Goal: Task Accomplishment & Management: Manage account settings

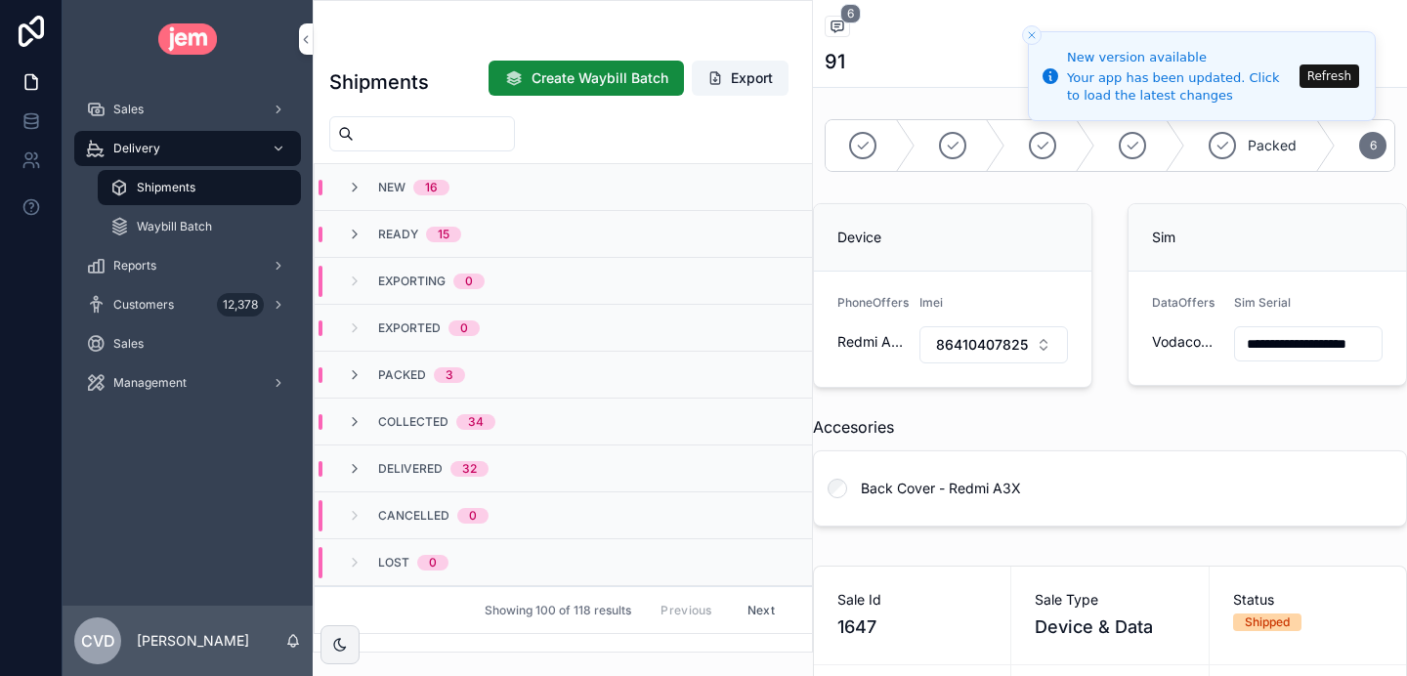
click at [1318, 71] on button "Refresh" at bounding box center [1330, 75] width 60 height 23
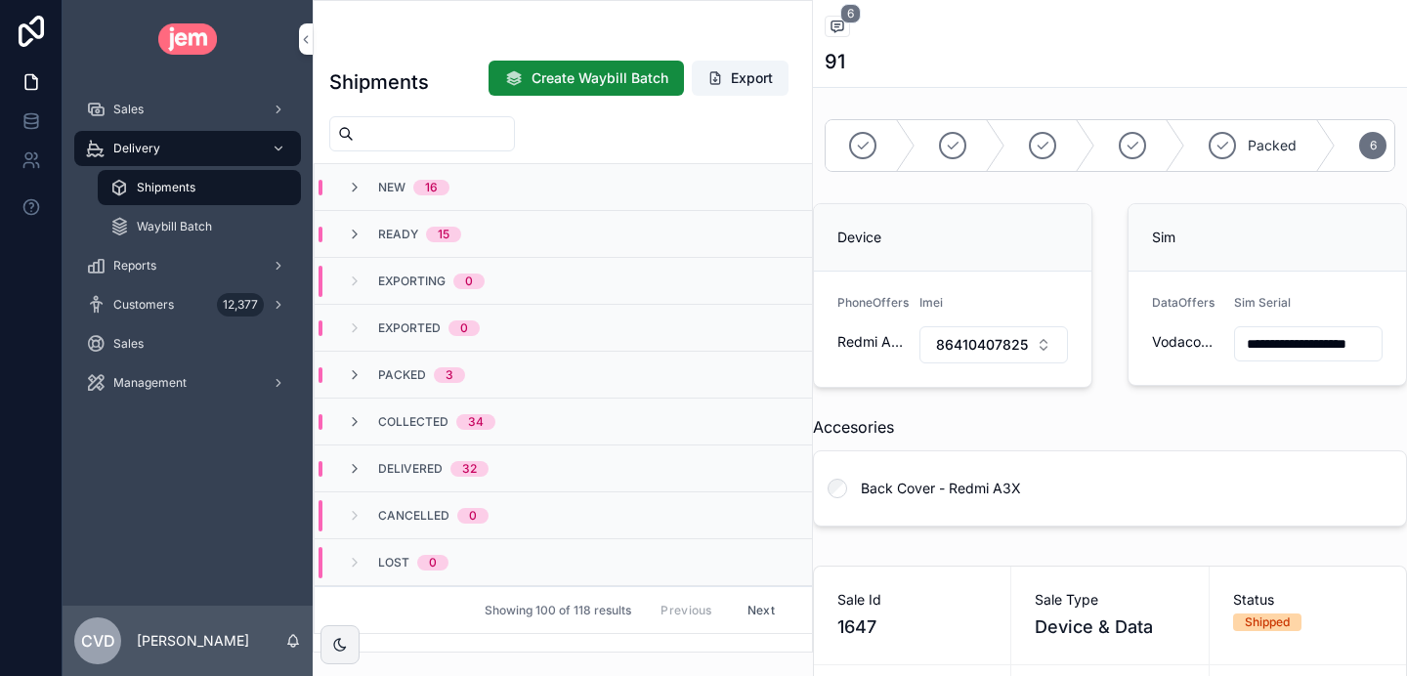
click at [357, 235] on icon "scrollable content" at bounding box center [355, 235] width 16 height 16
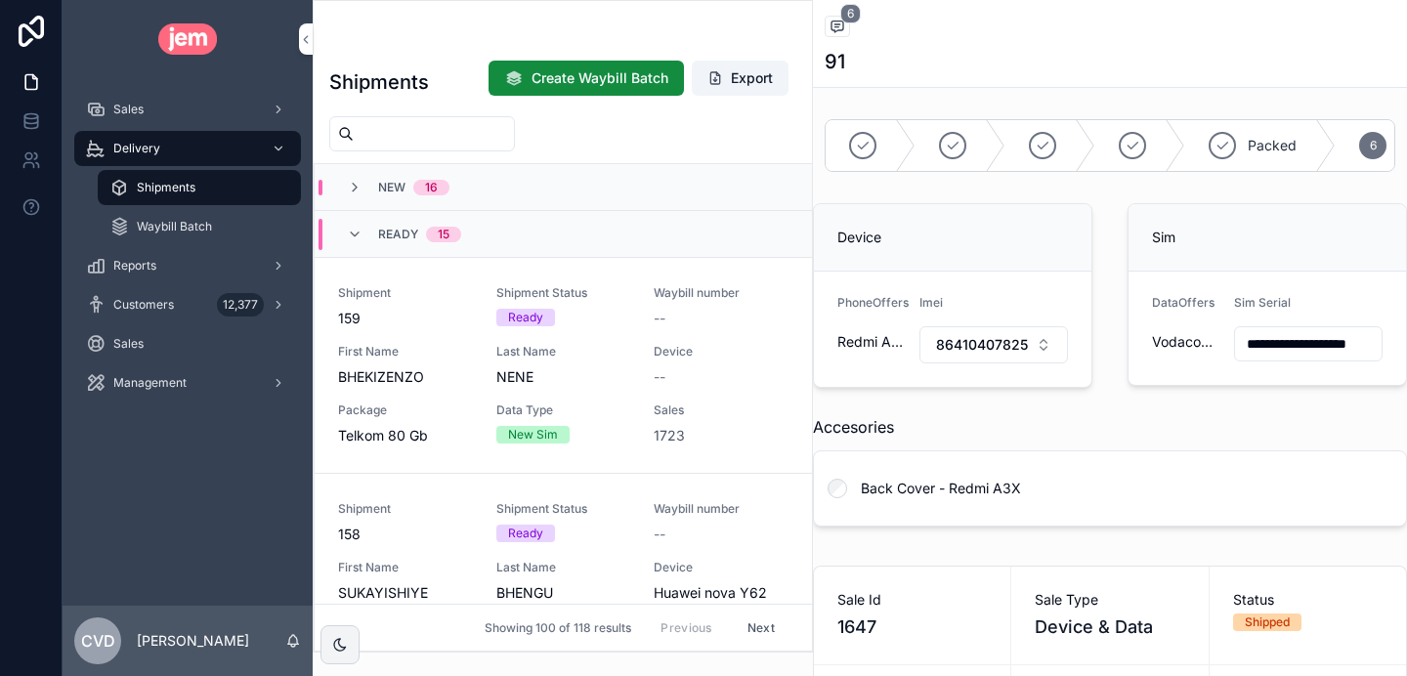
click at [355, 234] on icon "scrollable content" at bounding box center [355, 235] width 16 height 16
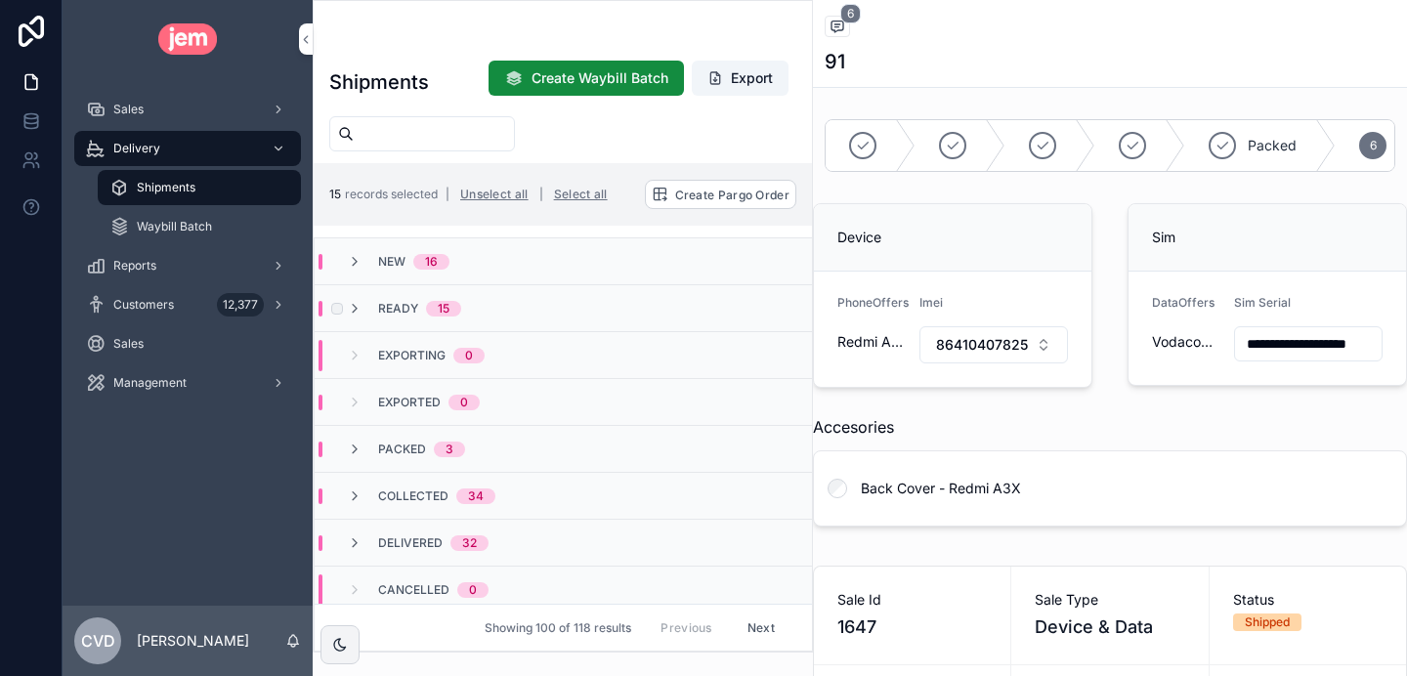
click at [364, 308] on div "Ready 15" at bounding box center [404, 309] width 114 height 16
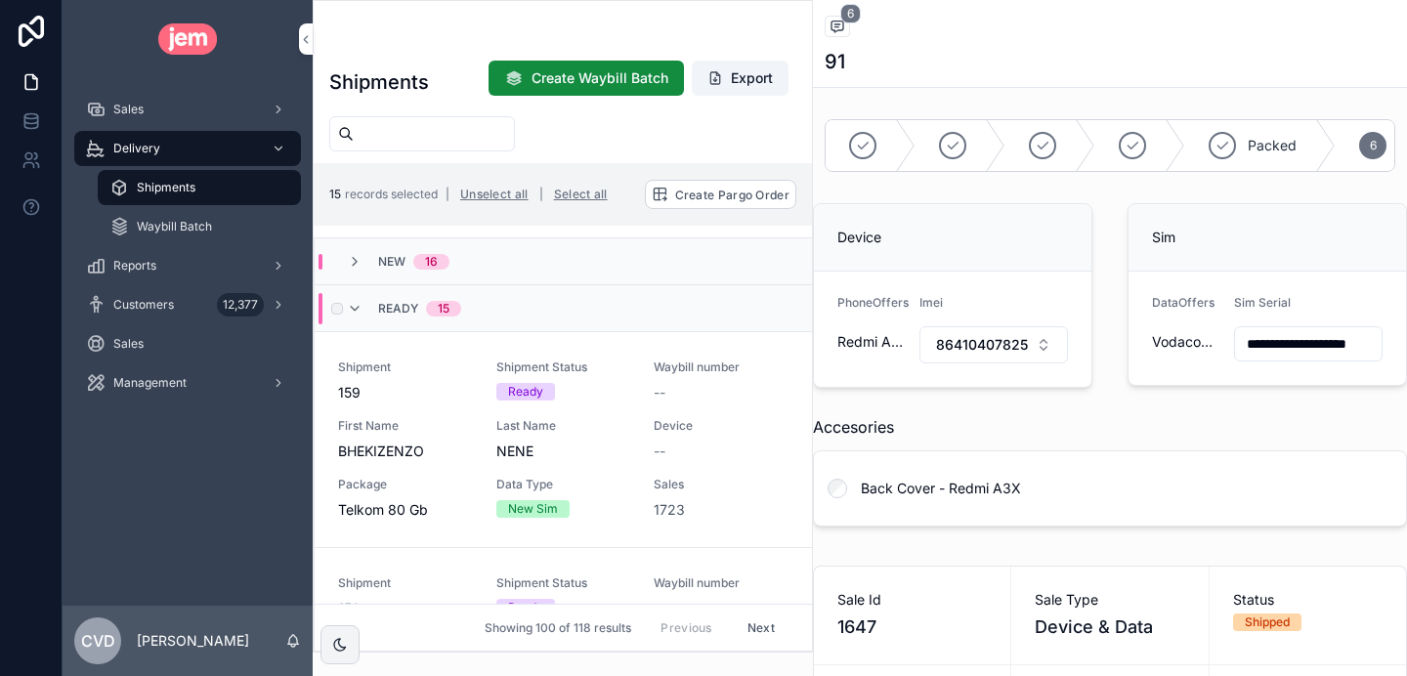
click at [0, 0] on span "Create Pargo Order" at bounding box center [0, 0] width 0 height 0
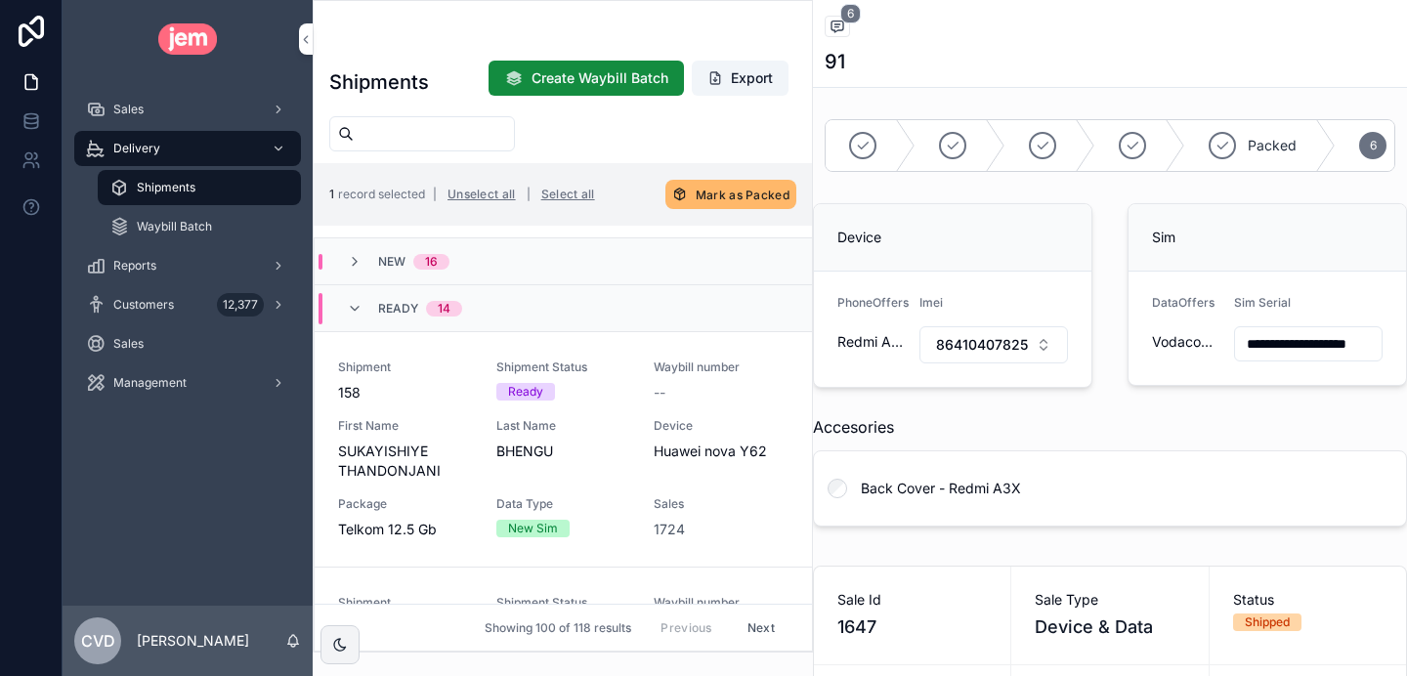
click at [353, 311] on icon "scrollable content" at bounding box center [355, 309] width 16 height 16
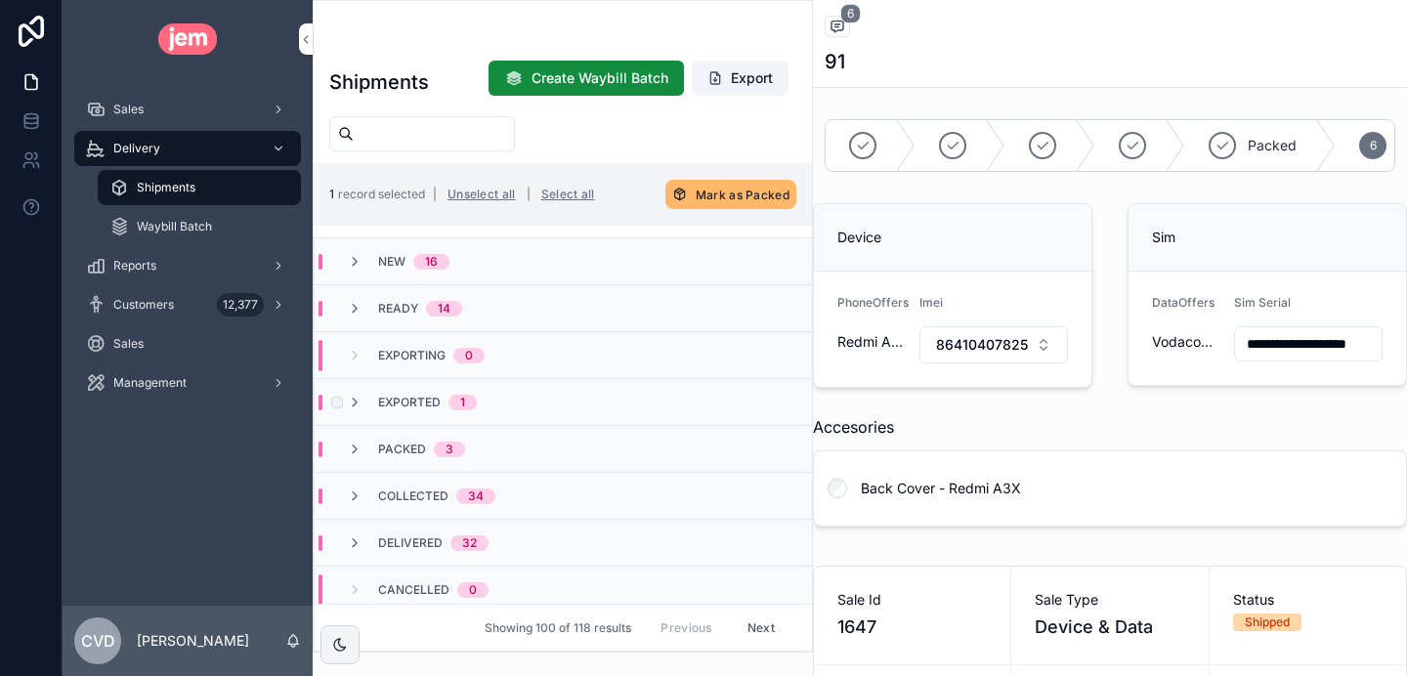
click at [356, 302] on icon "scrollable content" at bounding box center [355, 309] width 16 height 16
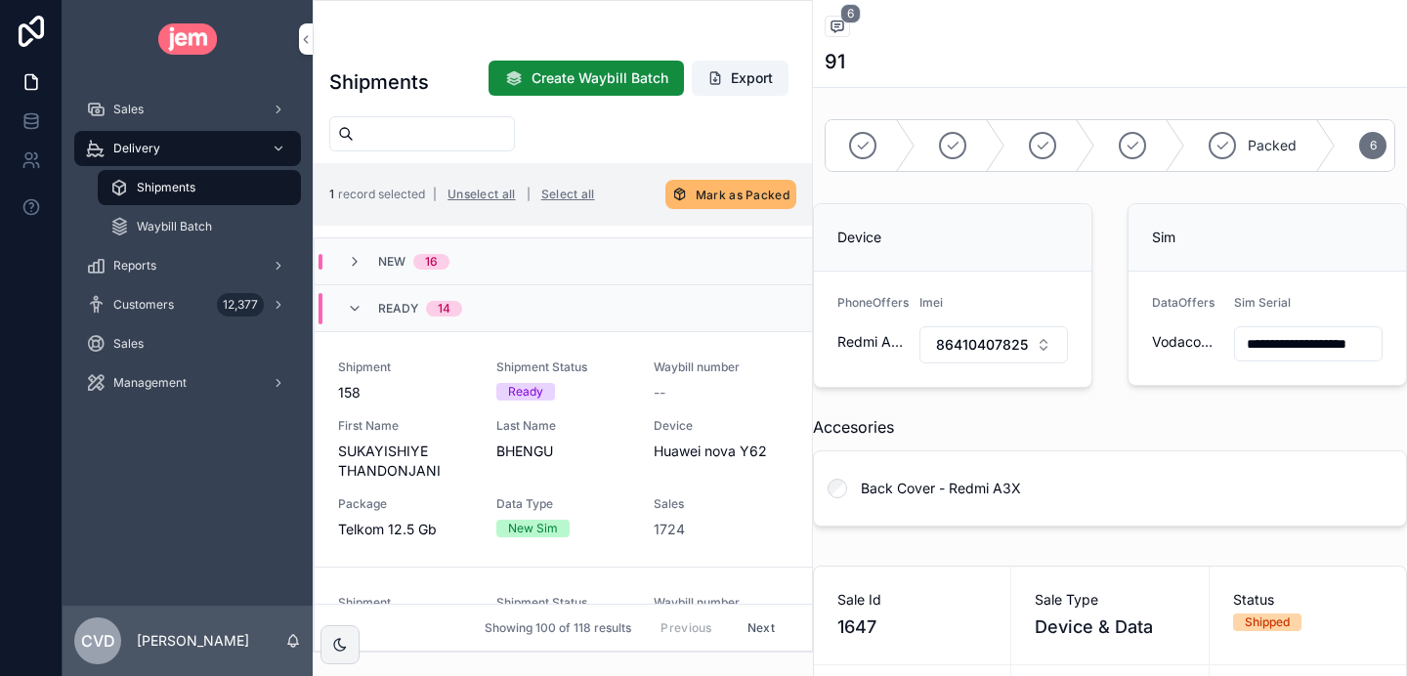
click at [363, 304] on div "Ready 14" at bounding box center [404, 308] width 115 height 31
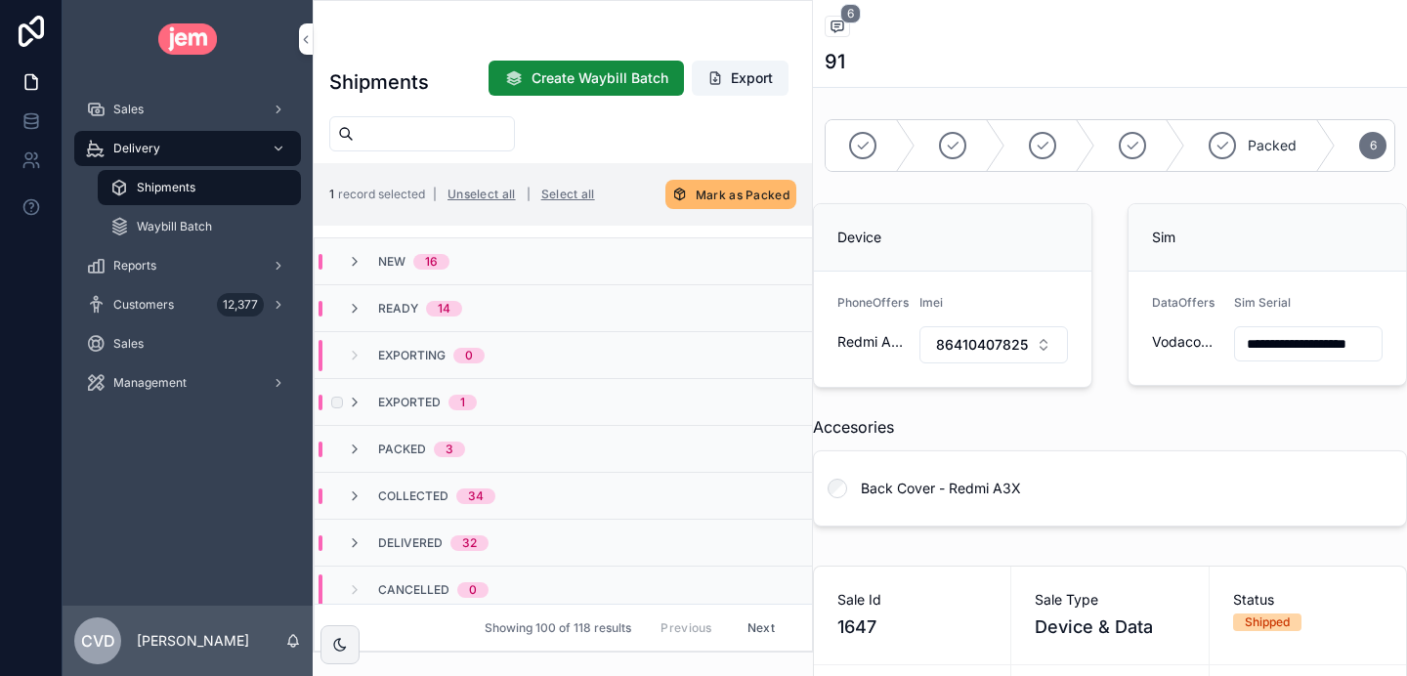
click at [210, 301] on div "Customers 12,377" at bounding box center [187, 304] width 203 height 31
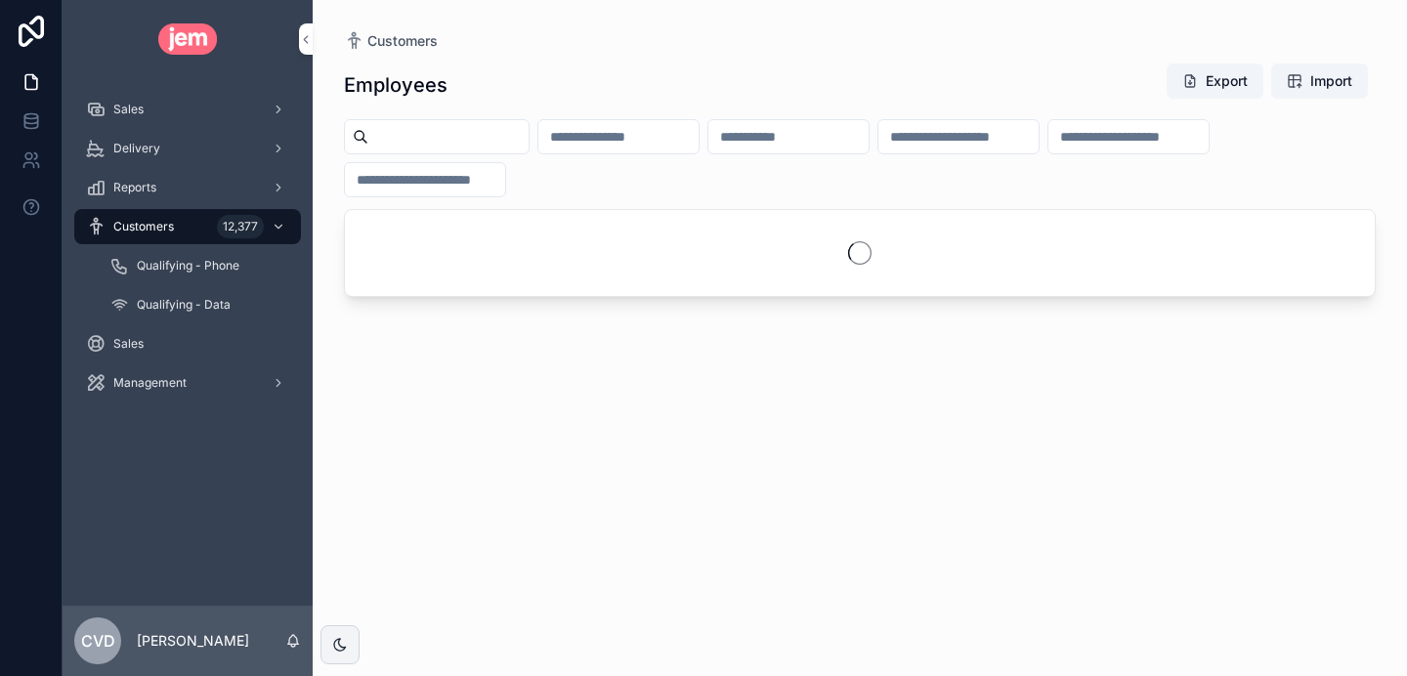
click at [206, 116] on div "Sales" at bounding box center [187, 109] width 203 height 31
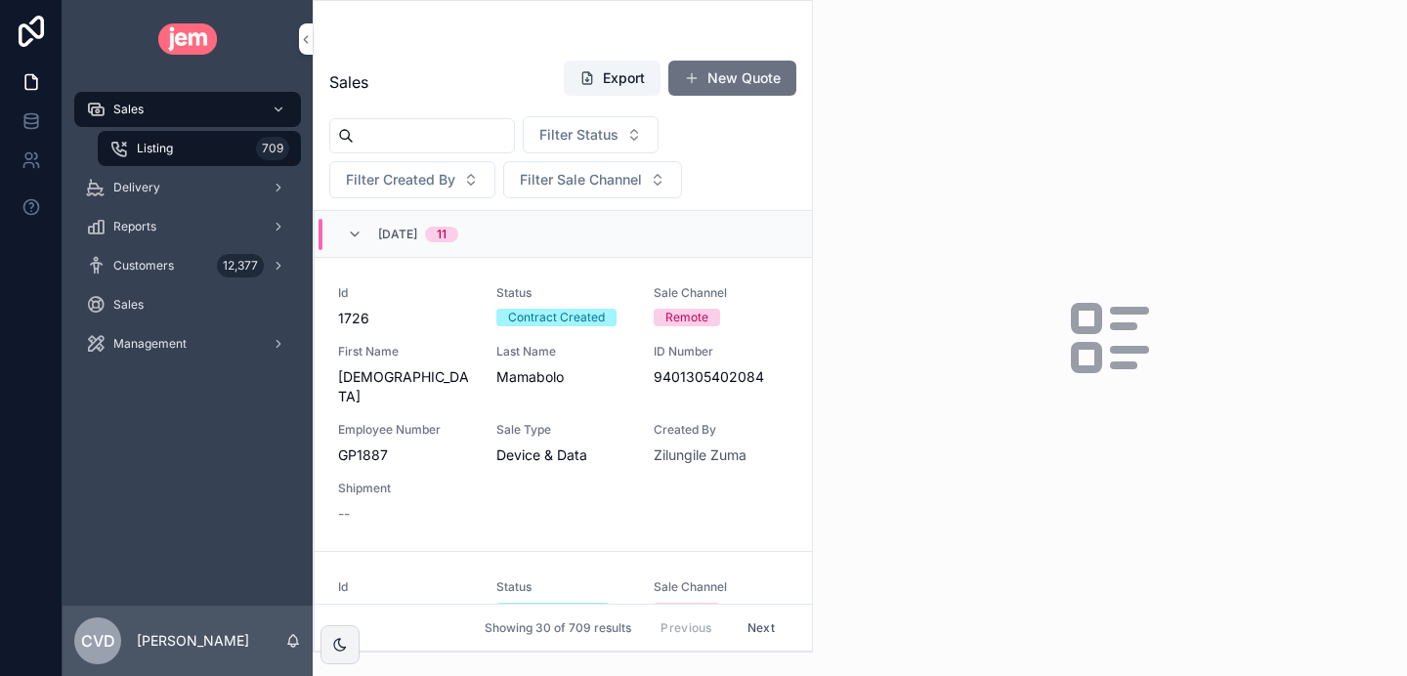
click at [192, 186] on div "Delivery" at bounding box center [187, 187] width 203 height 31
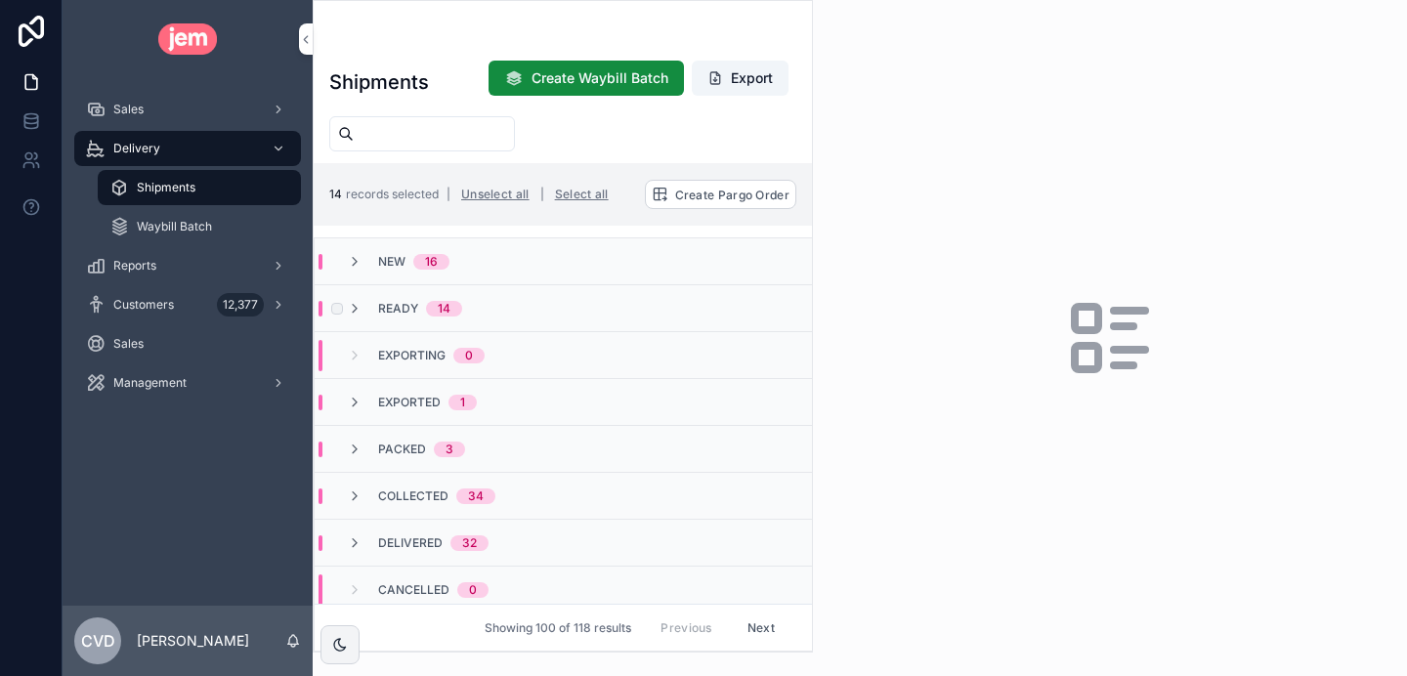
click at [358, 301] on icon "scrollable content" at bounding box center [355, 309] width 16 height 16
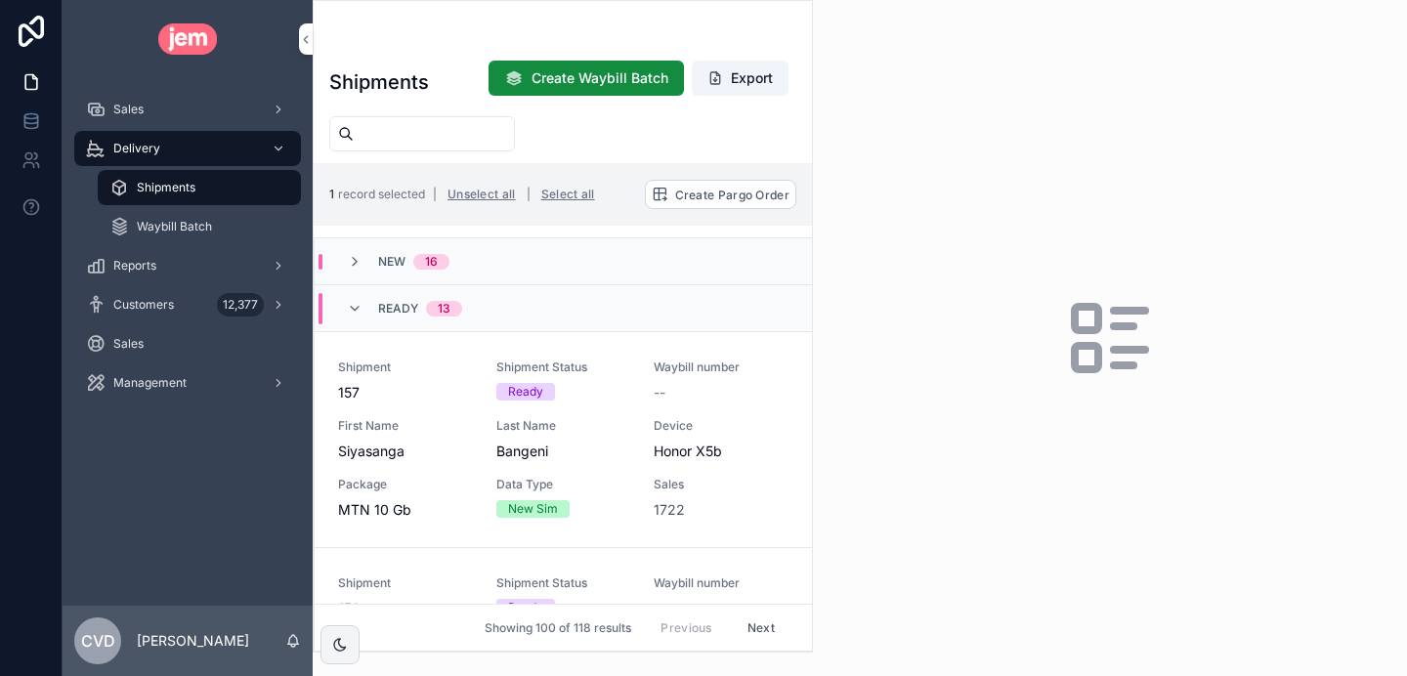
click at [353, 303] on icon "scrollable content" at bounding box center [355, 309] width 16 height 16
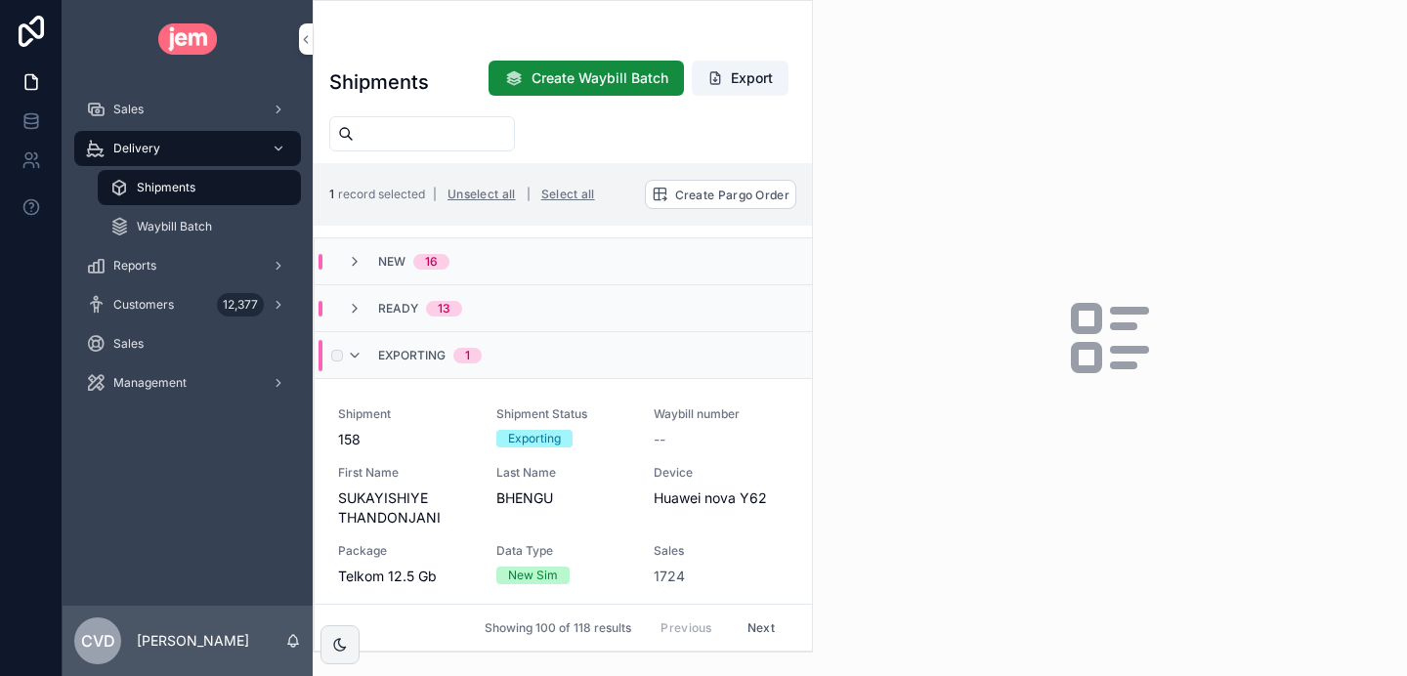
click at [357, 307] on icon "scrollable content" at bounding box center [355, 309] width 16 height 16
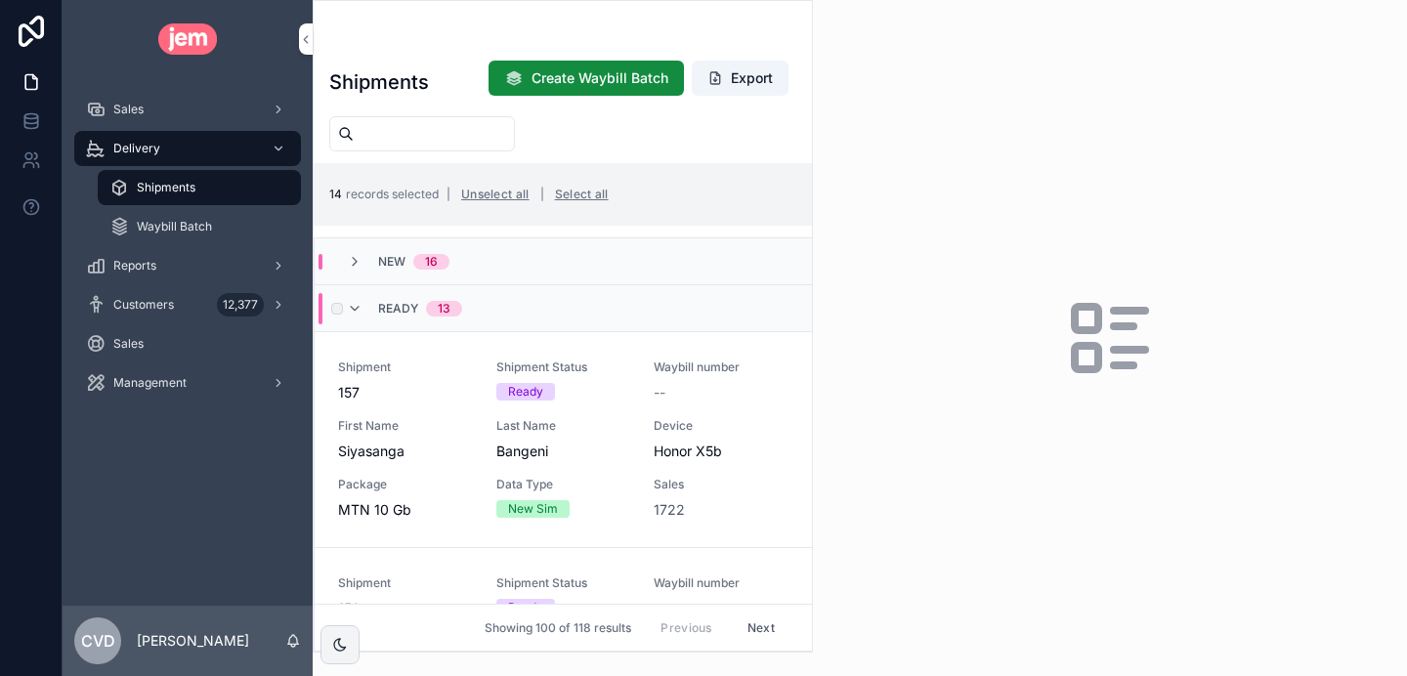
click at [0, 0] on span "Create Pargo Order" at bounding box center [0, 0] width 0 height 0
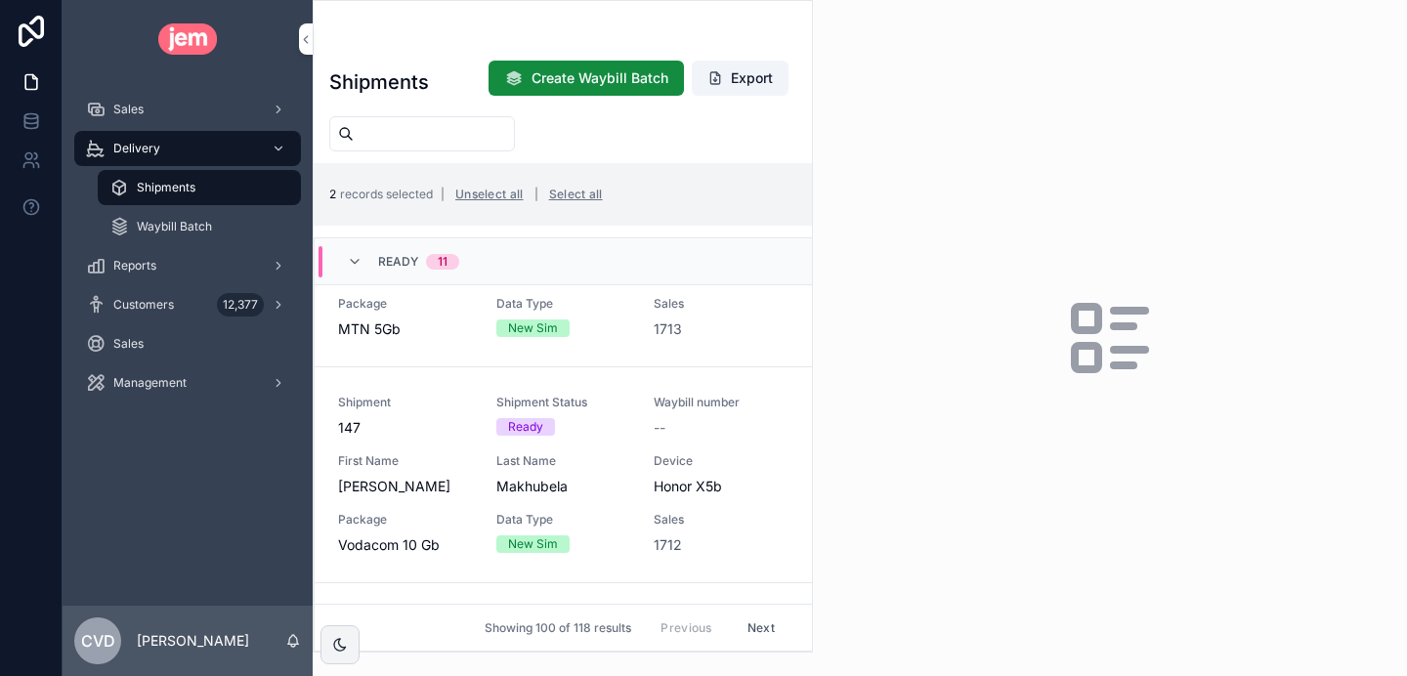
scroll to position [1478, 0]
click at [0, 0] on span "Create Pargo Order" at bounding box center [0, 0] width 0 height 0
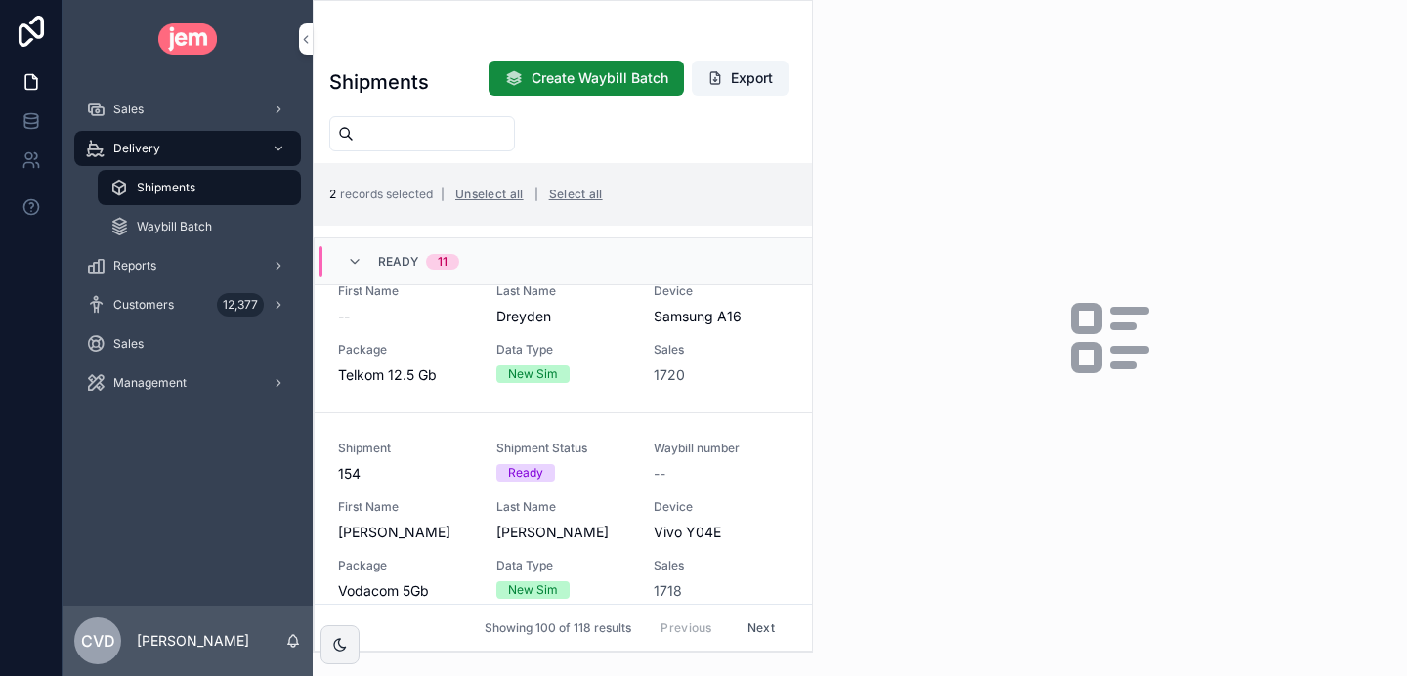
scroll to position [0, 0]
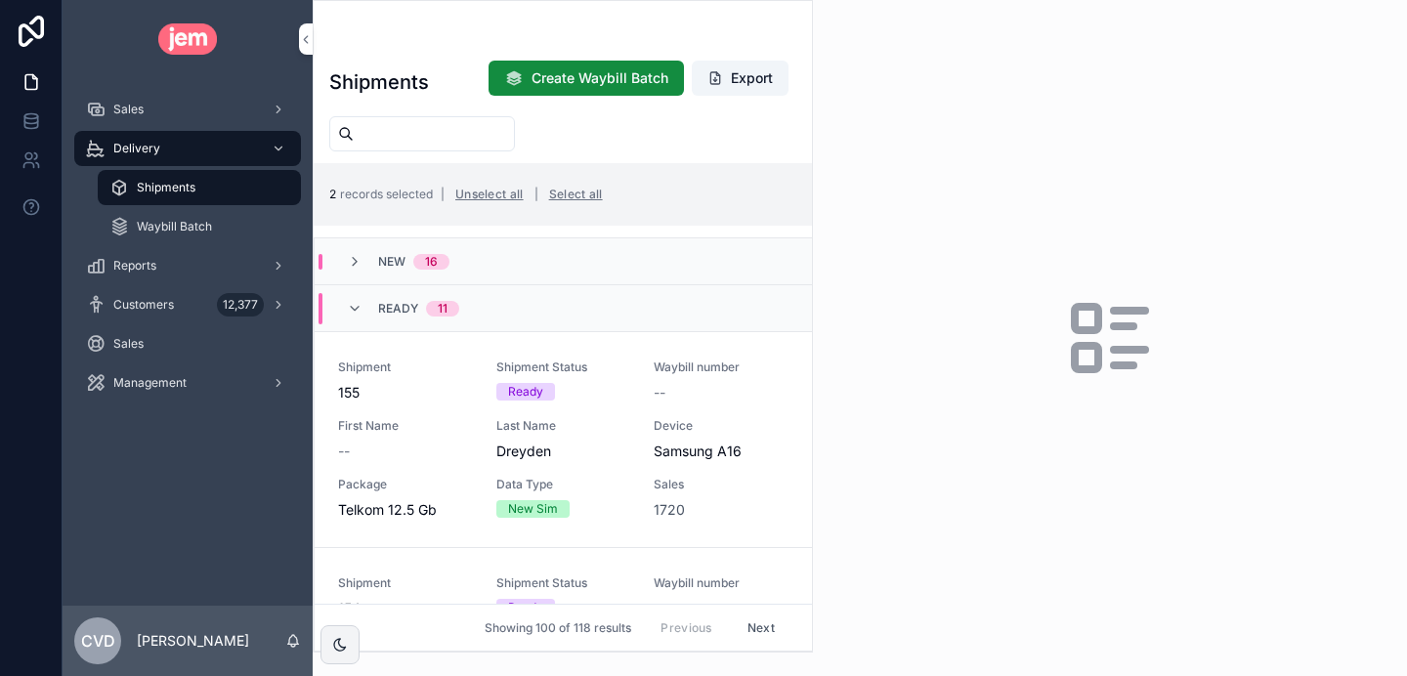
click at [0, 0] on span "Create Pargo Order" at bounding box center [0, 0] width 0 height 0
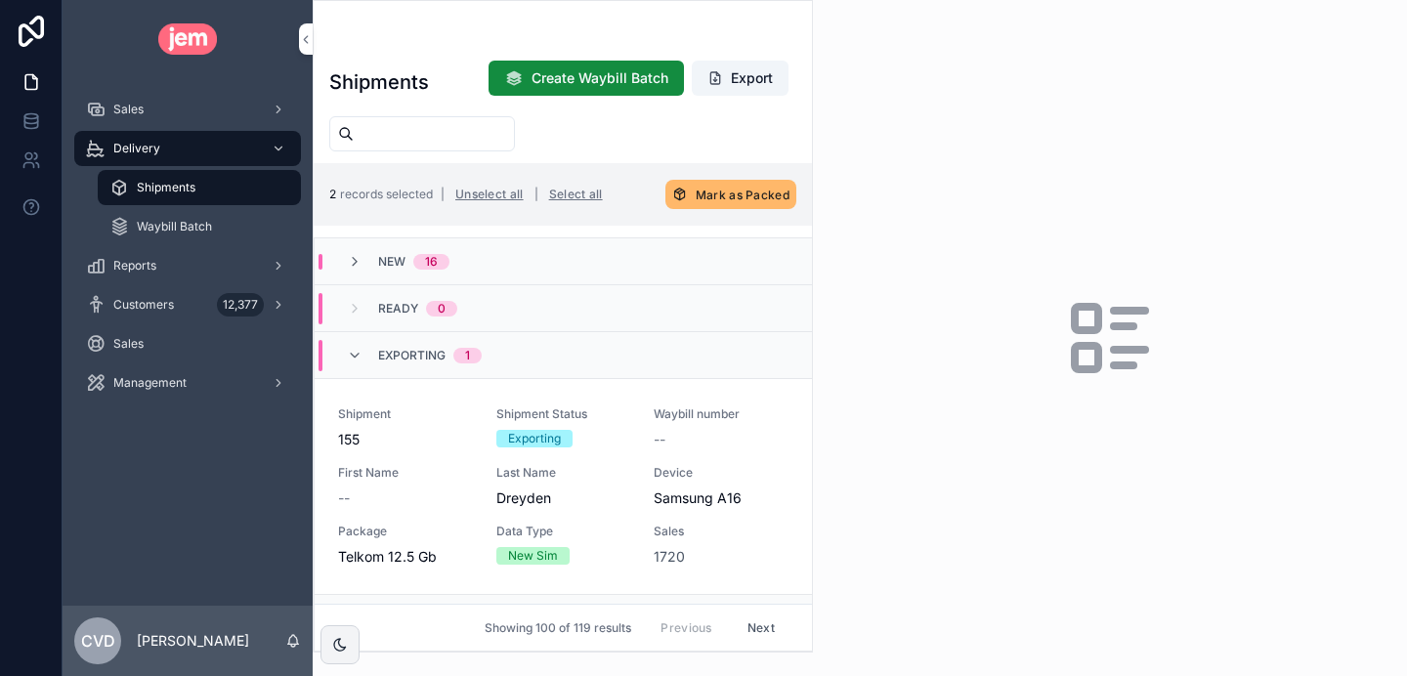
click at [347, 365] on div "Exporting 1" at bounding box center [414, 355] width 135 height 31
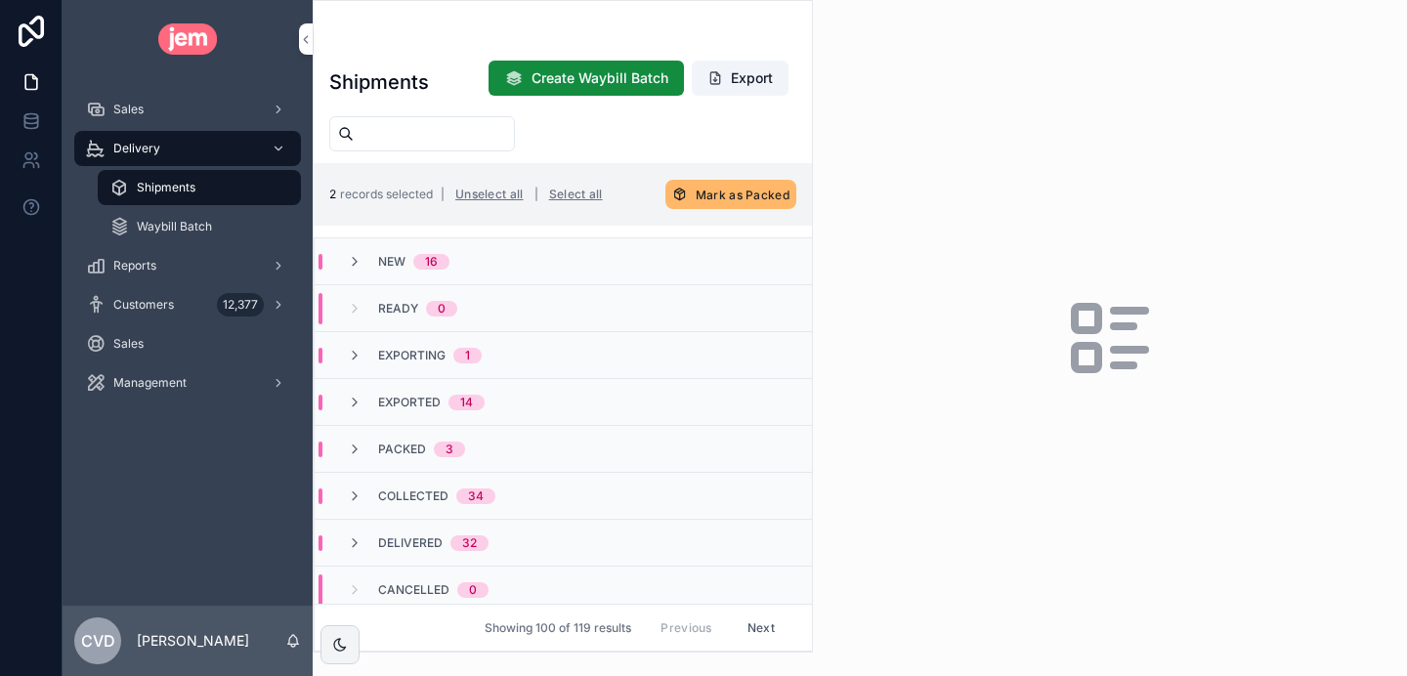
scroll to position [57, 0]
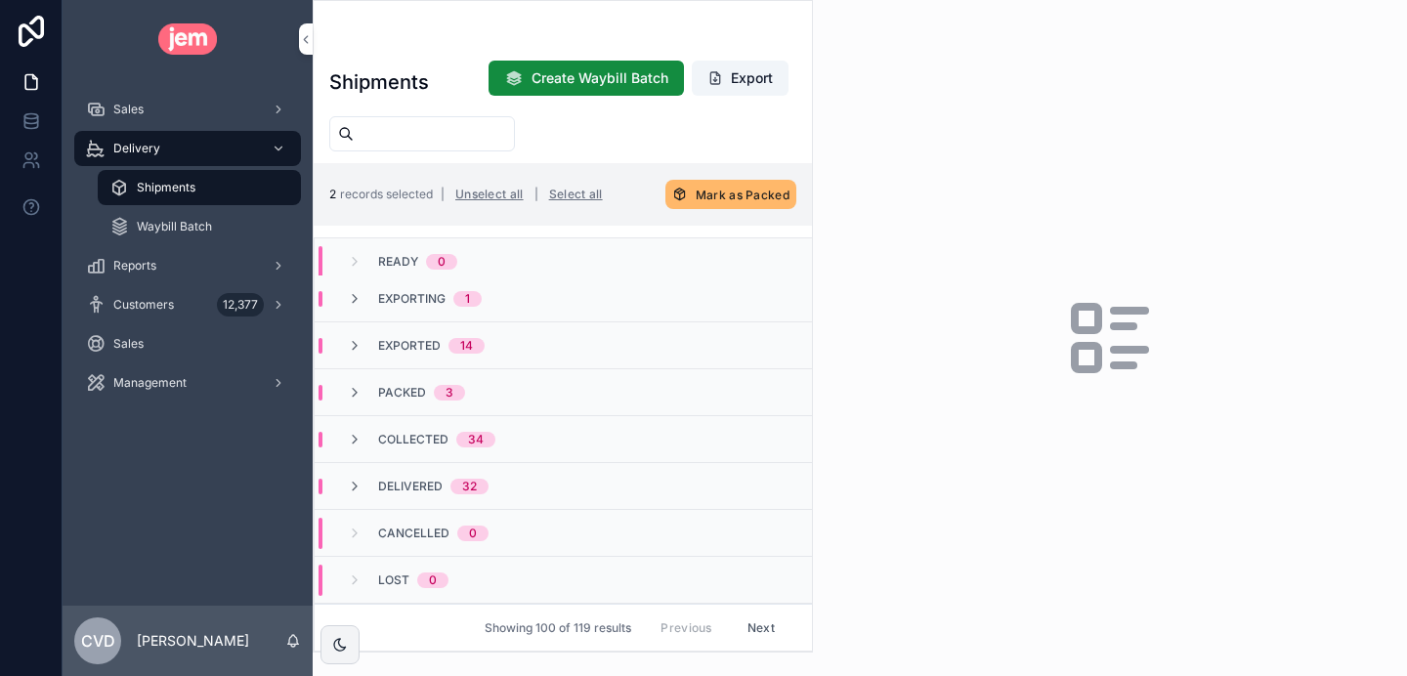
click at [352, 340] on icon "scrollable content" at bounding box center [355, 346] width 16 height 16
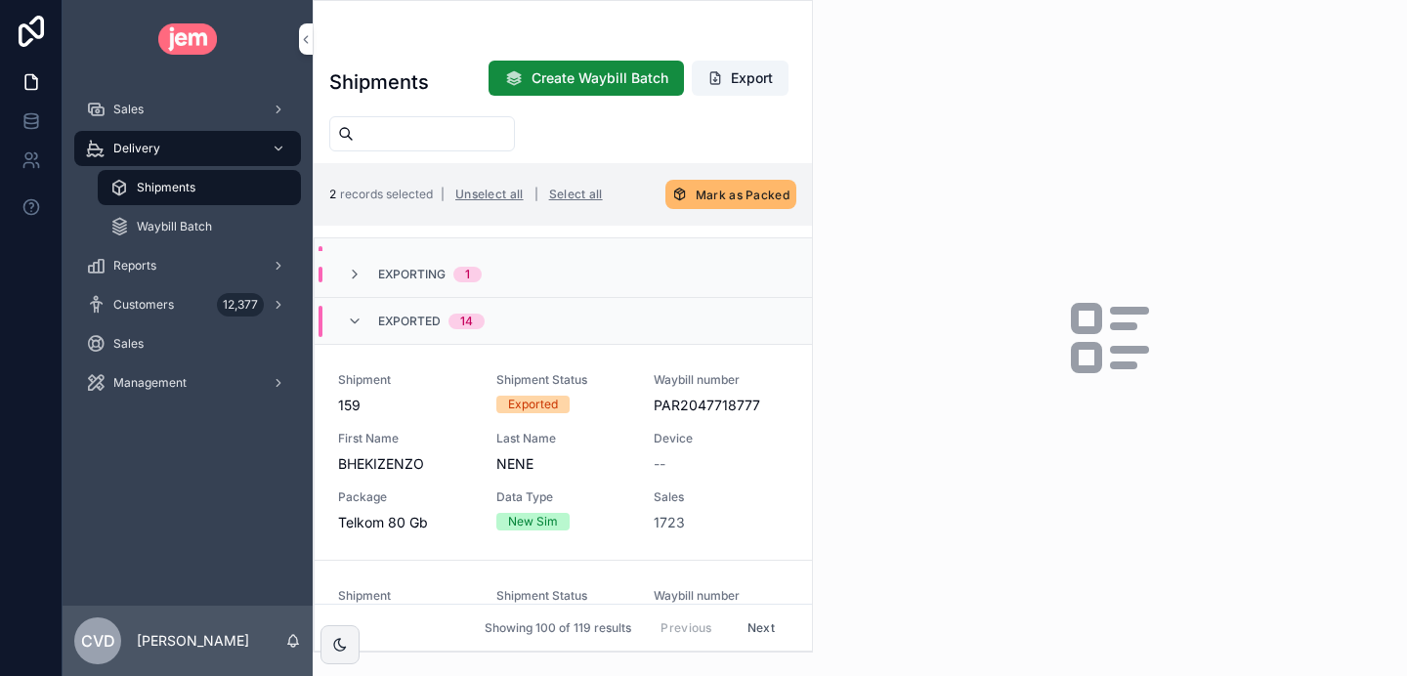
scroll to position [92, 0]
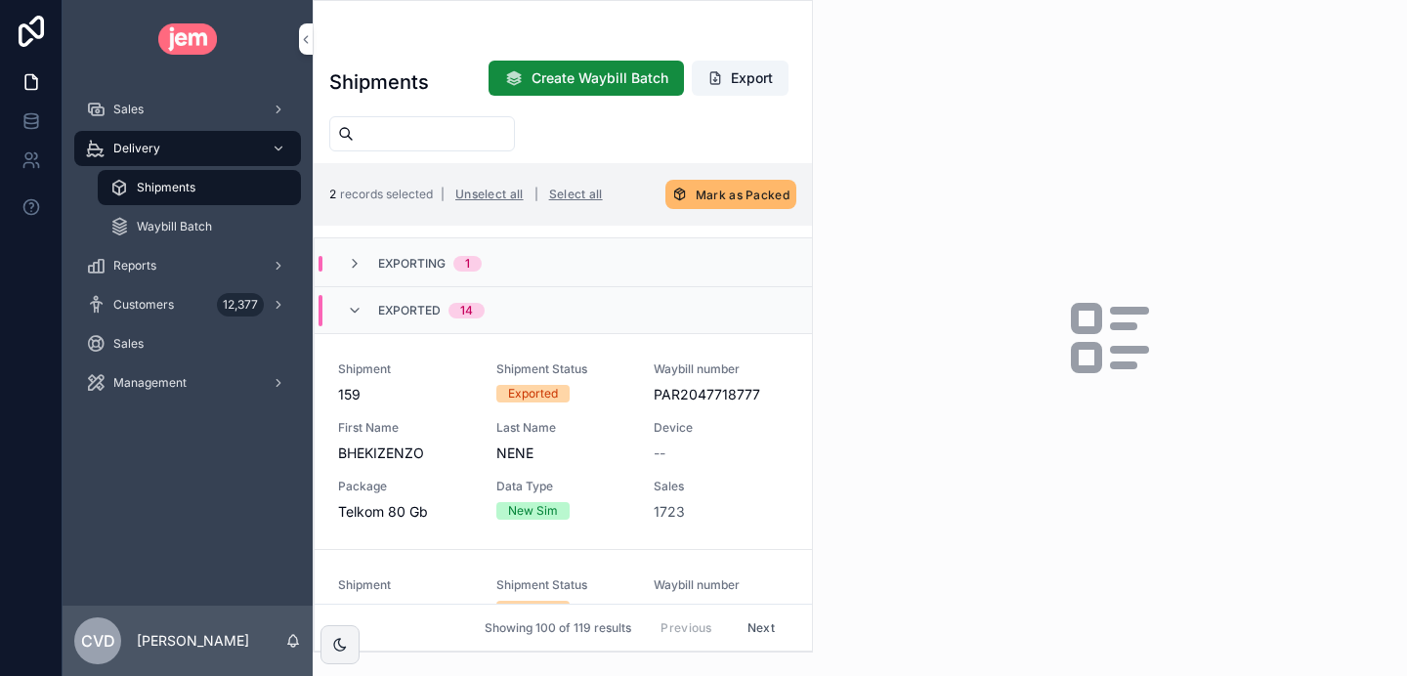
click at [400, 256] on span "Exporting" at bounding box center [411, 264] width 67 height 16
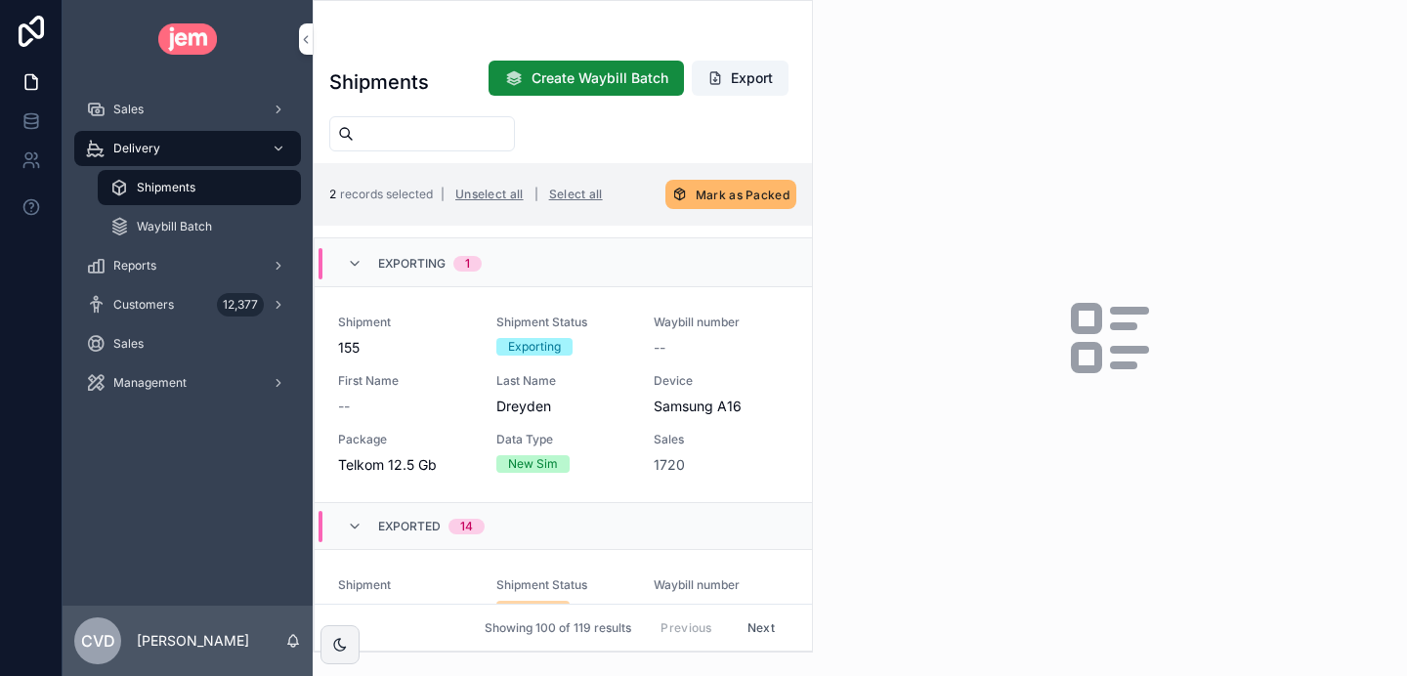
click at [615, 302] on link "Shipment 155 Shipment Status Exporting Waybill number -- First Name -- Last Nam…" at bounding box center [563, 395] width 497 height 216
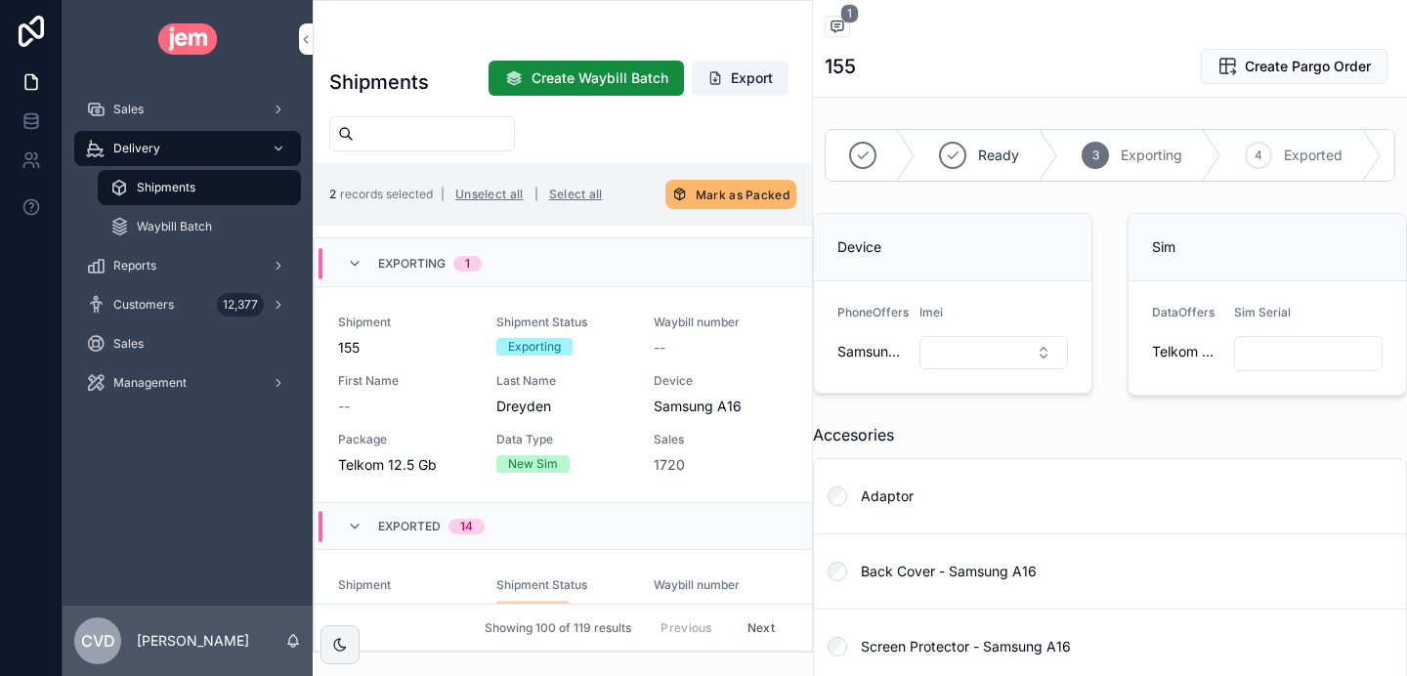
click at [352, 527] on icon "scrollable content" at bounding box center [355, 527] width 16 height 16
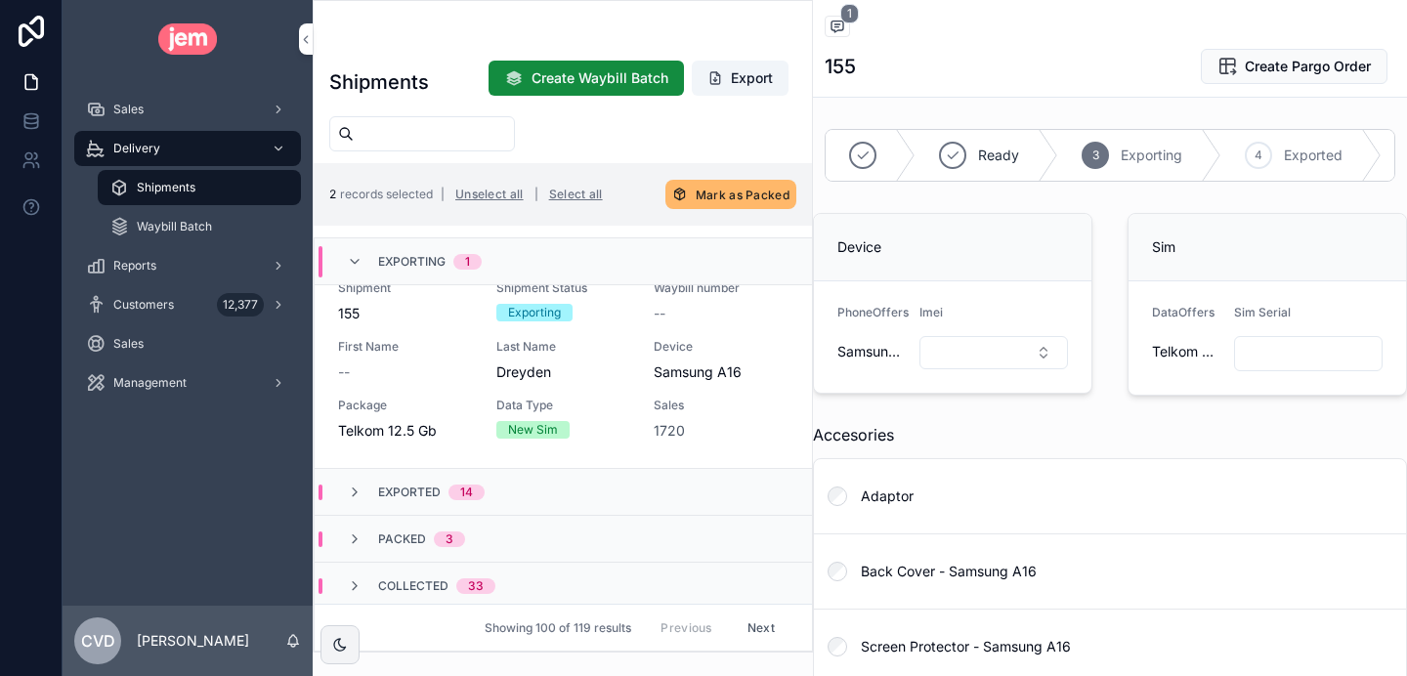
click at [351, 498] on icon "scrollable content" at bounding box center [355, 493] width 16 height 16
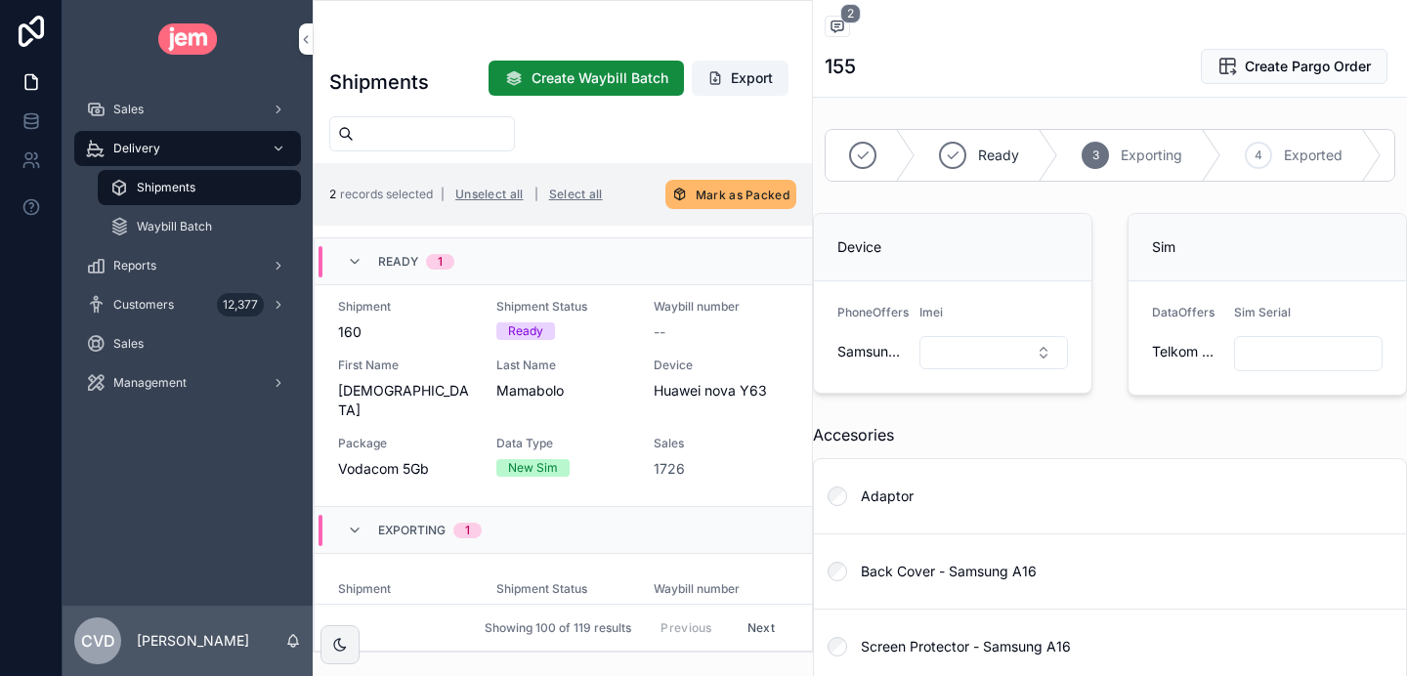
scroll to position [0, 0]
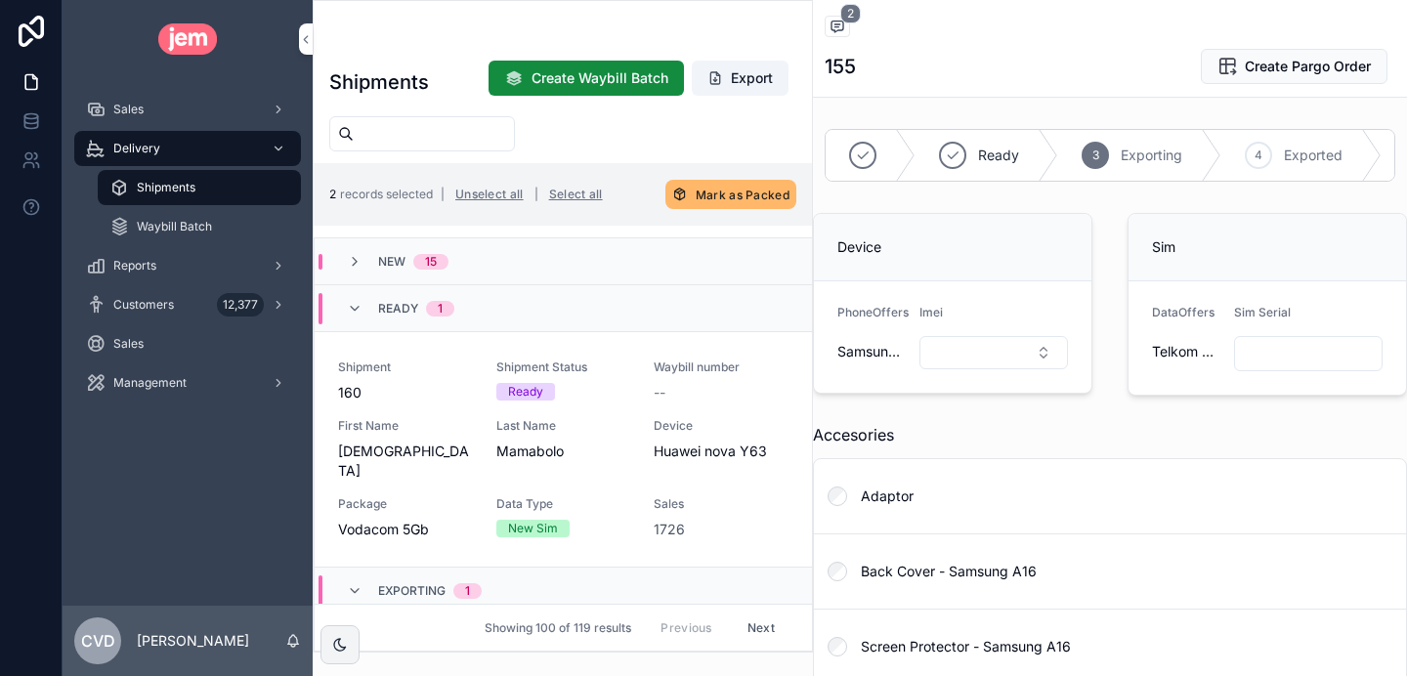
click at [351, 305] on icon "scrollable content" at bounding box center [355, 309] width 16 height 16
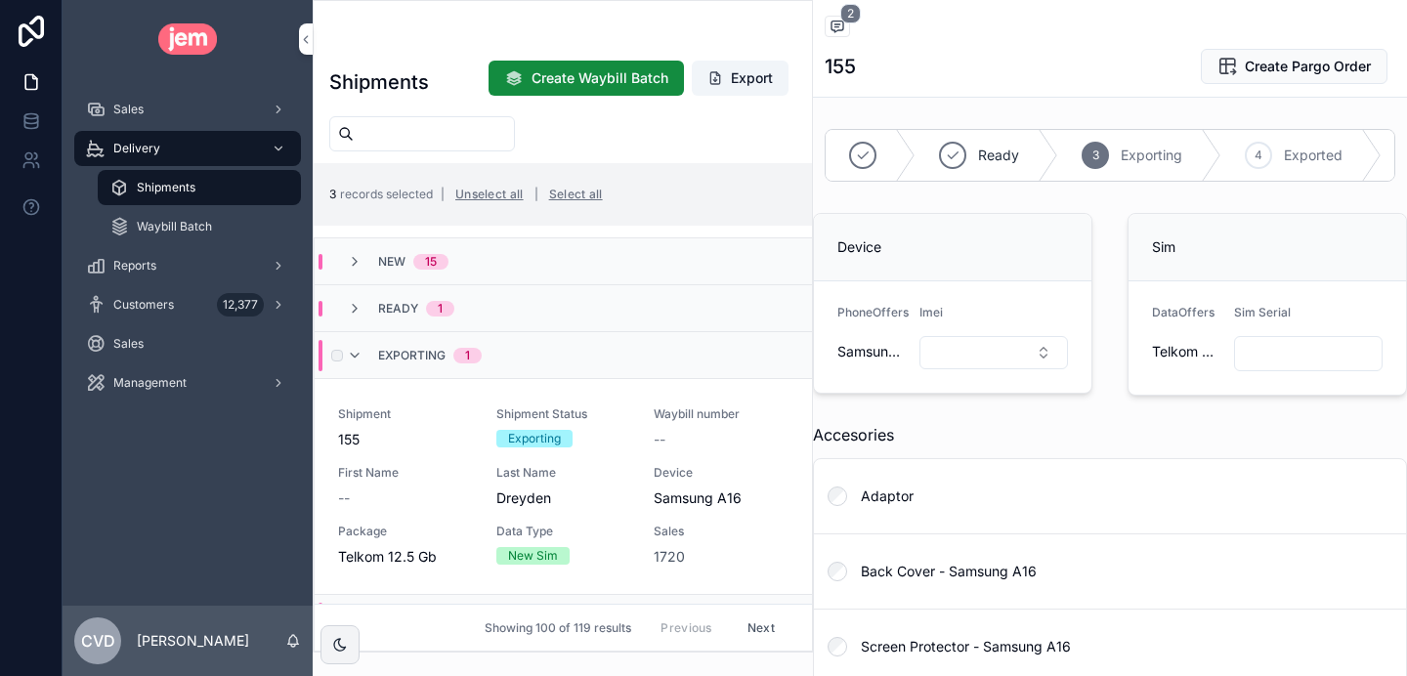
click at [361, 353] on icon "scrollable content" at bounding box center [355, 356] width 16 height 16
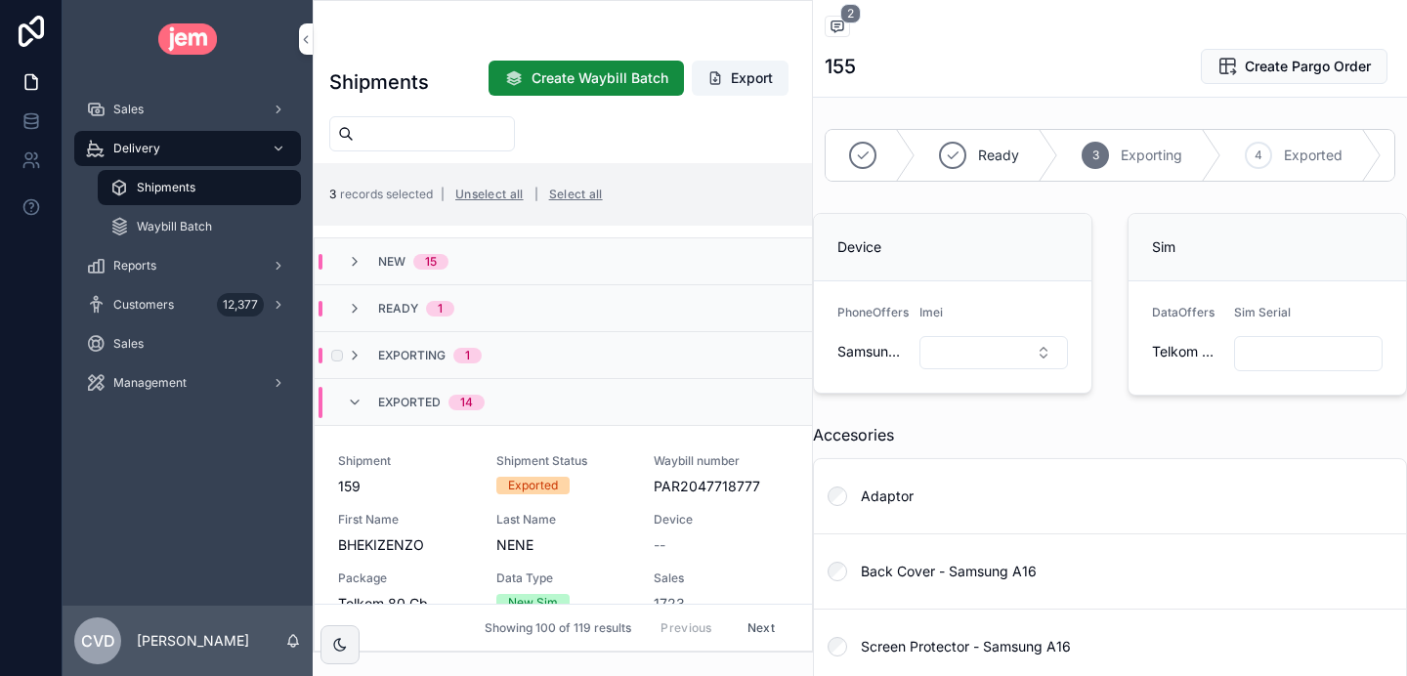
click at [354, 304] on icon "scrollable content" at bounding box center [355, 309] width 16 height 16
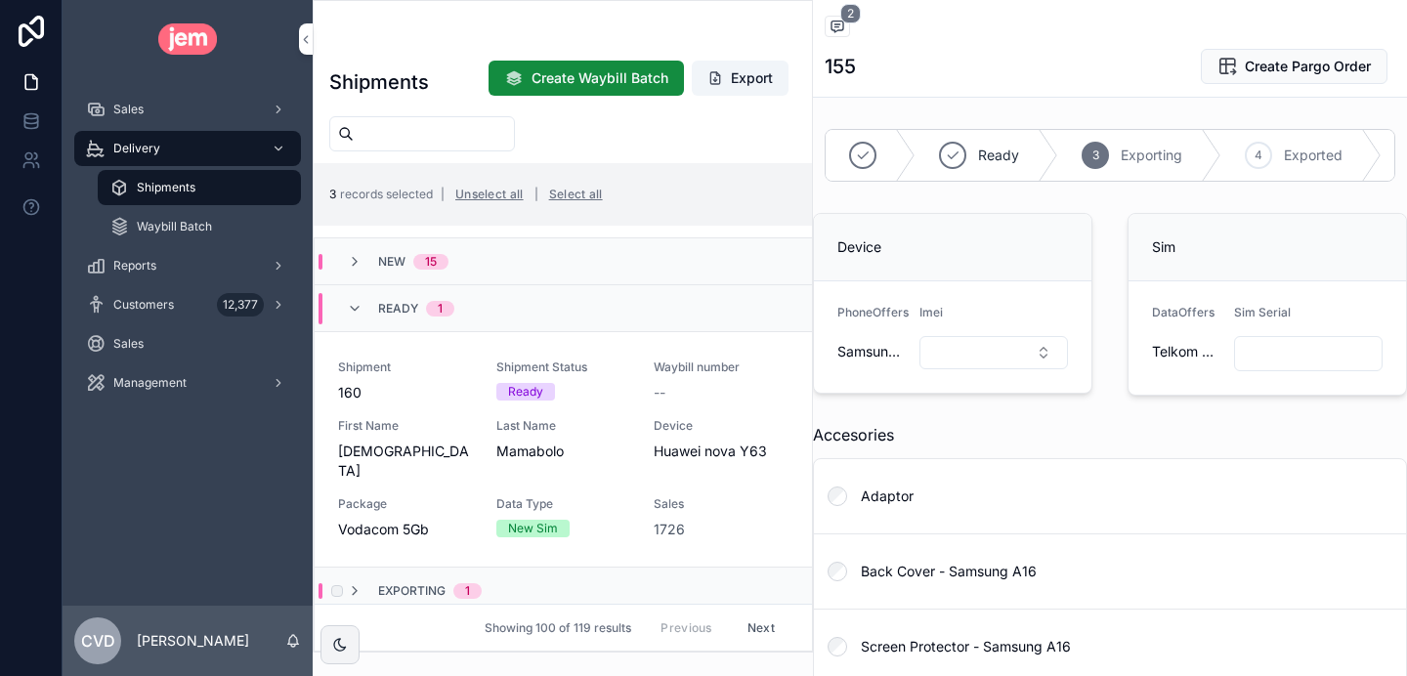
click at [0, 0] on span "Create Pargo Order" at bounding box center [0, 0] width 0 height 0
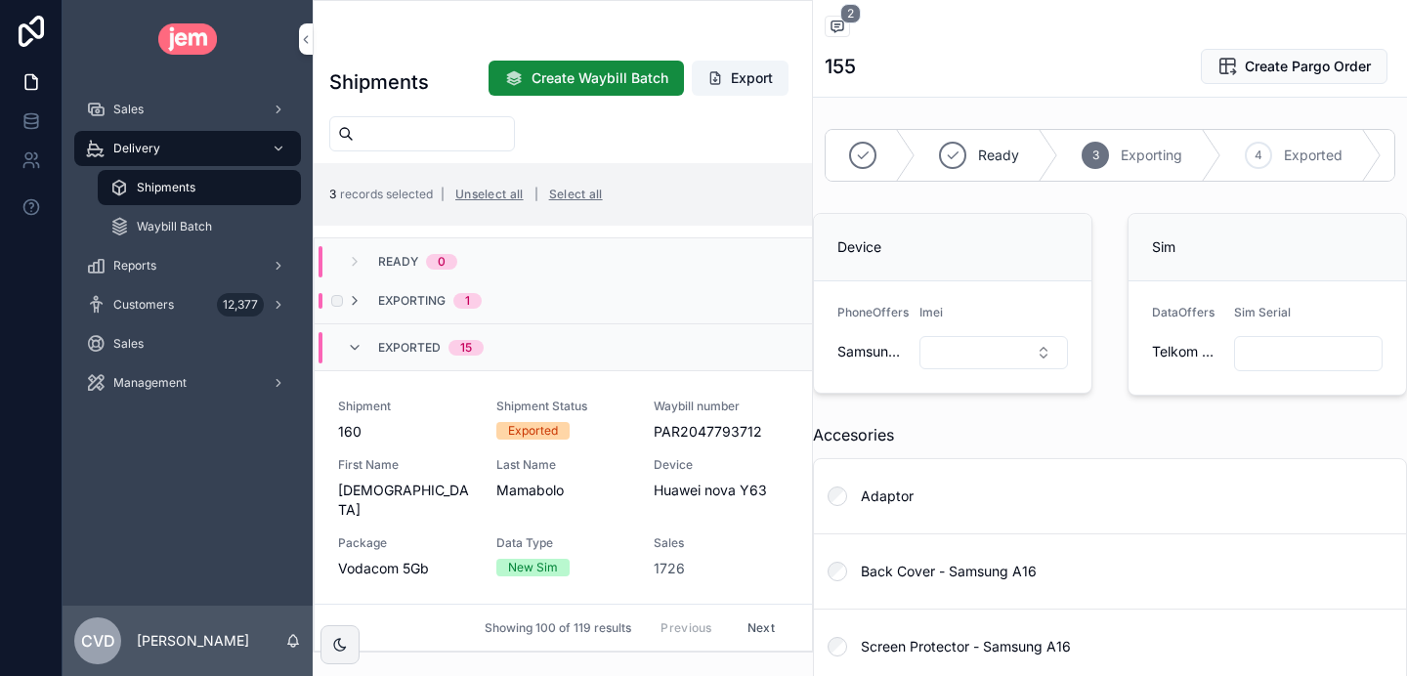
scroll to position [57, 0]
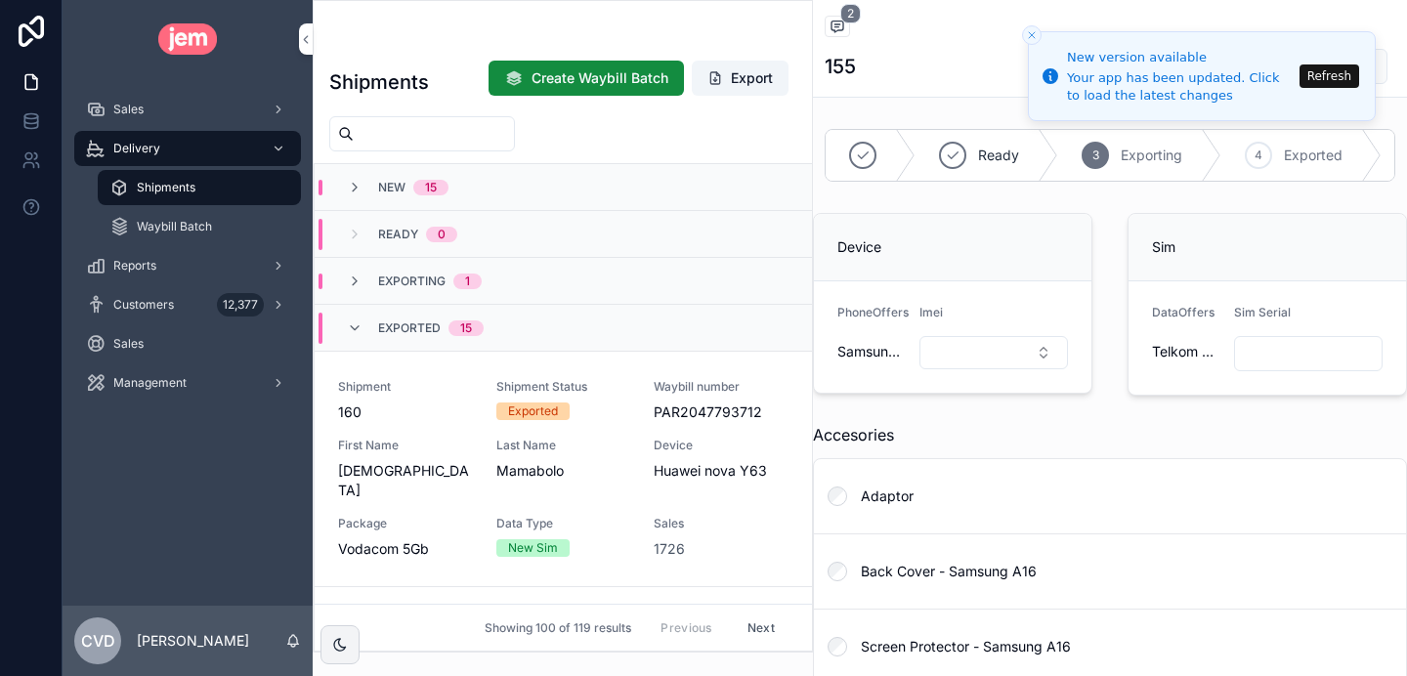
click at [1324, 74] on button "Refresh" at bounding box center [1330, 75] width 60 height 23
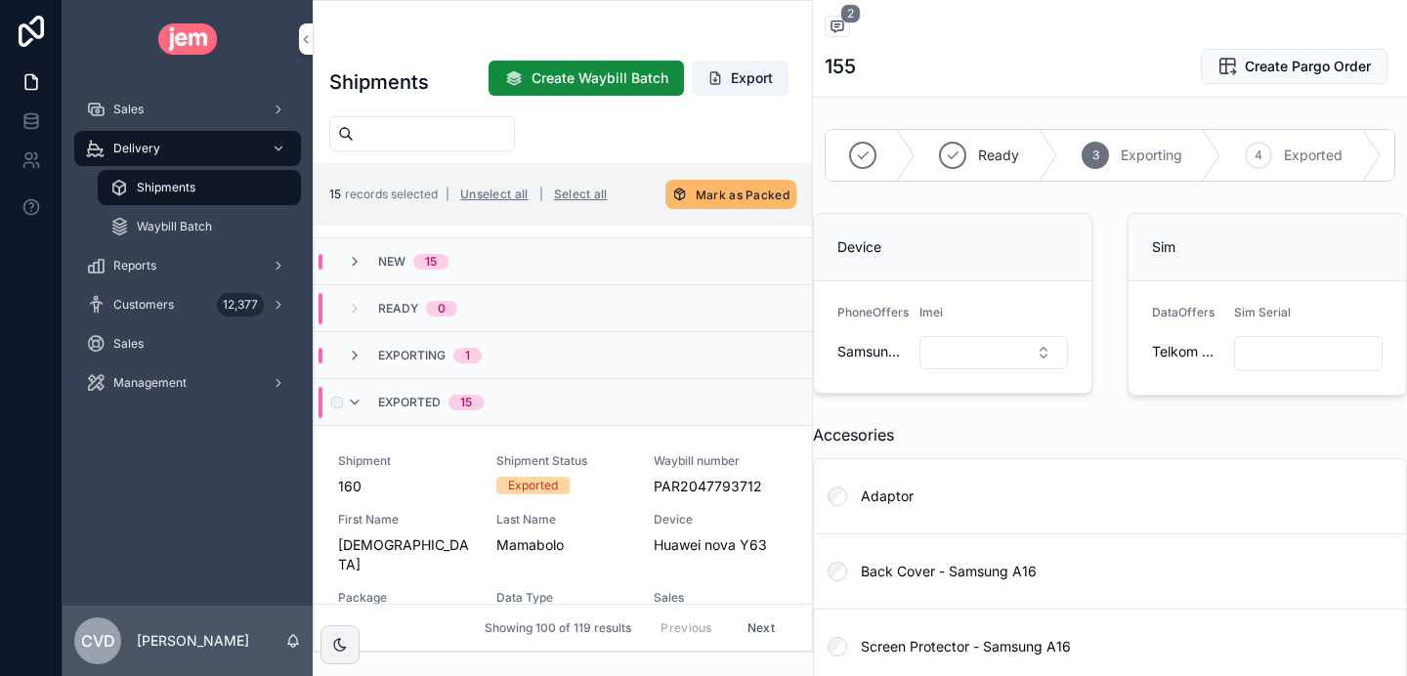
click at [615, 73] on span "Create Waybill Batch" at bounding box center [600, 78] width 137 height 20
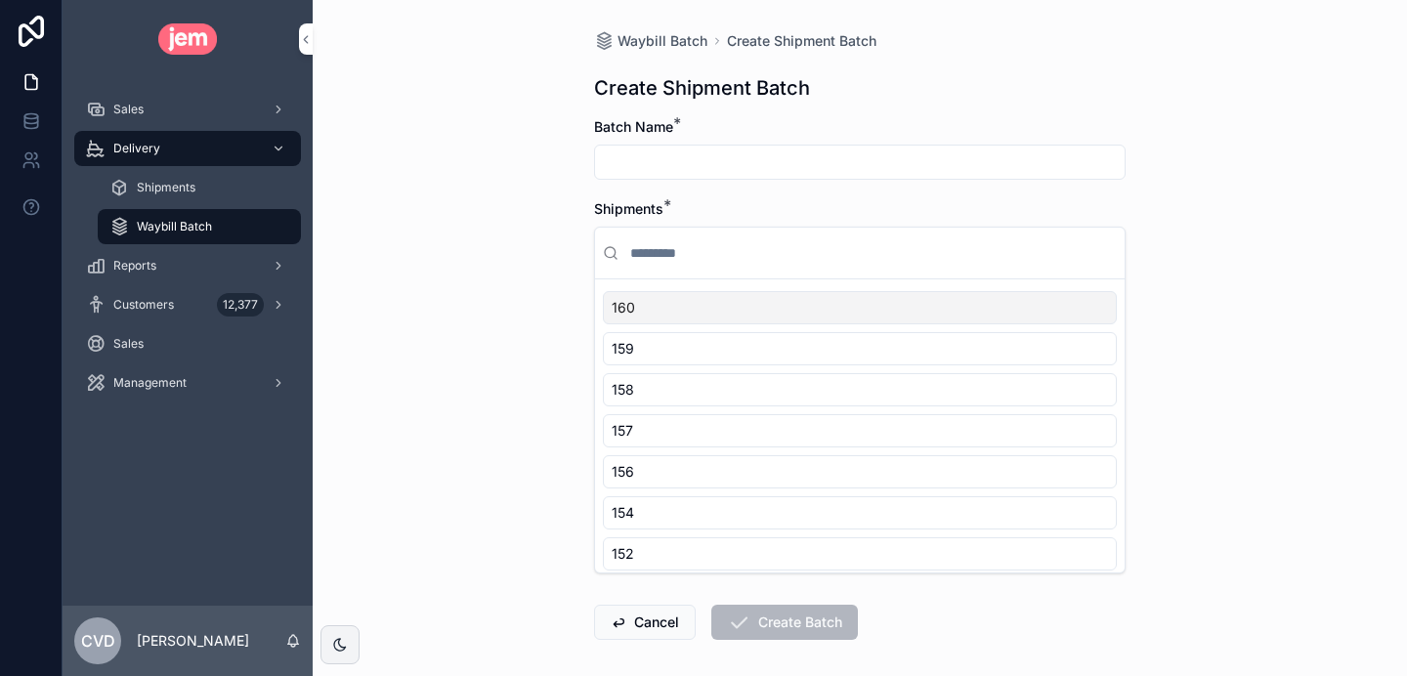
click at [642, 149] on input "scrollable content" at bounding box center [860, 162] width 530 height 27
type input "**********"
click at [652, 315] on div "160" at bounding box center [860, 307] width 514 height 33
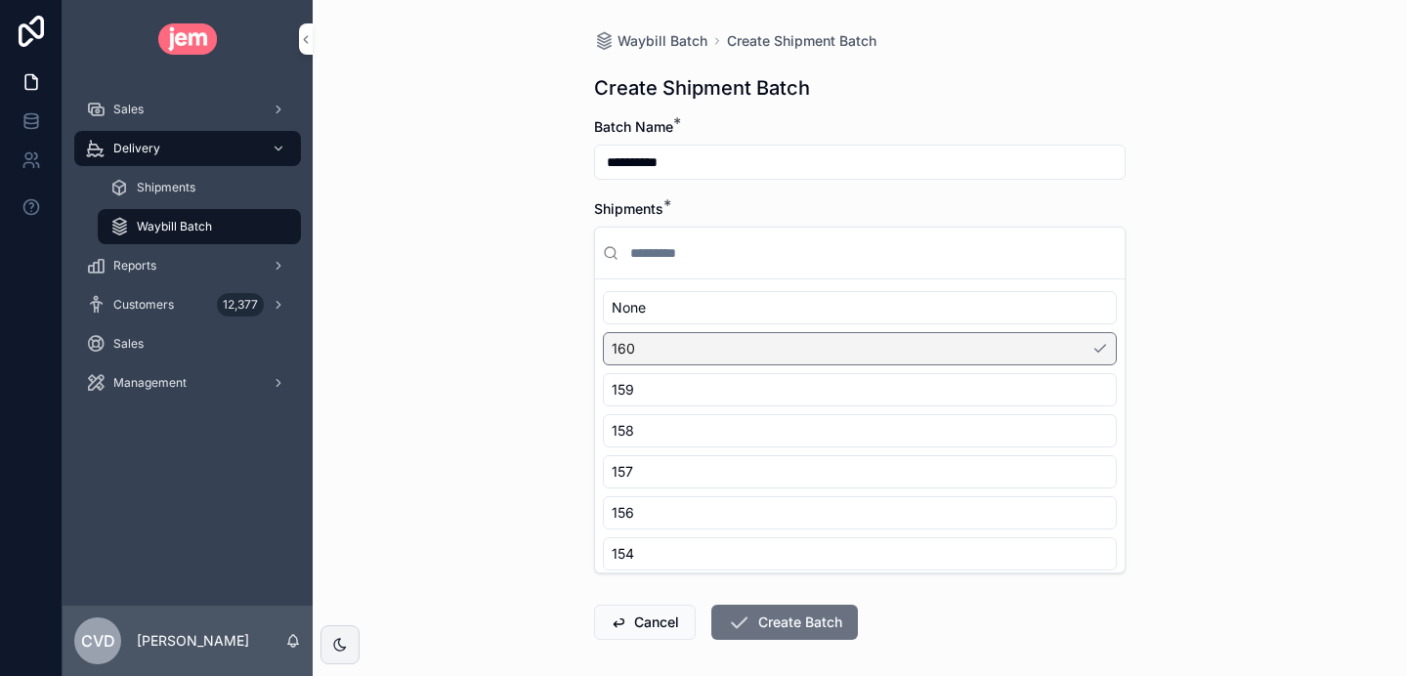
click at [647, 370] on div "None 160 159 158 157 156 154 152 151 150 149 148 147 146 145 141" at bounding box center [860, 615] width 514 height 649
click at [644, 383] on div "159" at bounding box center [860, 389] width 514 height 33
click at [632, 365] on div "None 160 159 158 157 156 154 152 151 150 149 148 147 146 145 141" at bounding box center [860, 615] width 514 height 649
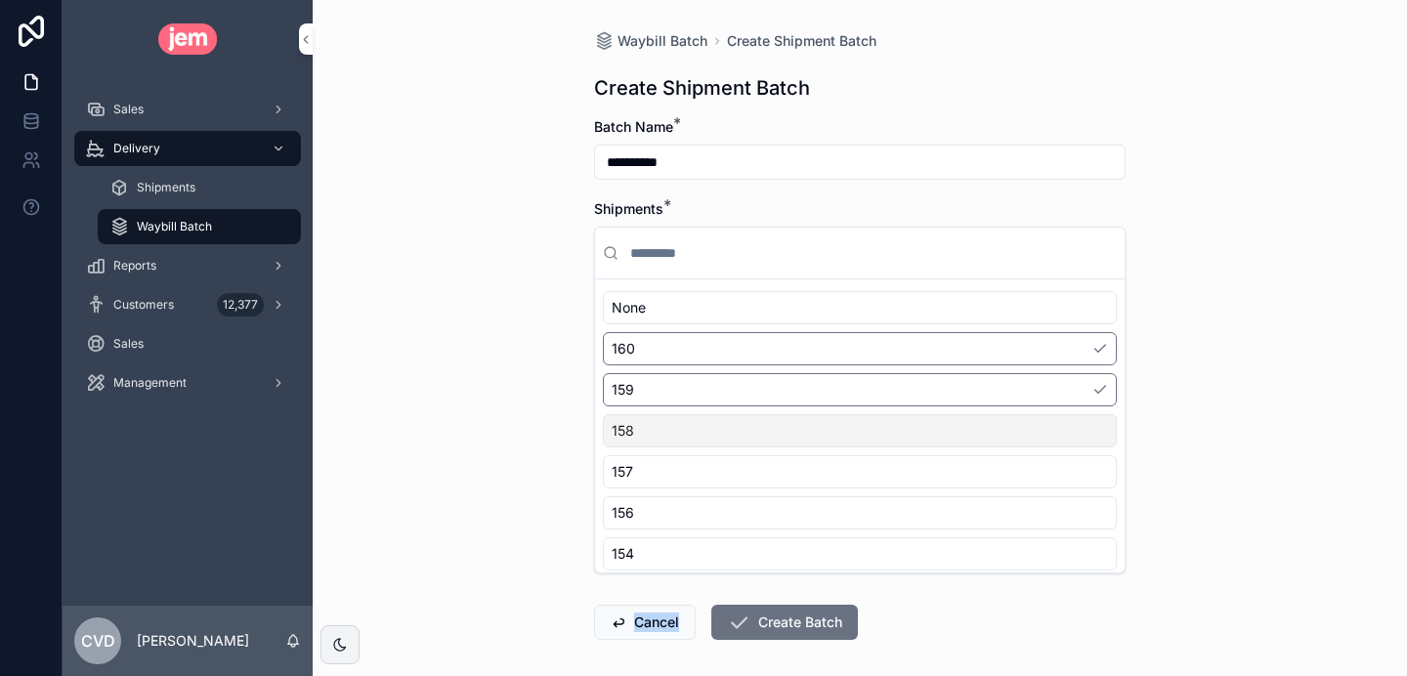
click at [633, 416] on div "158" at bounding box center [860, 430] width 514 height 33
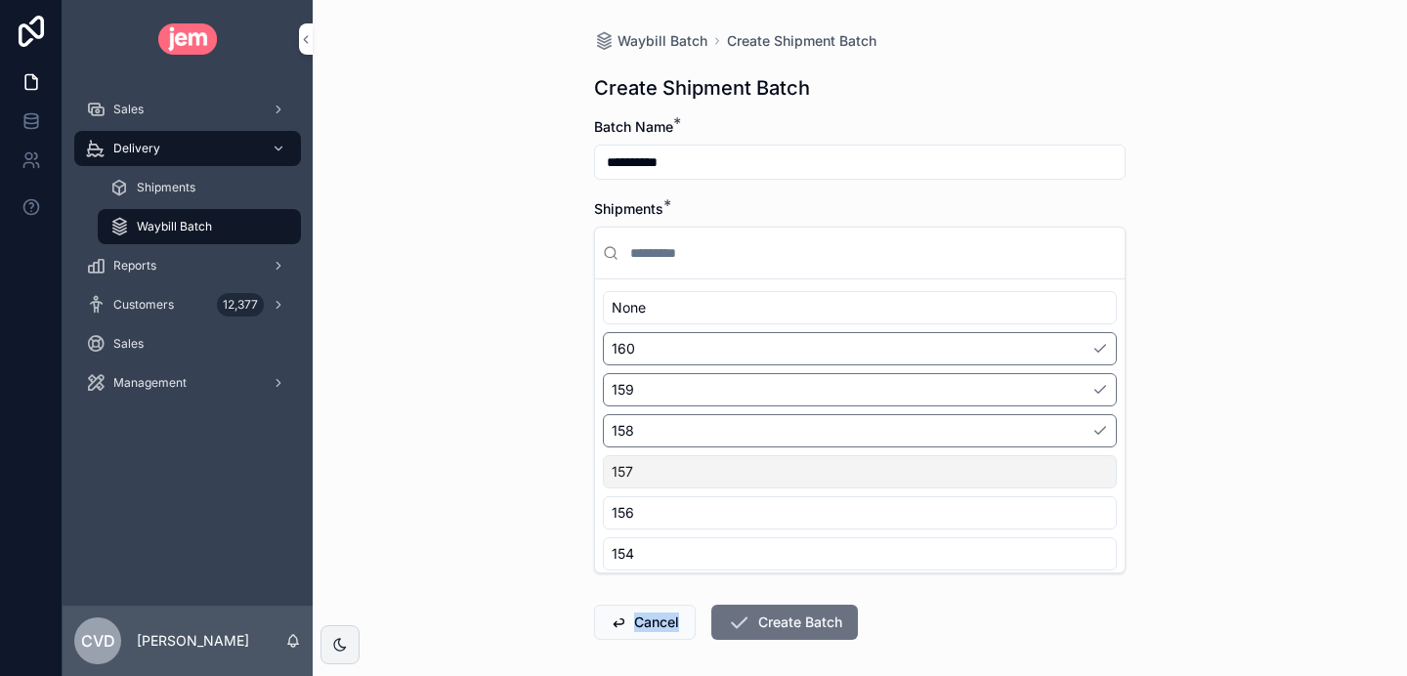
click at [643, 466] on div "157" at bounding box center [860, 471] width 514 height 33
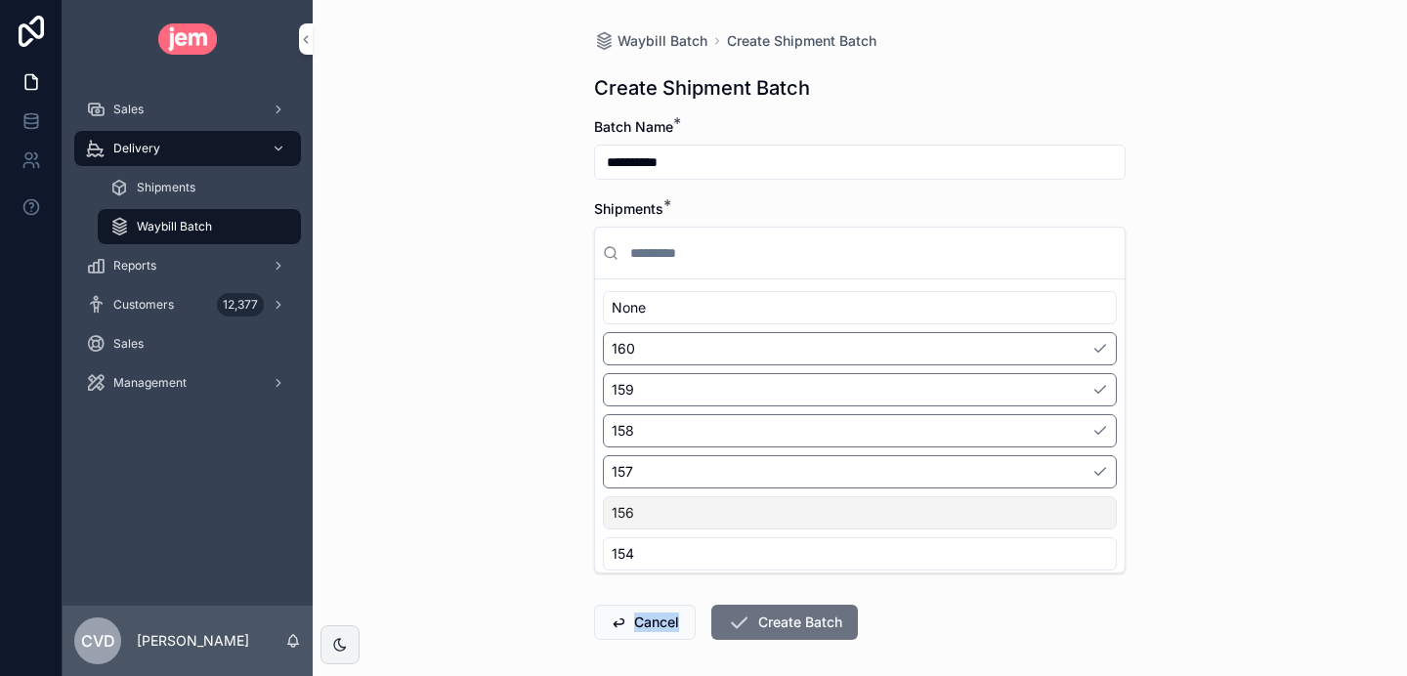
click at [648, 516] on div "156" at bounding box center [860, 512] width 514 height 33
click at [655, 548] on div "154" at bounding box center [860, 553] width 514 height 33
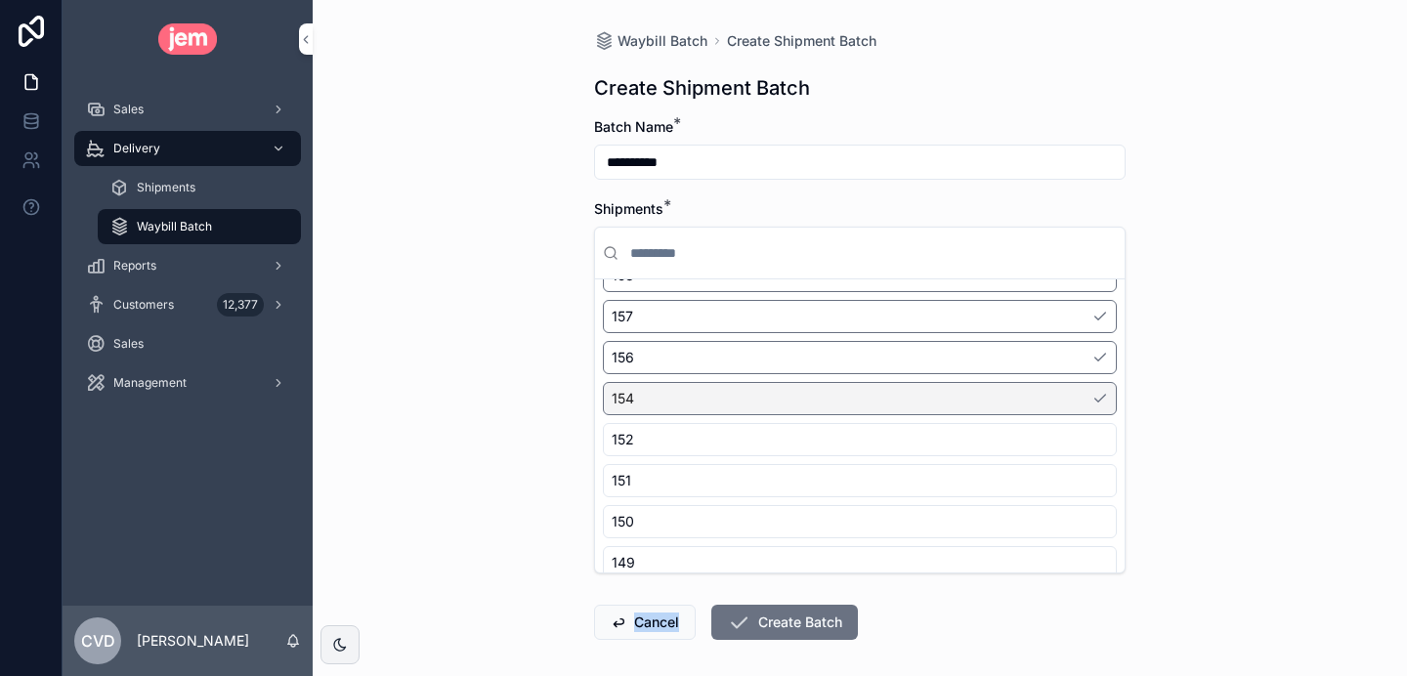
scroll to position [170, 0]
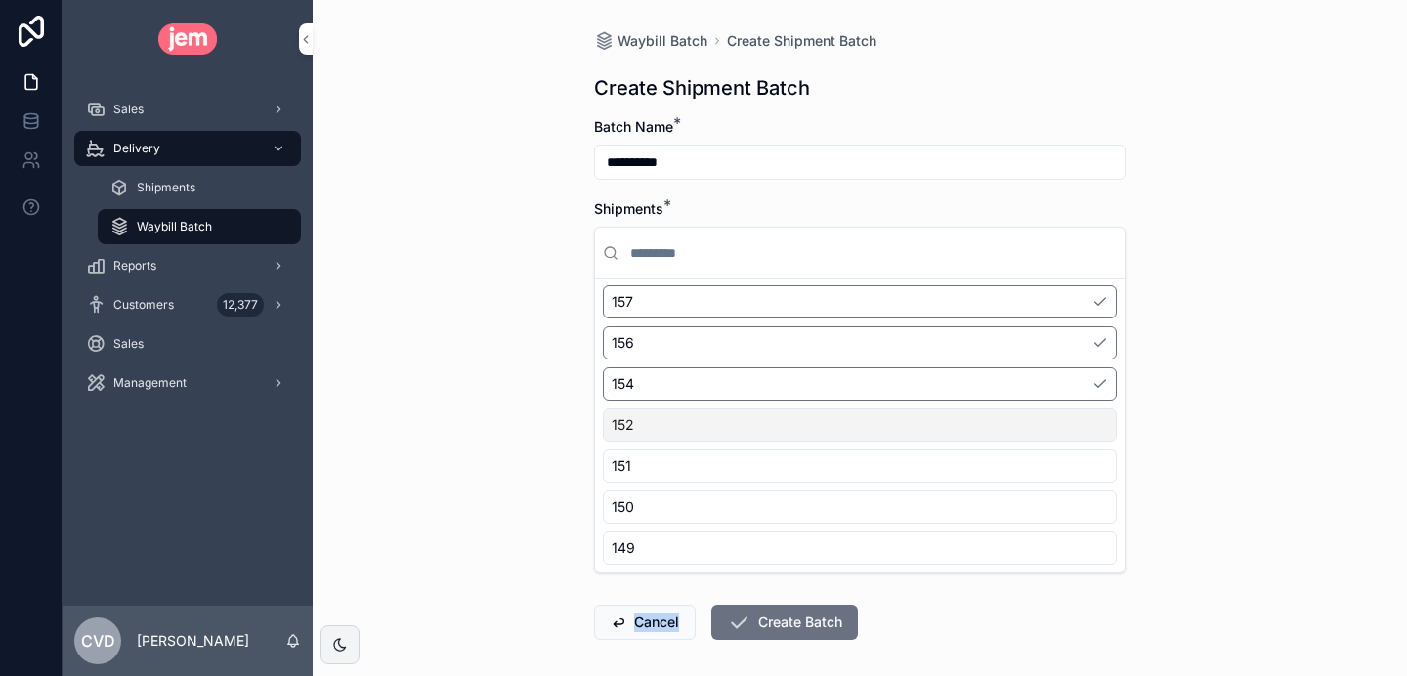
click at [667, 419] on div "152" at bounding box center [860, 424] width 514 height 33
click at [669, 460] on div "151" at bounding box center [860, 466] width 514 height 33
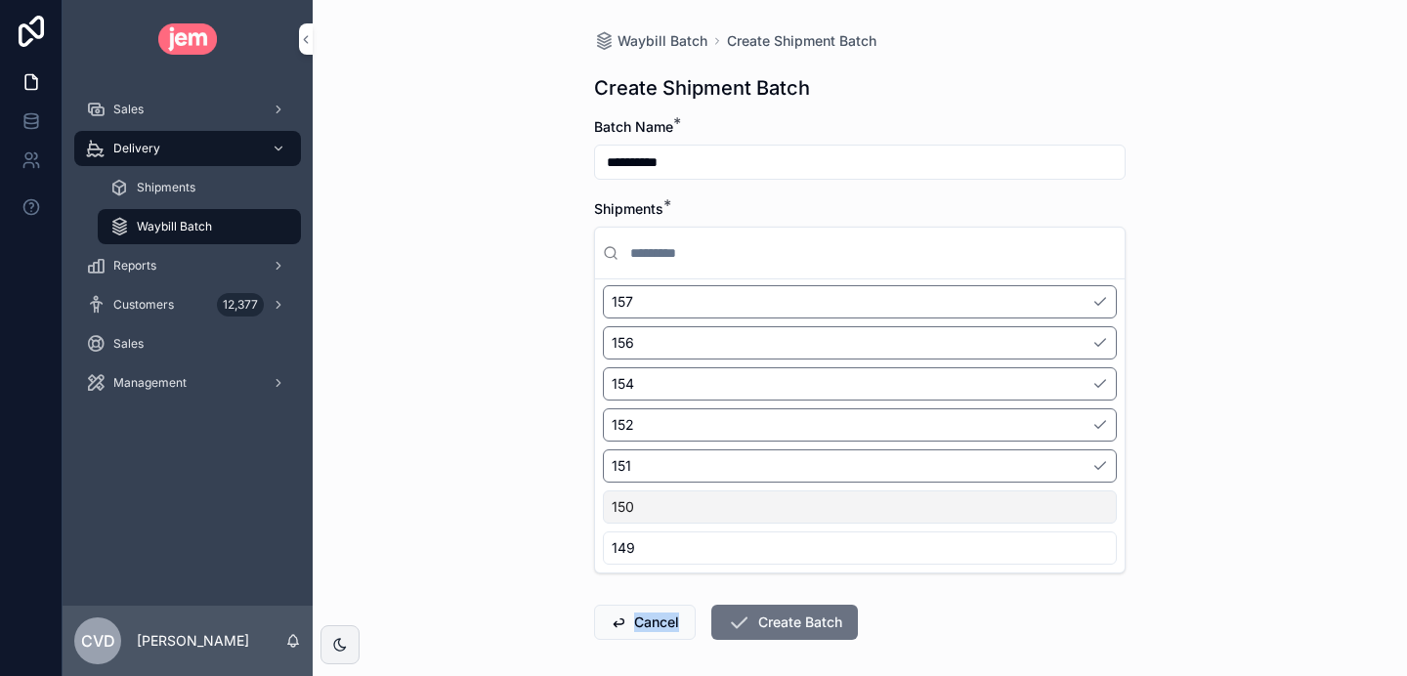
click at [688, 503] on div "150" at bounding box center [860, 507] width 514 height 33
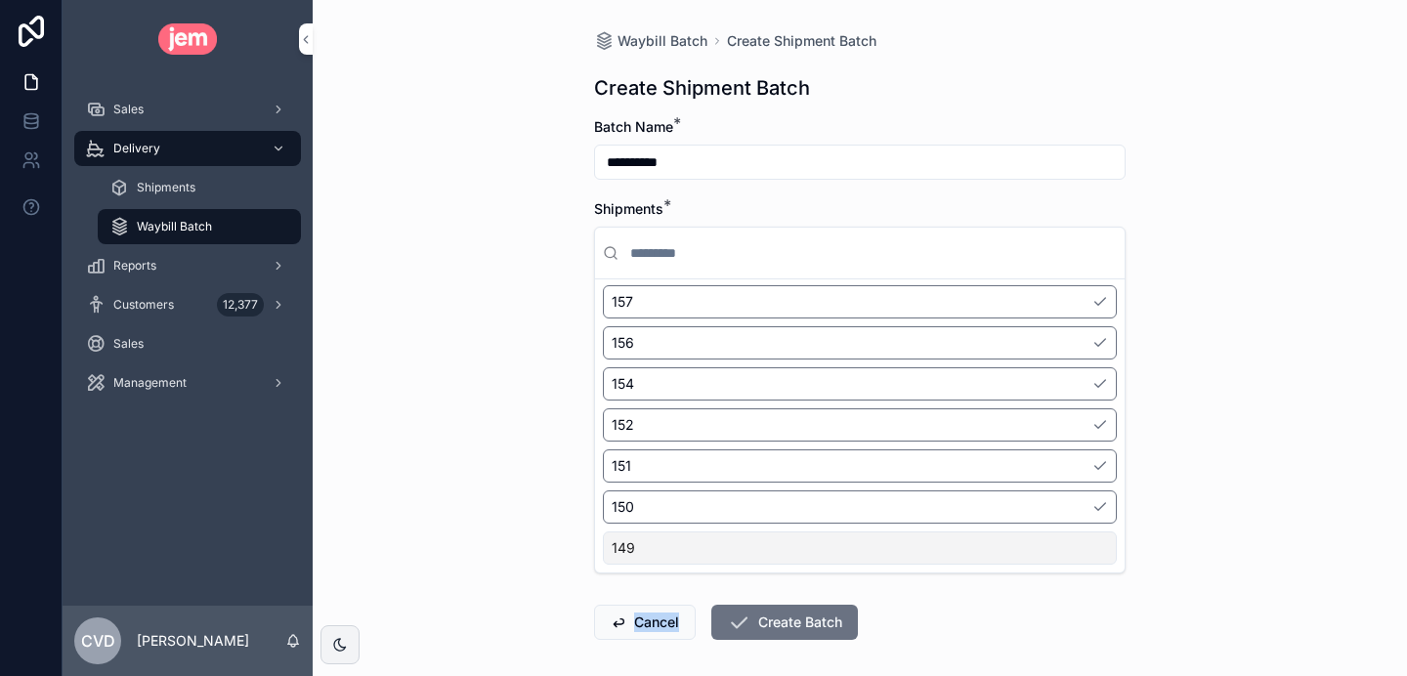
click at [695, 547] on div "149" at bounding box center [860, 548] width 514 height 33
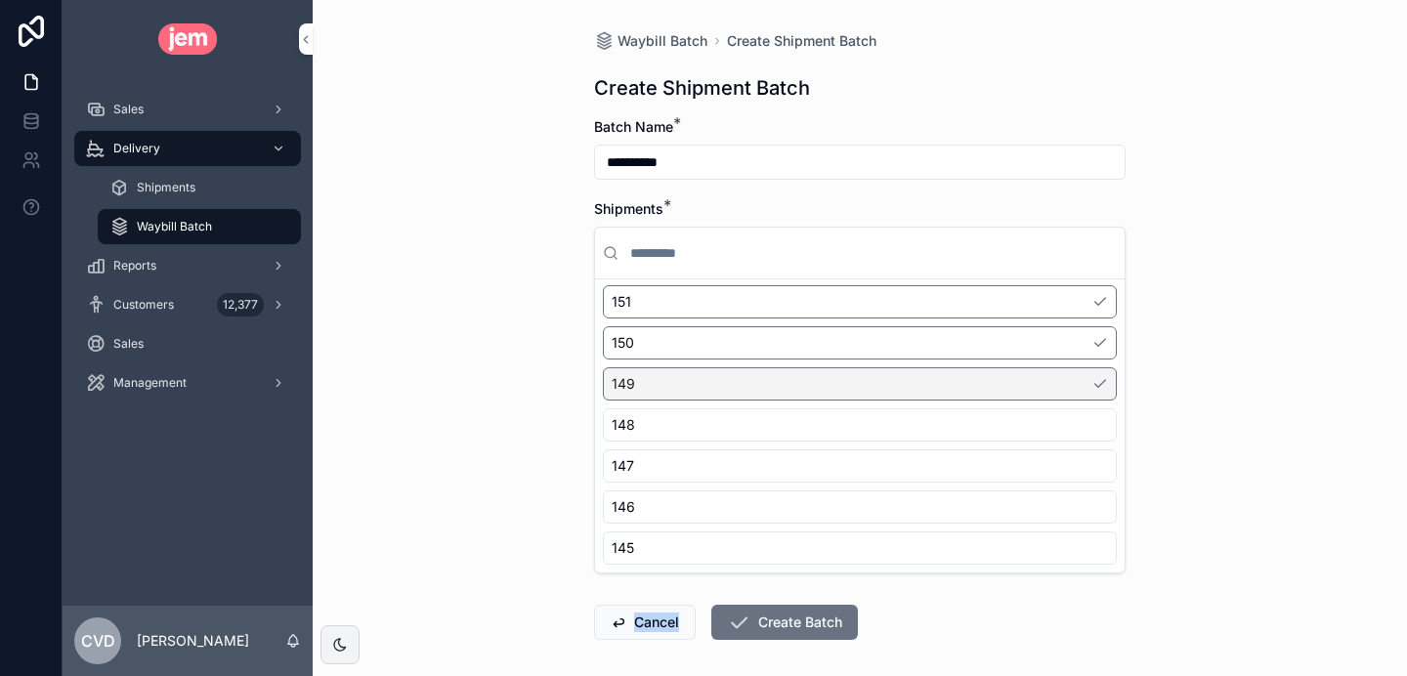
scroll to position [343, 0]
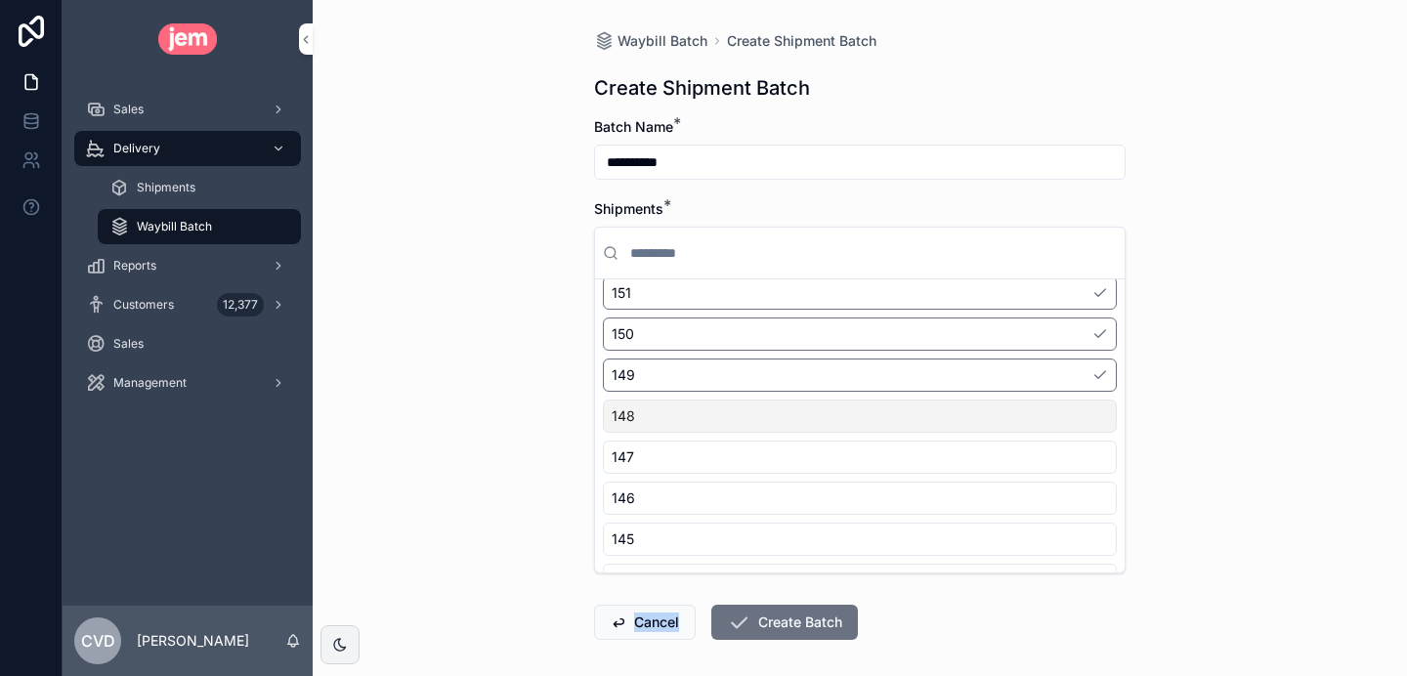
click at [703, 421] on div "148" at bounding box center [860, 416] width 514 height 33
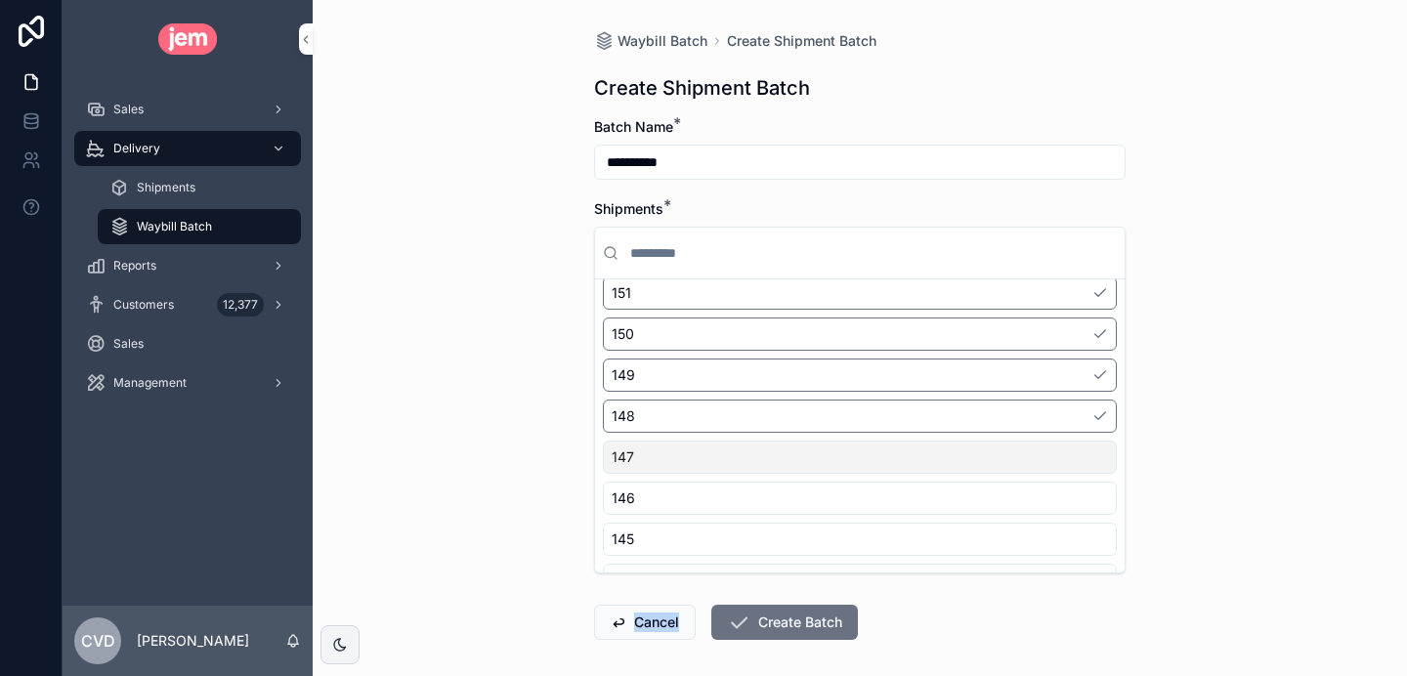
click at [703, 468] on div "147" at bounding box center [860, 457] width 514 height 33
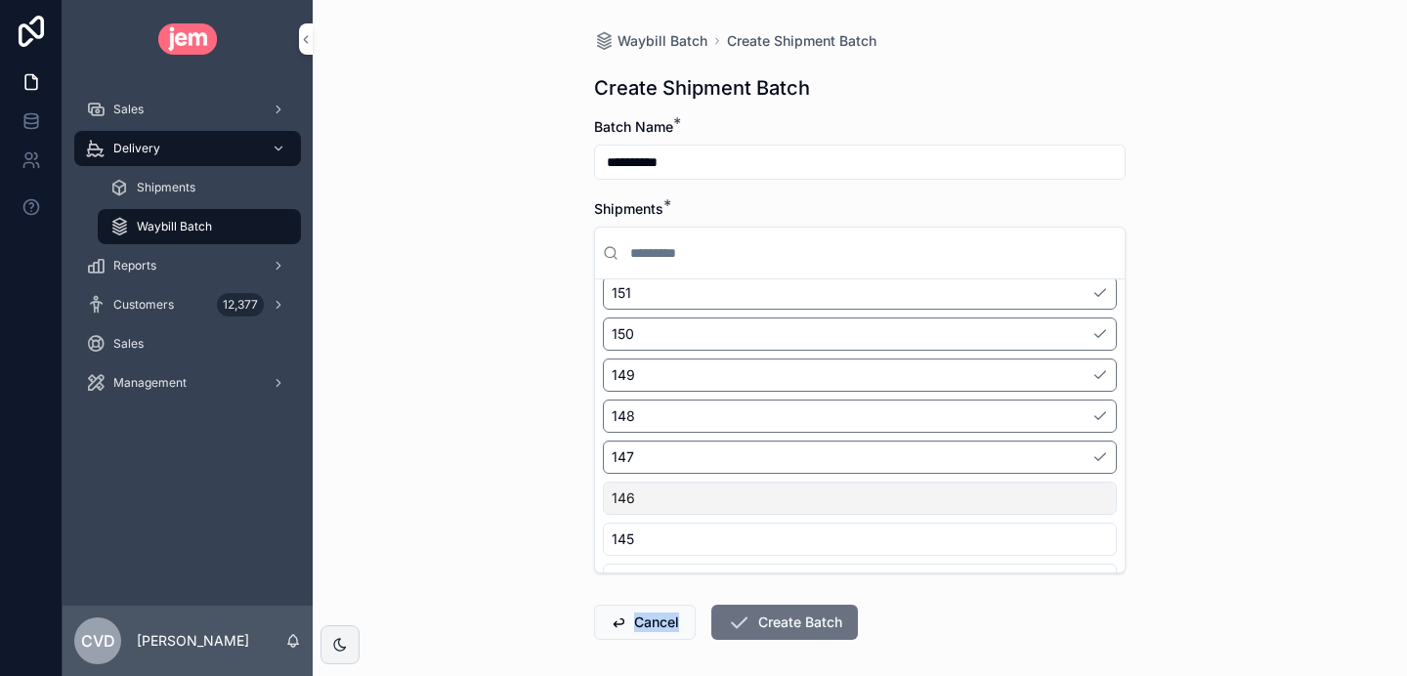
click at [706, 497] on div "146" at bounding box center [860, 498] width 514 height 33
click at [705, 541] on div "145" at bounding box center [860, 539] width 514 height 33
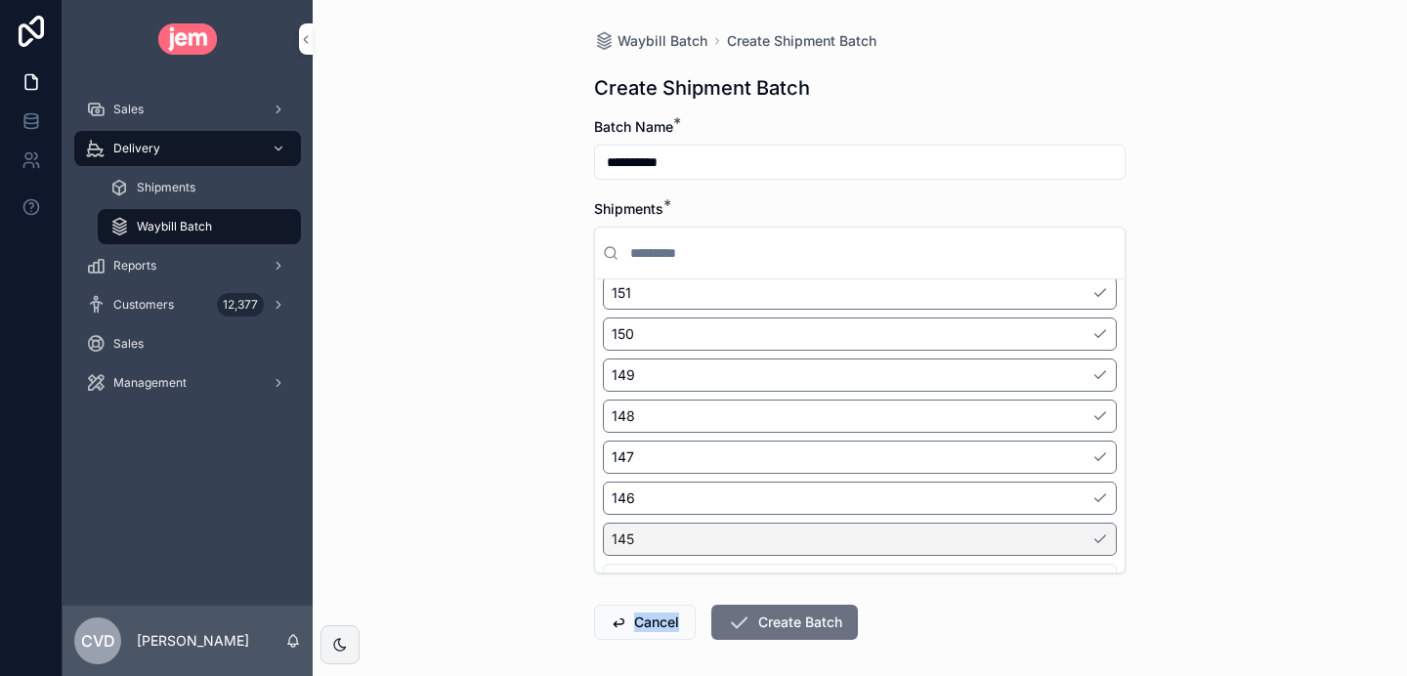
scroll to position [379, 0]
click at [700, 553] on div "141" at bounding box center [860, 544] width 514 height 33
click at [778, 623] on button "Create Batch" at bounding box center [784, 622] width 147 height 35
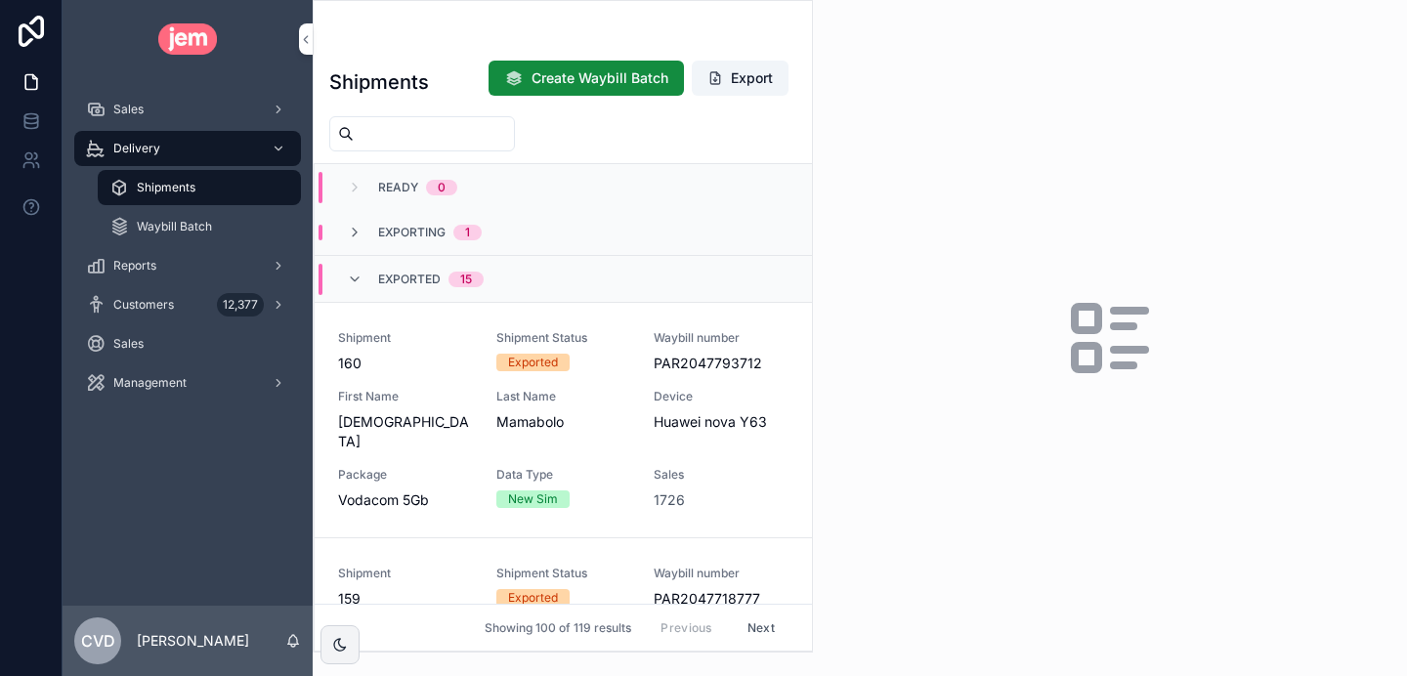
scroll to position [45, 0]
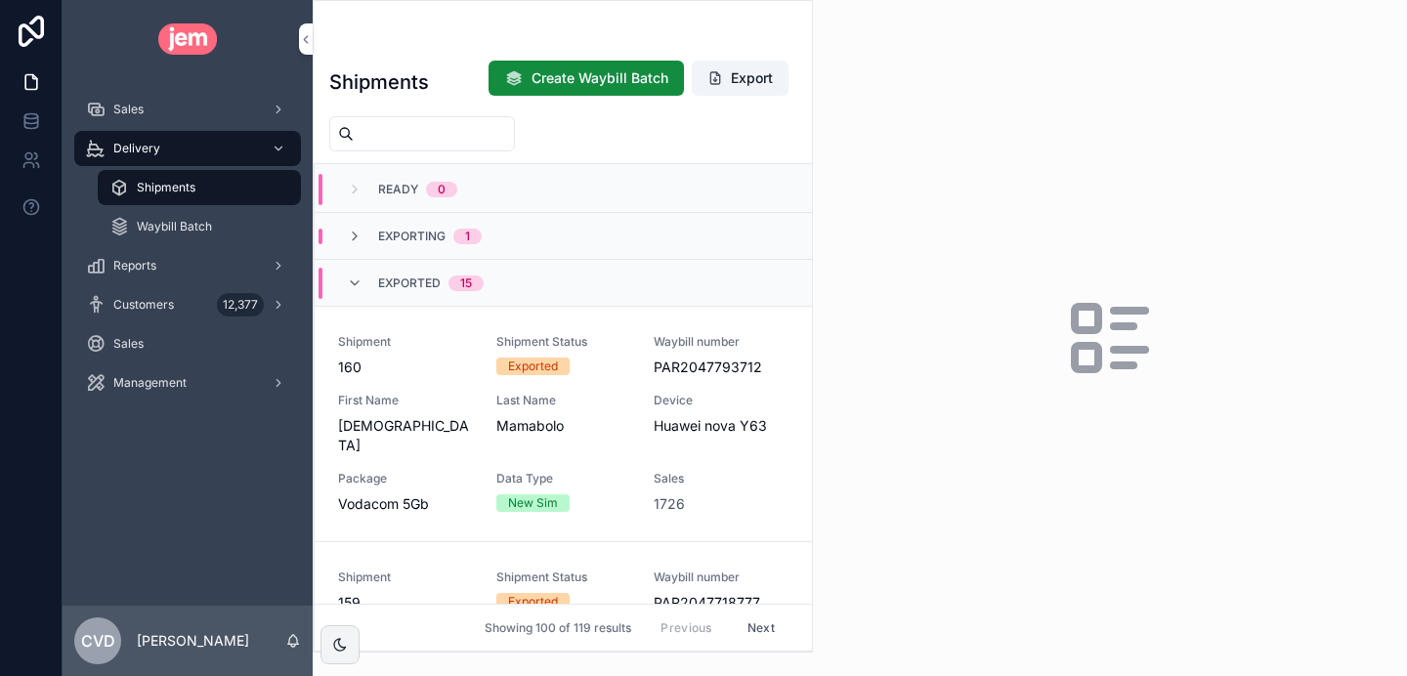
click at [444, 356] on div "Shipment 160" at bounding box center [405, 355] width 135 height 43
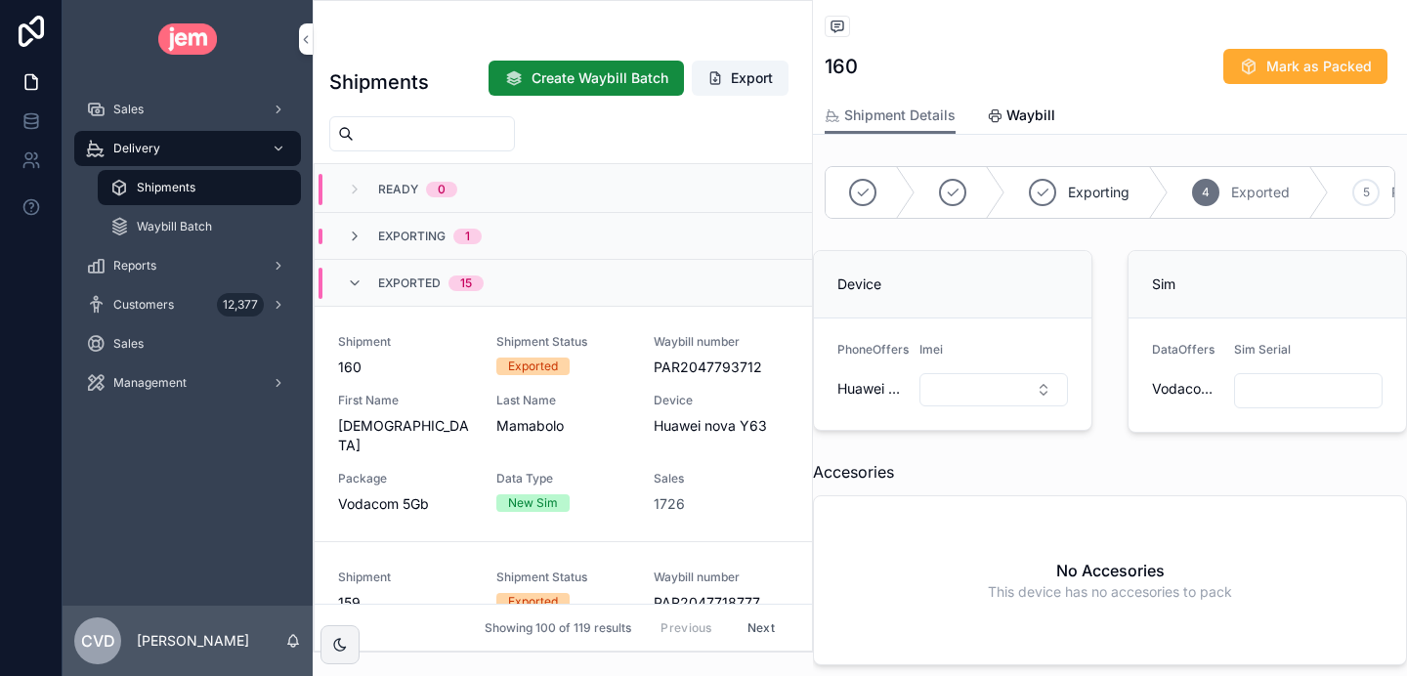
click at [1019, 117] on span "Waybill" at bounding box center [1031, 116] width 49 height 20
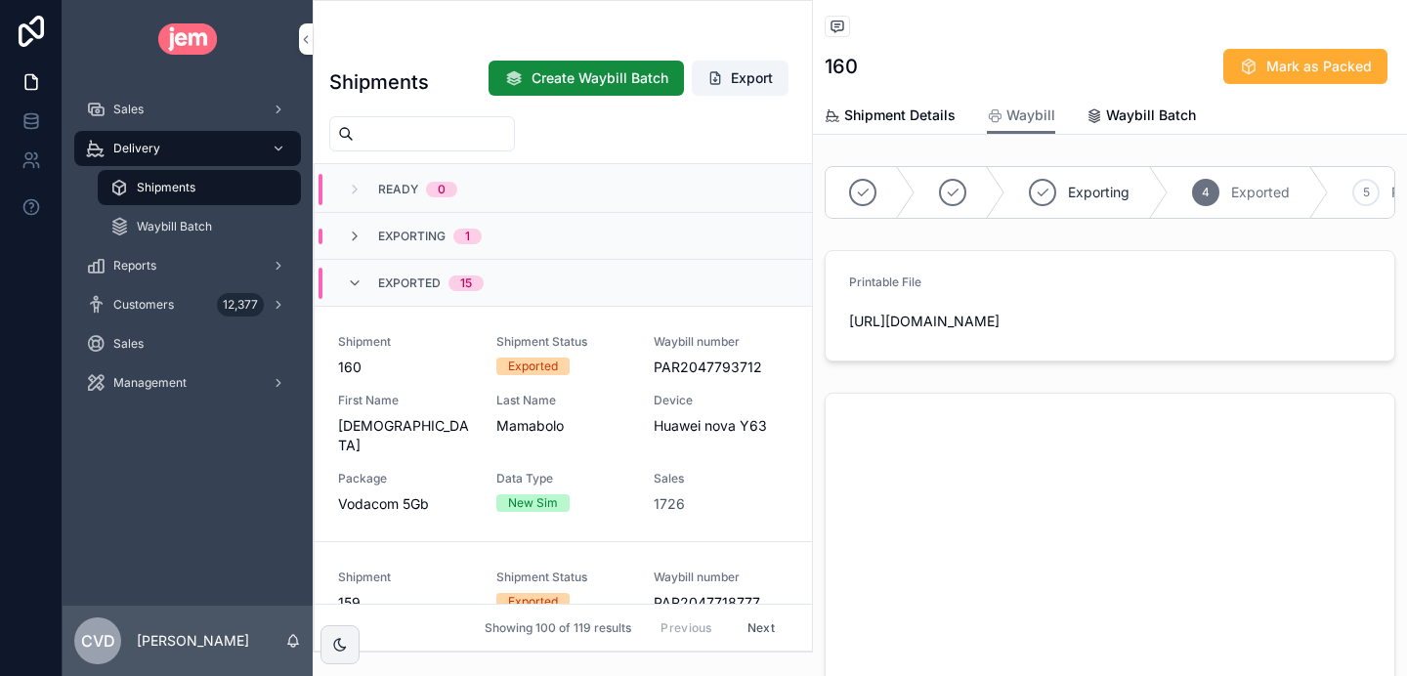
click at [1134, 112] on span "Waybill Batch" at bounding box center [1151, 116] width 90 height 20
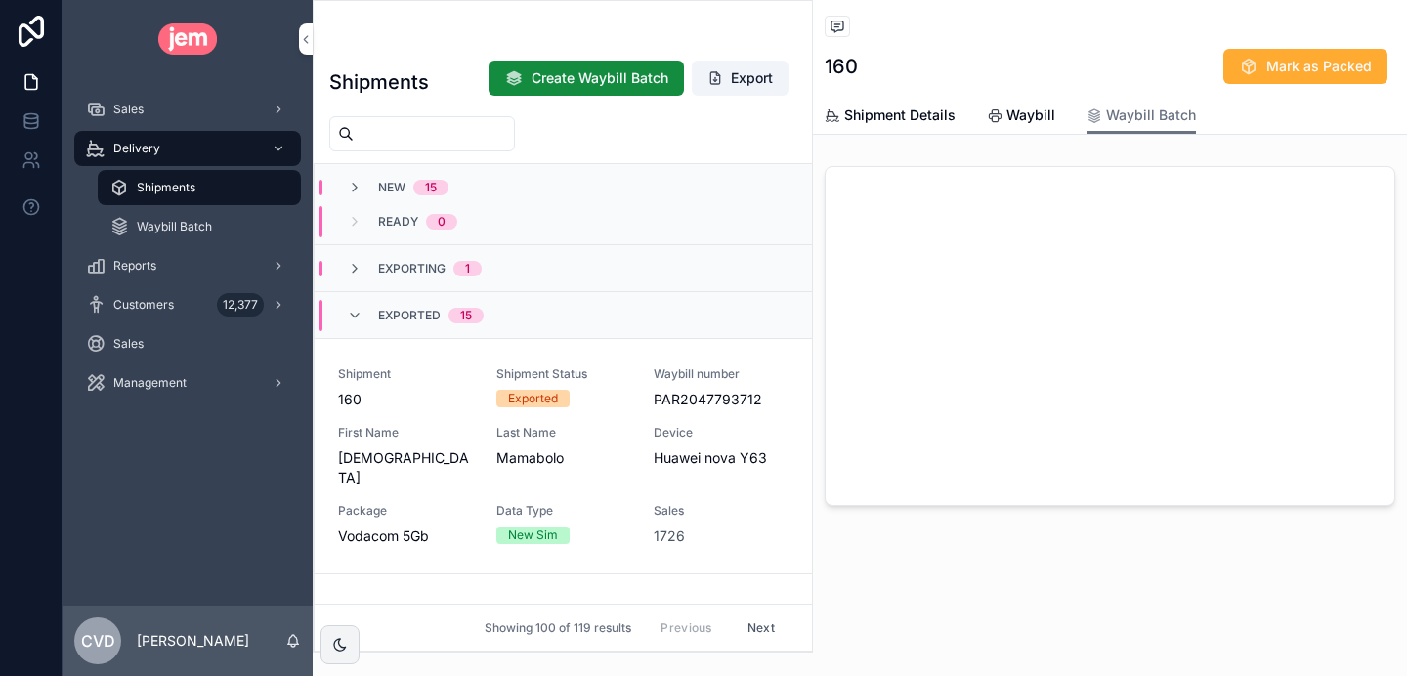
scroll to position [16, 0]
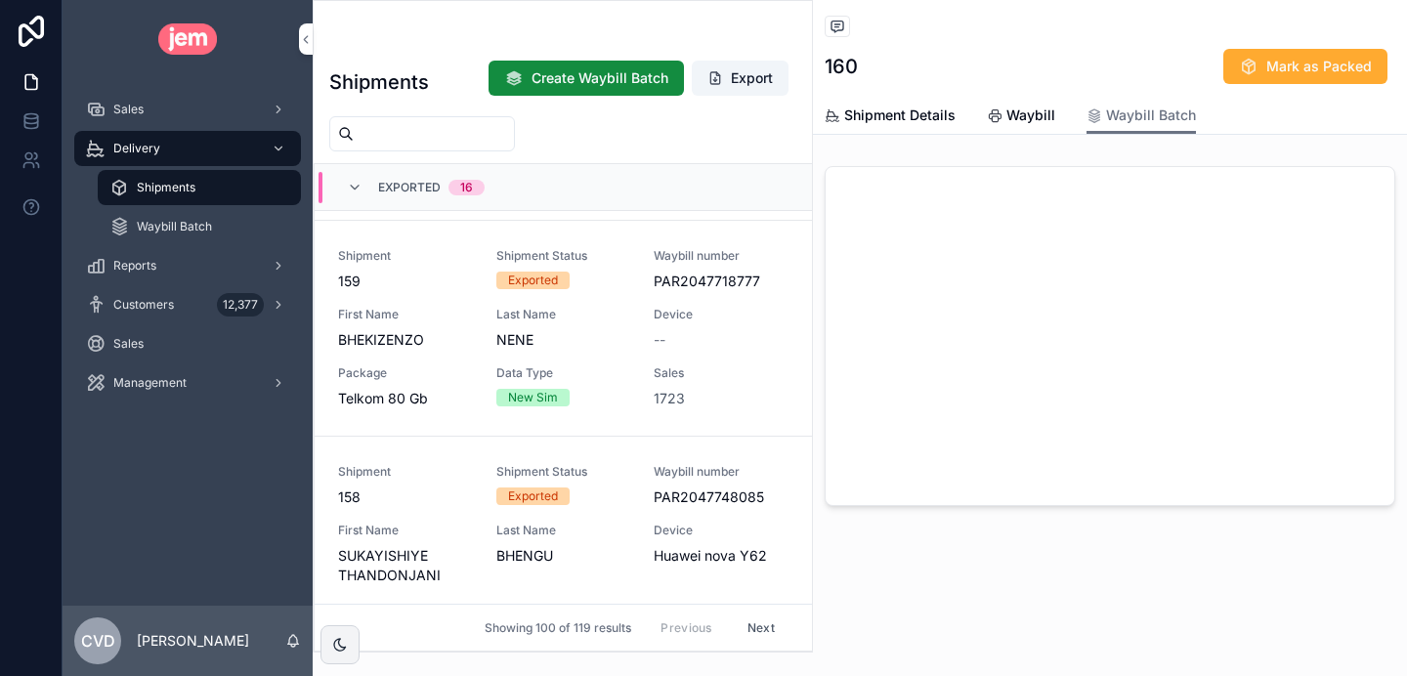
scroll to position [371, 0]
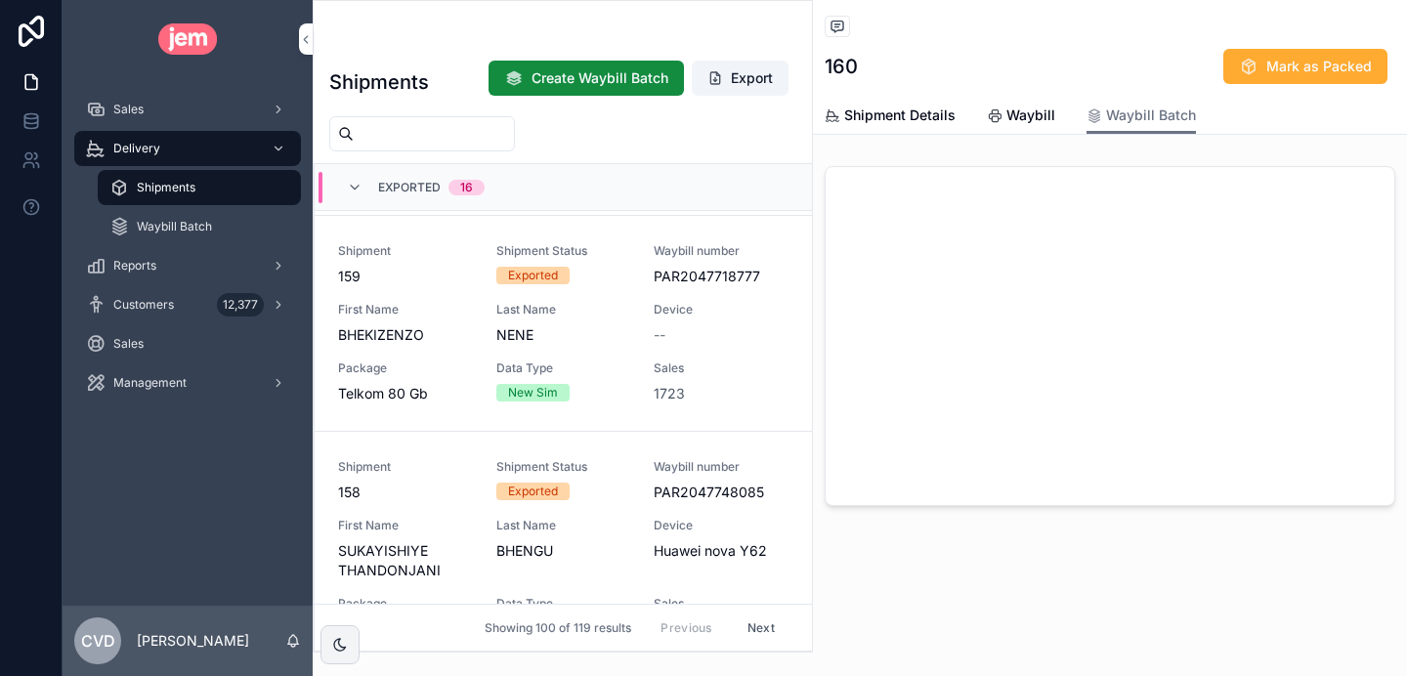
click at [376, 132] on input "scrollable content" at bounding box center [434, 133] width 160 height 27
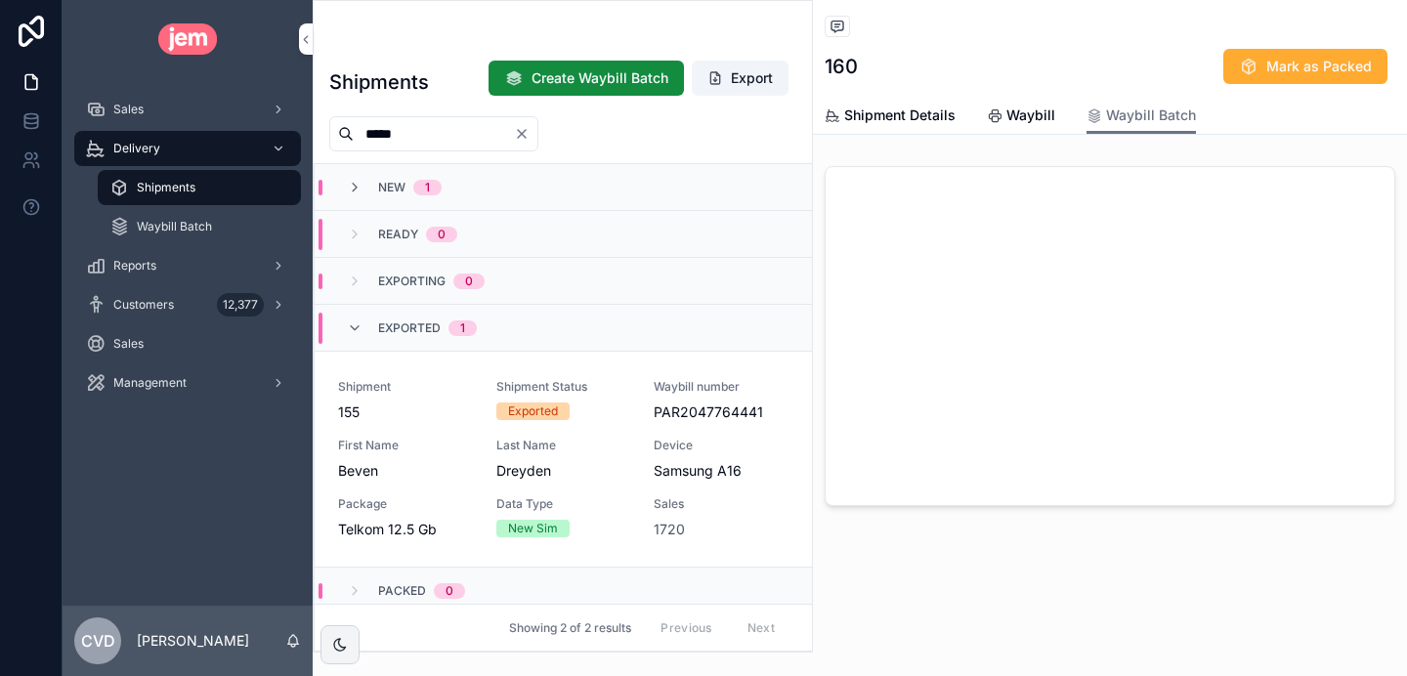
type input "*****"
click at [451, 407] on span "155" at bounding box center [405, 413] width 135 height 20
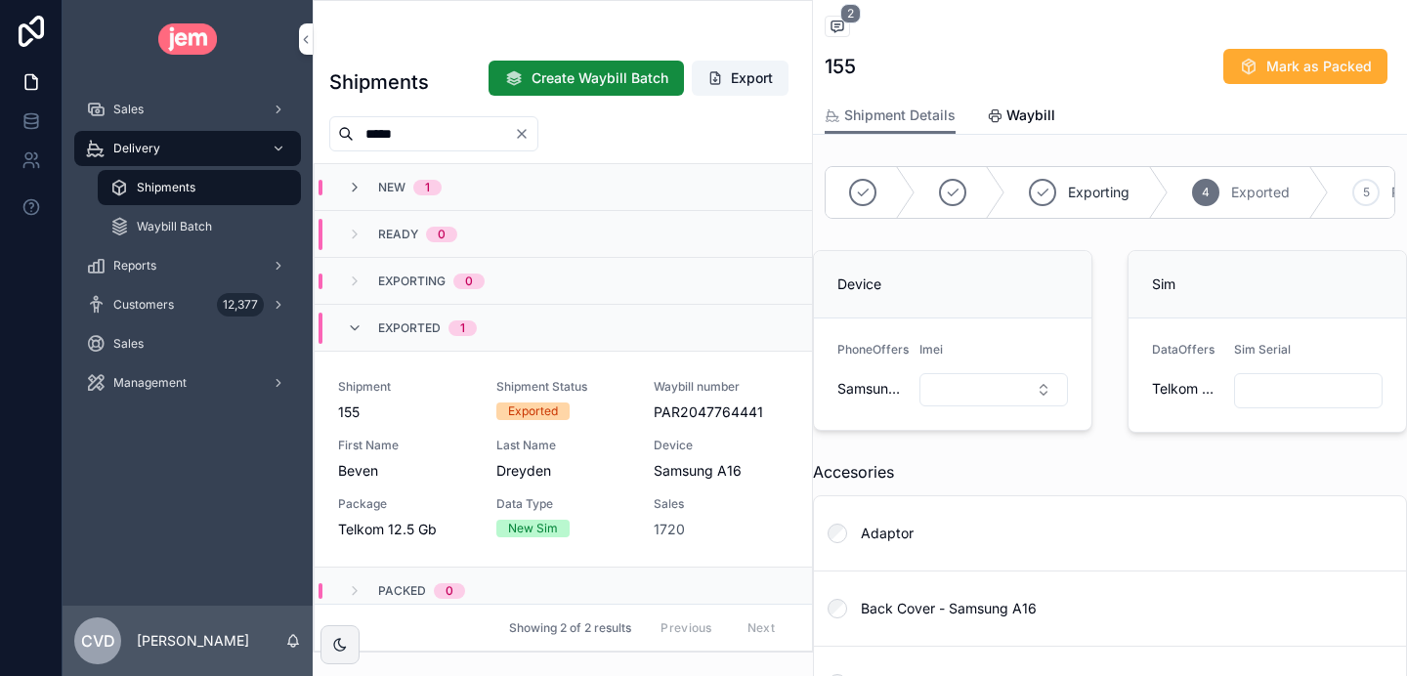
click at [1029, 114] on span "Waybill" at bounding box center [1031, 116] width 49 height 20
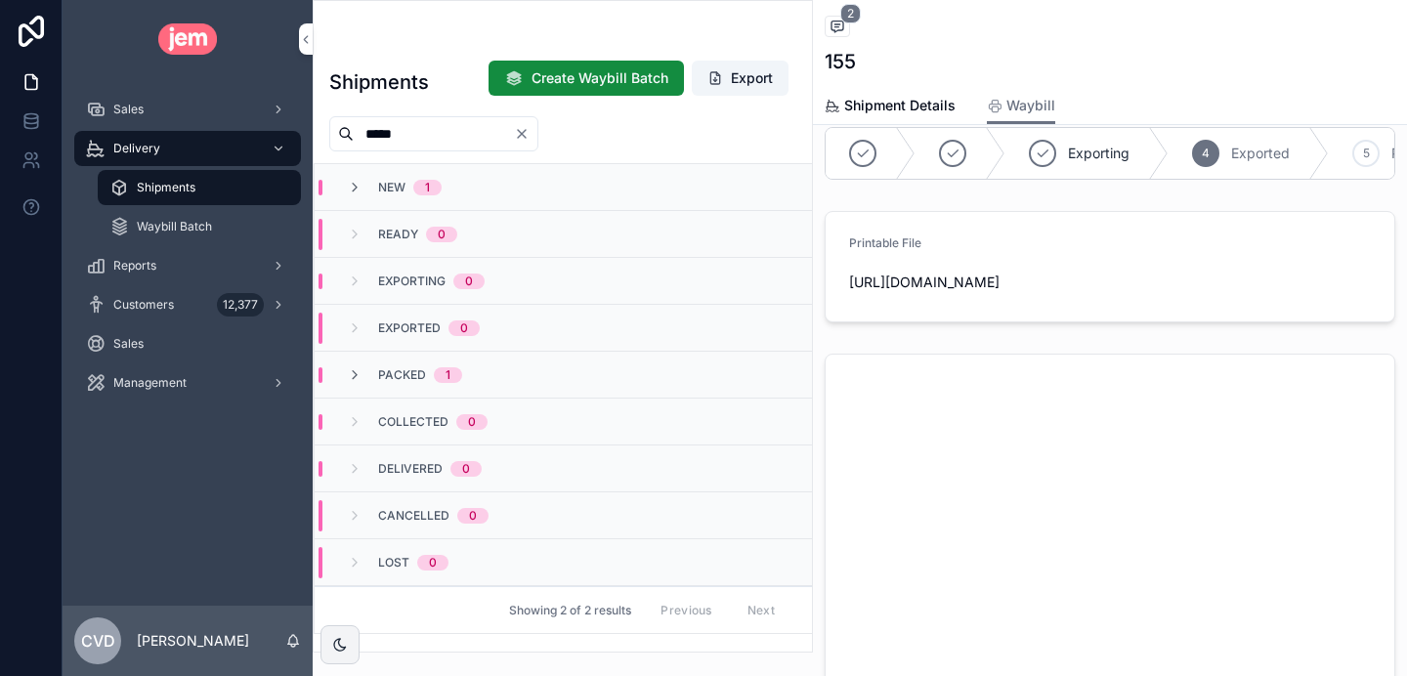
scroll to position [20, 0]
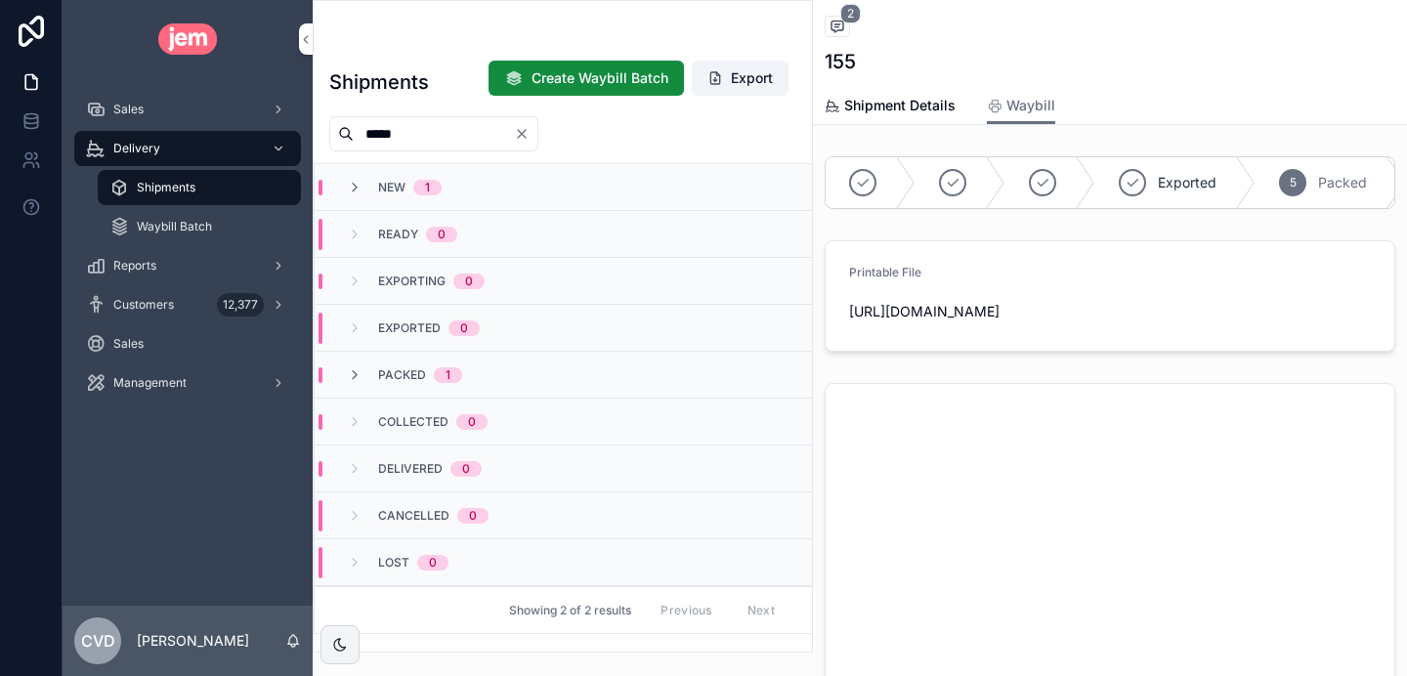
click at [181, 178] on div "Shipments" at bounding box center [199, 187] width 180 height 31
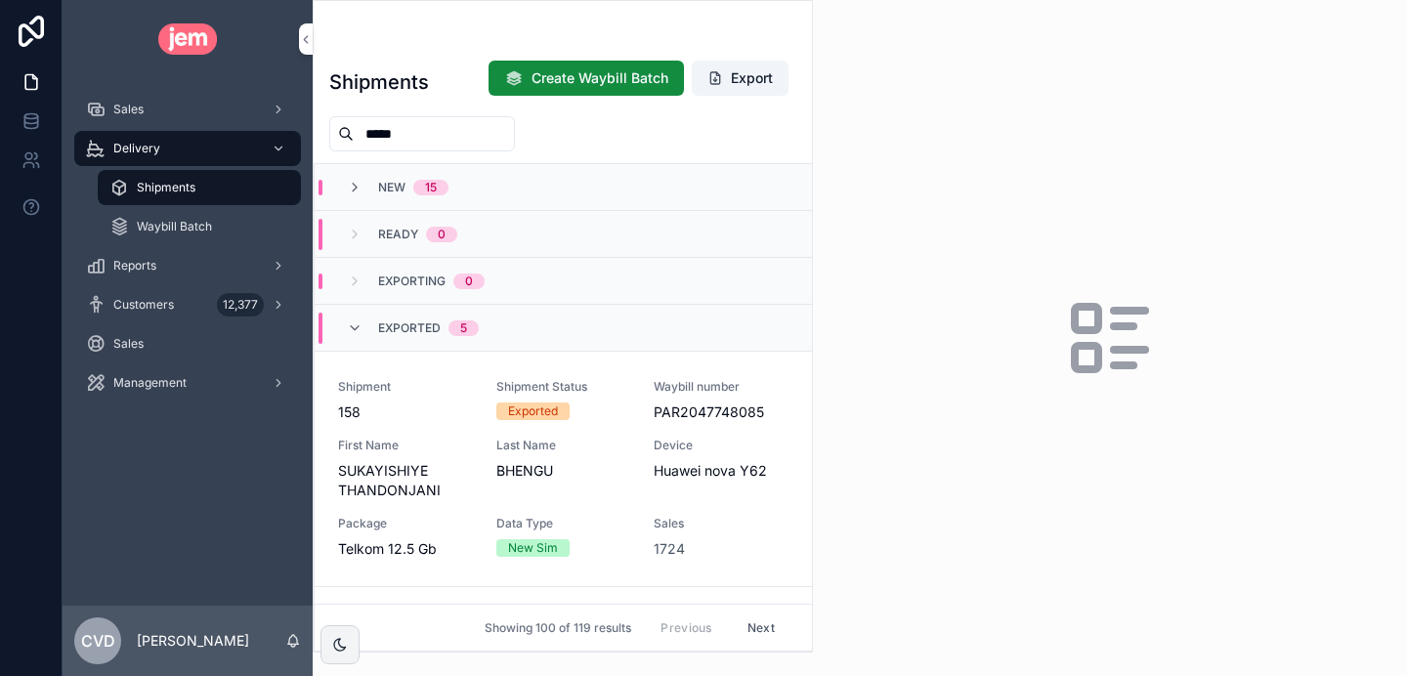
click at [183, 118] on div "Sales" at bounding box center [187, 109] width 203 height 31
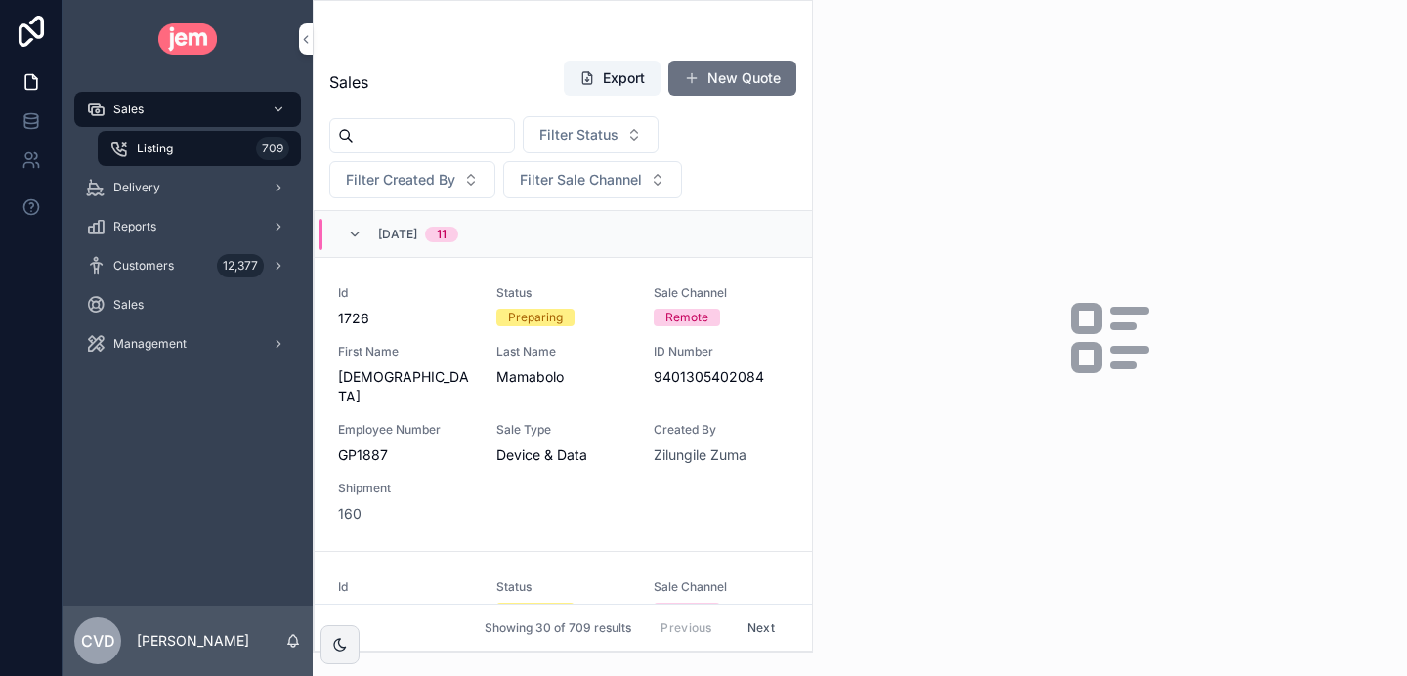
click at [173, 182] on div "Delivery" at bounding box center [187, 187] width 203 height 31
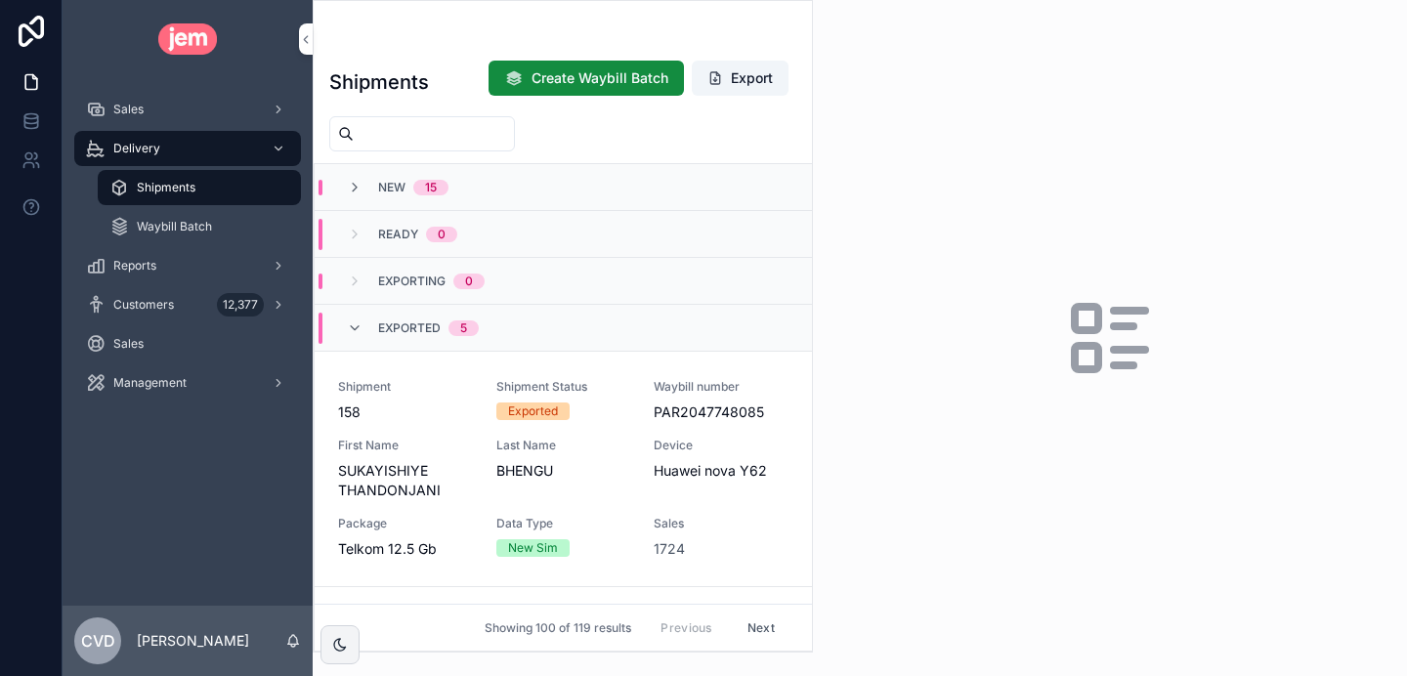
click at [354, 330] on icon "scrollable content" at bounding box center [355, 329] width 16 height 16
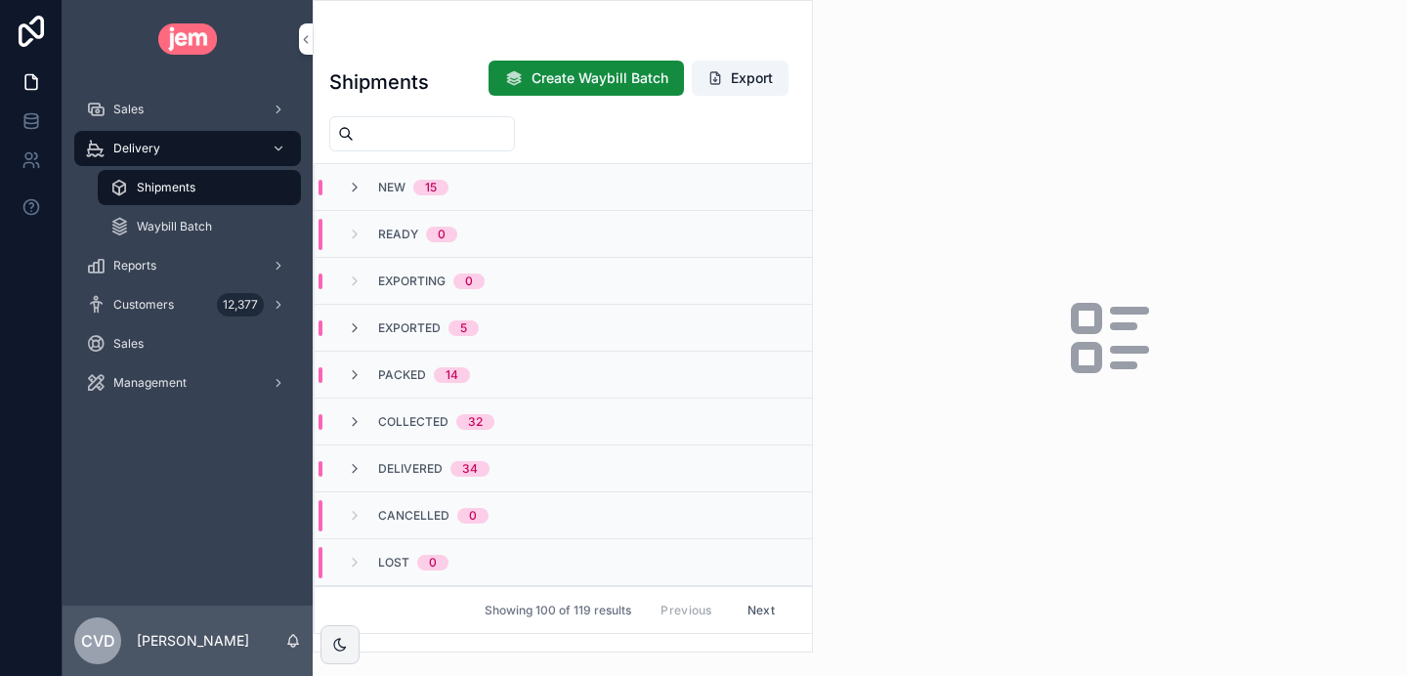
click at [358, 325] on icon "scrollable content" at bounding box center [355, 329] width 16 height 16
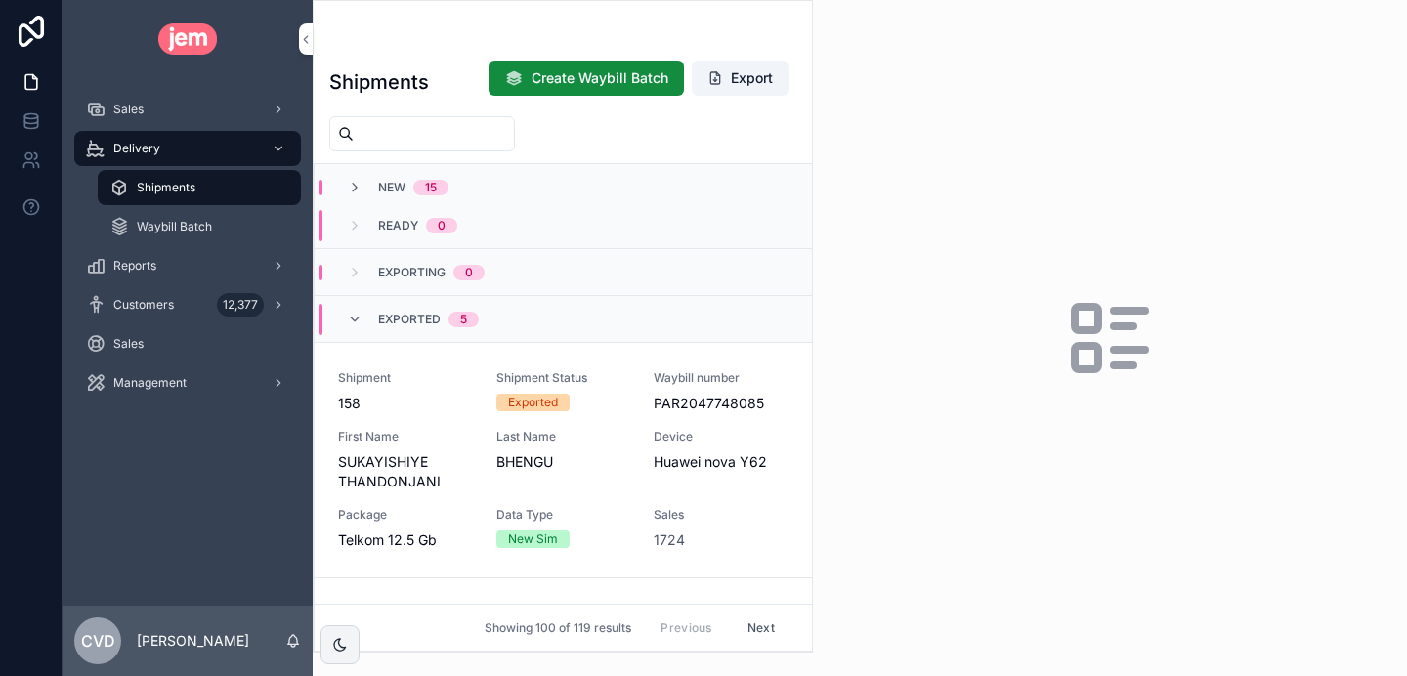
scroll to position [8, 0]
click at [430, 393] on div "Shipment 158" at bounding box center [405, 392] width 135 height 43
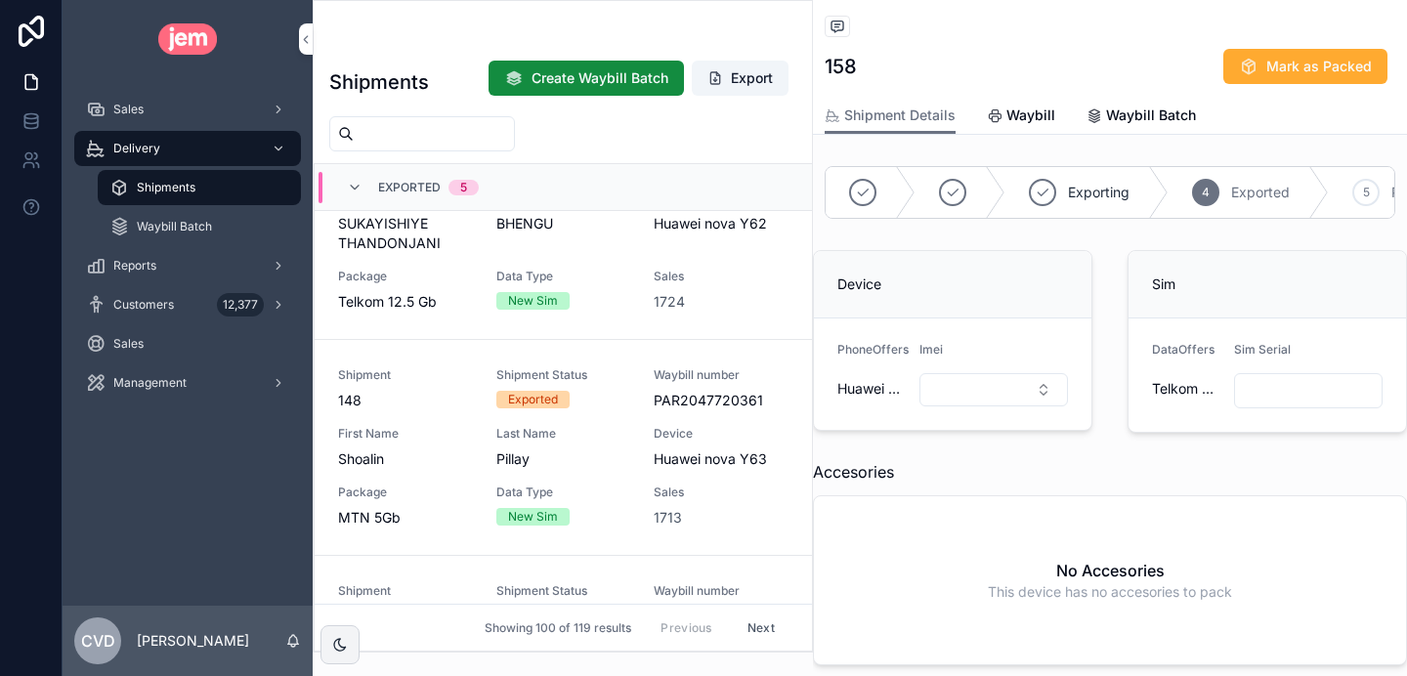
scroll to position [254, 0]
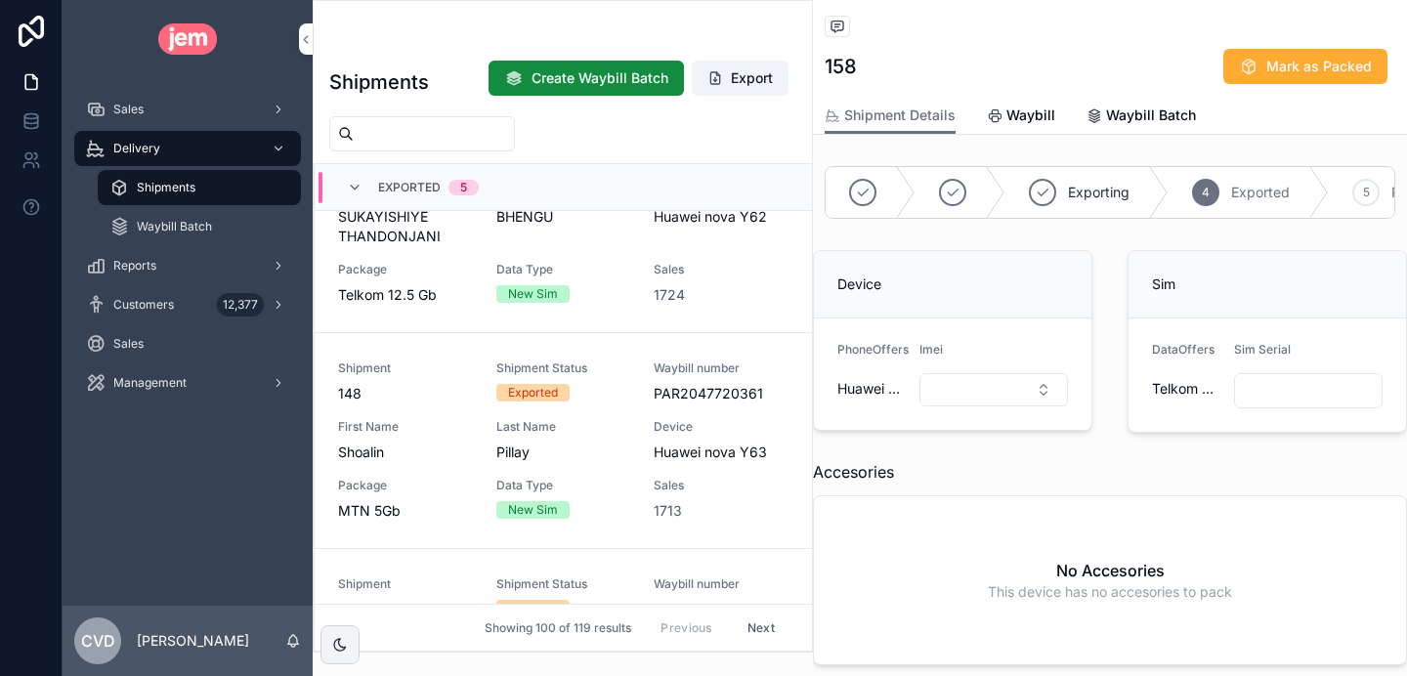
click at [605, 386] on div "Exported" at bounding box center [563, 393] width 135 height 18
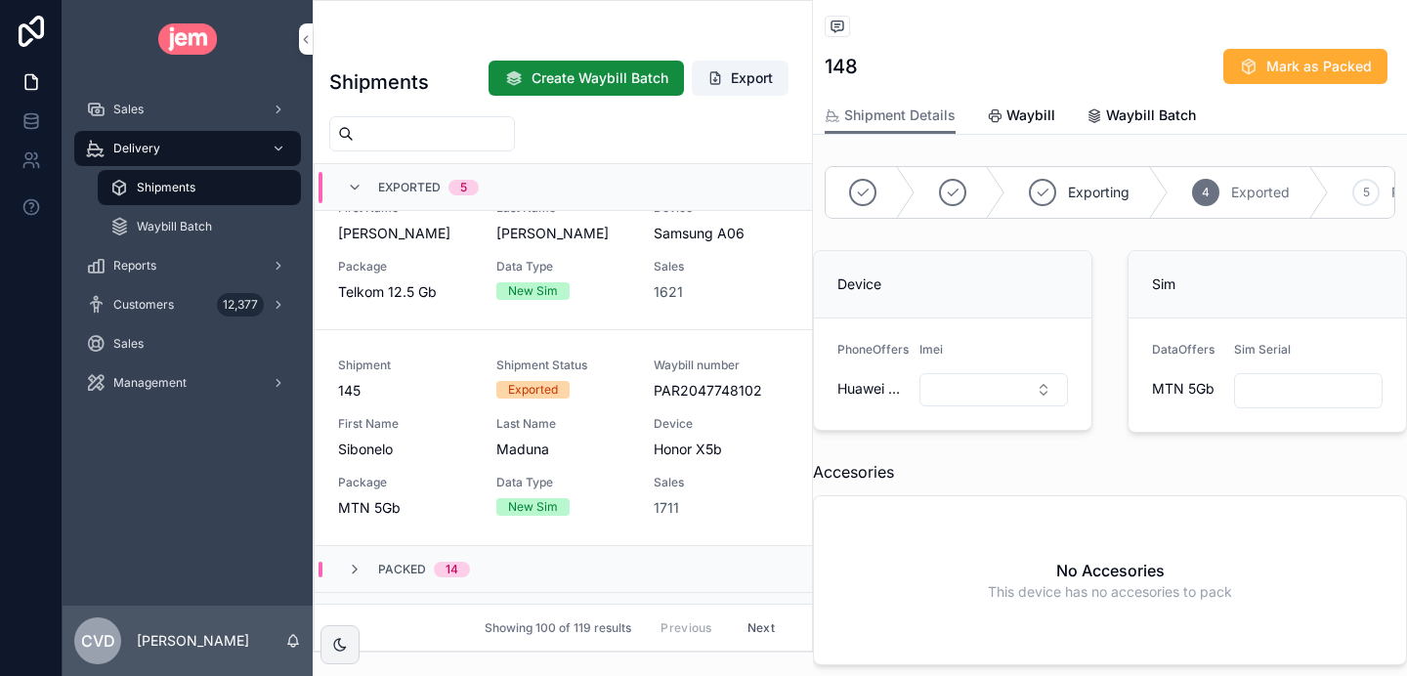
scroll to position [1082, 0]
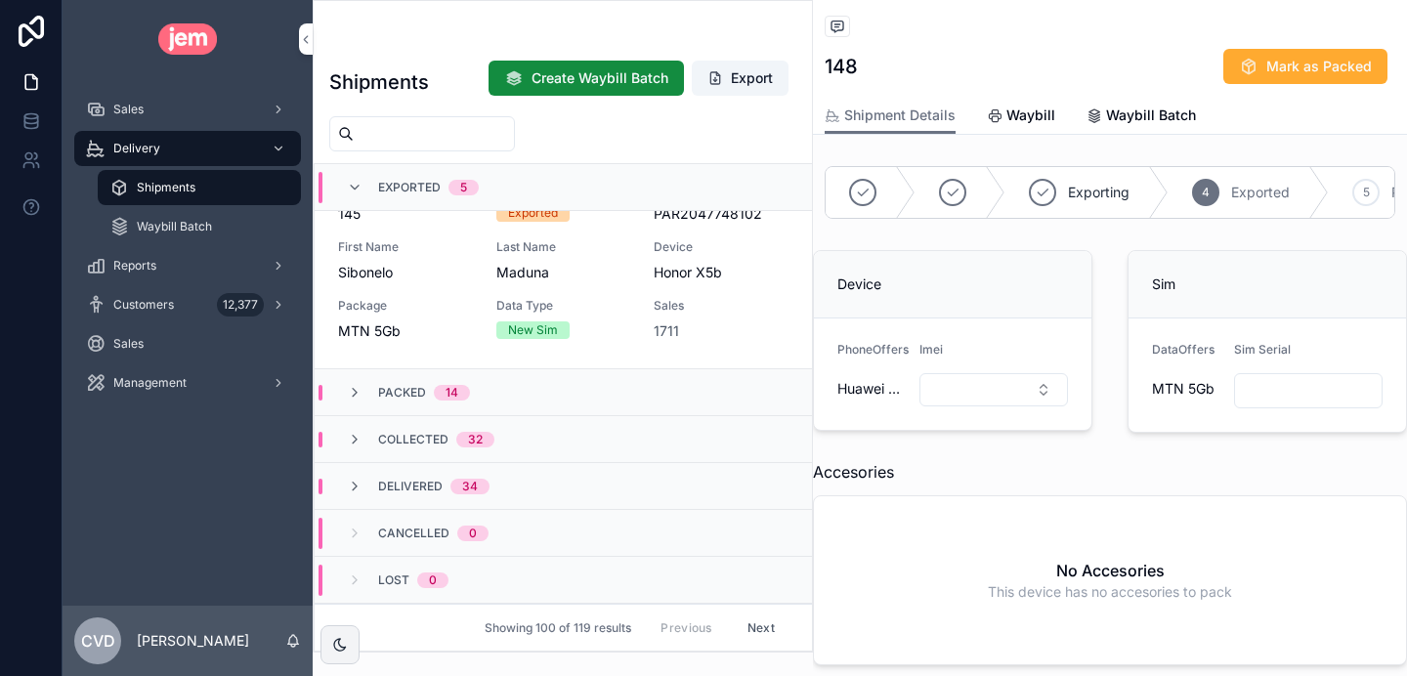
click at [352, 392] on icon "scrollable content" at bounding box center [355, 393] width 16 height 16
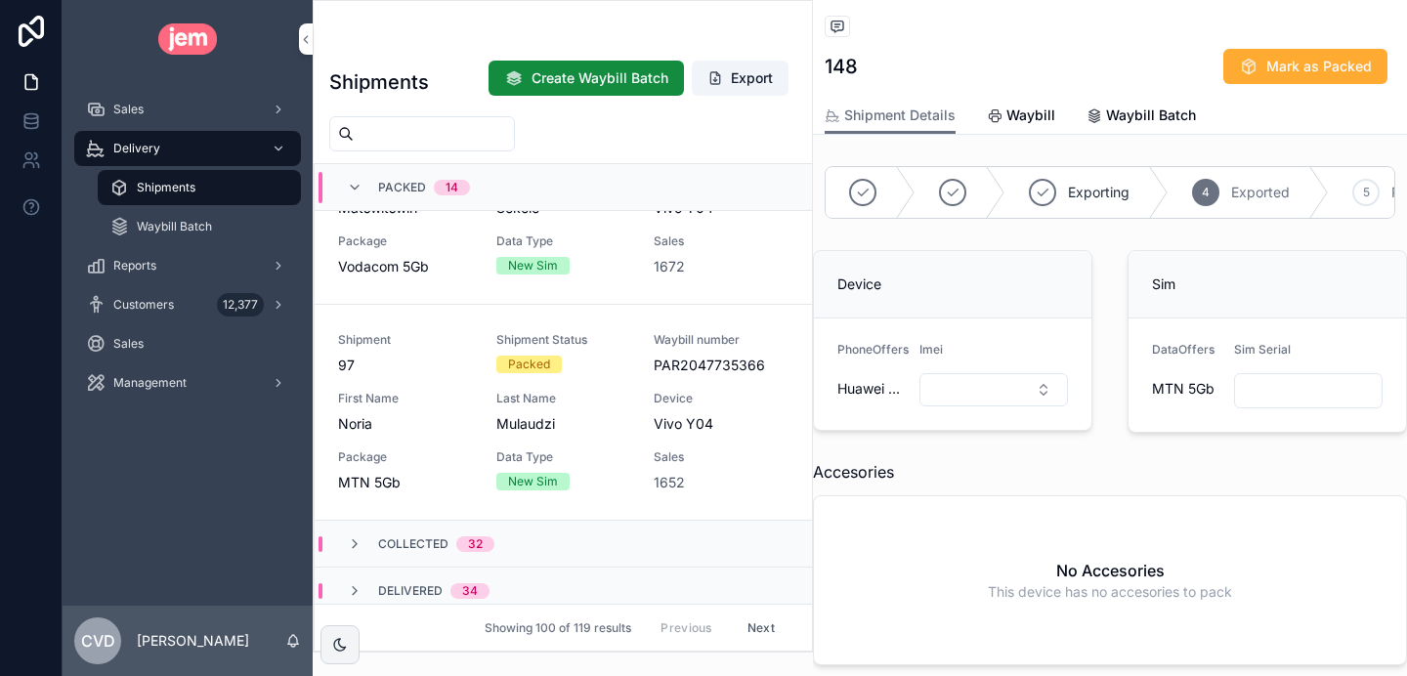
scroll to position [4059, 0]
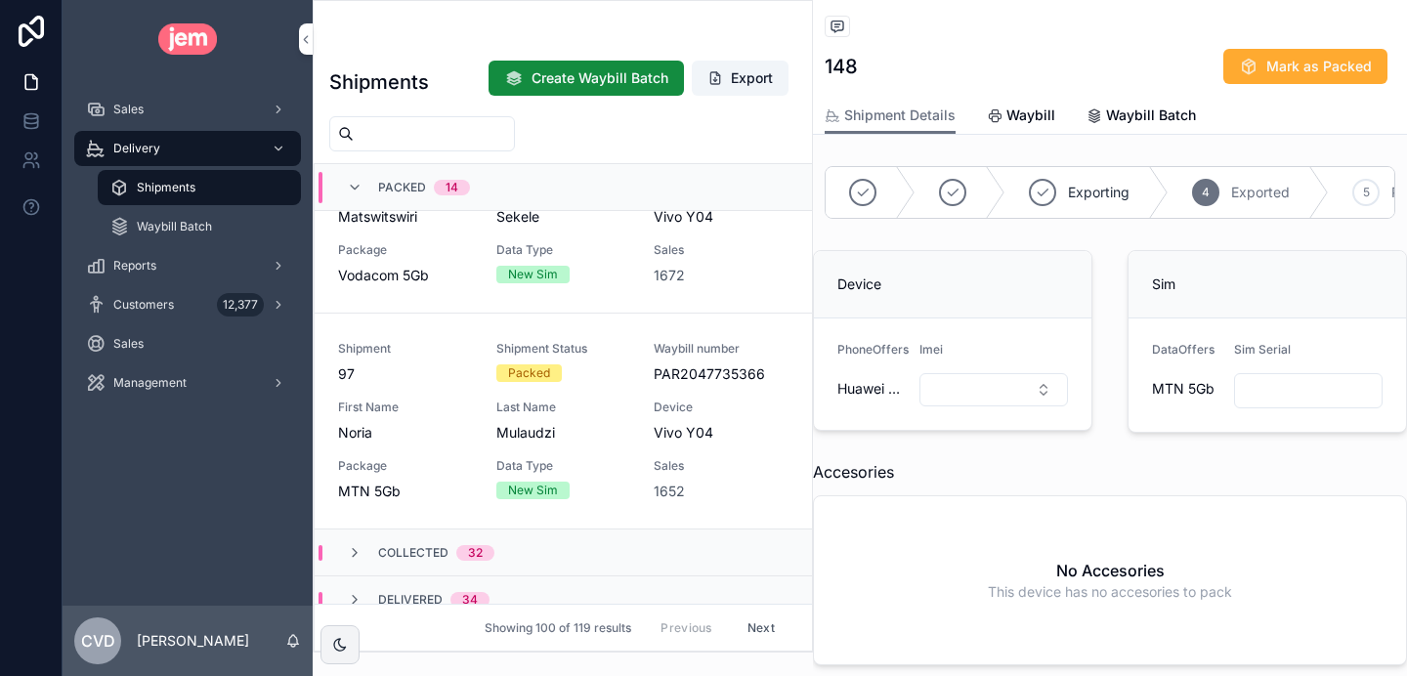
click at [433, 341] on span "Shipment" at bounding box center [405, 349] width 135 height 16
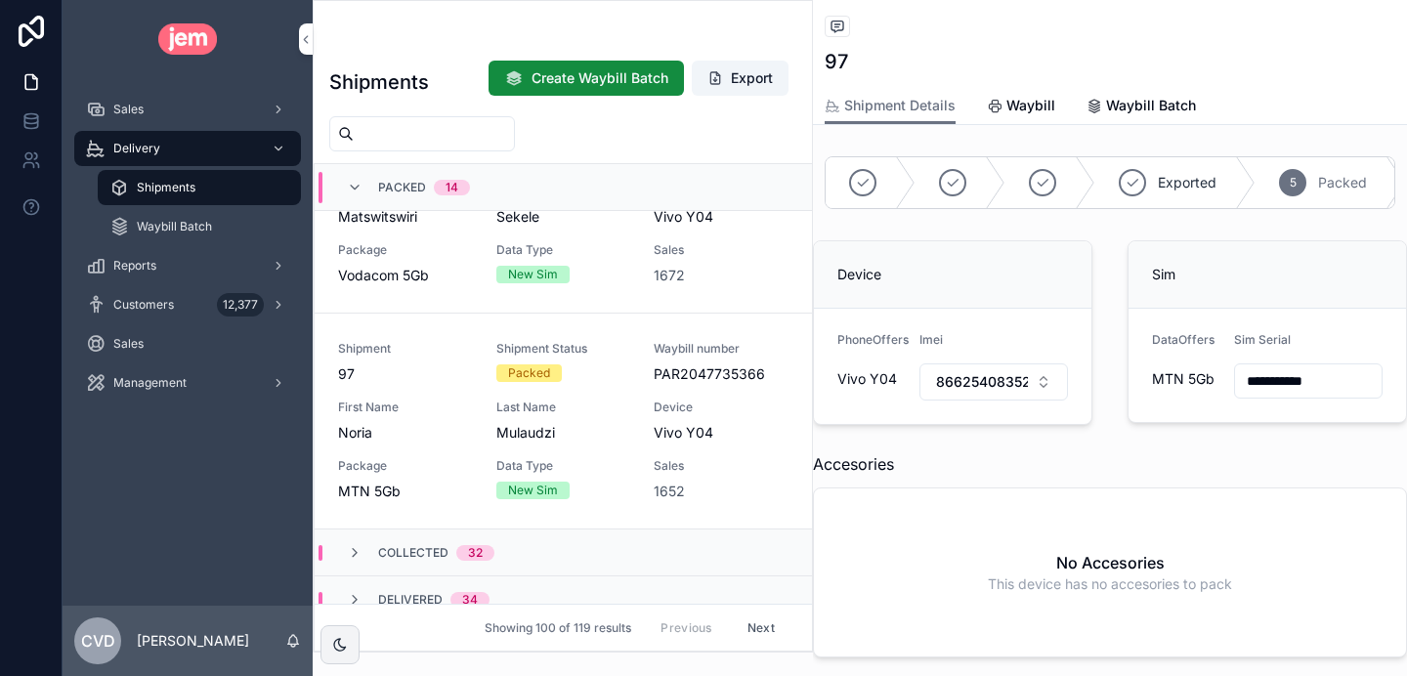
click at [1111, 113] on span "Waybill Batch" at bounding box center [1151, 106] width 90 height 20
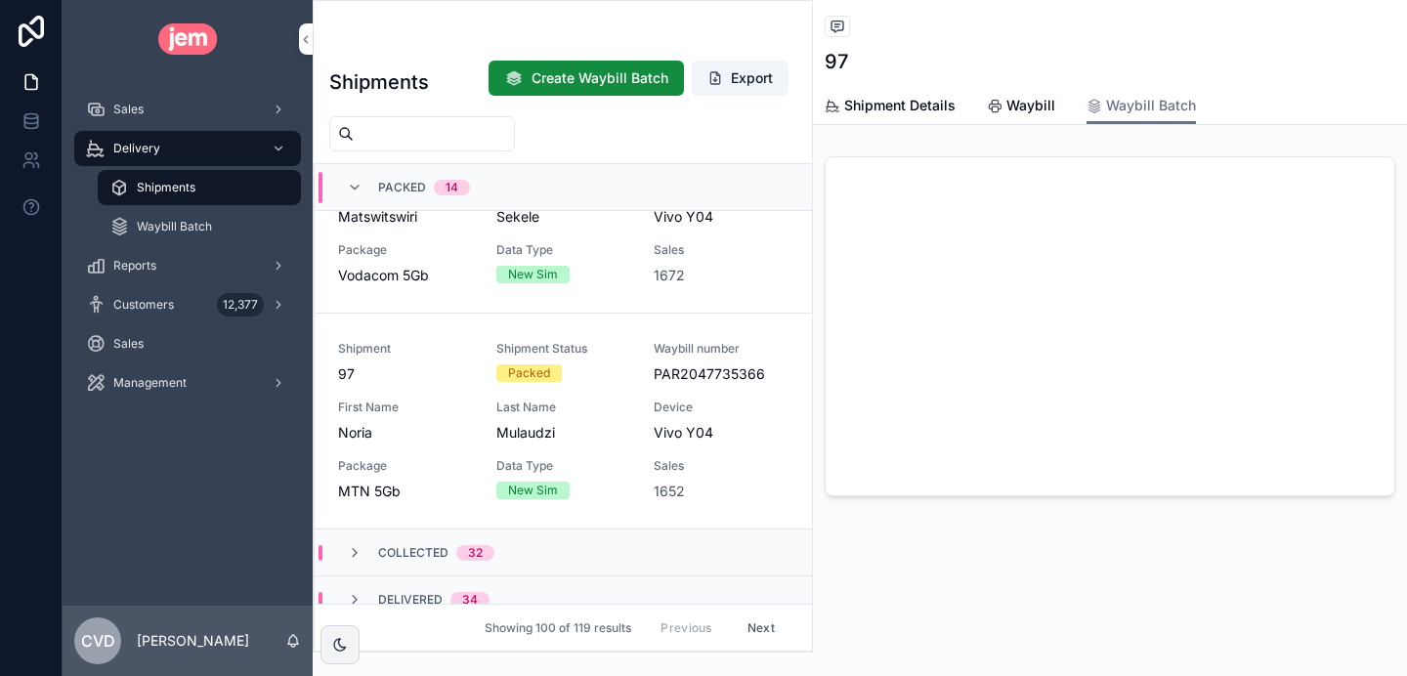
click at [1028, 100] on span "Waybill" at bounding box center [1031, 106] width 49 height 20
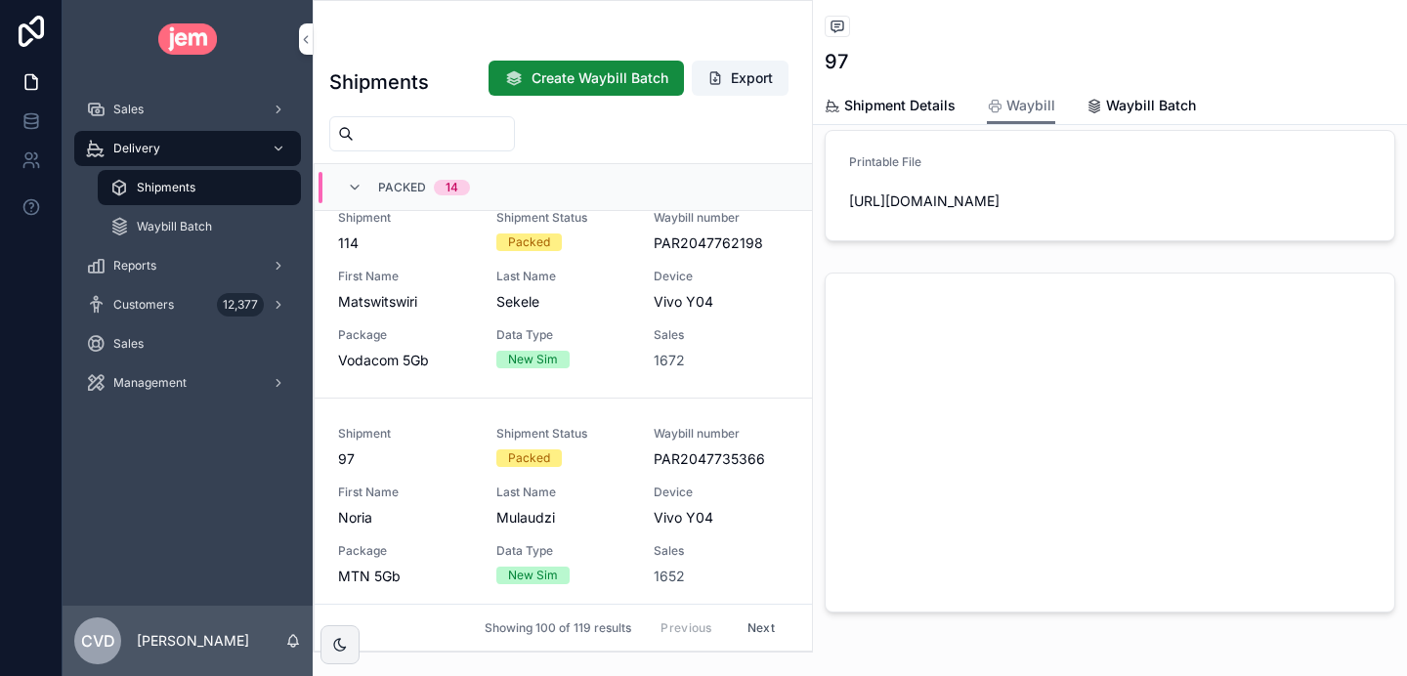
scroll to position [3837, 0]
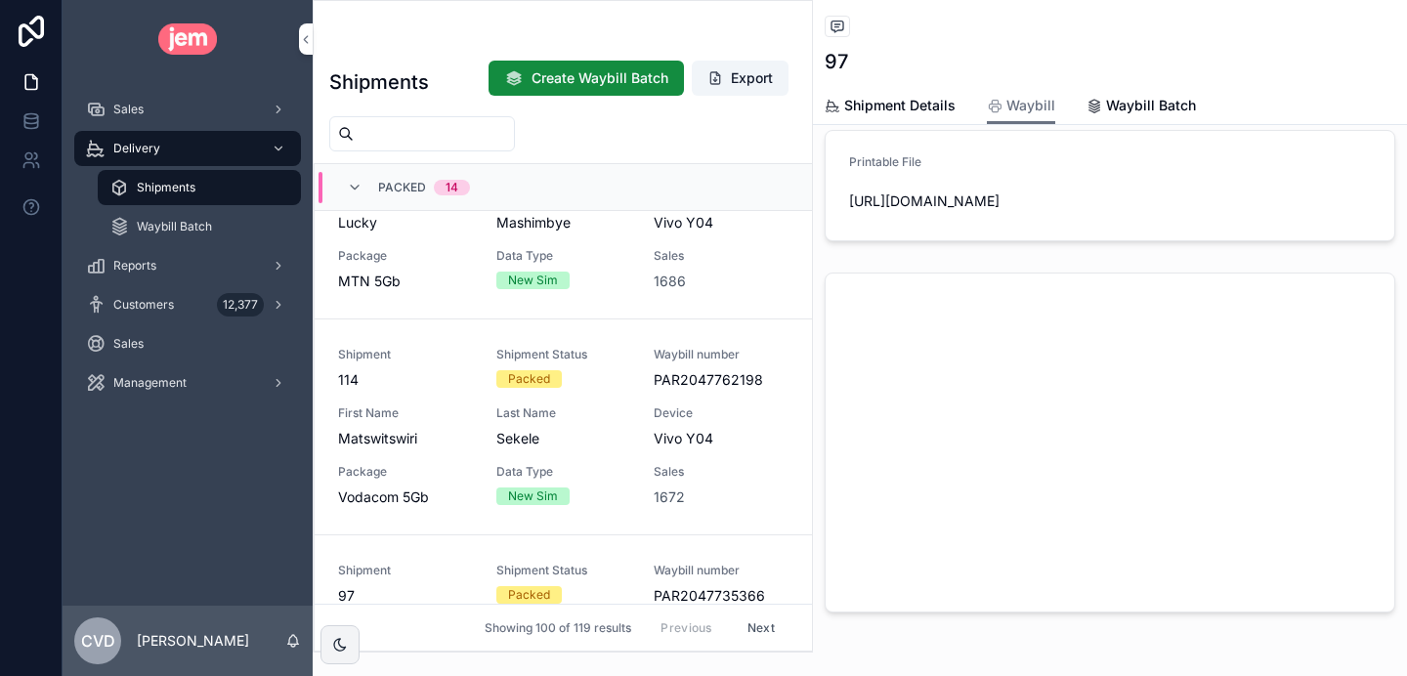
click at [739, 370] on span "PAR2047762198" at bounding box center [721, 380] width 135 height 20
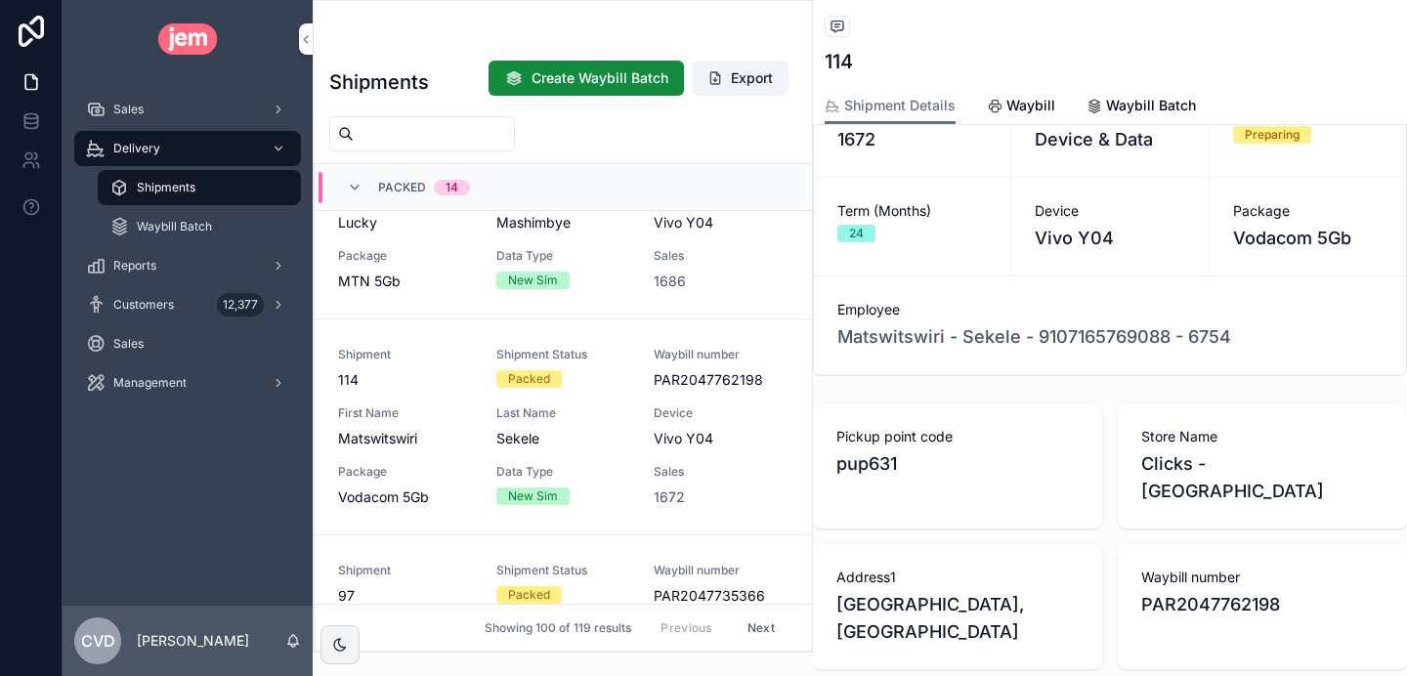
scroll to position [717, 0]
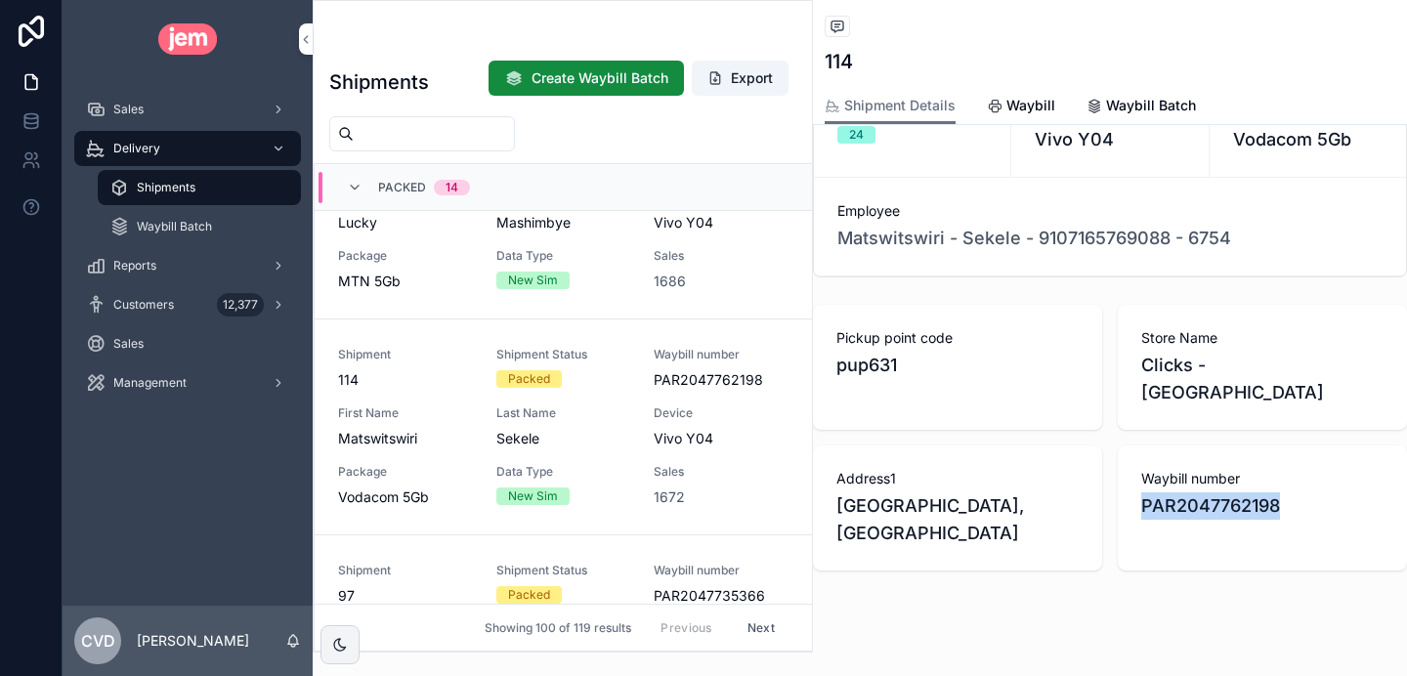
drag, startPoint x: 1283, startPoint y: 477, endPoint x: 1121, endPoint y: 483, distance: 162.3
click at [1121, 483] on div "Waybill number PAR2047762198" at bounding box center [1262, 508] width 289 height 125
copy span "PAR2047762198"
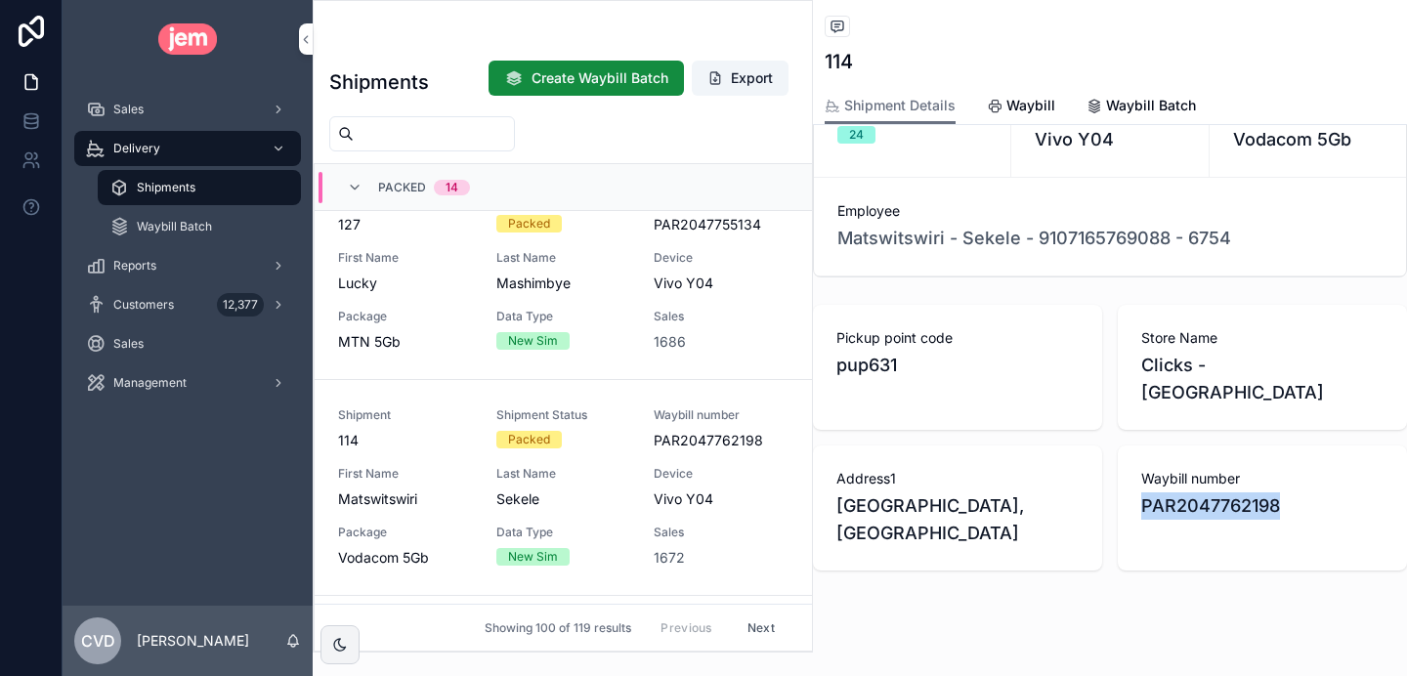
scroll to position [3630, 0]
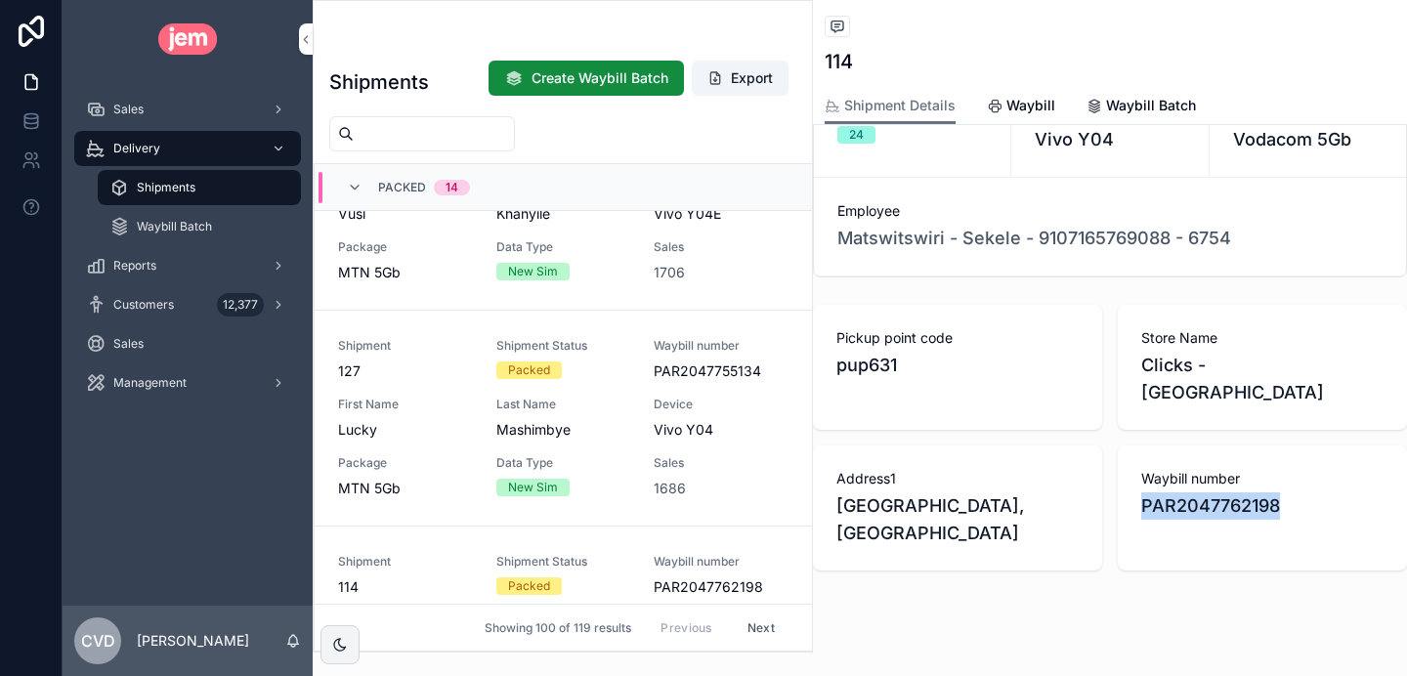
click at [614, 366] on div "Shipment 127 Shipment Status Packed Waybill number PAR2047755134 First Name Luc…" at bounding box center [563, 418] width 451 height 160
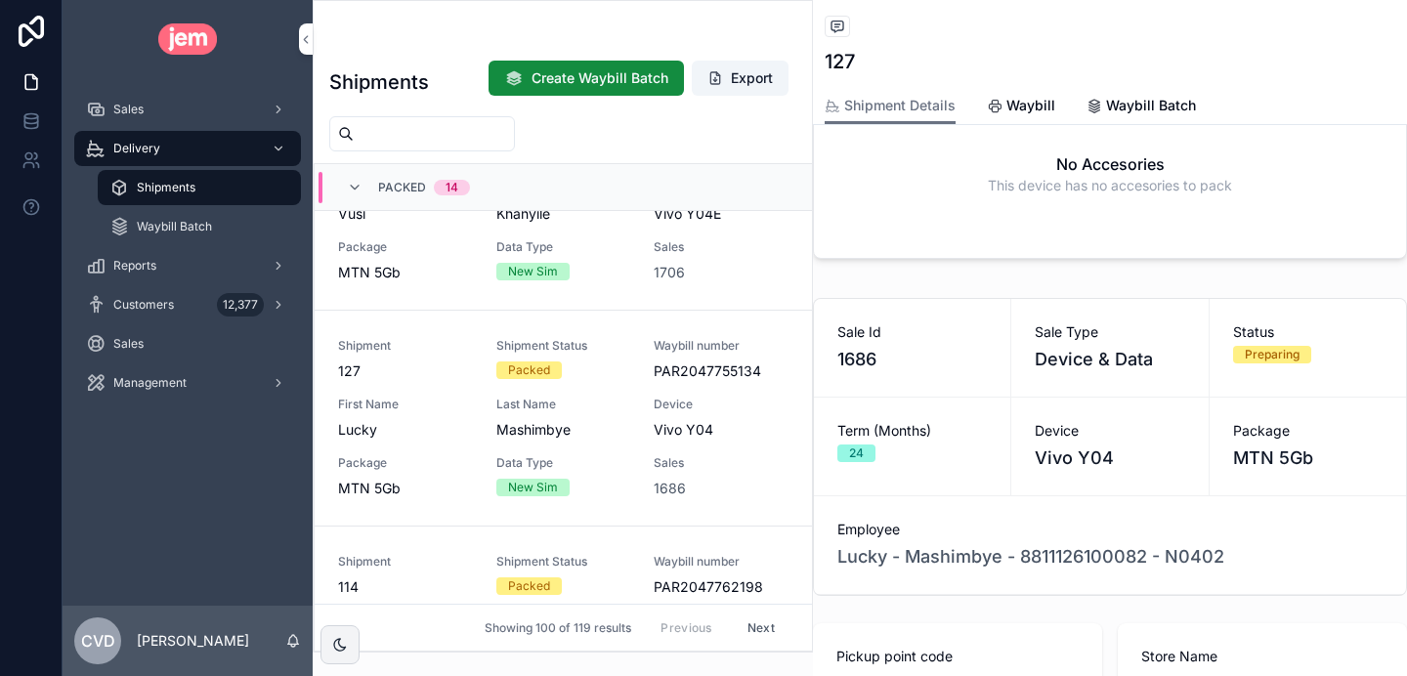
scroll to position [717, 0]
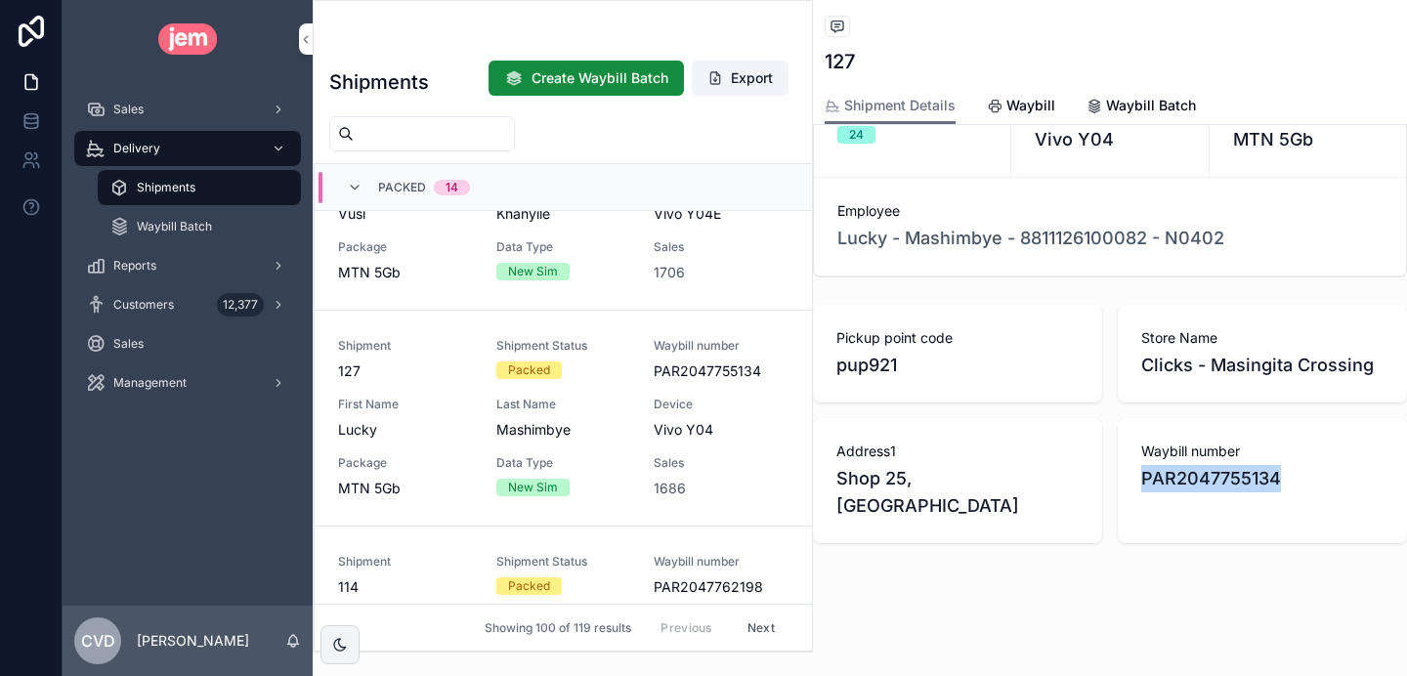
drag, startPoint x: 1285, startPoint y: 478, endPoint x: 1130, endPoint y: 478, distance: 155.4
click at [1130, 478] on div "Waybill number PAR2047755134" at bounding box center [1262, 480] width 289 height 125
copy span "PAR2047755134"
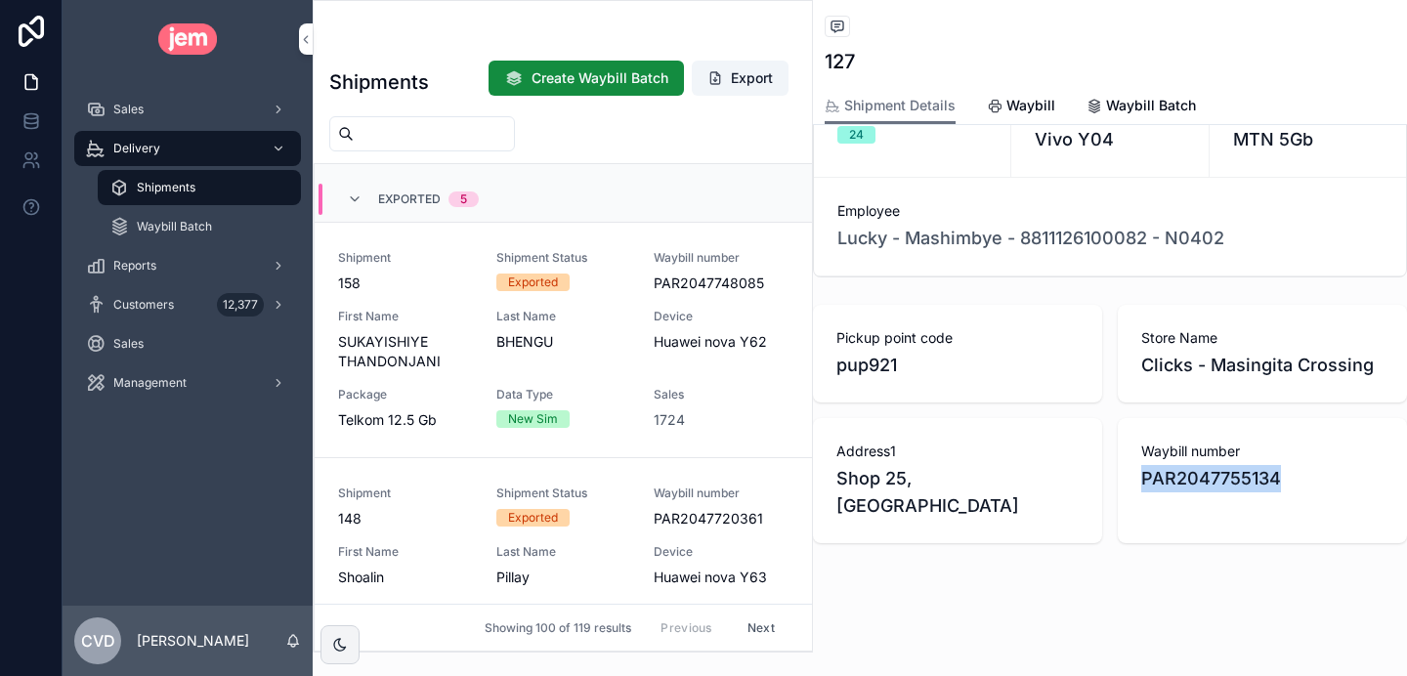
scroll to position [98, 0]
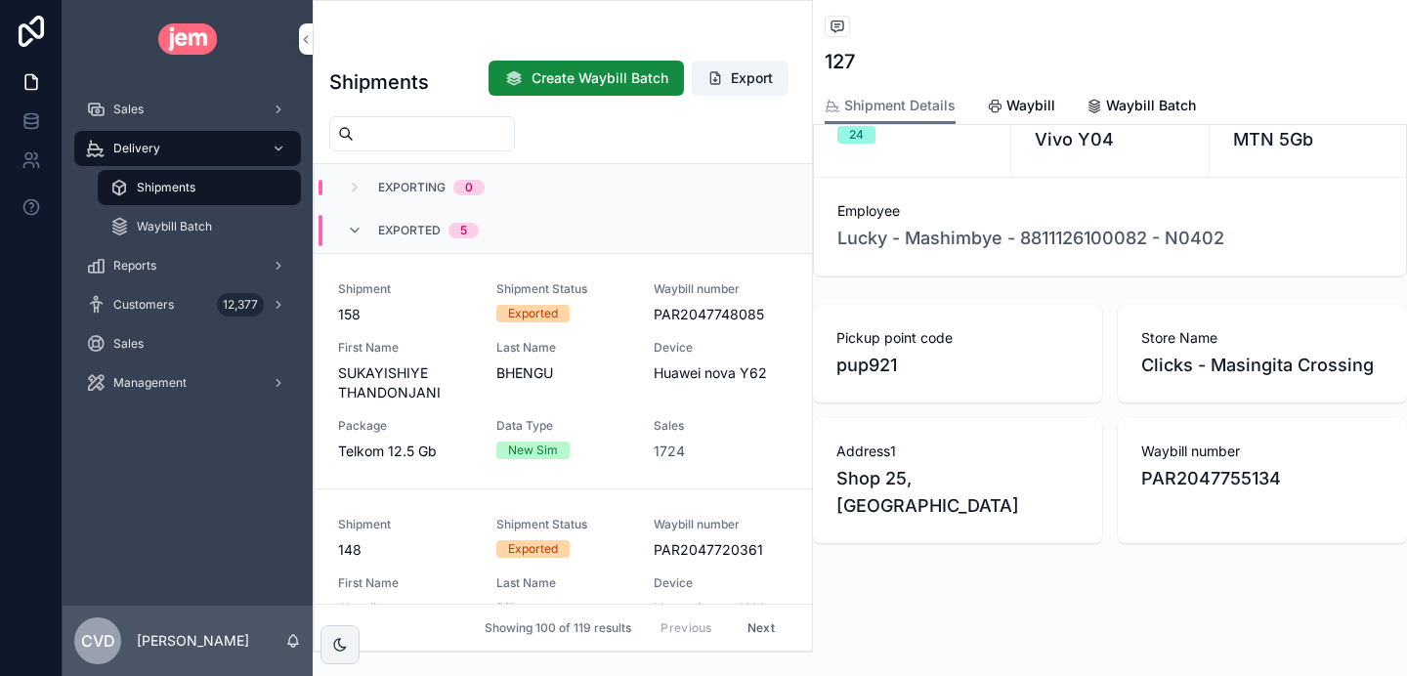
click at [408, 143] on input "scrollable content" at bounding box center [434, 133] width 160 height 27
type input "**********"
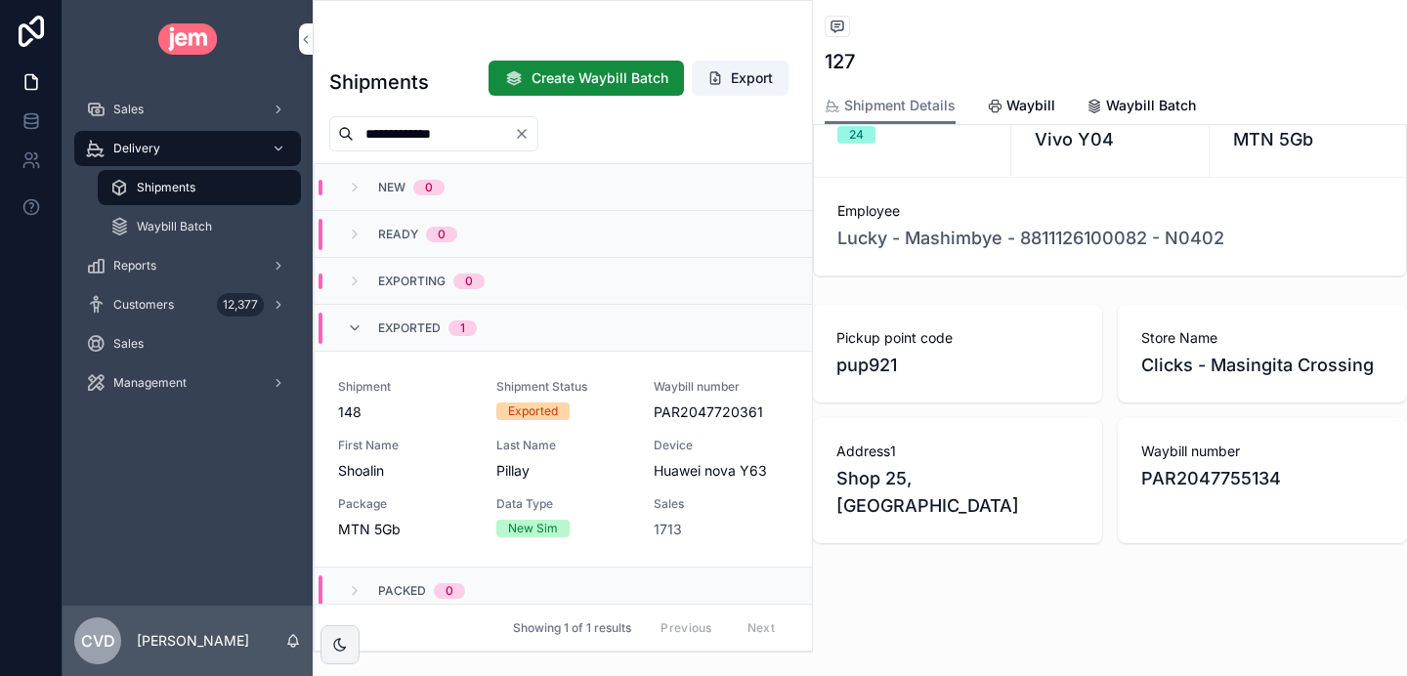
click at [441, 409] on span "148" at bounding box center [405, 413] width 135 height 20
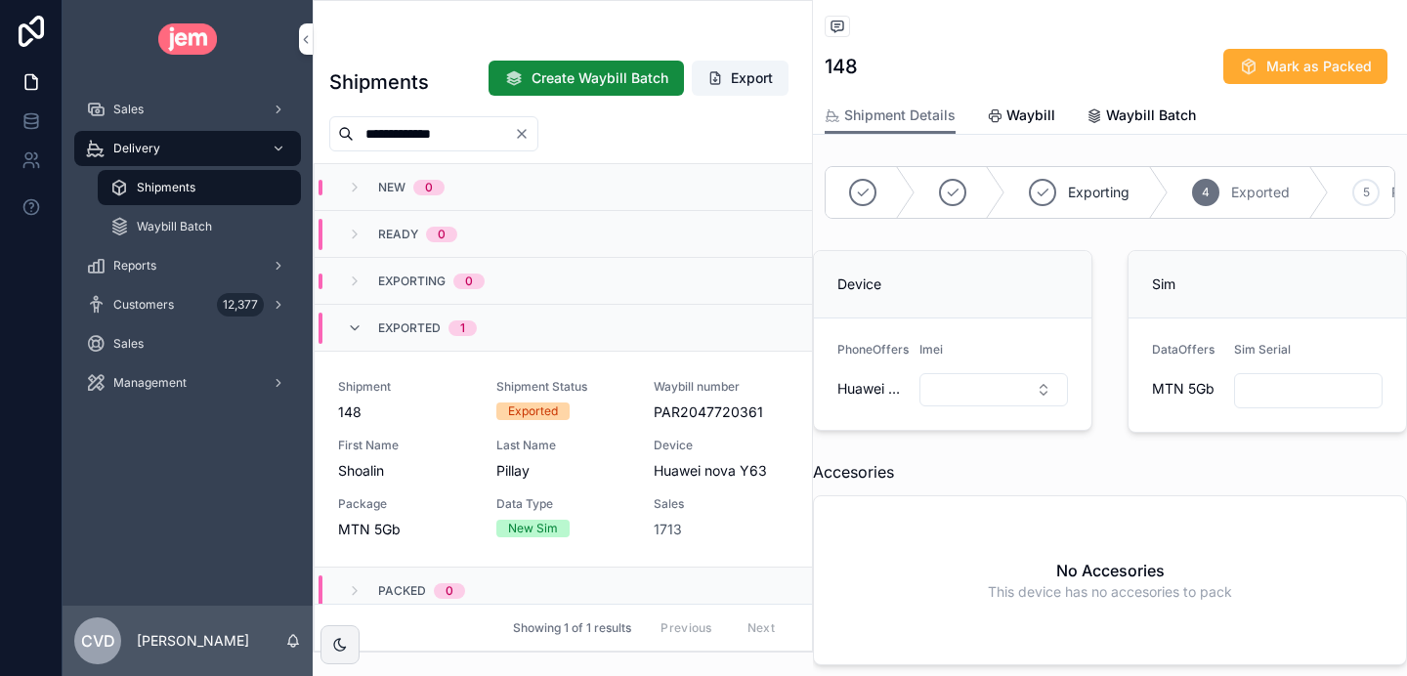
scroll to position [198, 0]
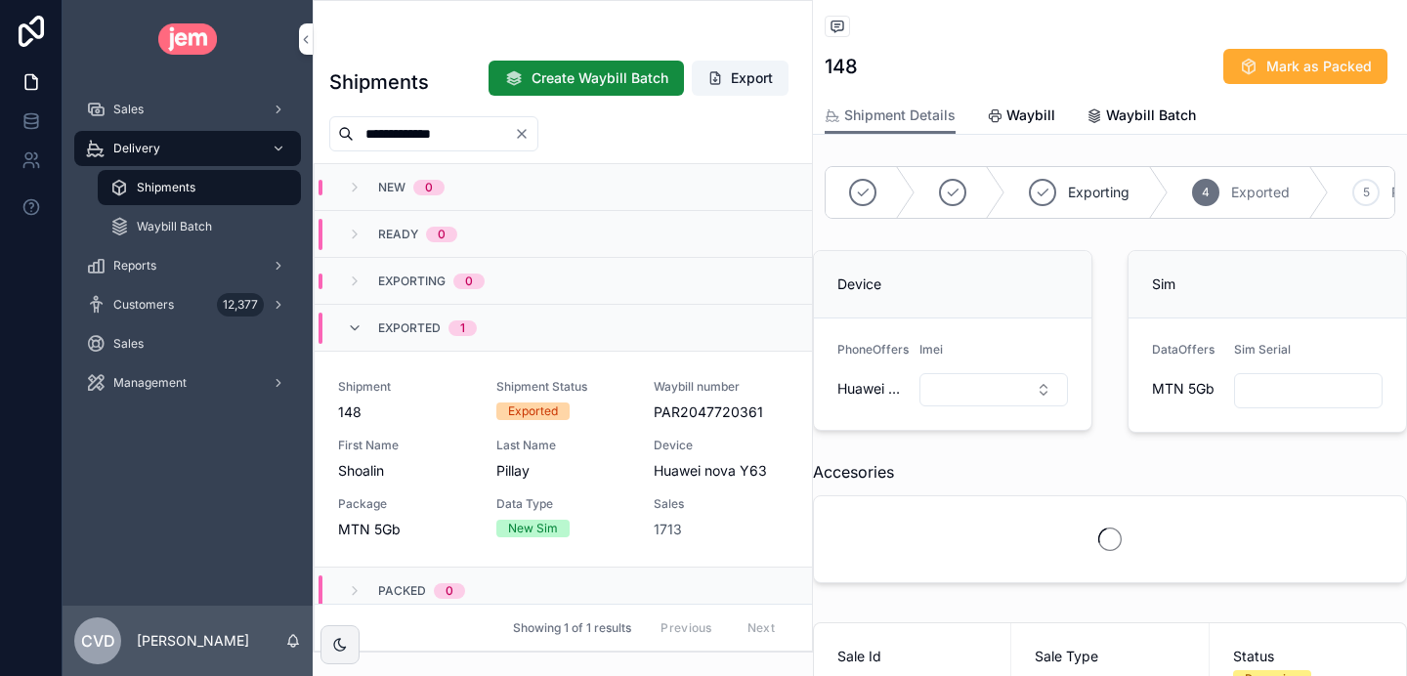
click at [538, 121] on div "**********" at bounding box center [433, 133] width 209 height 35
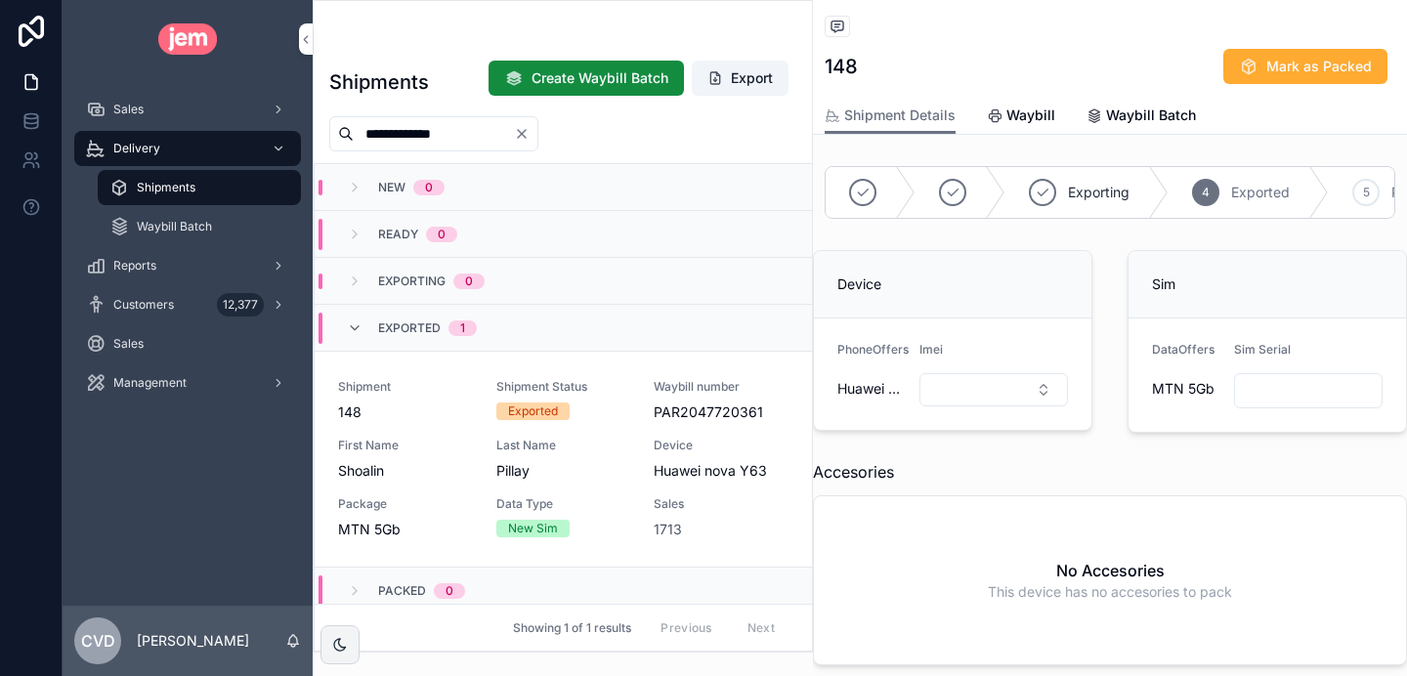
click at [526, 136] on icon "Clear" at bounding box center [522, 134] width 8 height 8
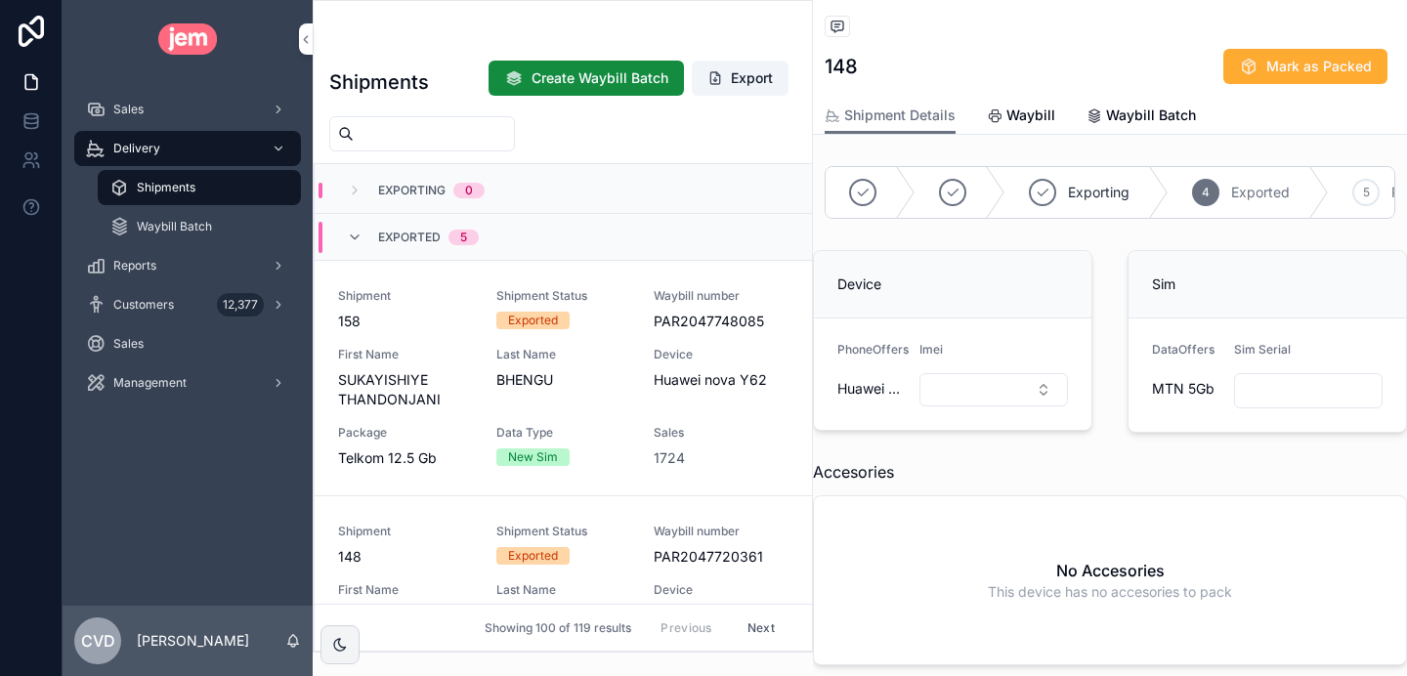
scroll to position [63, 0]
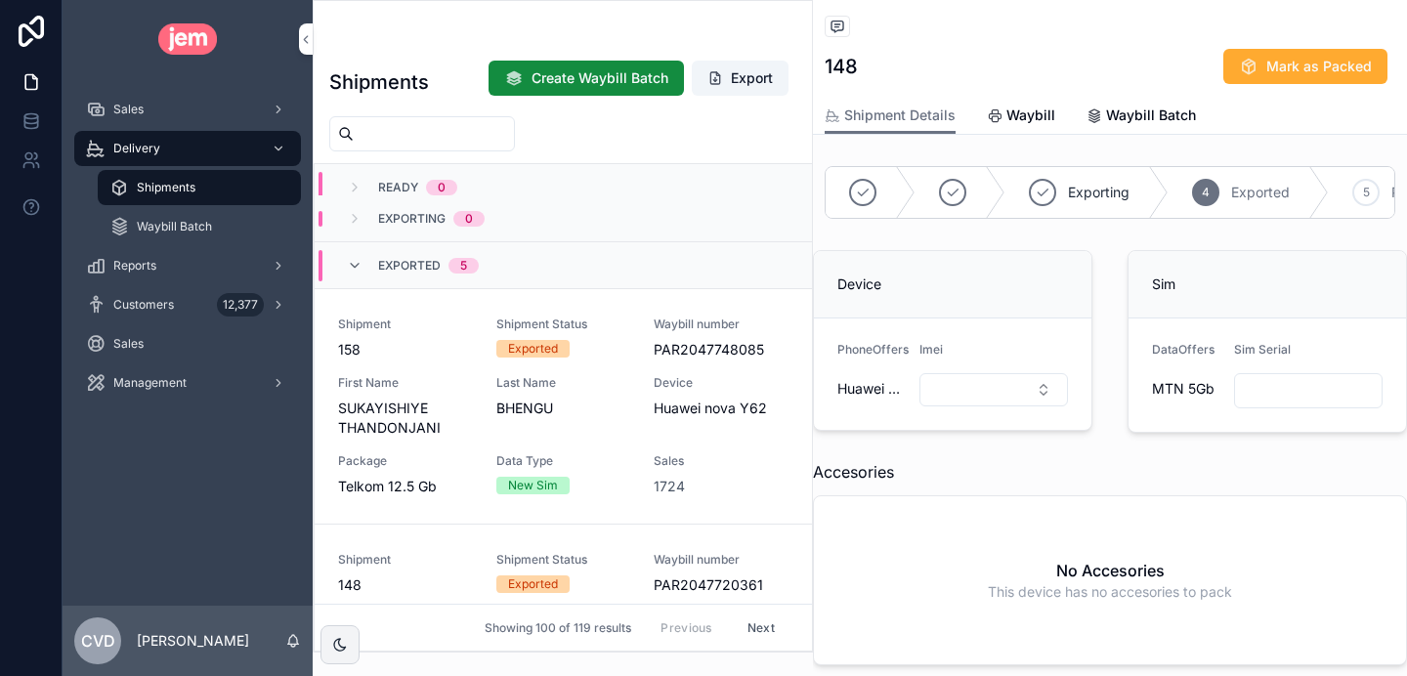
click at [356, 265] on icon "scrollable content" at bounding box center [355, 266] width 16 height 16
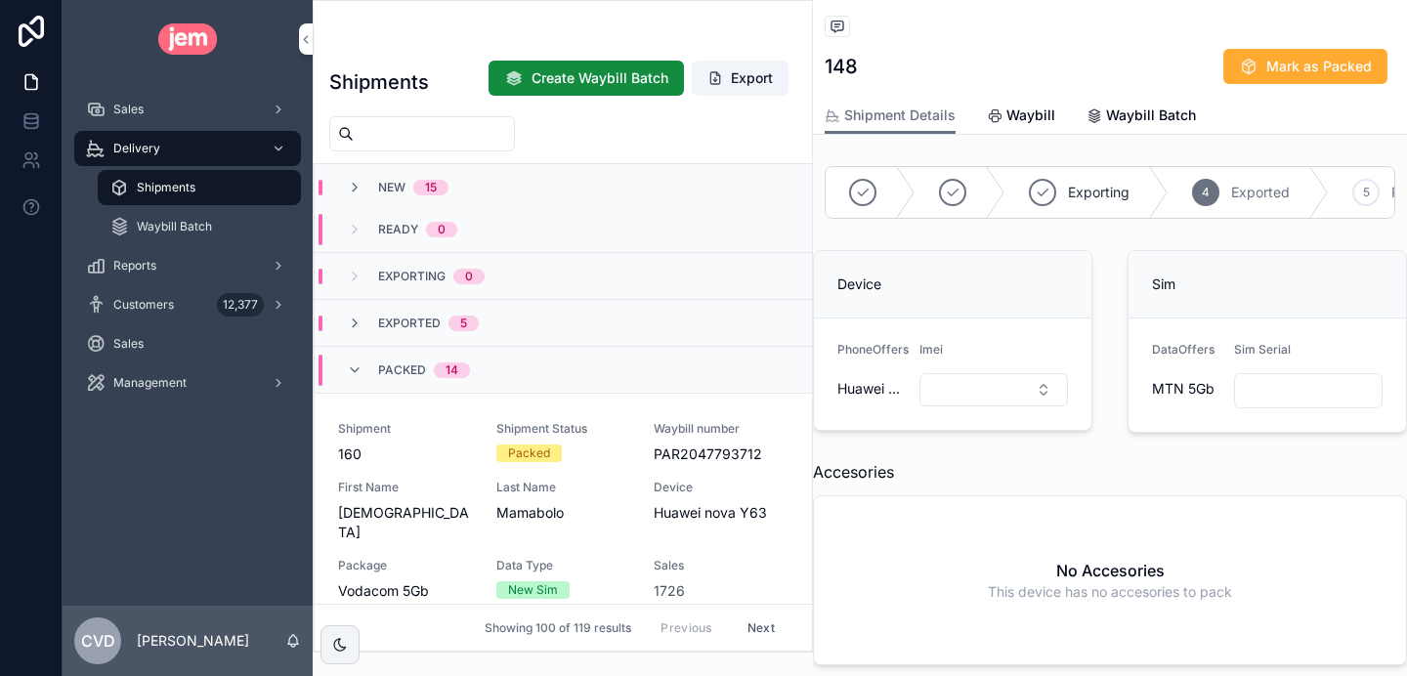
scroll to position [0, 0]
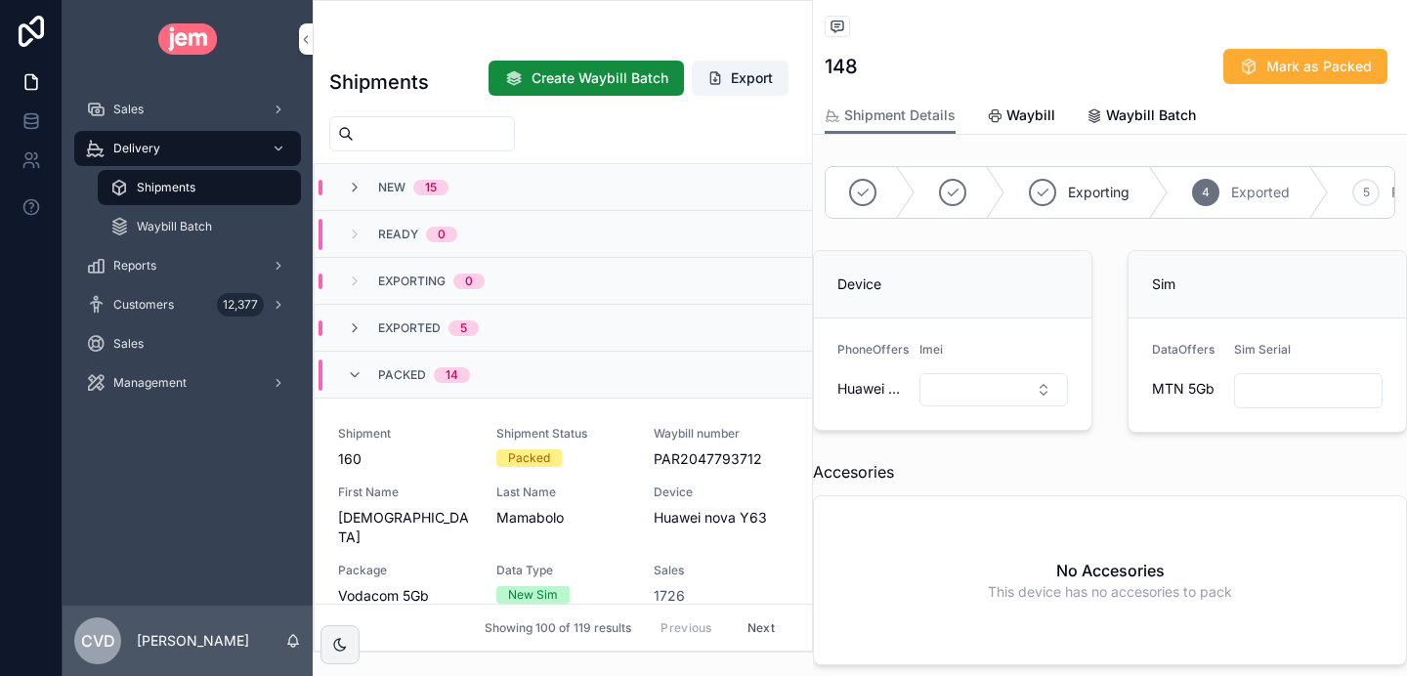
click at [357, 331] on icon "scrollable content" at bounding box center [355, 329] width 16 height 16
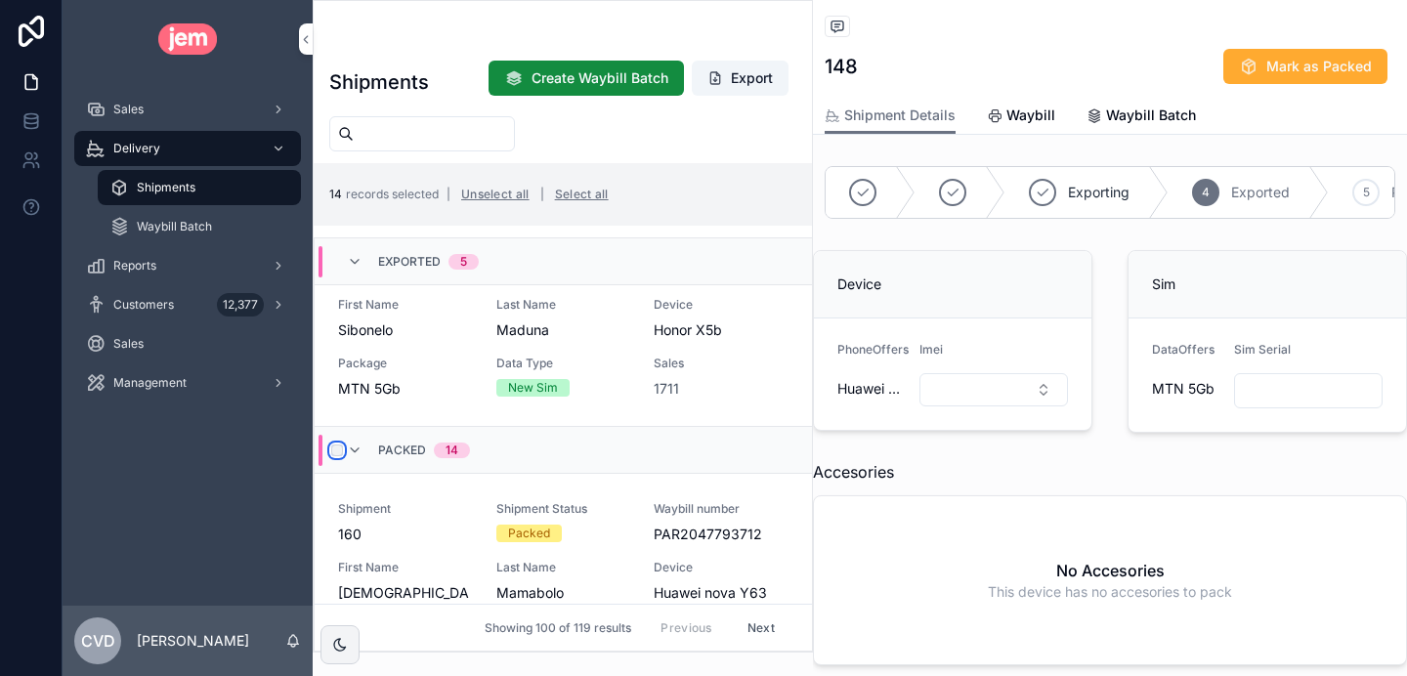
scroll to position [1091, 0]
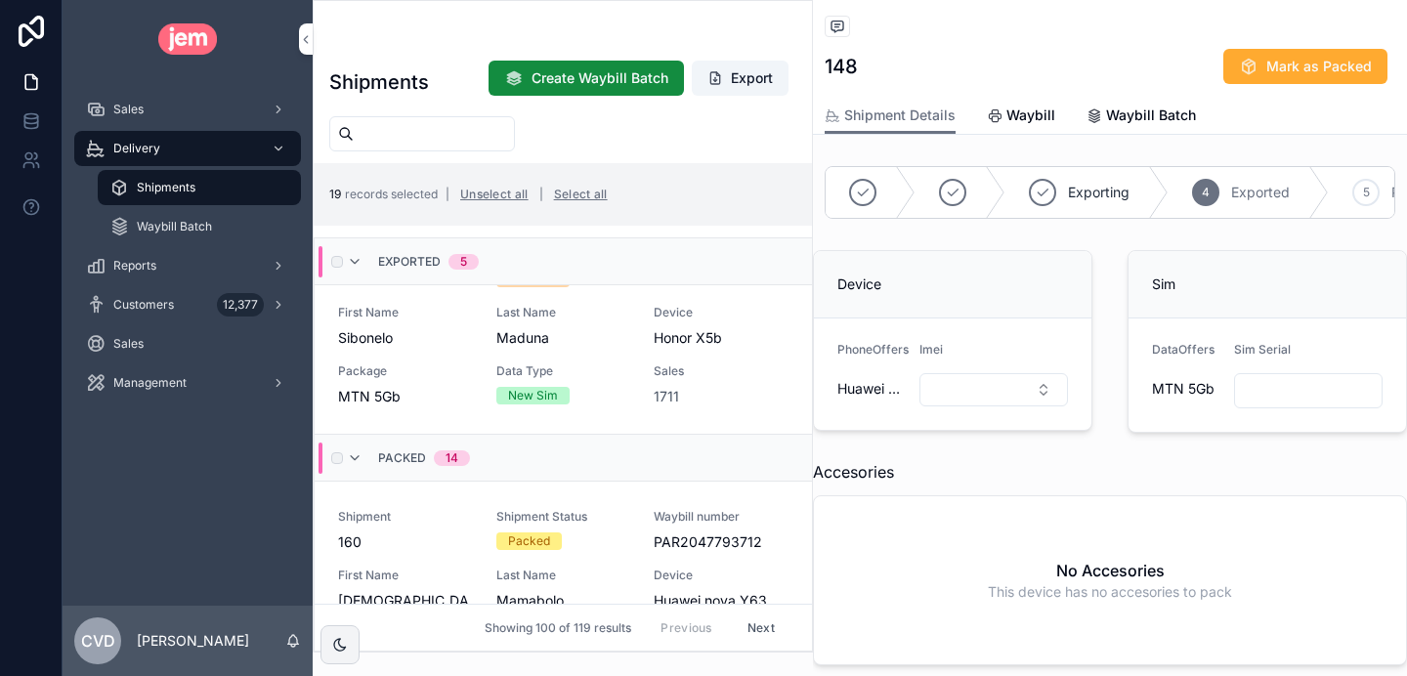
click at [630, 77] on span "Create Waybill Batch" at bounding box center [600, 78] width 137 height 20
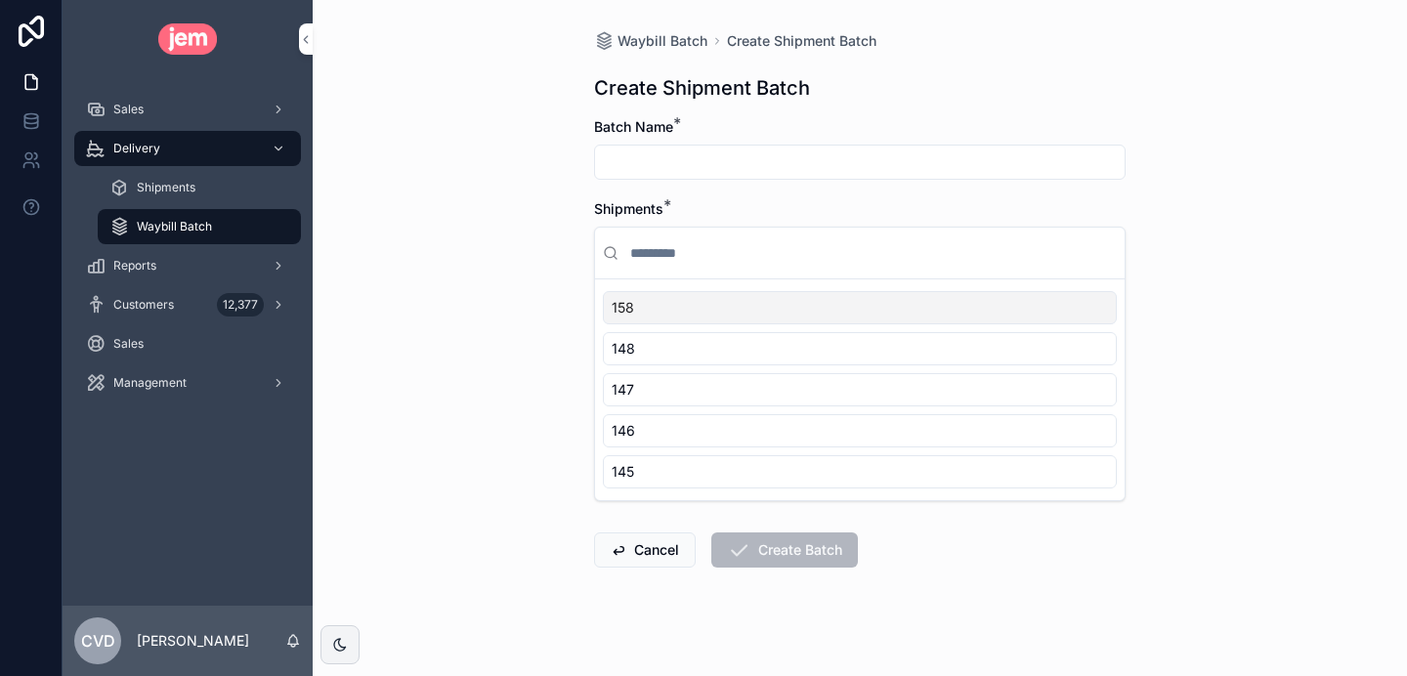
click at [758, 167] on input "scrollable content" at bounding box center [860, 162] width 530 height 27
type input "**********"
click at [686, 305] on div "158" at bounding box center [860, 307] width 514 height 33
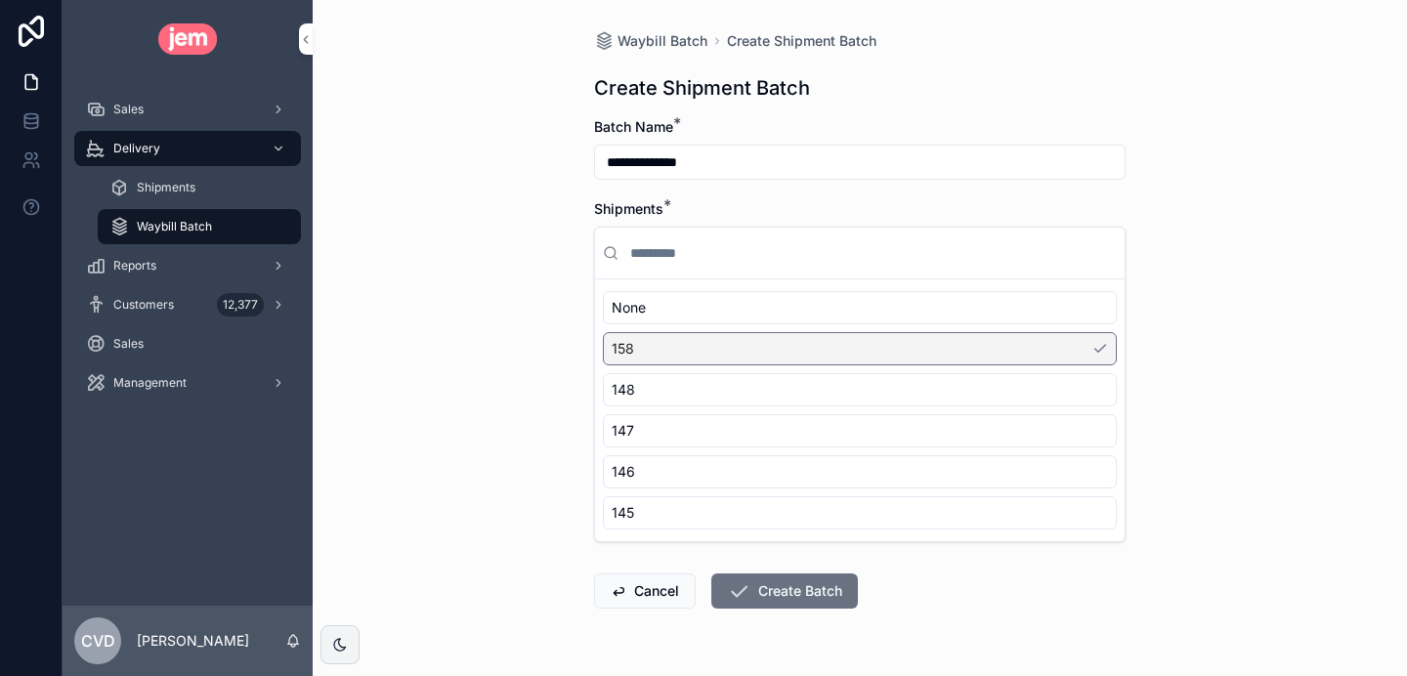
click at [692, 356] on div "158" at bounding box center [860, 348] width 514 height 33
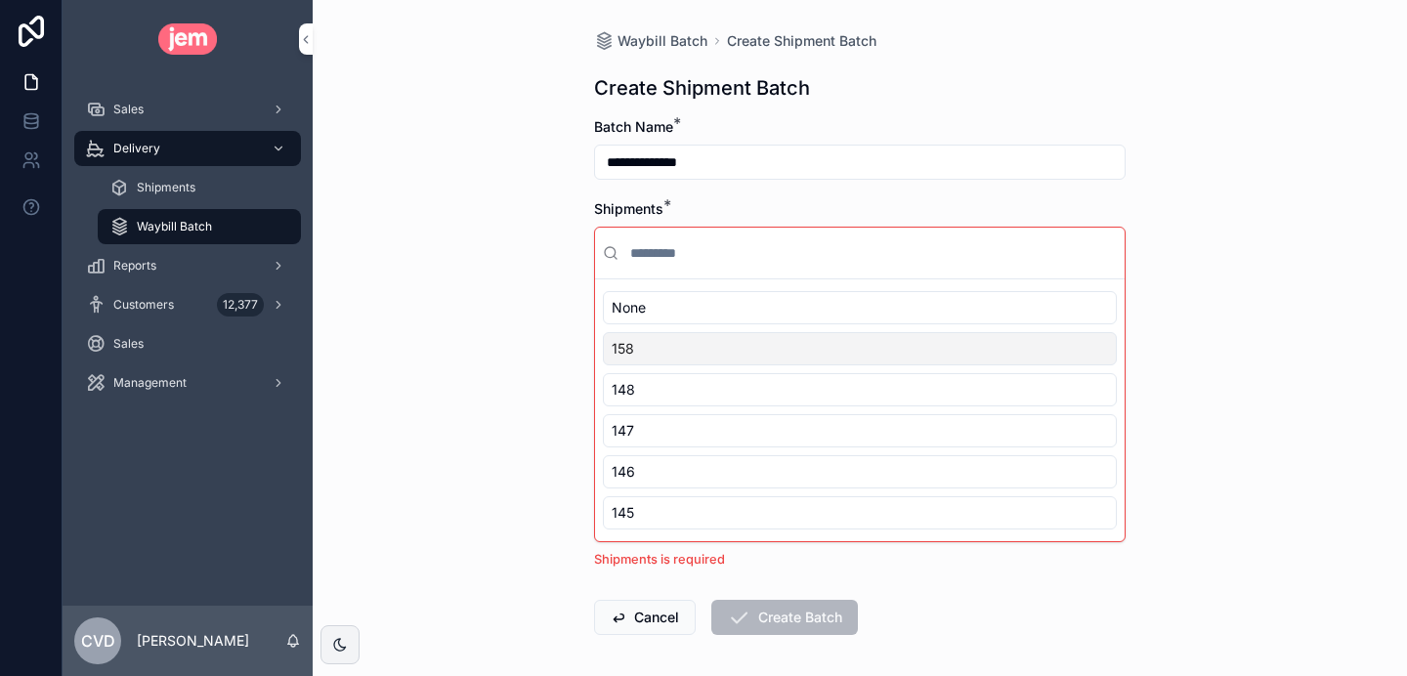
click at [688, 348] on div "158" at bounding box center [860, 348] width 514 height 33
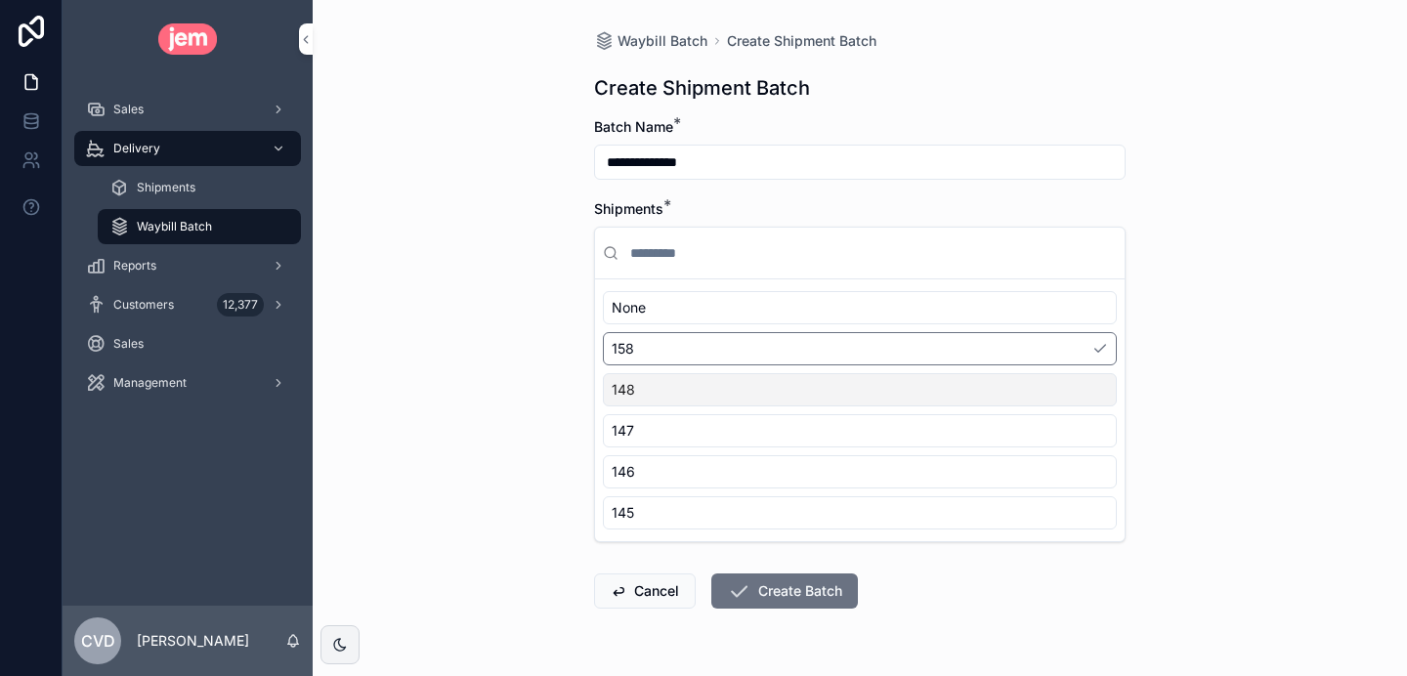
click at [685, 378] on div "148" at bounding box center [860, 389] width 514 height 33
click at [685, 410] on div "None 158 148 147 146 145" at bounding box center [860, 410] width 514 height 238
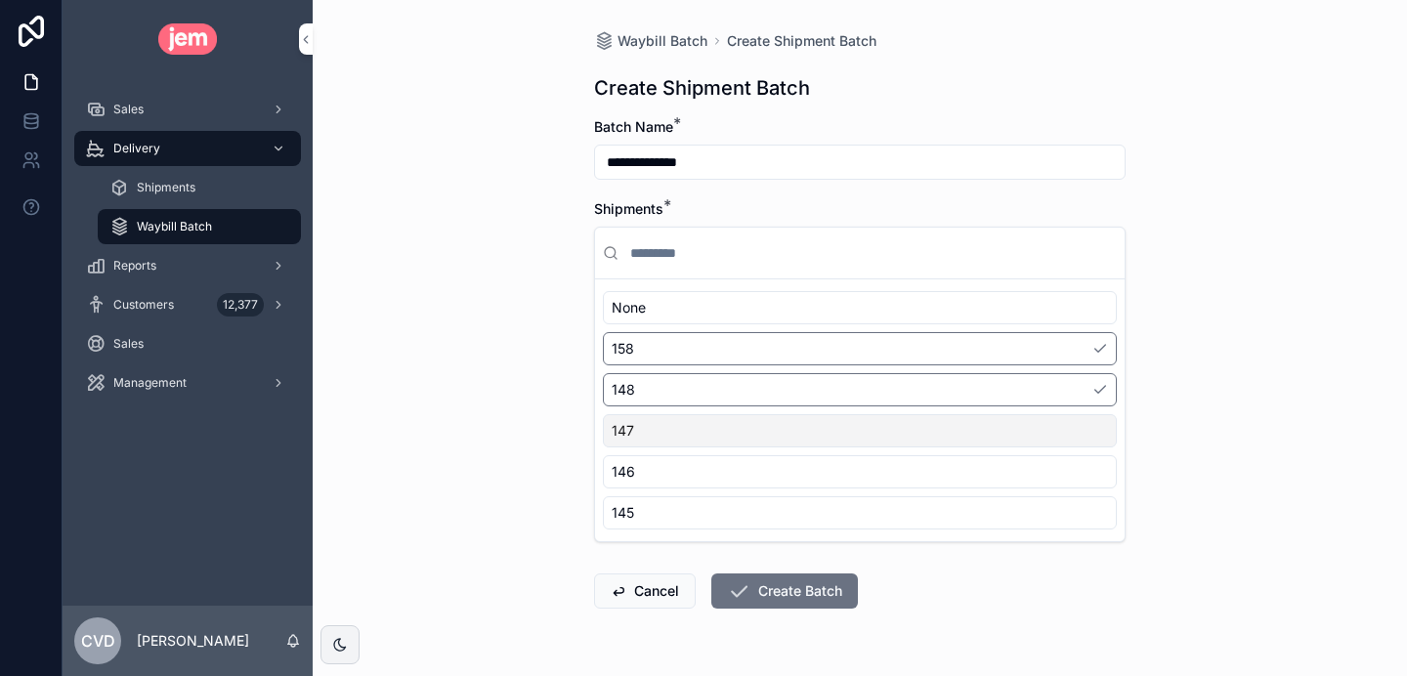
click at [686, 424] on div "147" at bounding box center [860, 430] width 514 height 33
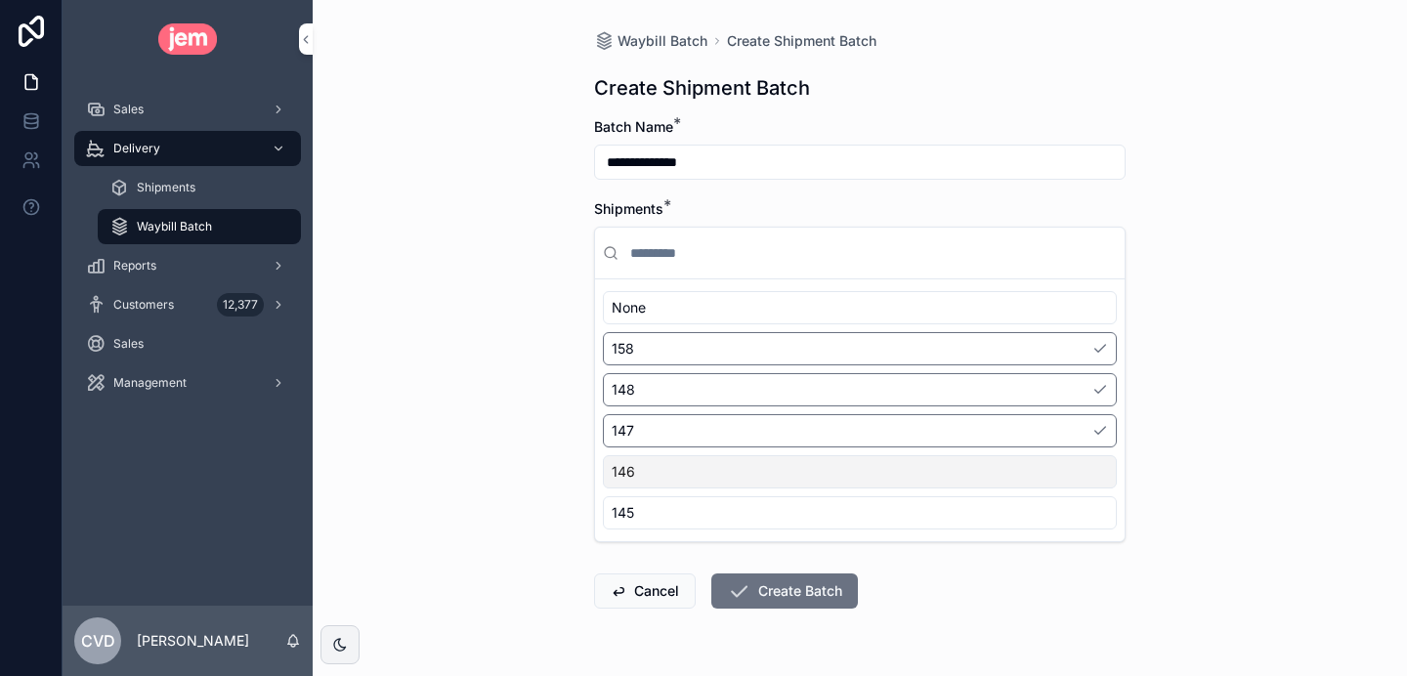
click at [685, 463] on div "146" at bounding box center [860, 471] width 514 height 33
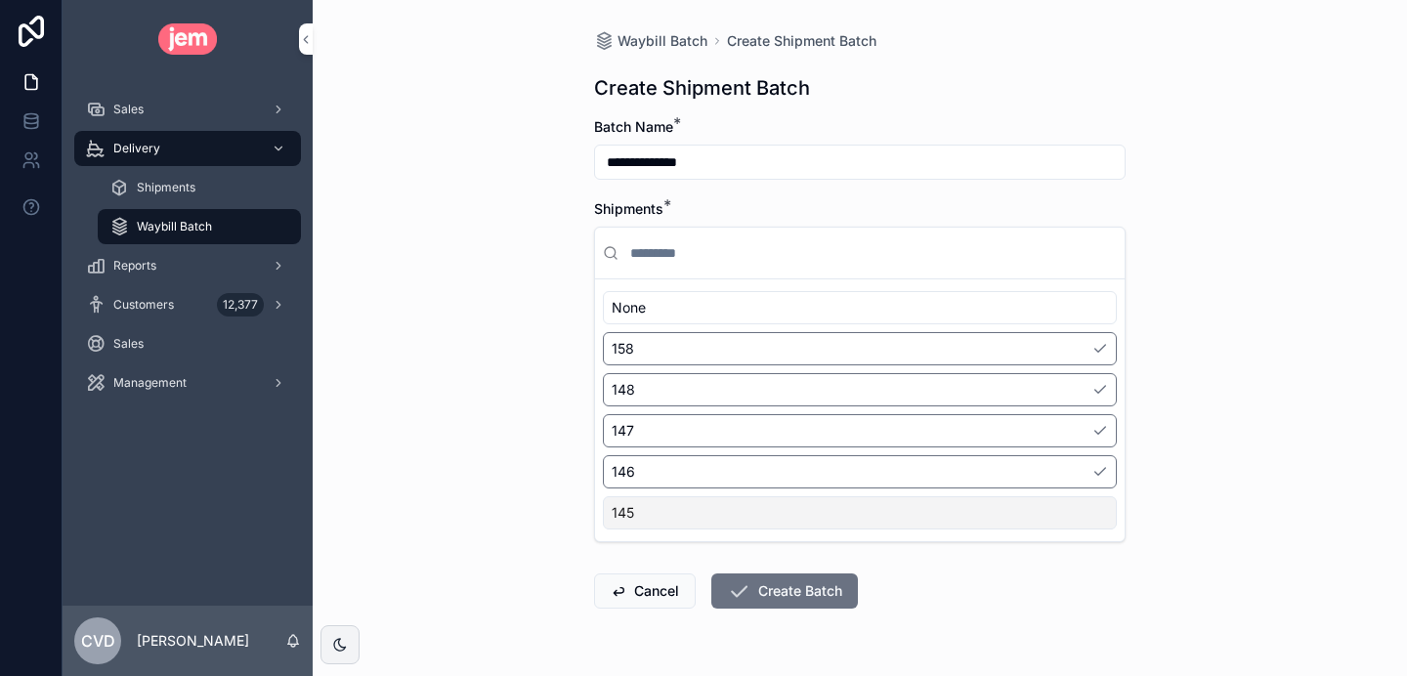
click at [682, 525] on div "145" at bounding box center [860, 512] width 514 height 33
click at [768, 597] on button "Create Batch" at bounding box center [784, 591] width 147 height 35
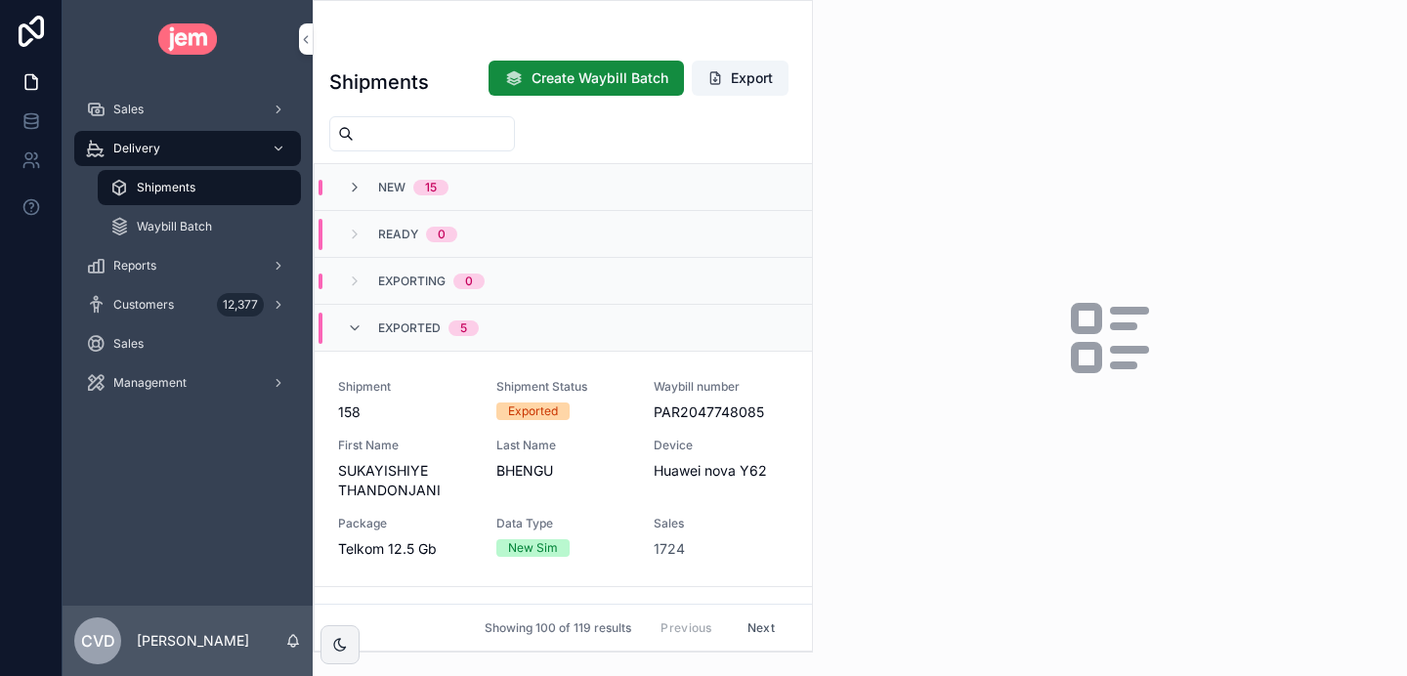
click at [467, 408] on span "158" at bounding box center [405, 413] width 135 height 20
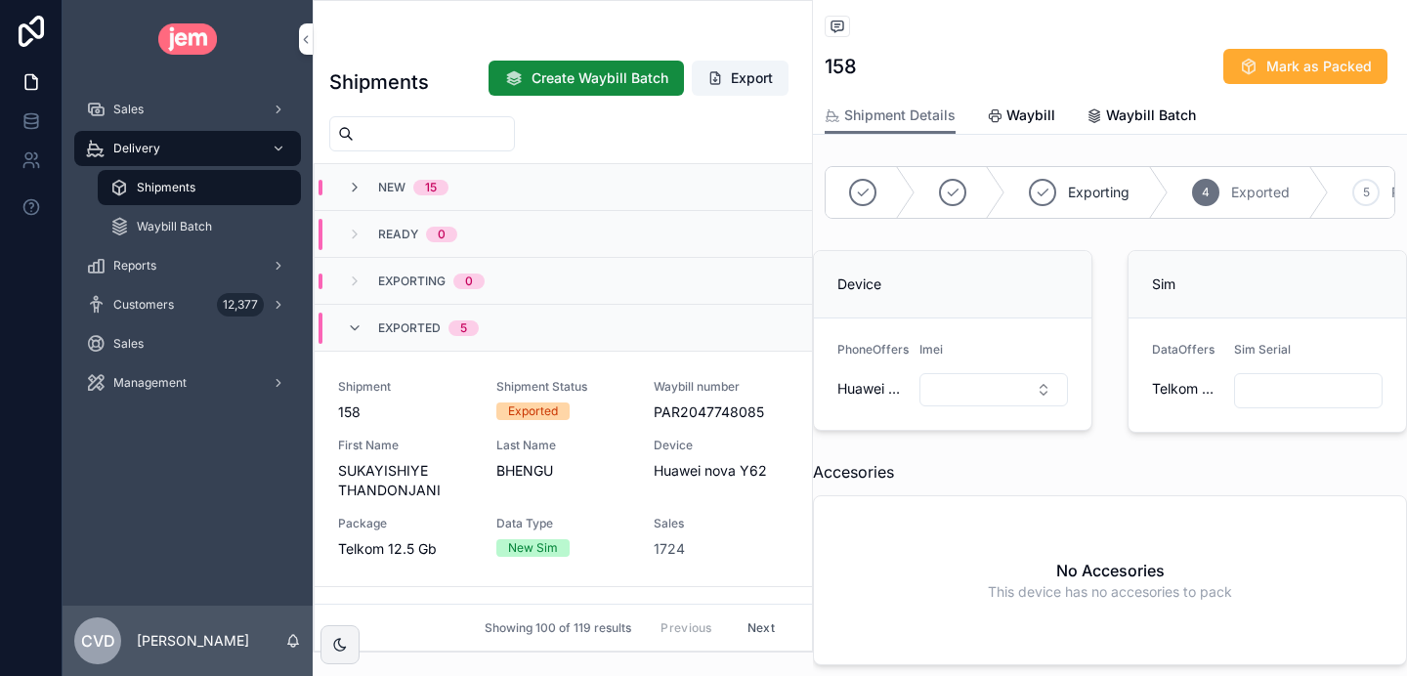
click at [1123, 119] on span "Waybill Batch" at bounding box center [1151, 116] width 90 height 20
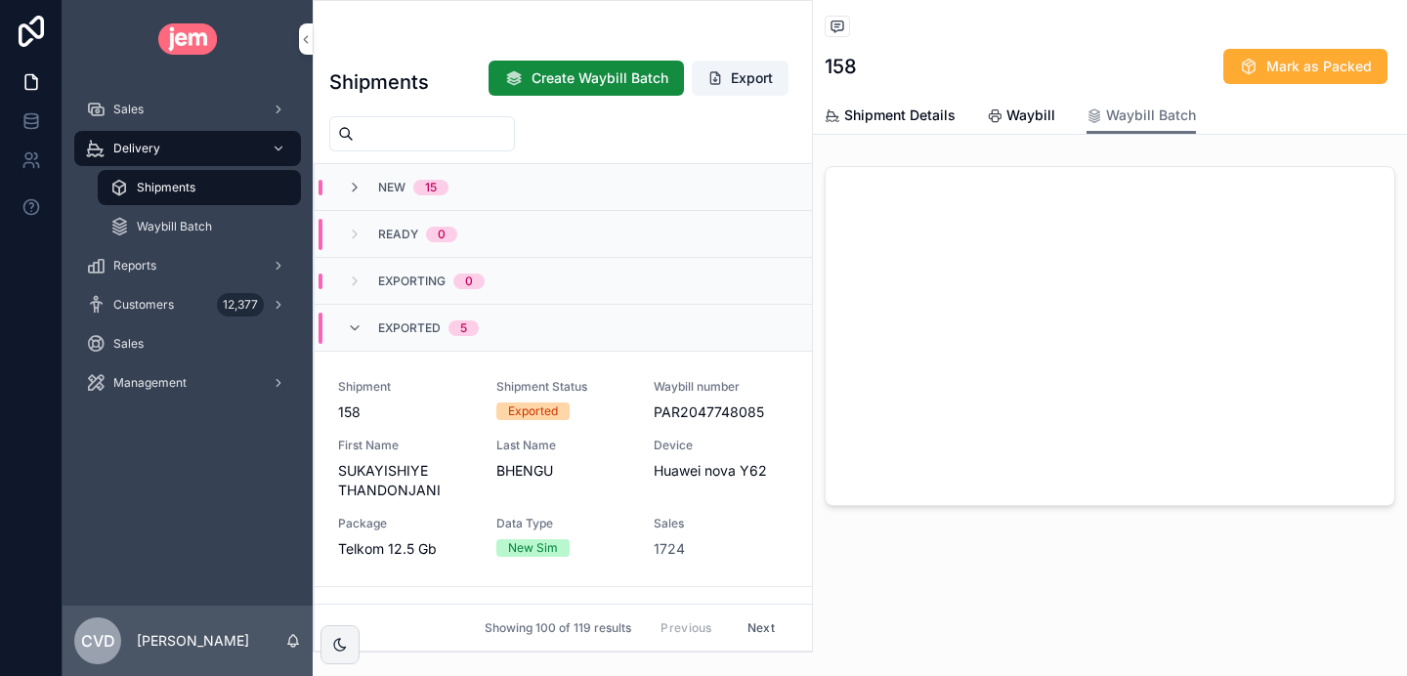
click at [354, 323] on icon "scrollable content" at bounding box center [355, 329] width 16 height 16
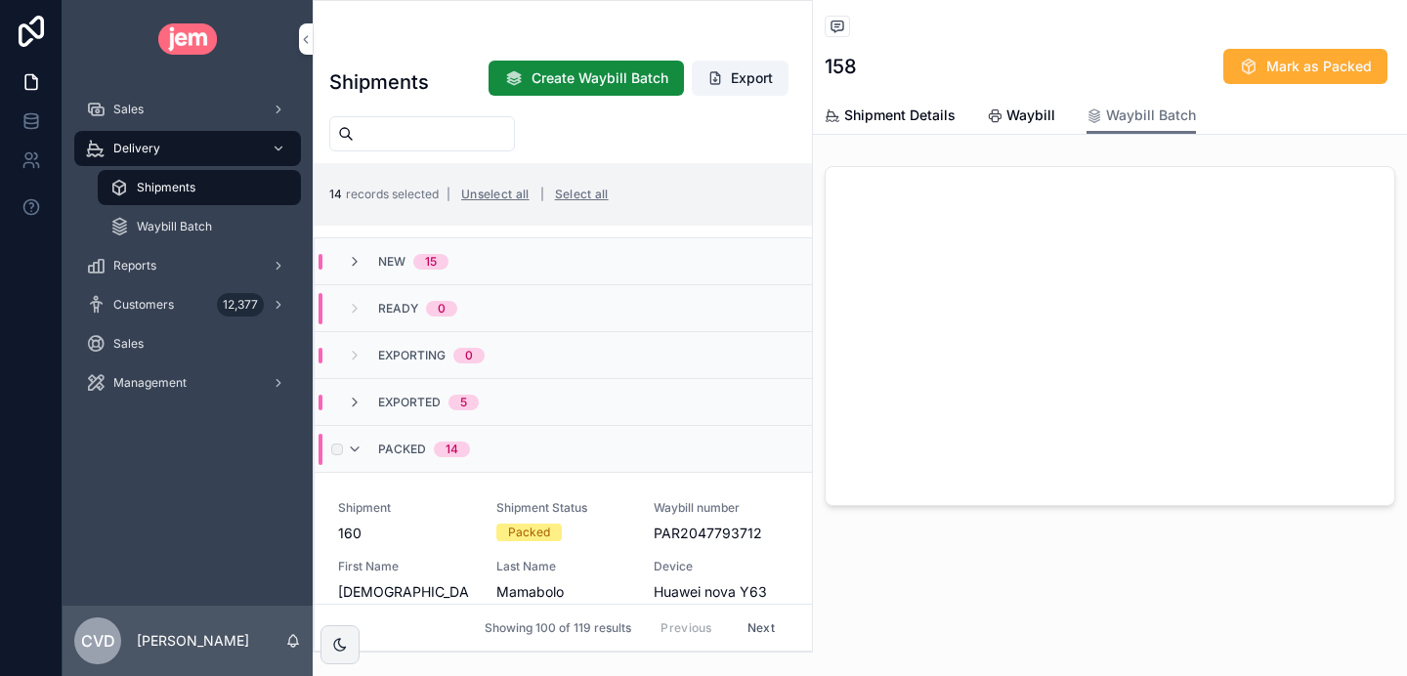
click at [599, 86] on span "Create Waybill Batch" at bounding box center [600, 78] width 137 height 20
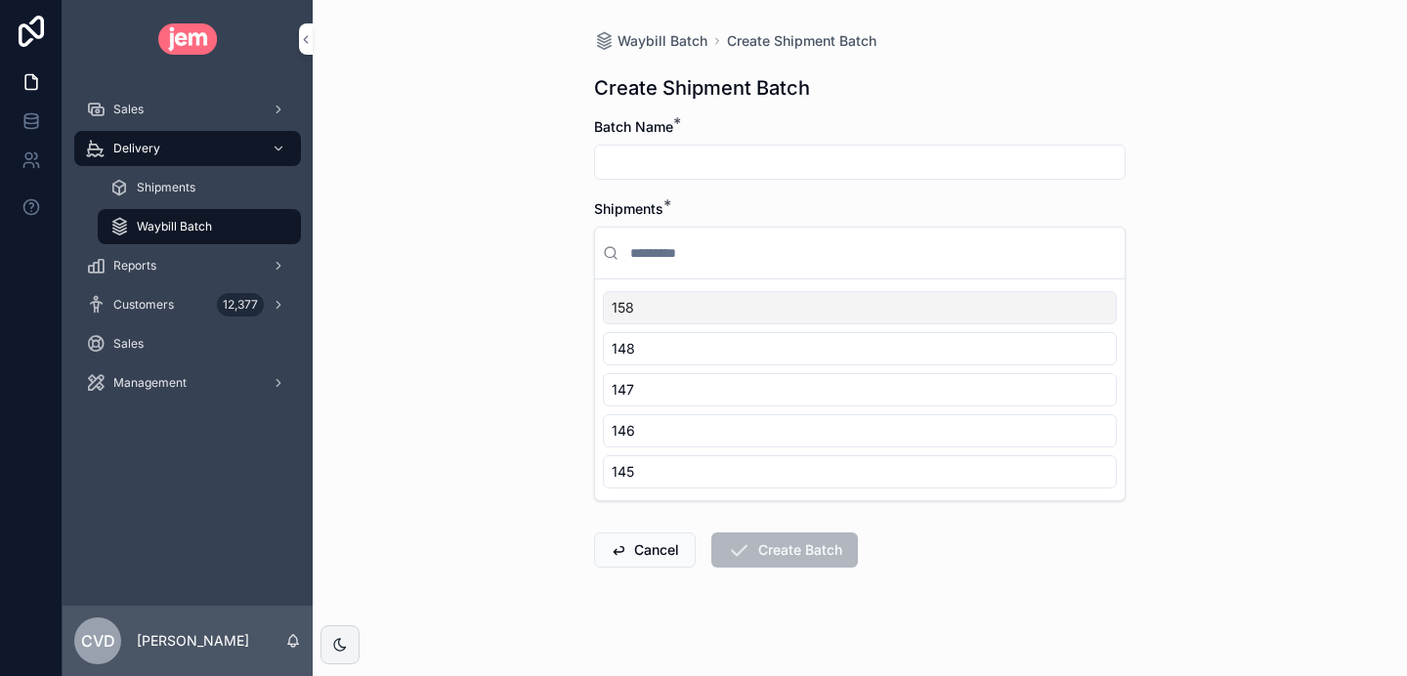
click at [702, 160] on input "scrollable content" at bounding box center [860, 162] width 530 height 27
type input "**********"
click at [793, 204] on div "Shipments *" at bounding box center [860, 209] width 532 height 20
click at [742, 302] on div "158" at bounding box center [860, 307] width 514 height 33
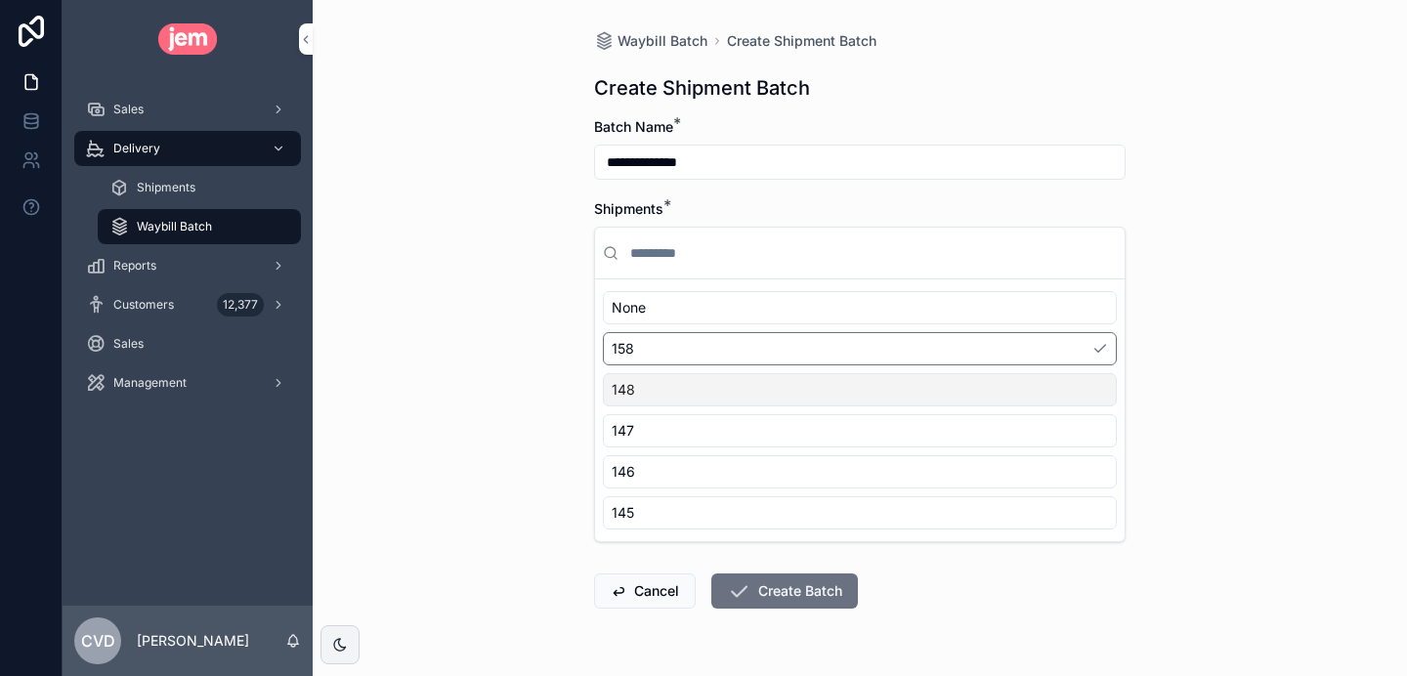
click at [733, 397] on div "148" at bounding box center [860, 389] width 514 height 33
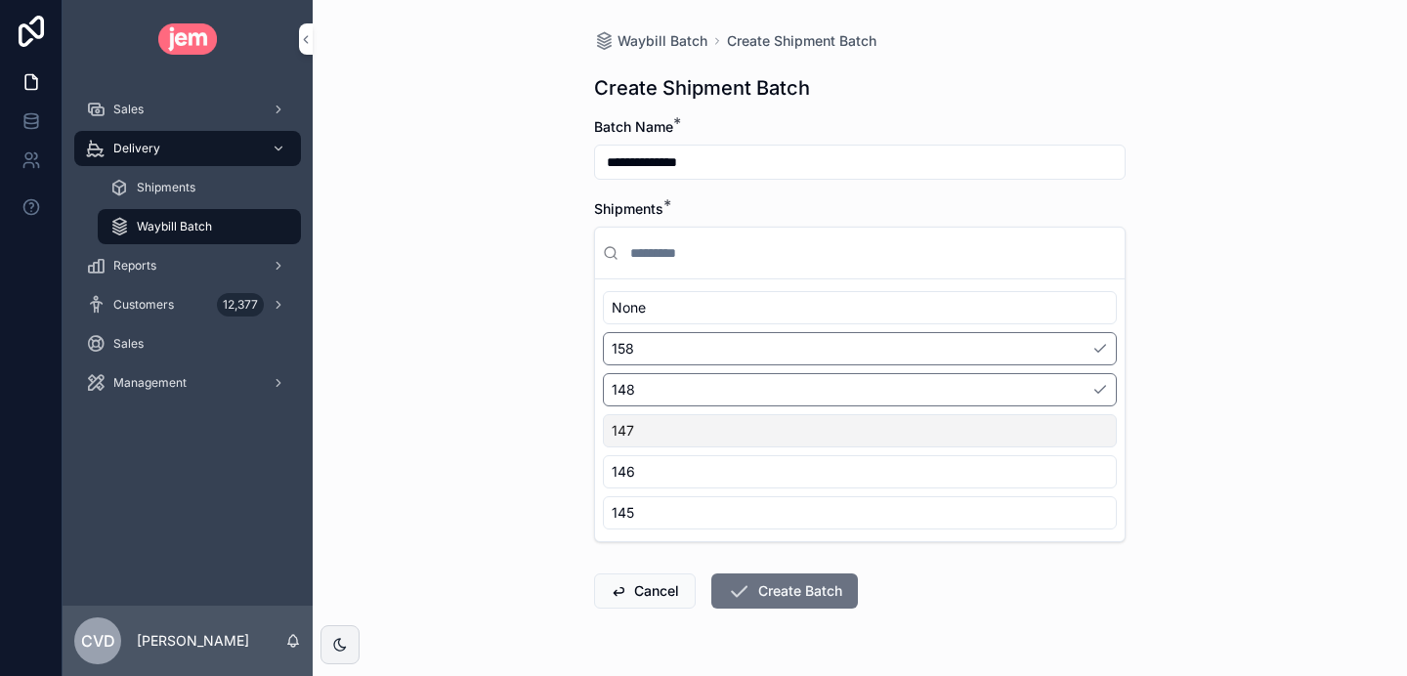
click at [736, 437] on div "147" at bounding box center [860, 430] width 514 height 33
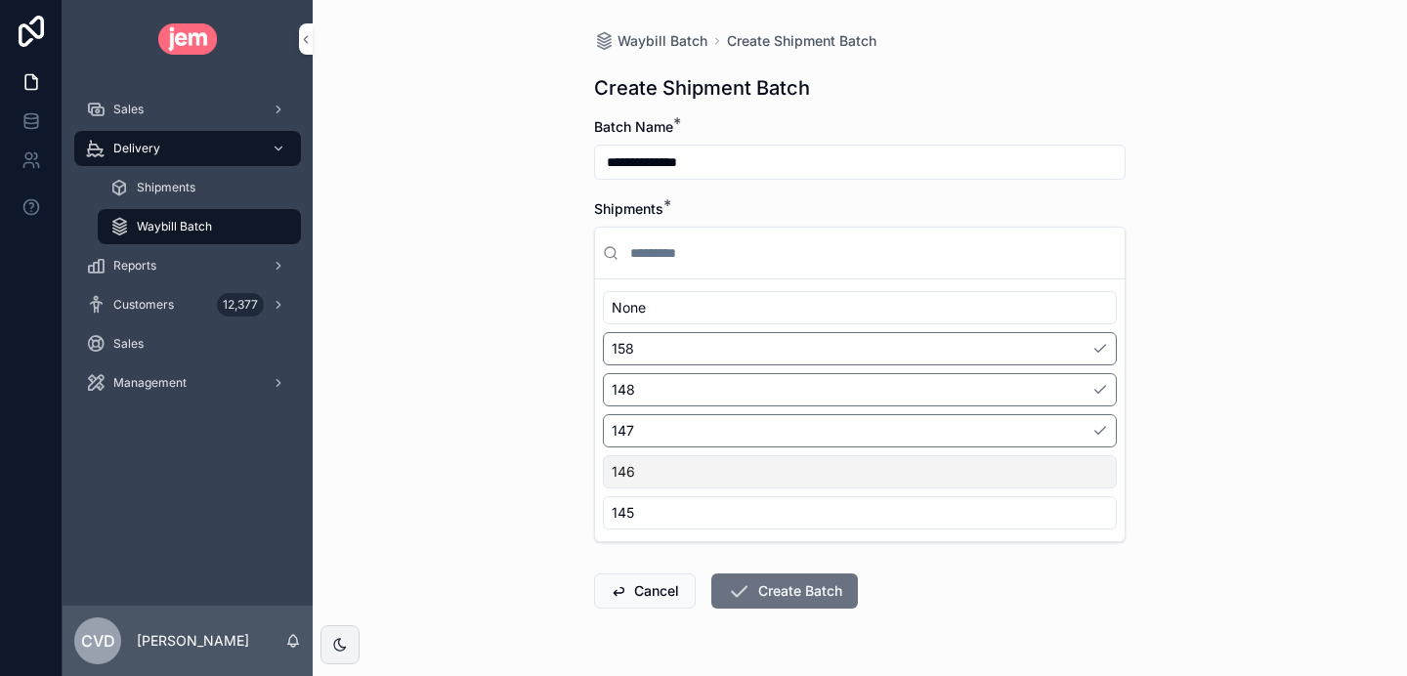
click at [736, 479] on div "146" at bounding box center [860, 471] width 514 height 33
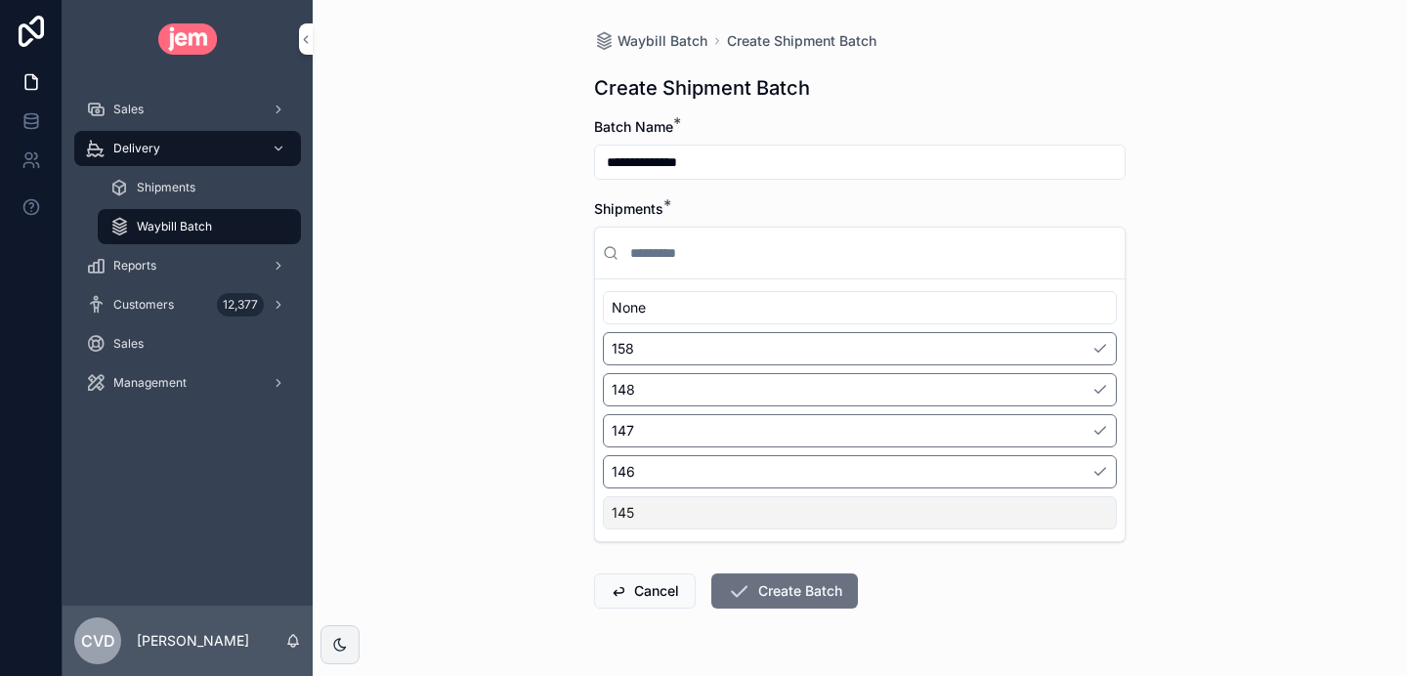
click at [736, 520] on div "145" at bounding box center [860, 512] width 514 height 33
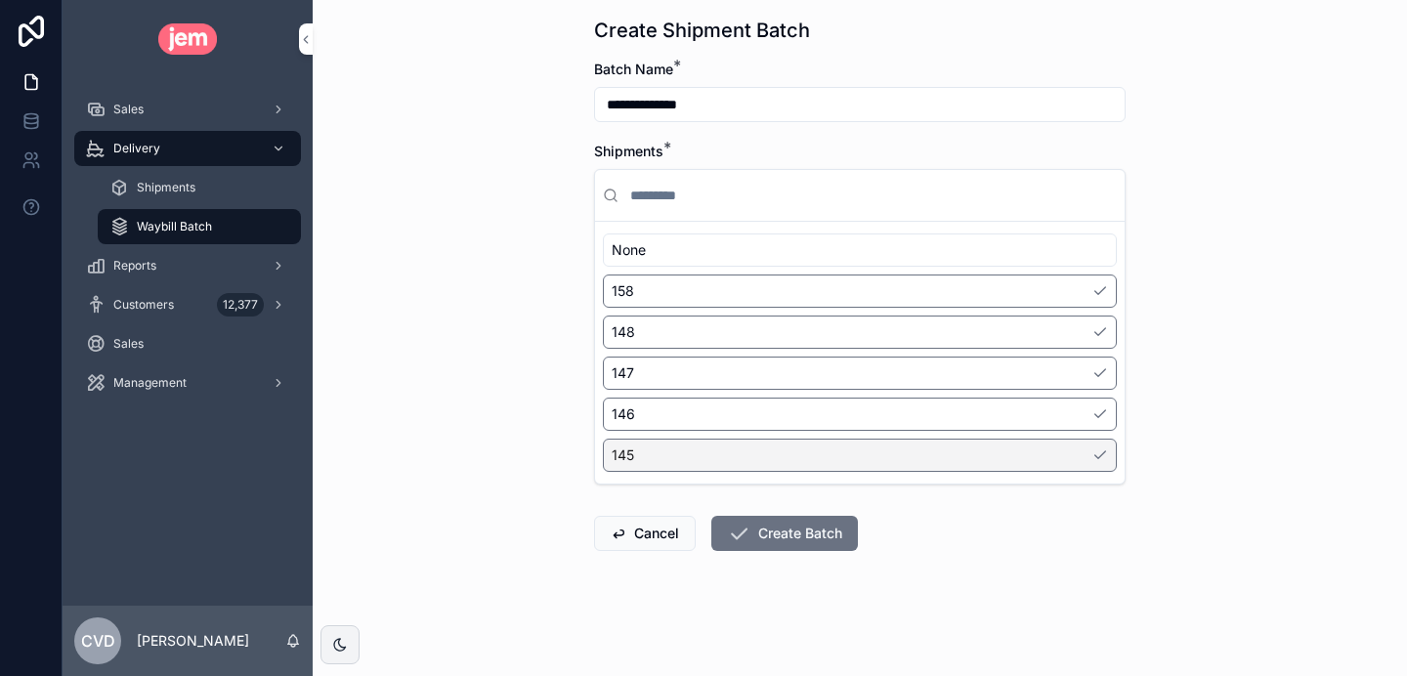
click at [507, 351] on div "**********" at bounding box center [860, 280] width 1095 height 676
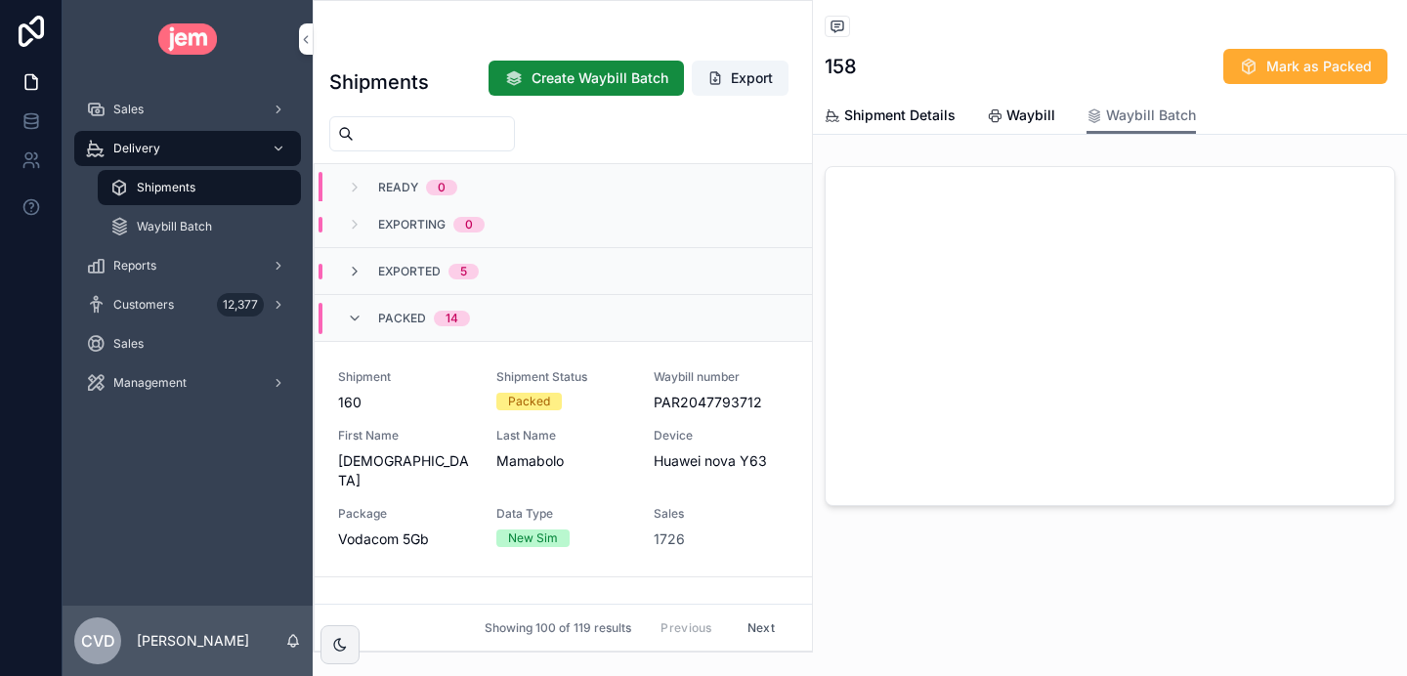
scroll to position [29, 0]
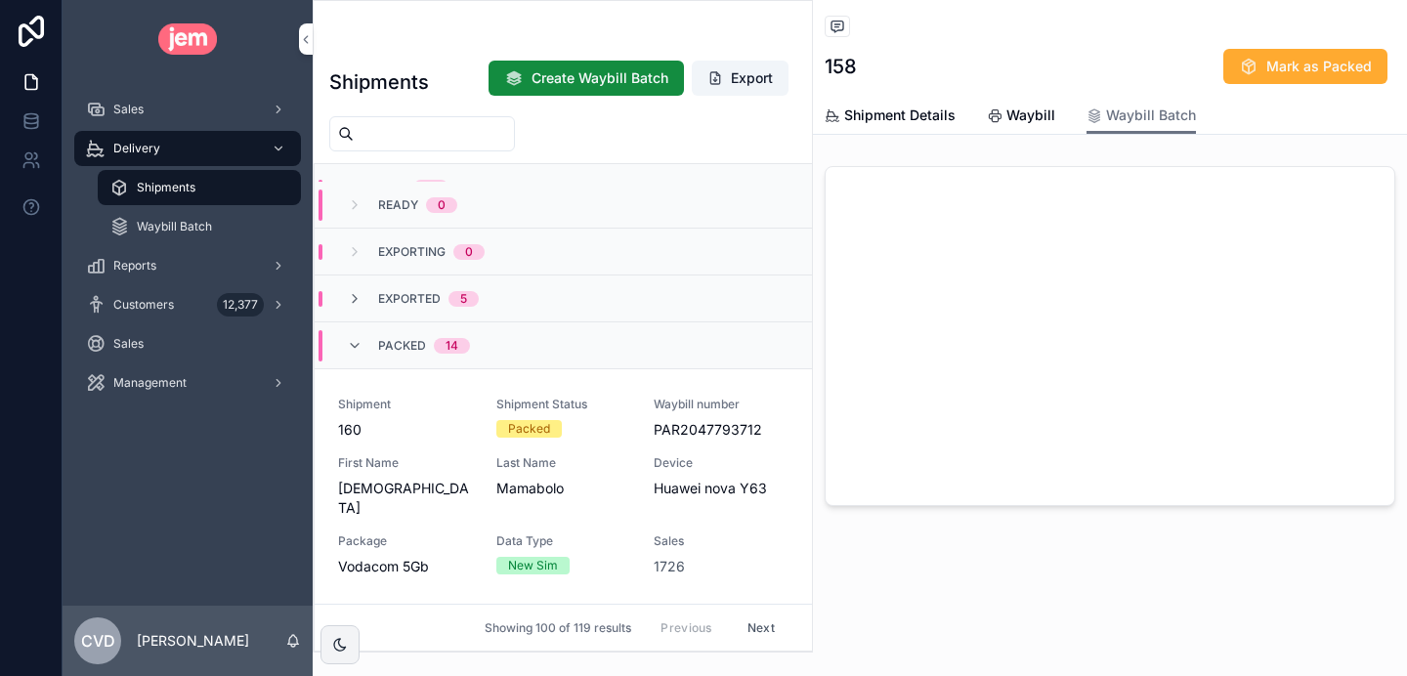
click at [443, 425] on span "160" at bounding box center [405, 430] width 135 height 20
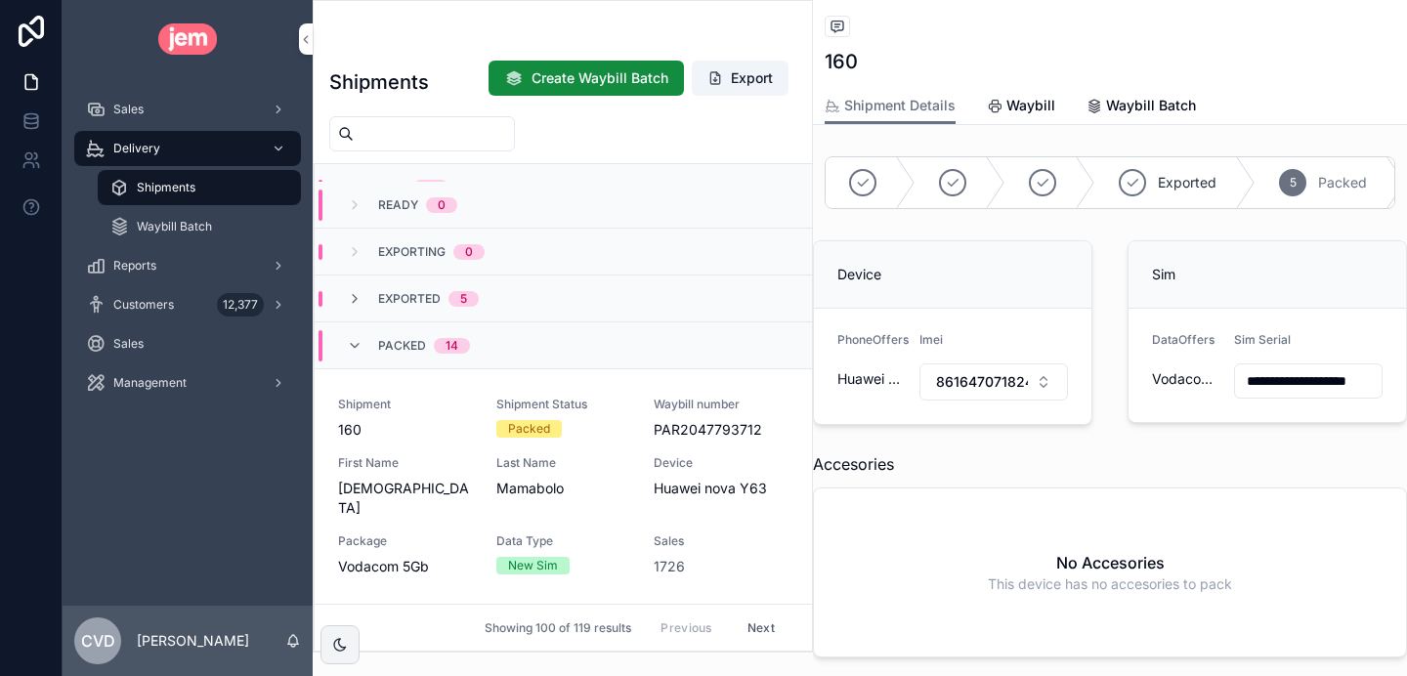
click at [1127, 102] on span "Waybill Batch" at bounding box center [1151, 106] width 90 height 20
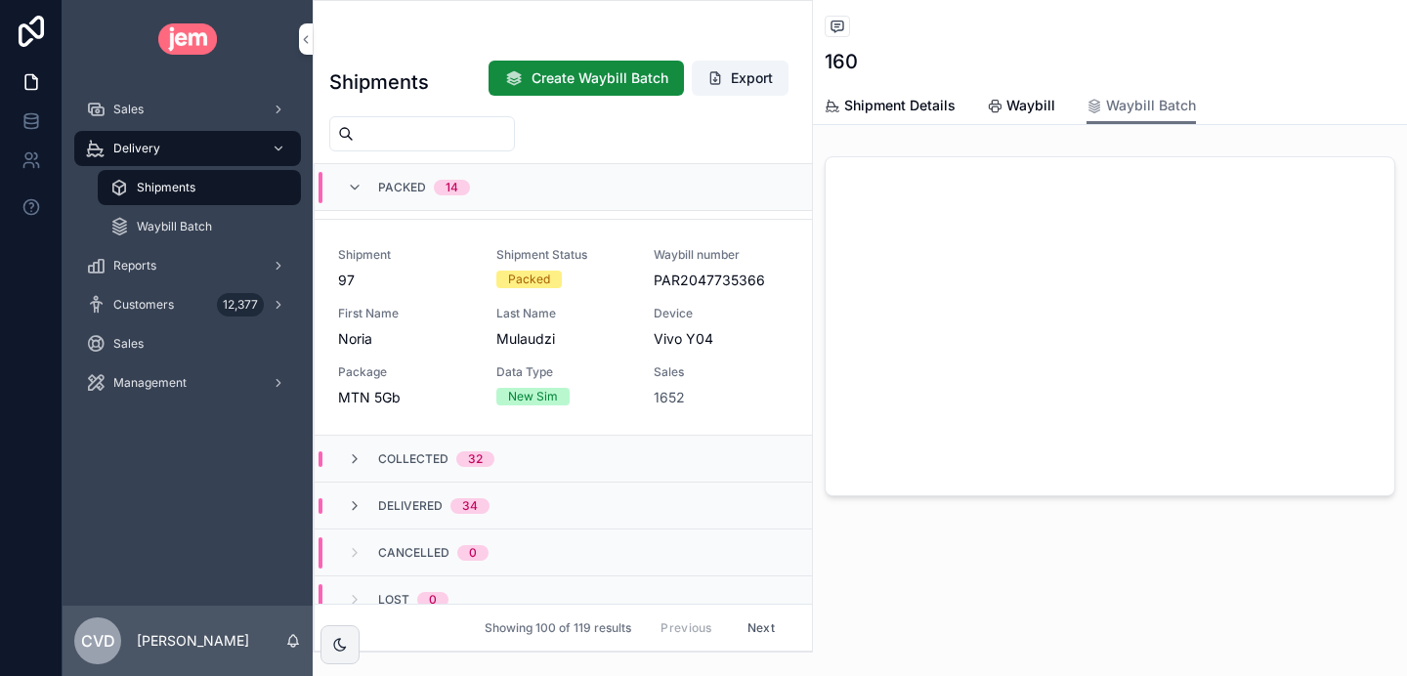
scroll to position [2931, 0]
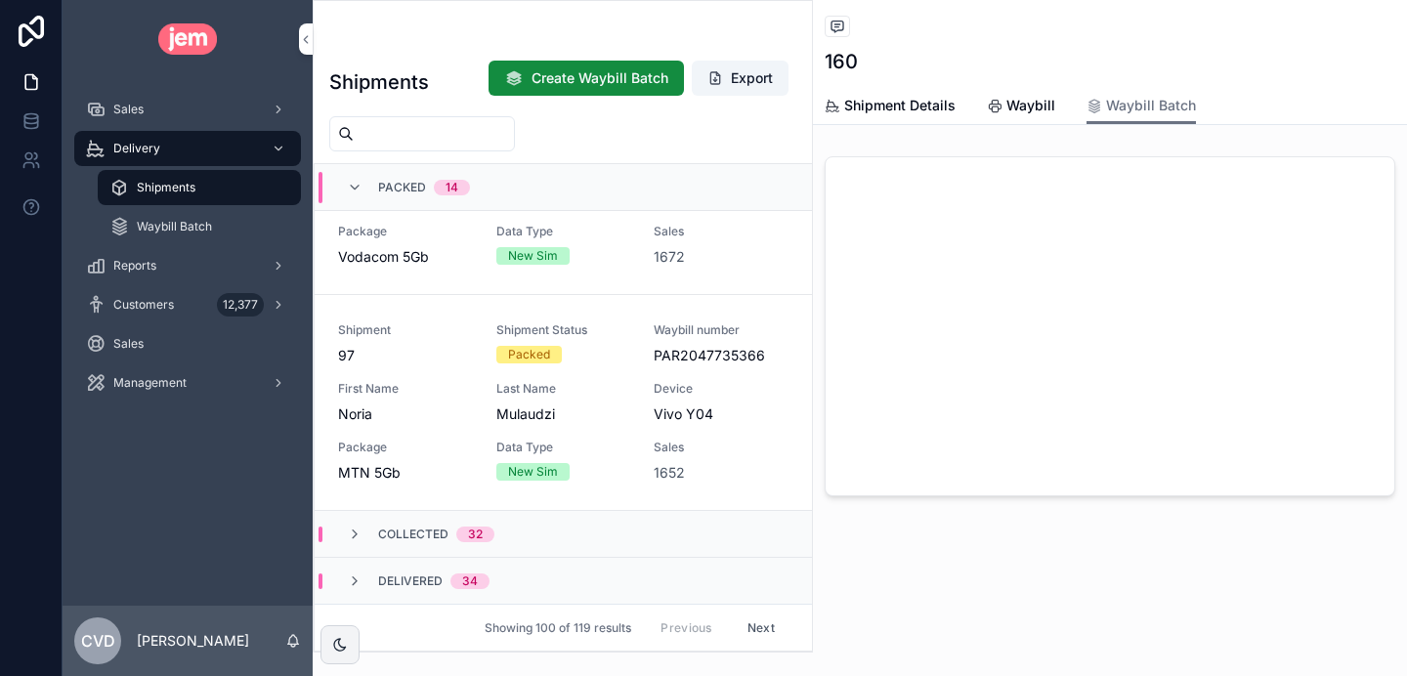
click at [445, 346] on span "97" at bounding box center [405, 356] width 135 height 20
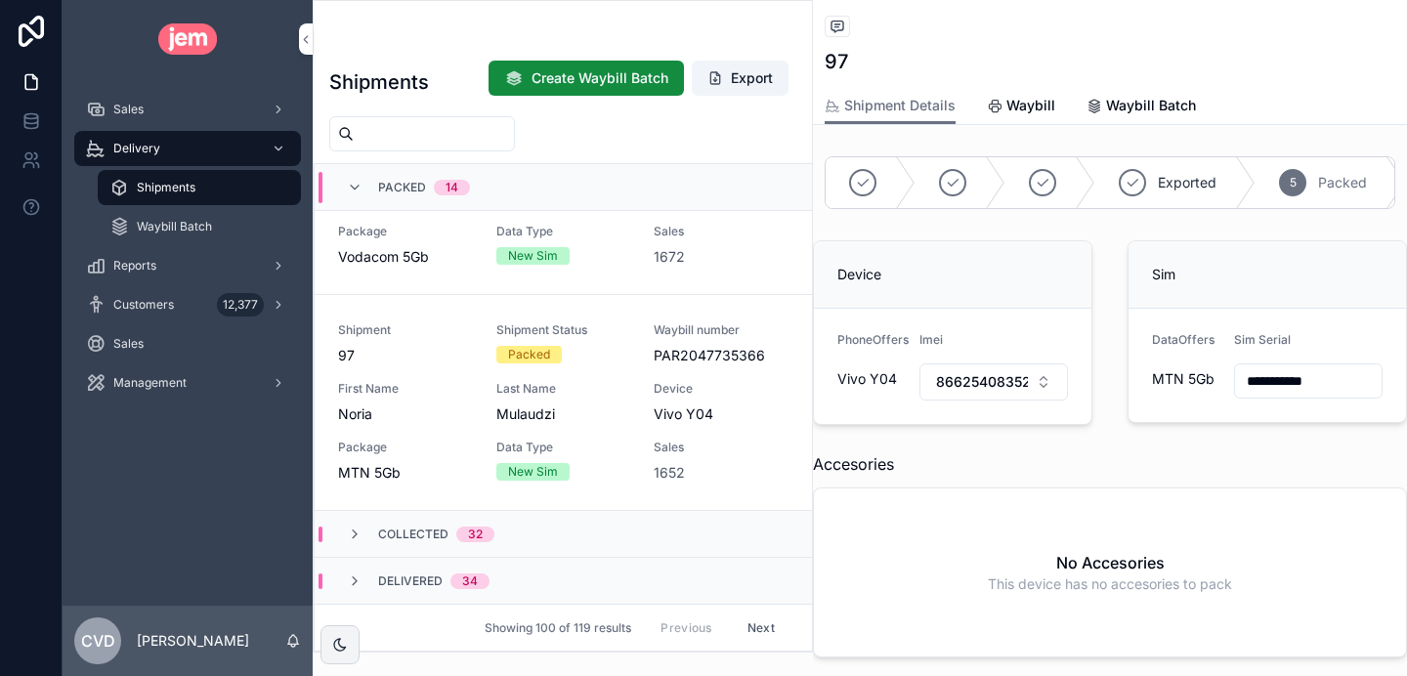
click at [485, 138] on input "scrollable content" at bounding box center [434, 133] width 160 height 27
type input "**********"
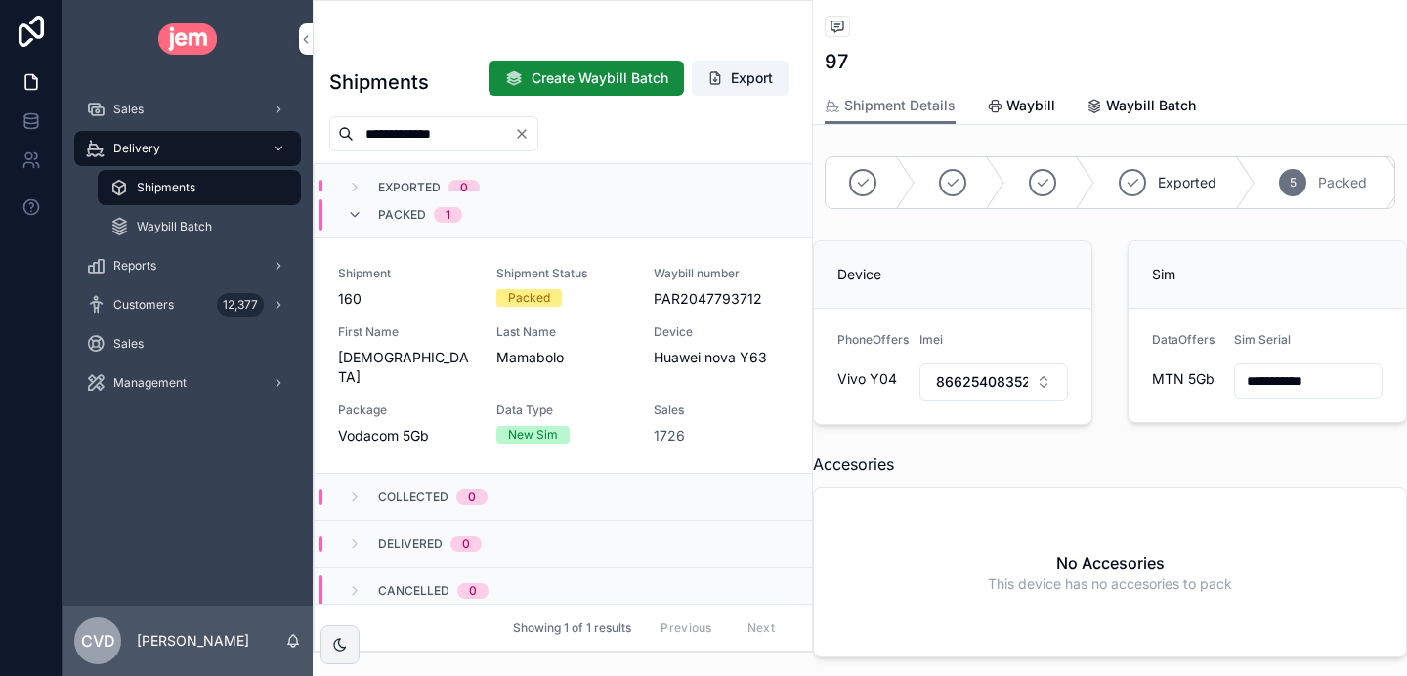
scroll to position [164, 0]
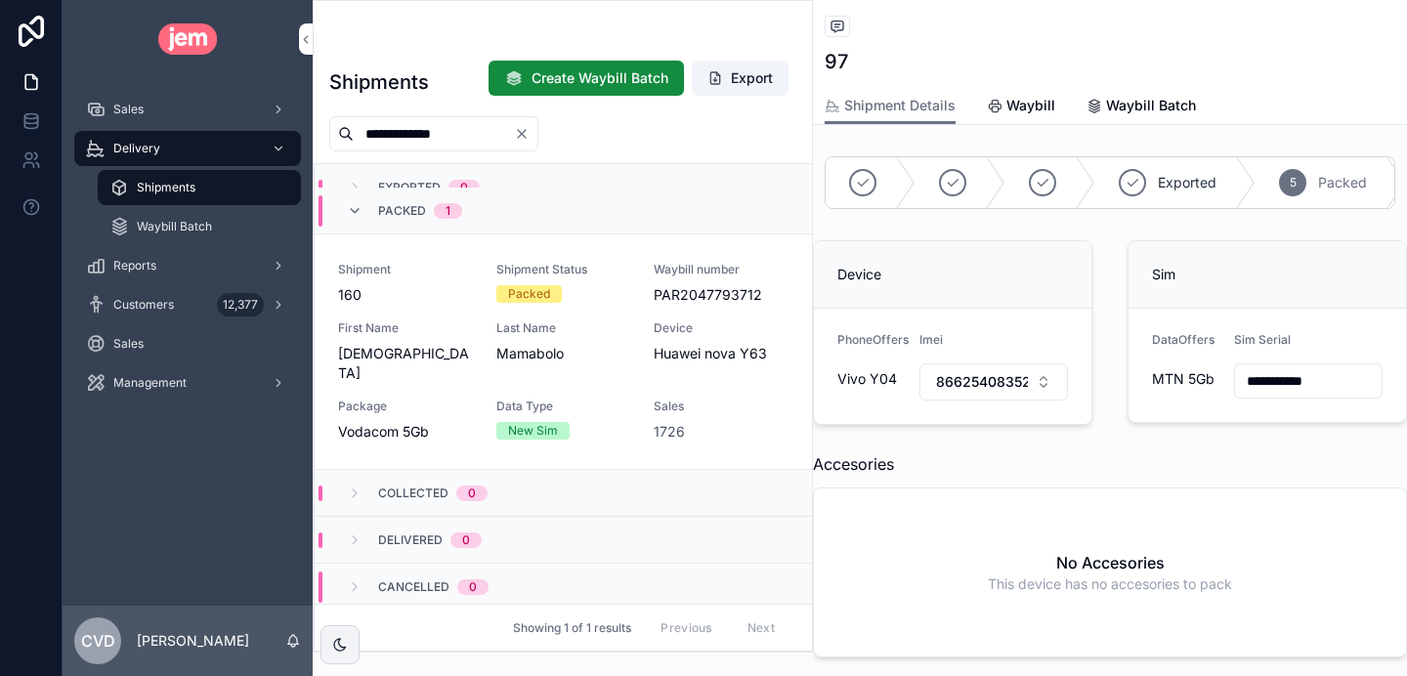
click at [530, 135] on icon "Clear" at bounding box center [522, 134] width 16 height 16
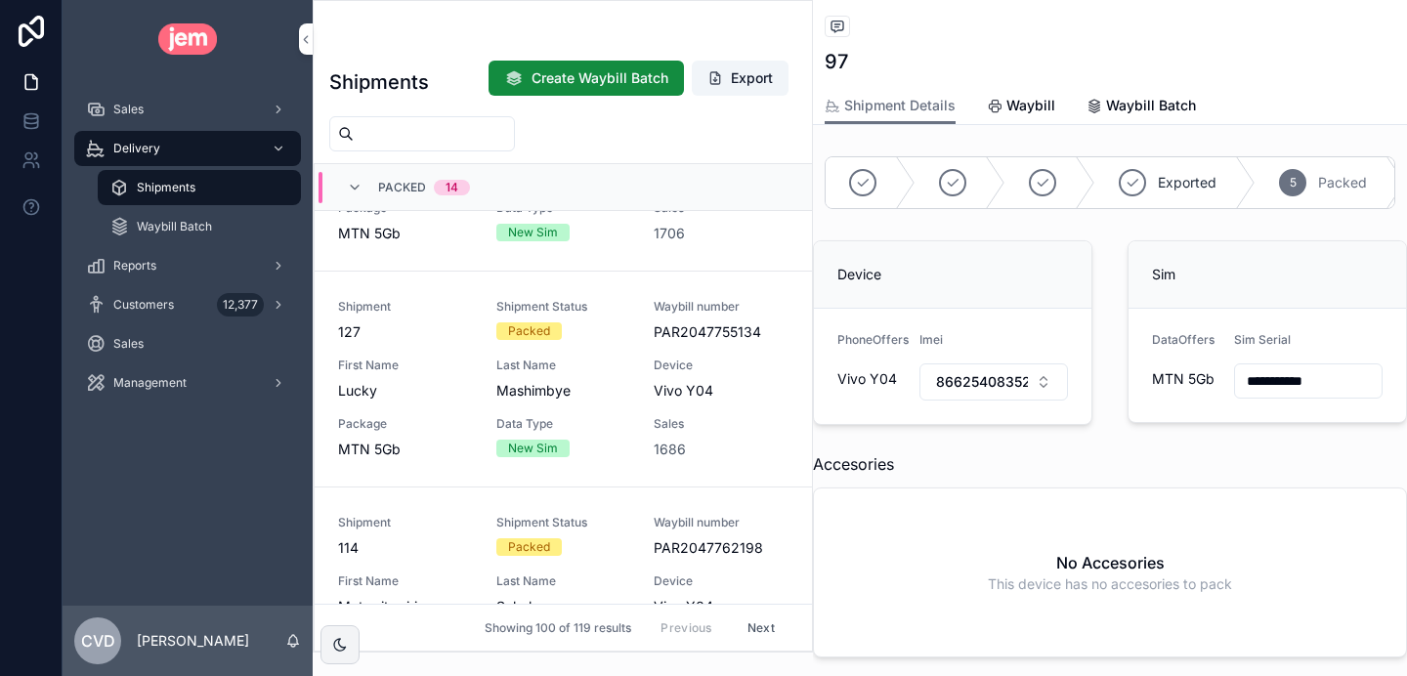
scroll to position [2557, 0]
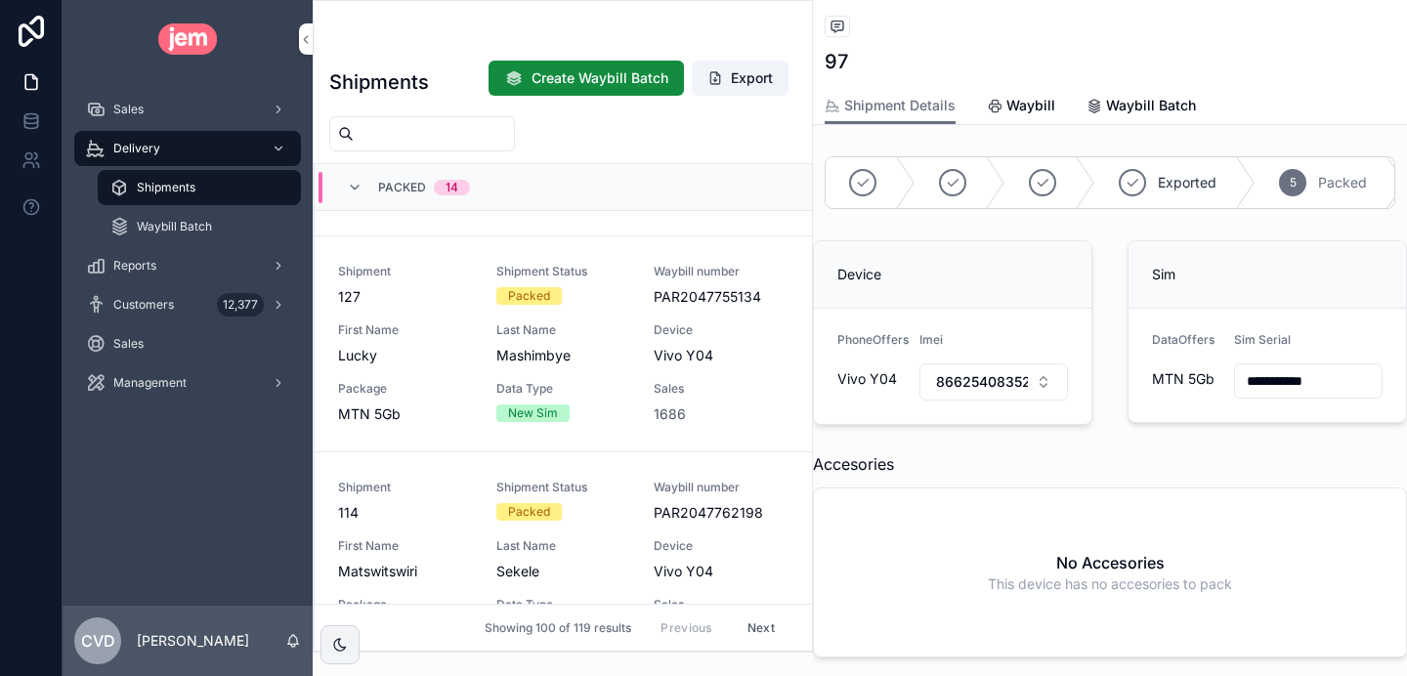
click at [437, 130] on input "scrollable content" at bounding box center [434, 133] width 160 height 27
type input "**********"
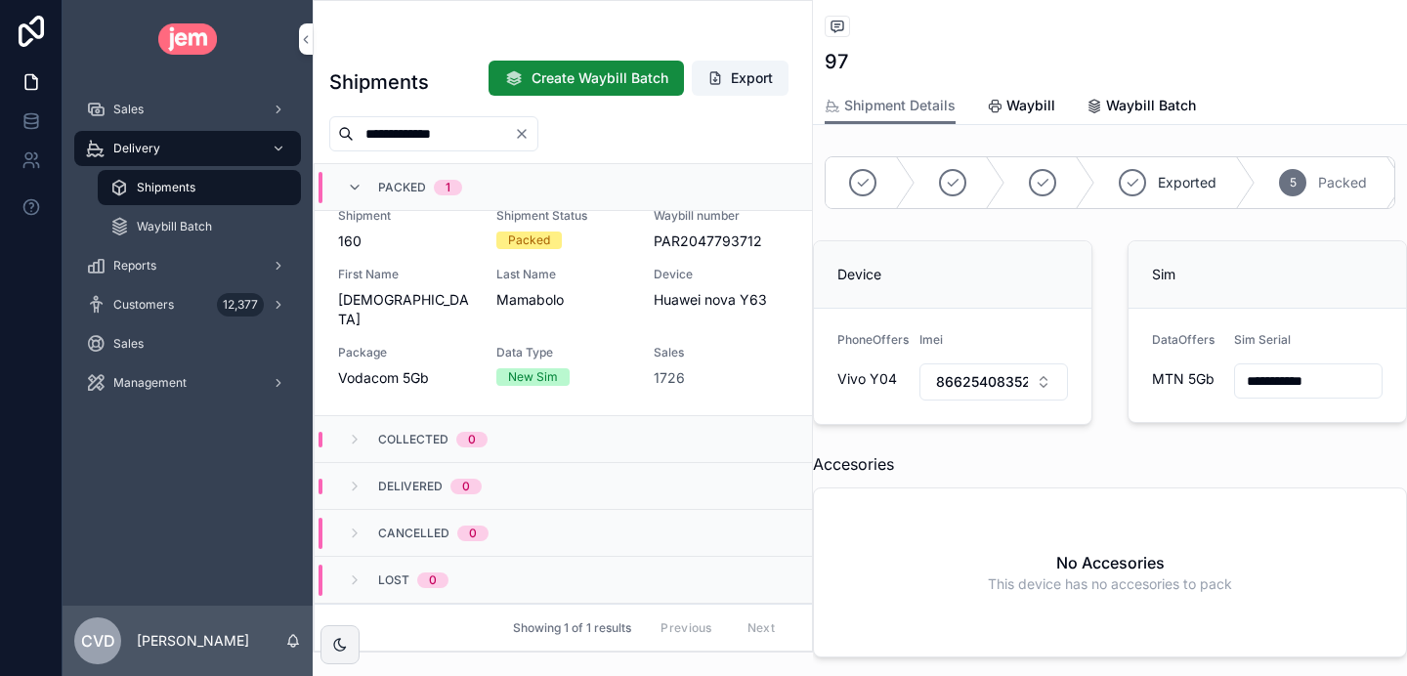
scroll to position [198, 0]
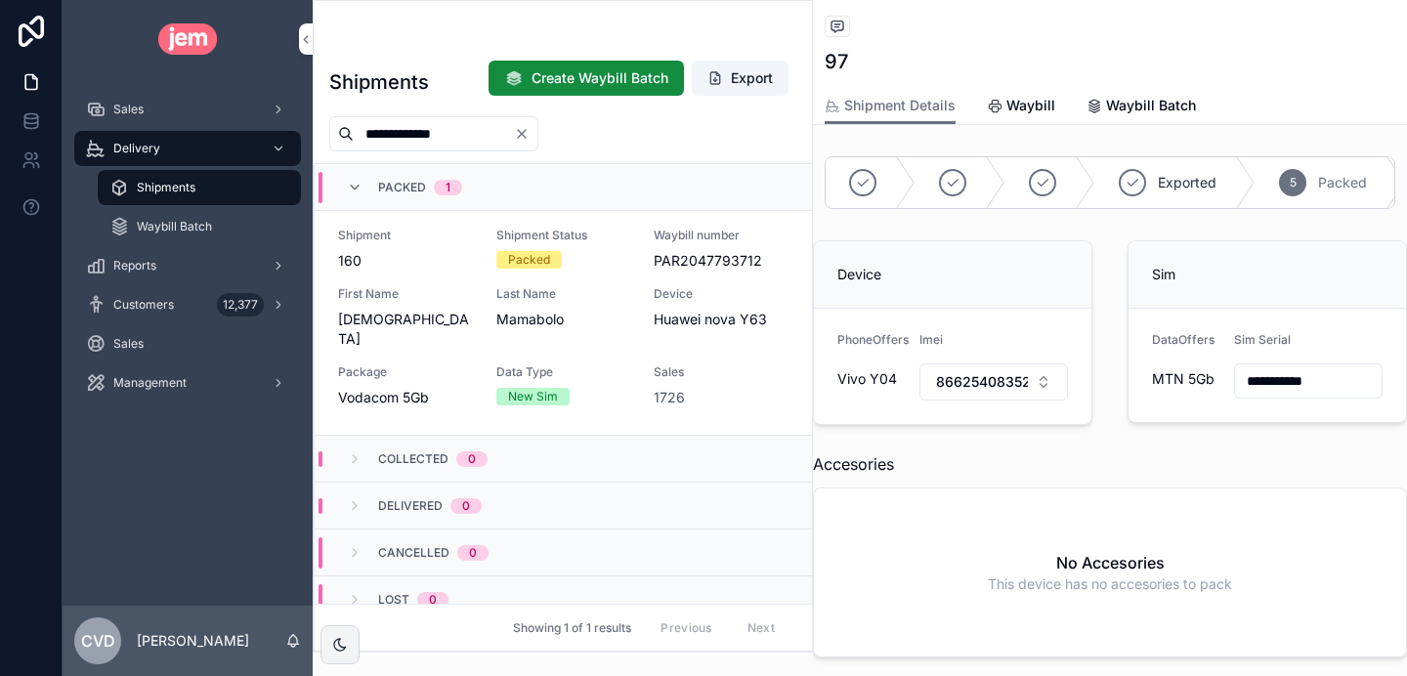
click at [441, 259] on span "160" at bounding box center [405, 261] width 135 height 20
click at [964, 384] on span "861647071824276" at bounding box center [982, 382] width 92 height 20
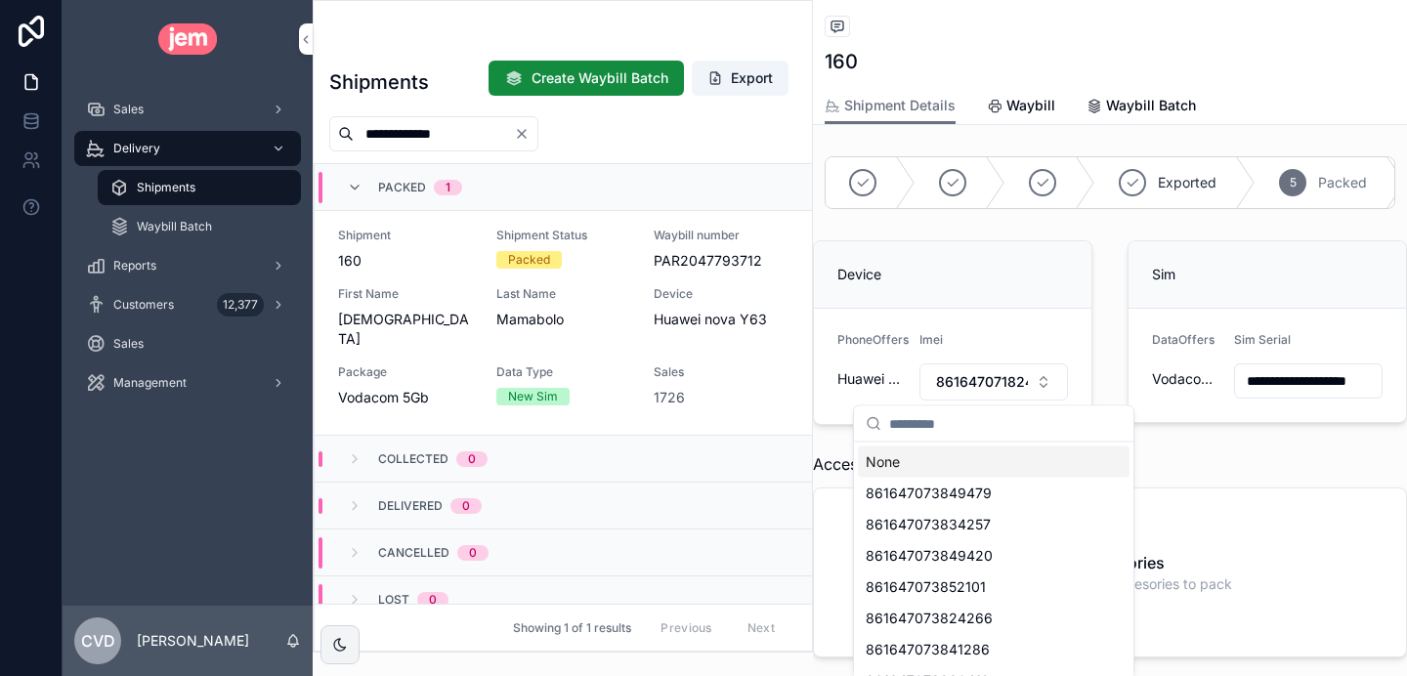
click at [987, 382] on span "861647071824276" at bounding box center [982, 382] width 92 height 20
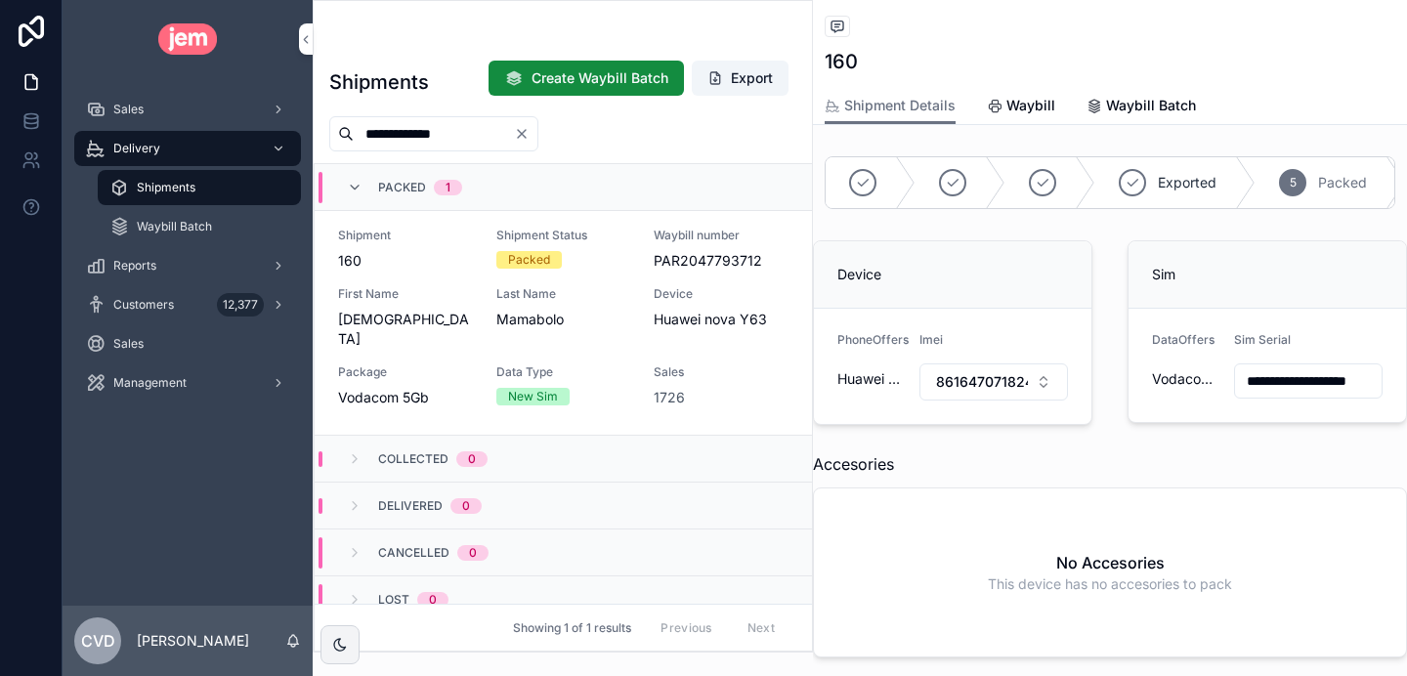
scroll to position [0, 12]
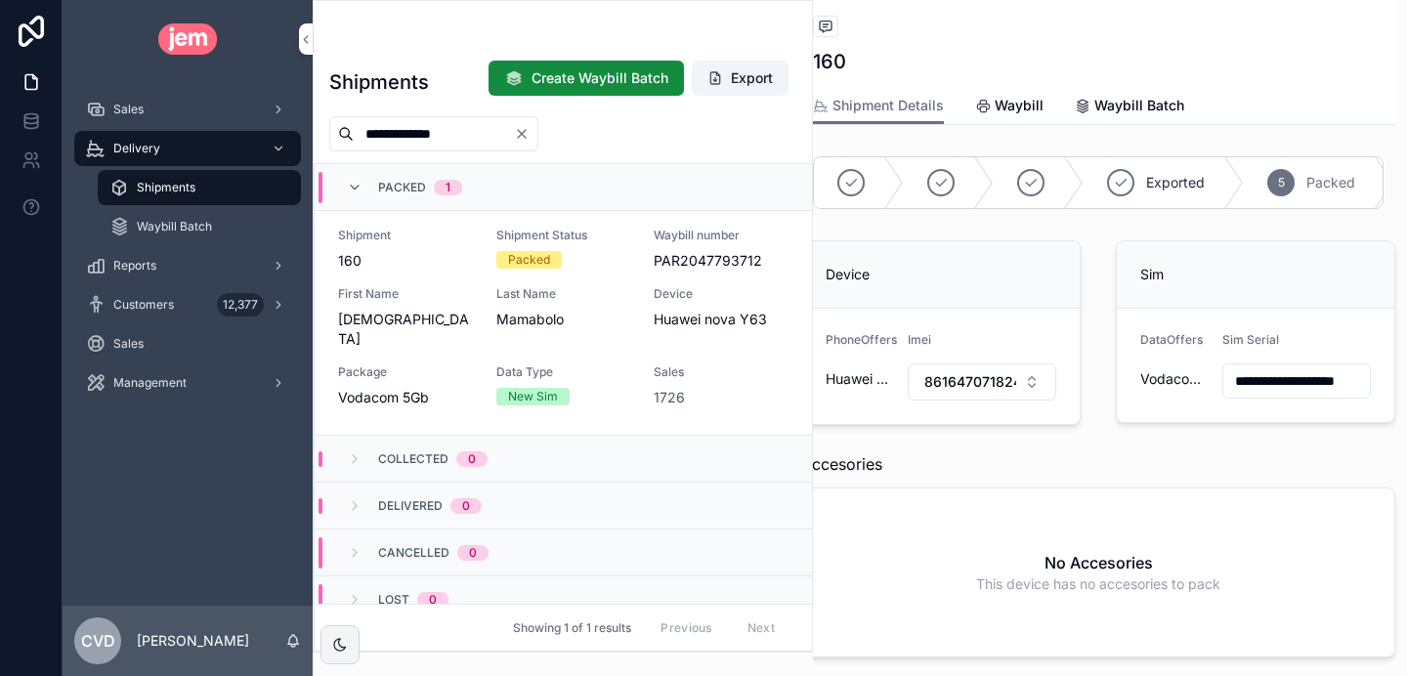
click at [810, 10] on div "**********" at bounding box center [563, 326] width 500 height 653
click at [1288, 380] on input "**********" at bounding box center [1297, 380] width 147 height 27
click at [967, 387] on span "861647071824276" at bounding box center [970, 382] width 92 height 20
type input "**********"
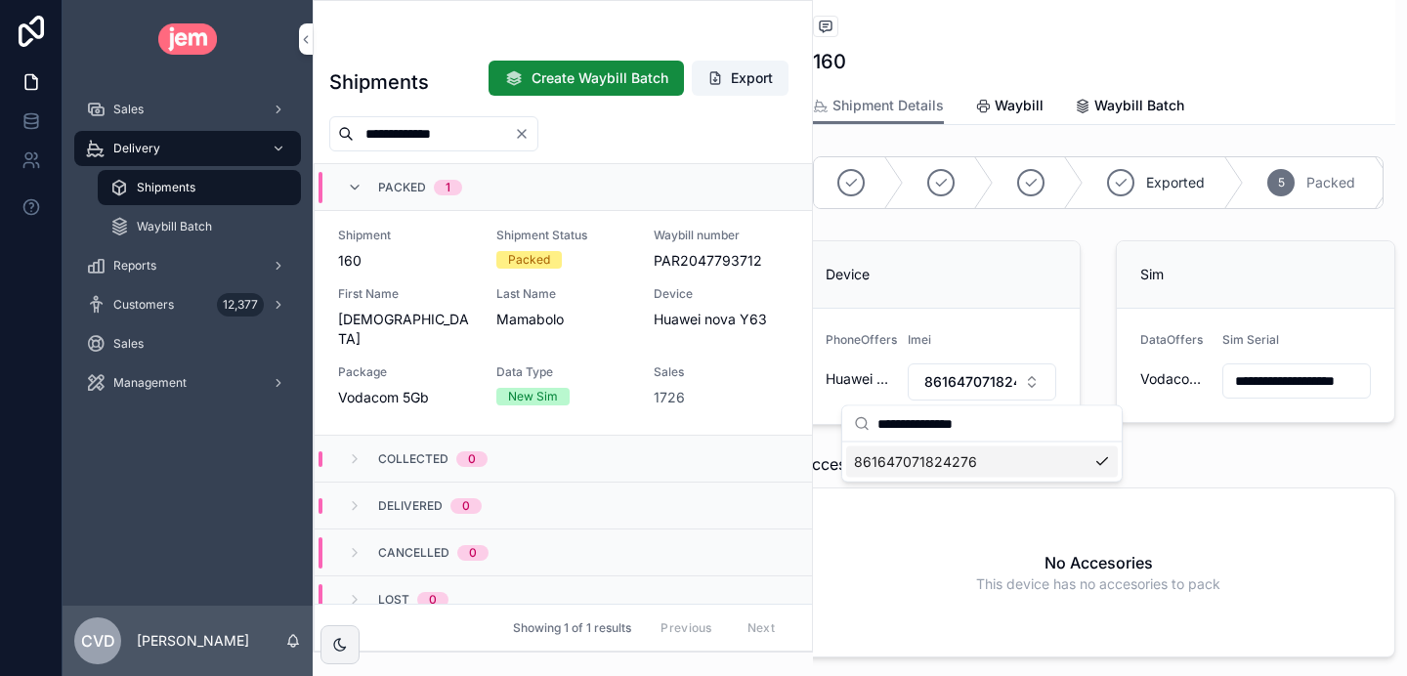
click at [954, 462] on span "861647071824276" at bounding box center [915, 462] width 123 height 20
click at [530, 131] on icon "Clear" at bounding box center [522, 134] width 16 height 16
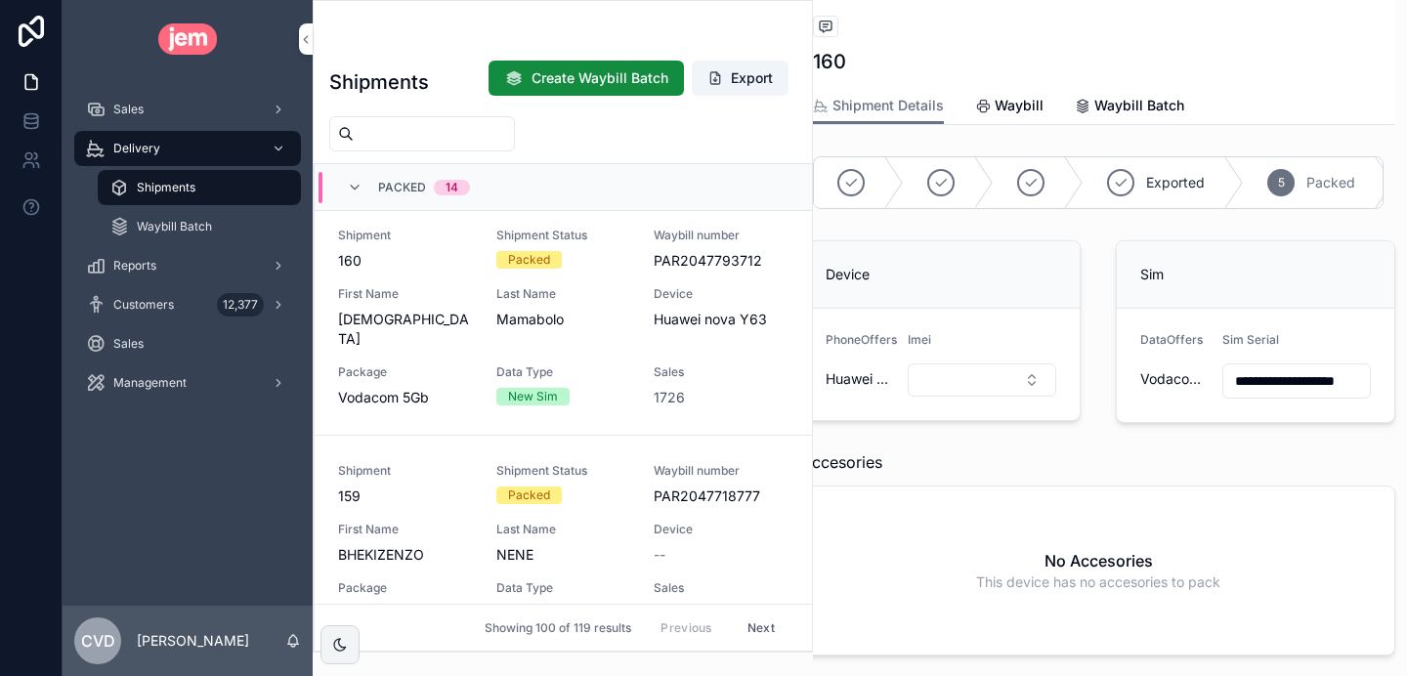
click at [448, 131] on input "scrollable content" at bounding box center [434, 133] width 160 height 27
type input "**********"
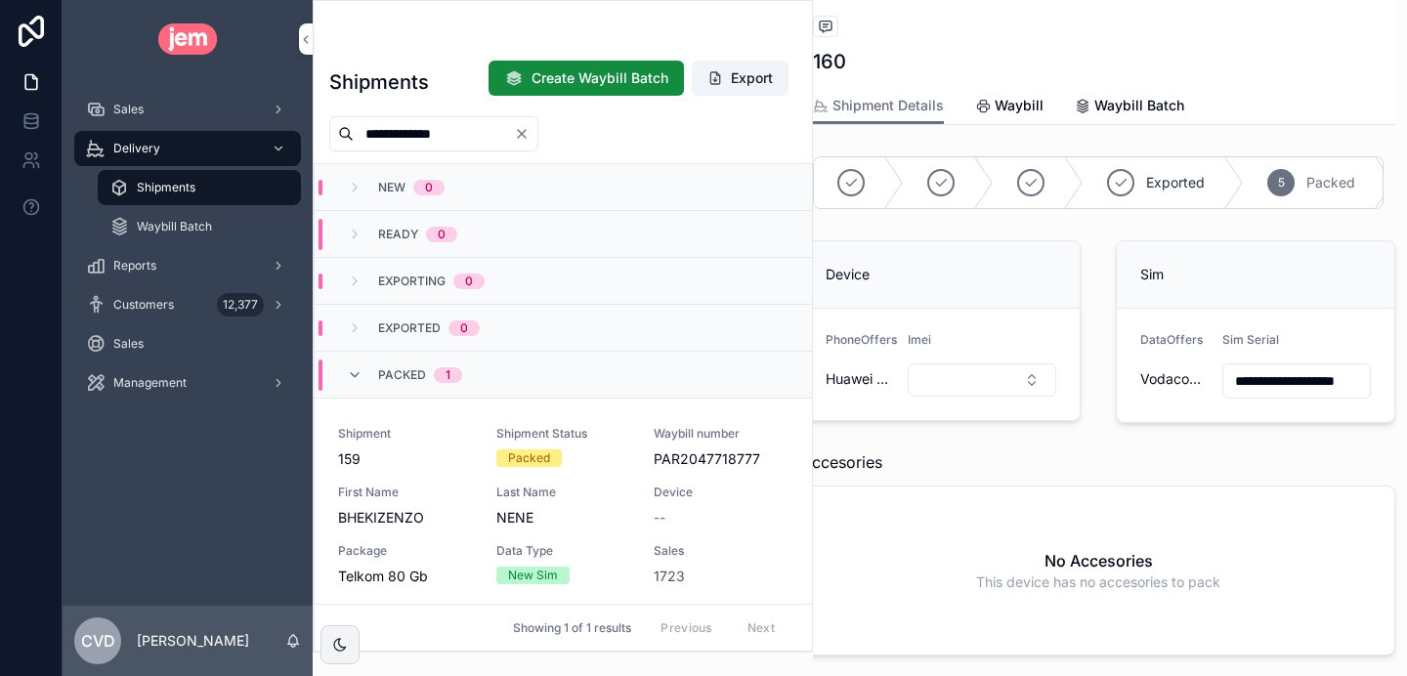
scroll to position [42, 0]
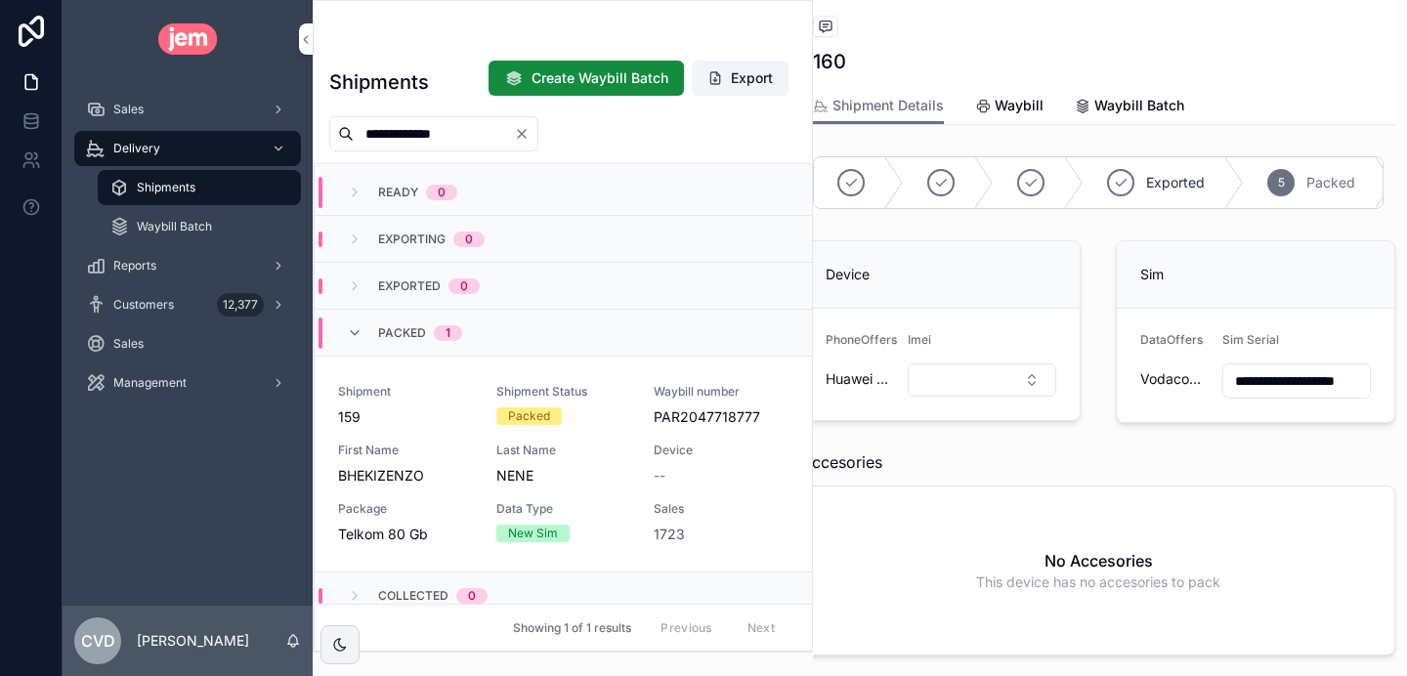
click at [414, 410] on span "159" at bounding box center [405, 418] width 135 height 20
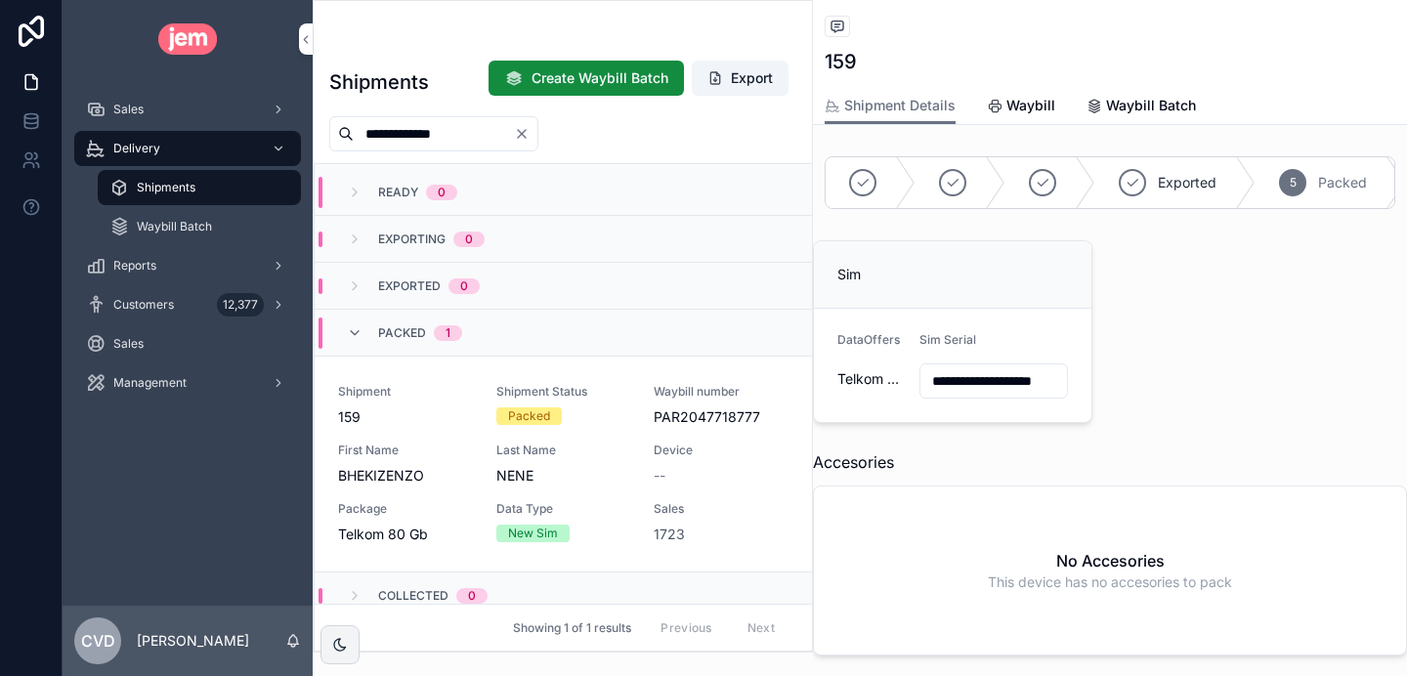
click at [530, 131] on icon "Clear" at bounding box center [522, 134] width 16 height 16
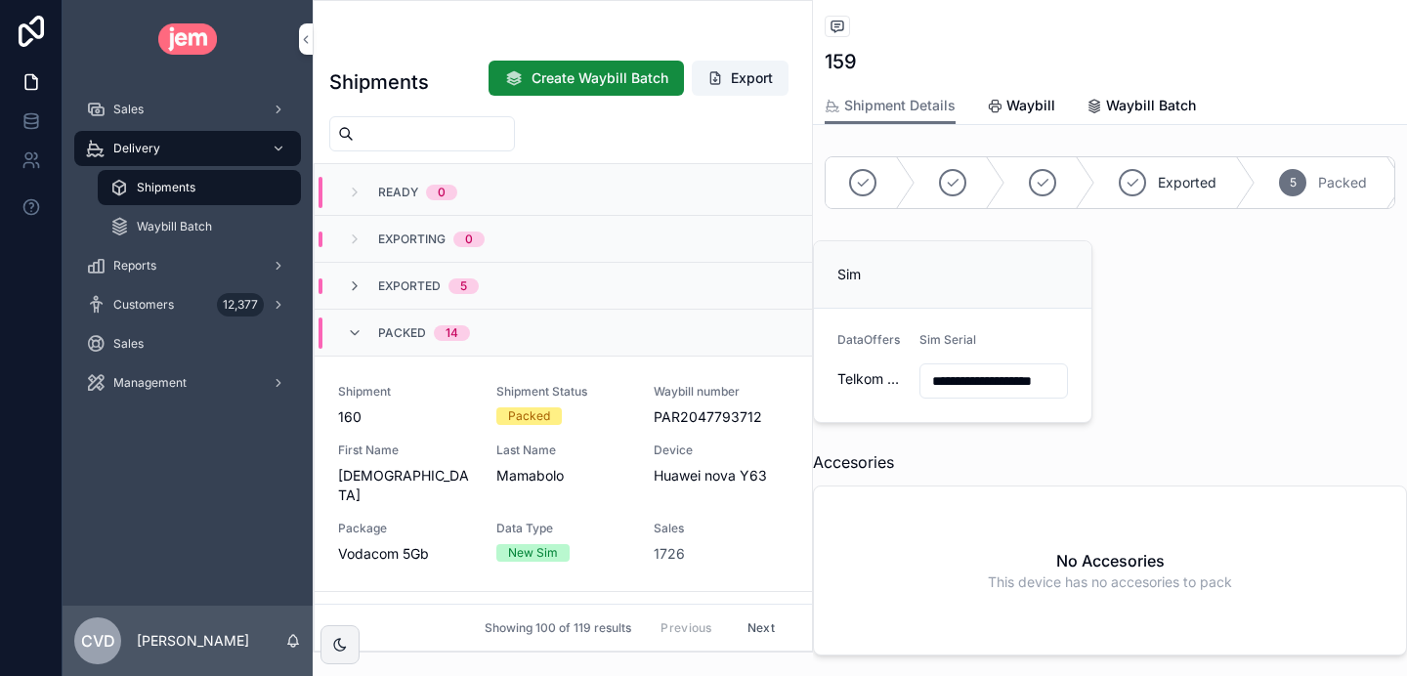
click at [457, 140] on input "scrollable content" at bounding box center [434, 133] width 160 height 27
type input "**********"
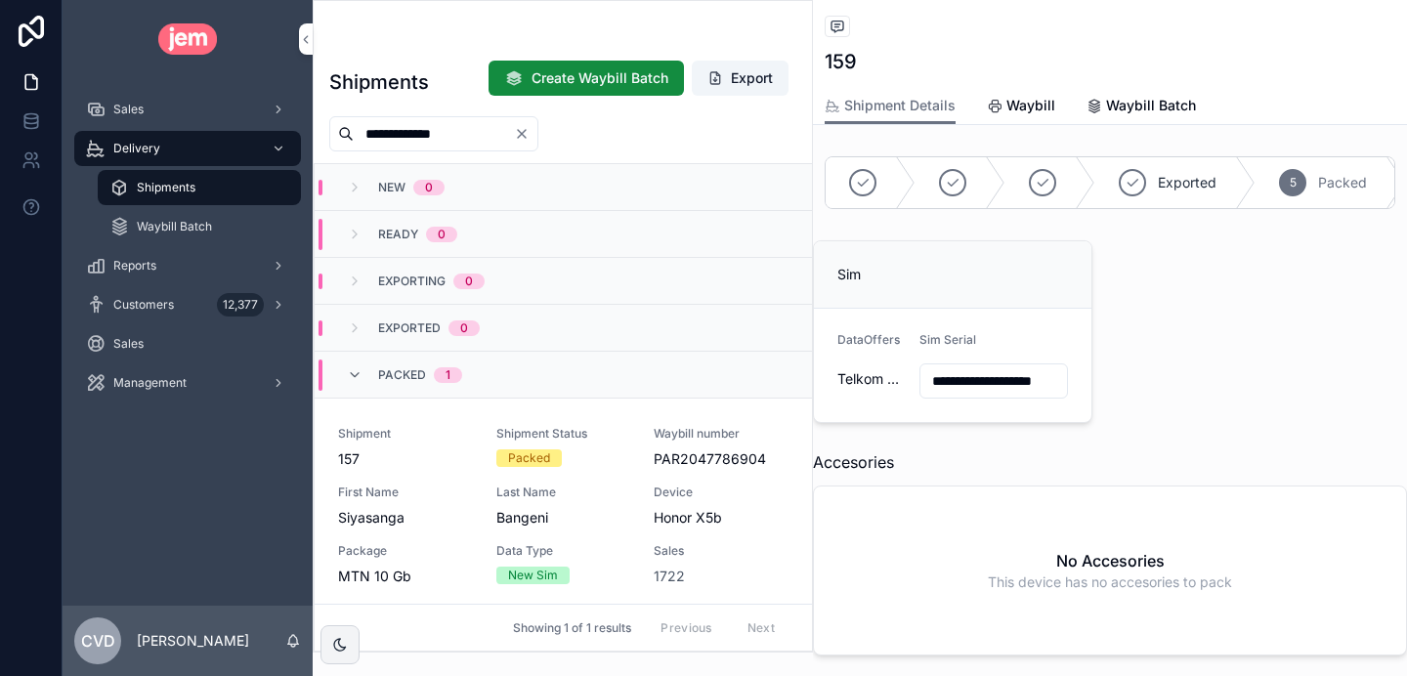
click at [434, 472] on div "Shipment 157 Shipment Status Packed Waybill number PAR2047786904 First Name Siy…" at bounding box center [563, 506] width 451 height 160
click at [1001, 385] on span "865956076848560" at bounding box center [982, 382] width 92 height 20
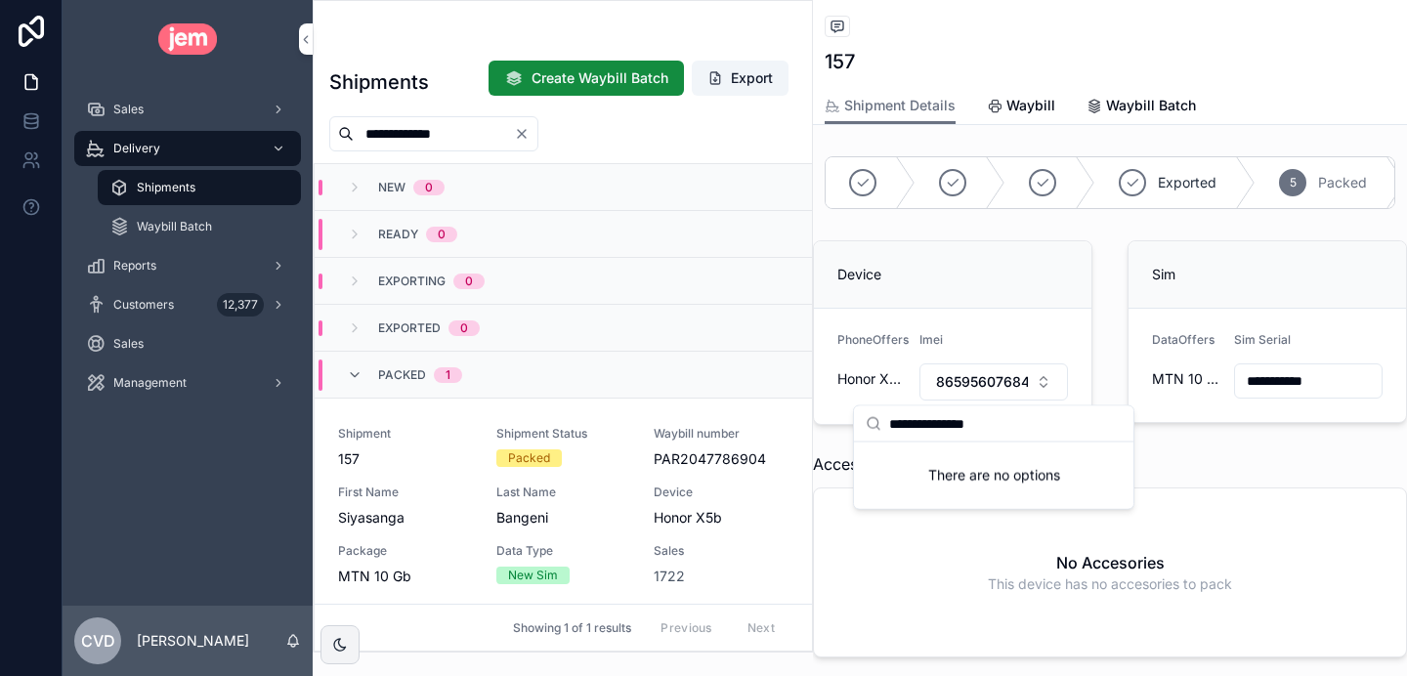
drag, startPoint x: 1014, startPoint y: 430, endPoint x: 770, endPoint y: 429, distance: 244.3
click at [779, 429] on div "**********" at bounding box center [735, 338] width 1345 height 676
type input "*"
type input "**********"
click at [908, 460] on span "865956076848560" at bounding box center [930, 462] width 128 height 20
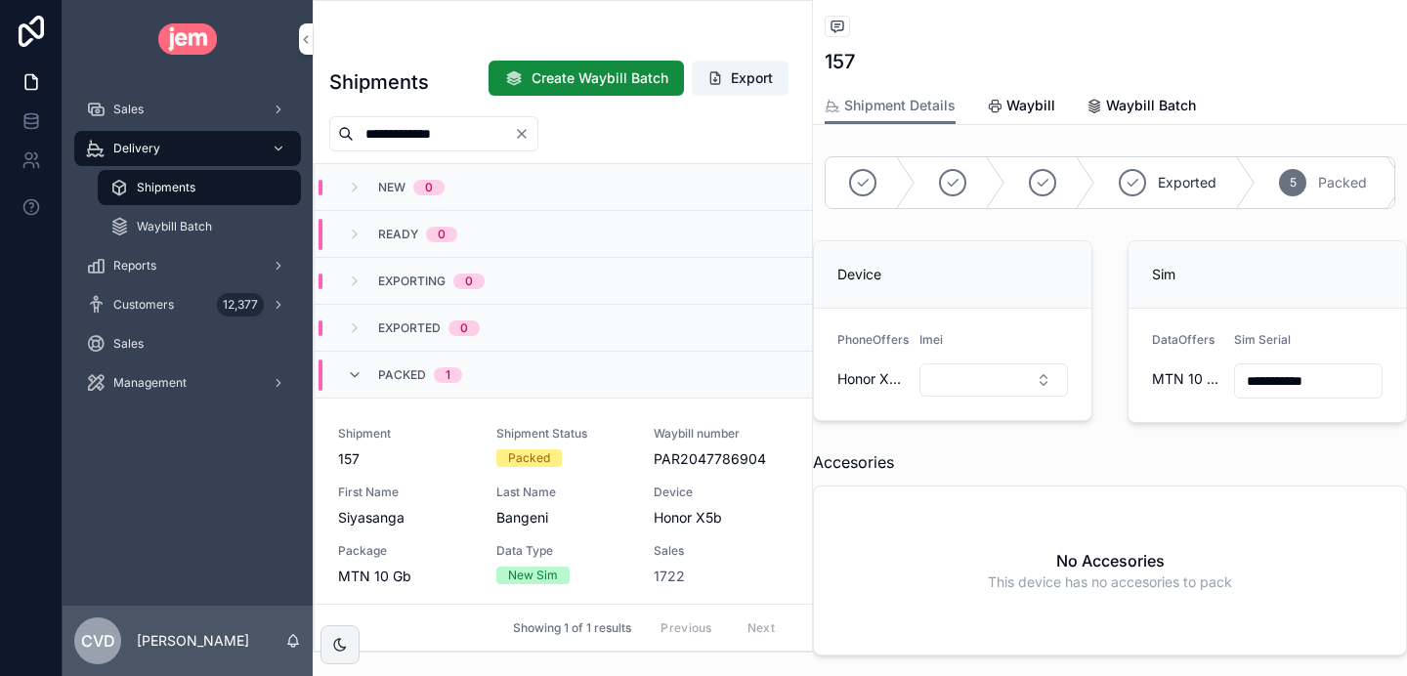
click at [526, 133] on icon "Clear" at bounding box center [522, 134] width 8 height 8
click at [456, 138] on input "scrollable content" at bounding box center [434, 133] width 160 height 27
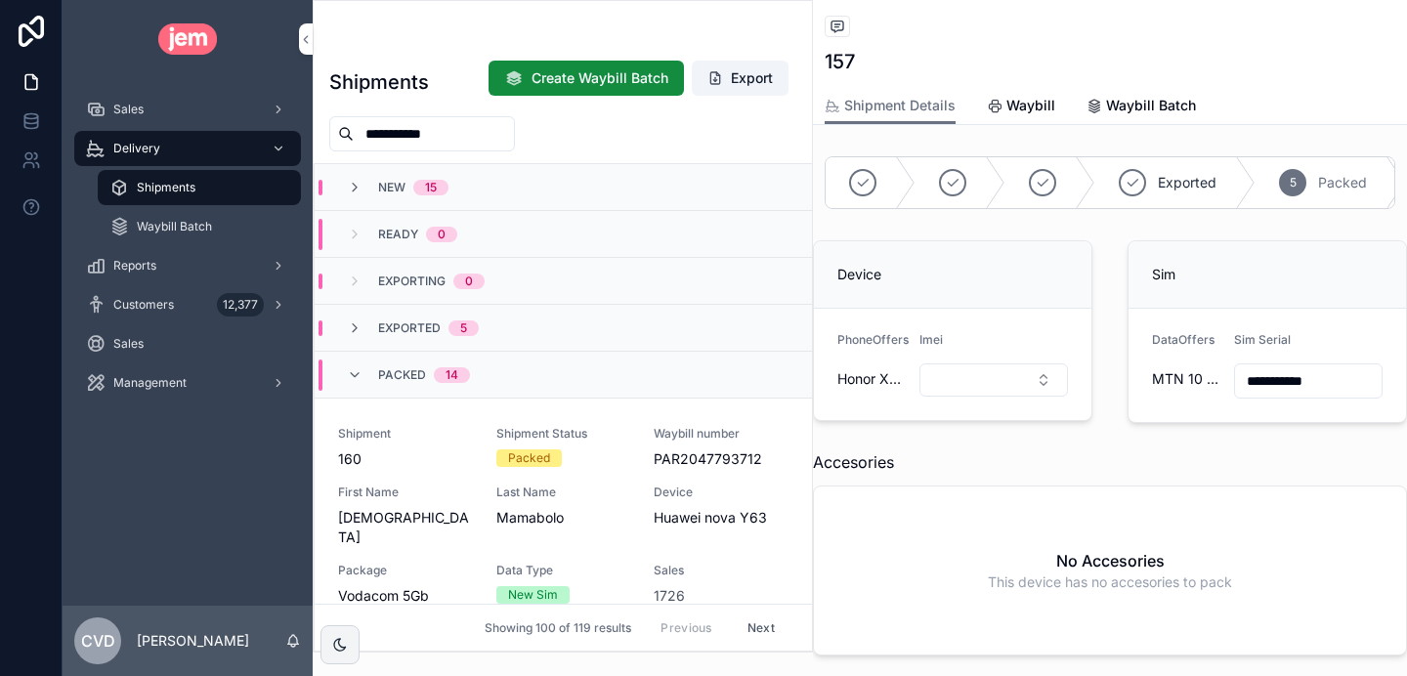
type input "**********"
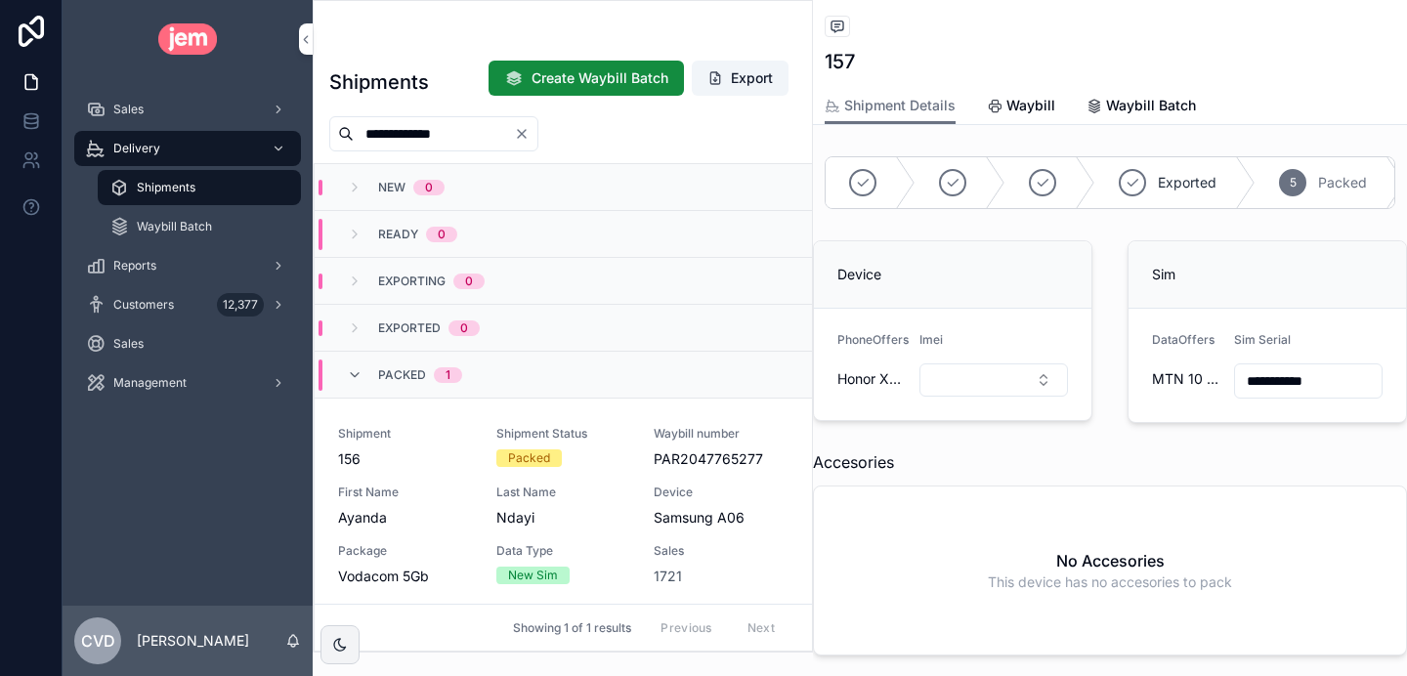
click at [453, 458] on span "156" at bounding box center [405, 460] width 135 height 20
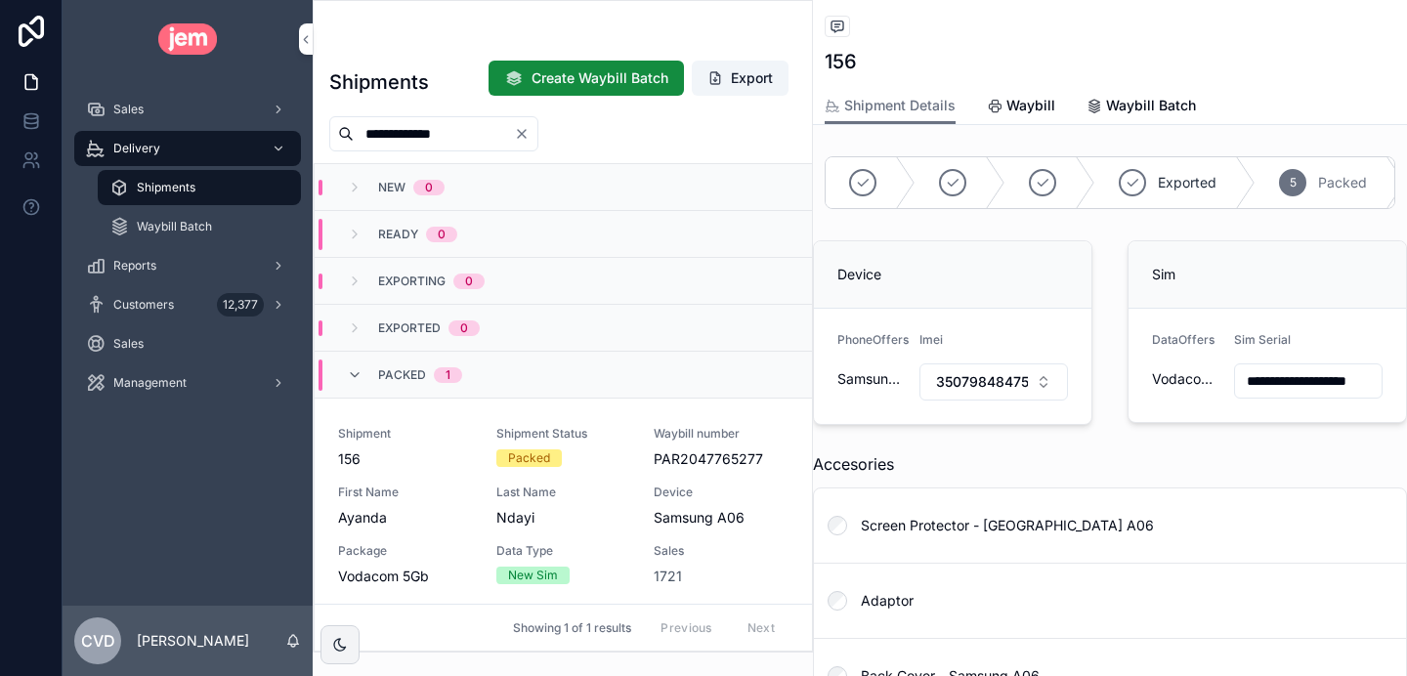
click at [965, 382] on span "350798484754127" at bounding box center [982, 382] width 92 height 20
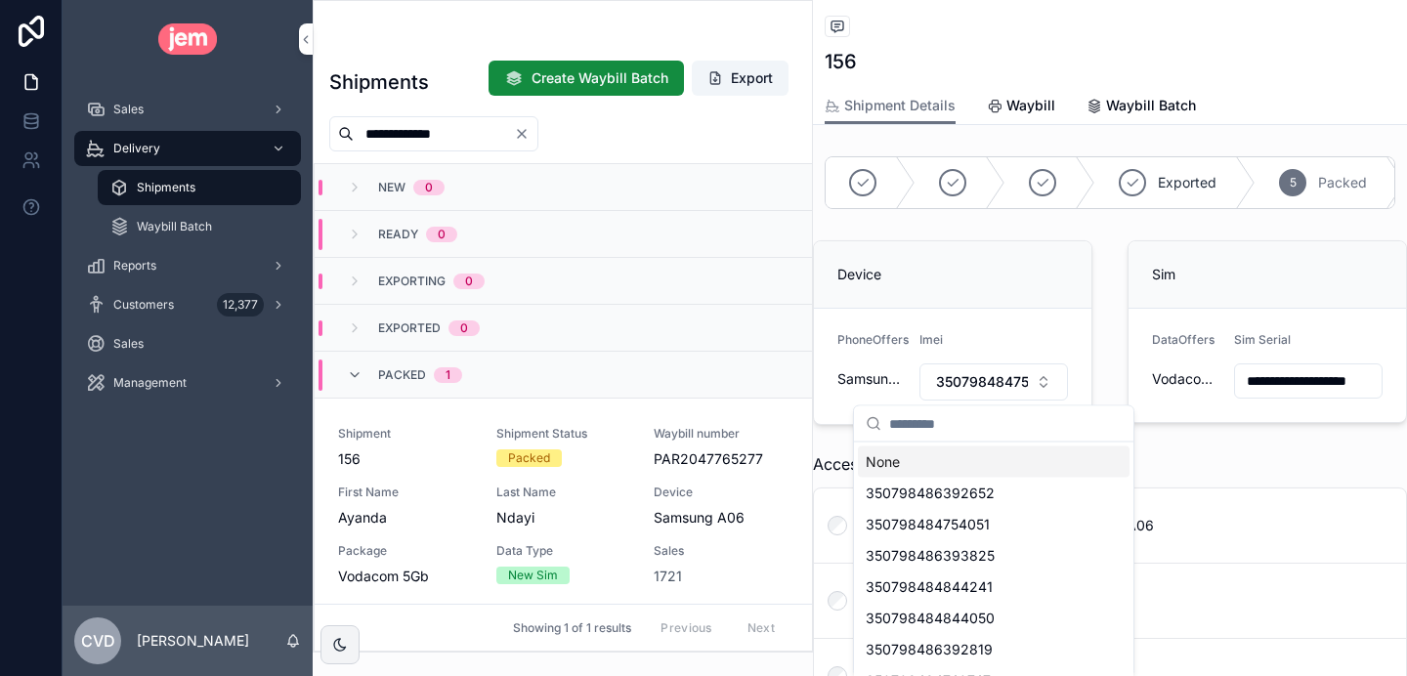
click at [965, 382] on span "350798484754127" at bounding box center [982, 382] width 92 height 20
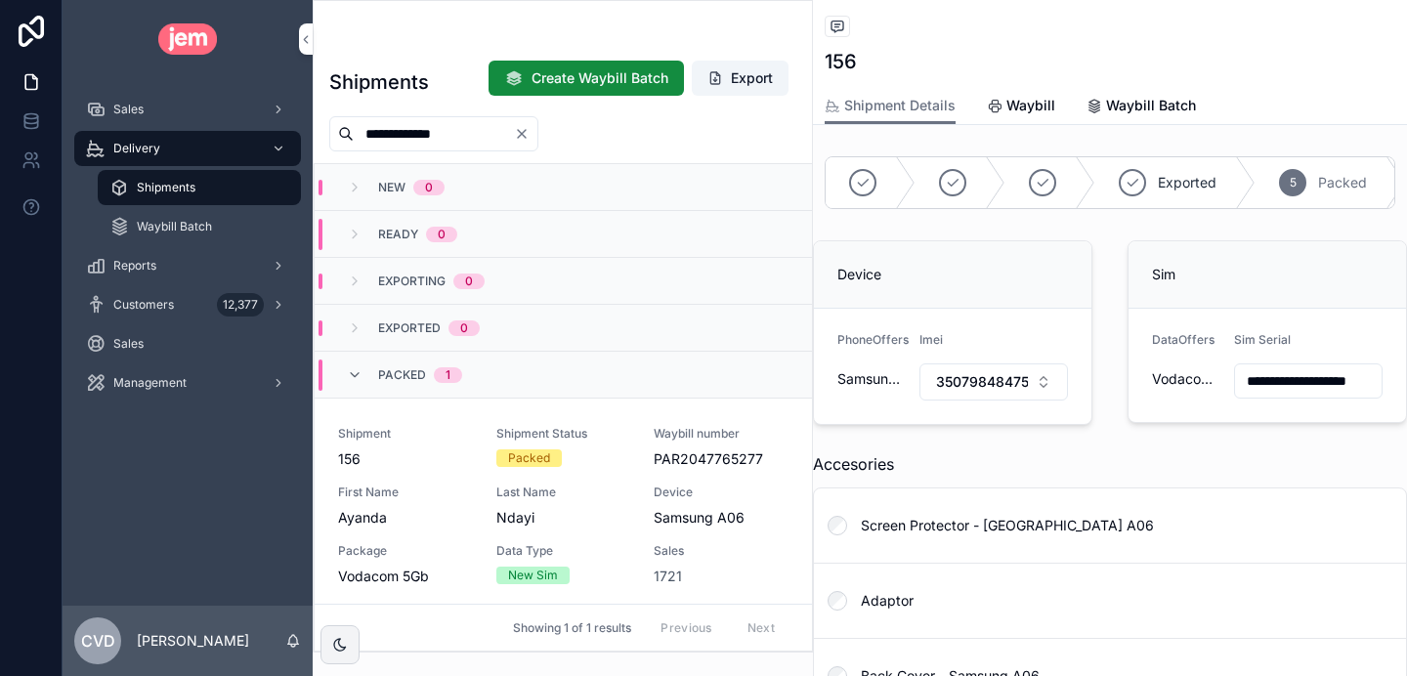
click at [1012, 379] on span "350798484754127" at bounding box center [982, 382] width 92 height 20
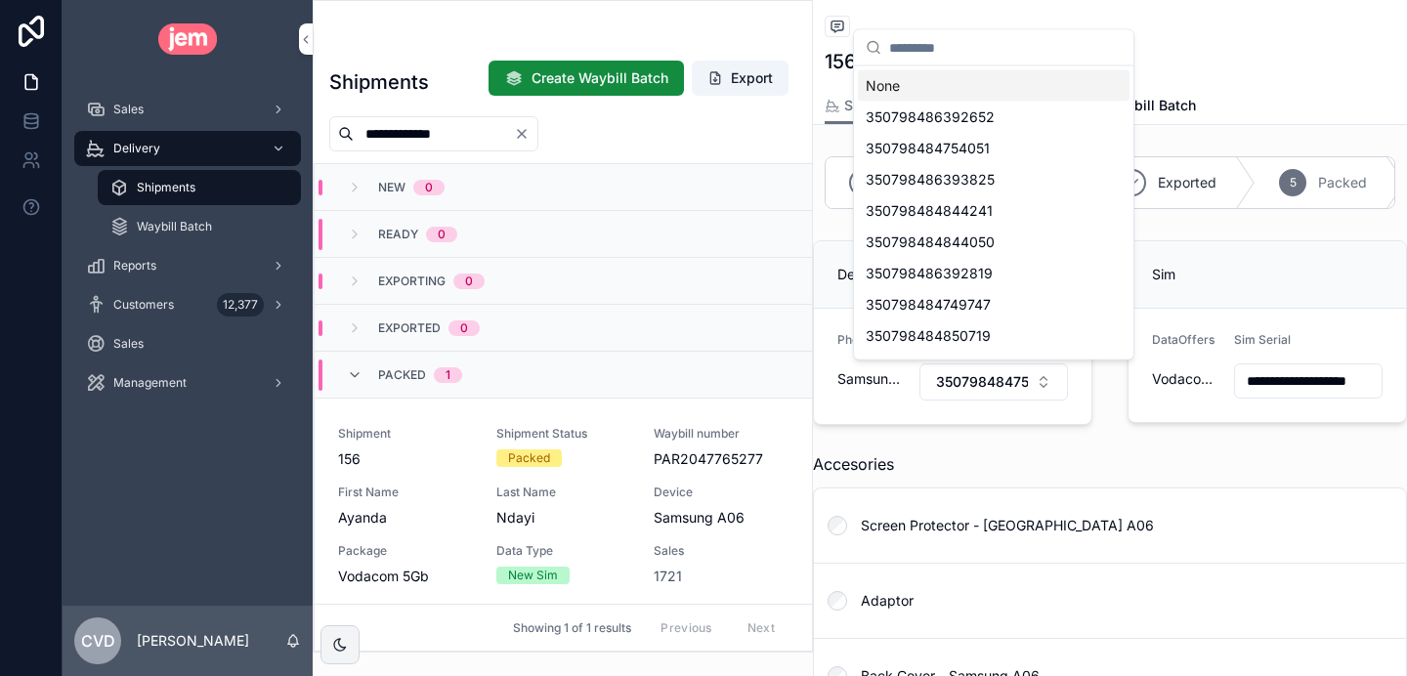
click at [1014, 383] on span "350798484754127" at bounding box center [982, 382] width 92 height 20
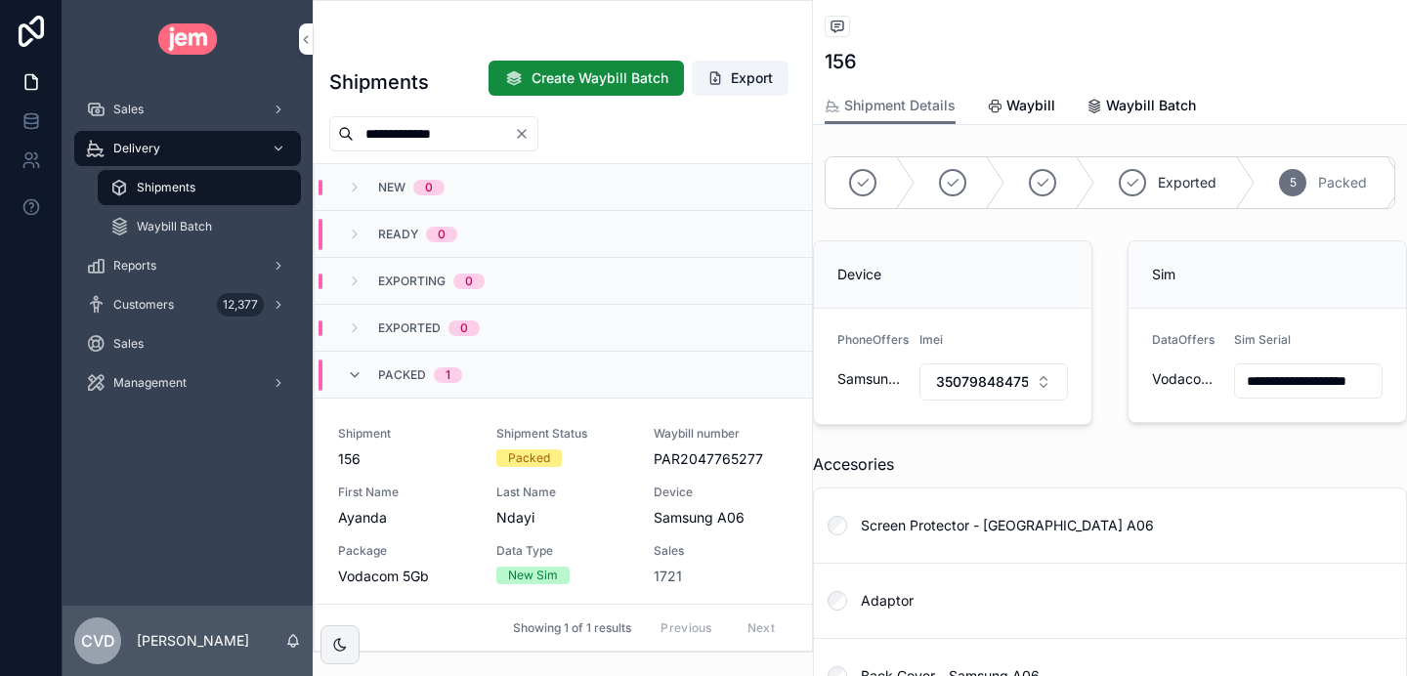
click at [1296, 385] on input "**********" at bounding box center [1308, 380] width 147 height 27
click at [1010, 385] on span "350798484754127" at bounding box center [982, 382] width 92 height 20
click at [595, 481] on div "Shipment 156 Shipment Status Packed Waybill number PAR2047765277 First Name [PE…" at bounding box center [563, 506] width 451 height 160
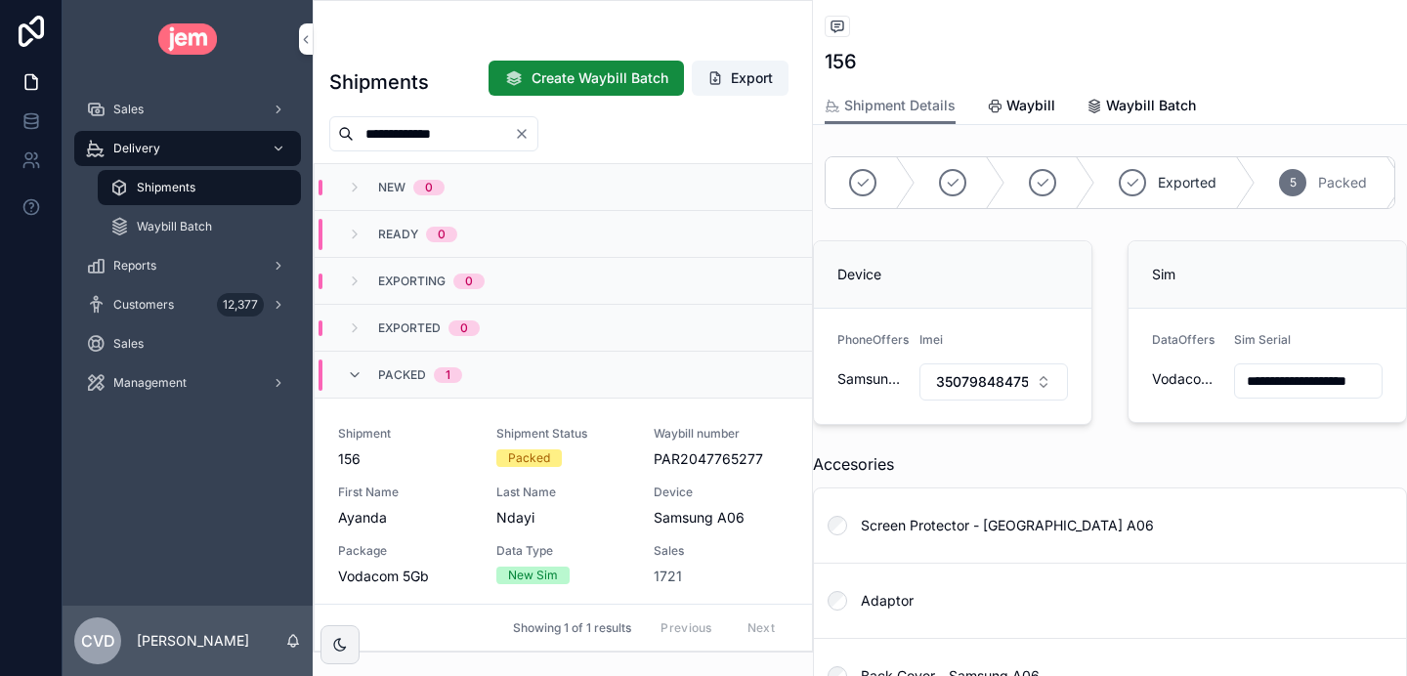
click at [1285, 378] on input "**********" at bounding box center [1308, 380] width 147 height 27
click at [987, 380] on span "350798484754127" at bounding box center [982, 382] width 92 height 20
type input "**********"
click at [958, 475] on div "350798484754127" at bounding box center [994, 462] width 272 height 31
click at [934, 383] on button "Select Button" at bounding box center [994, 380] width 149 height 33
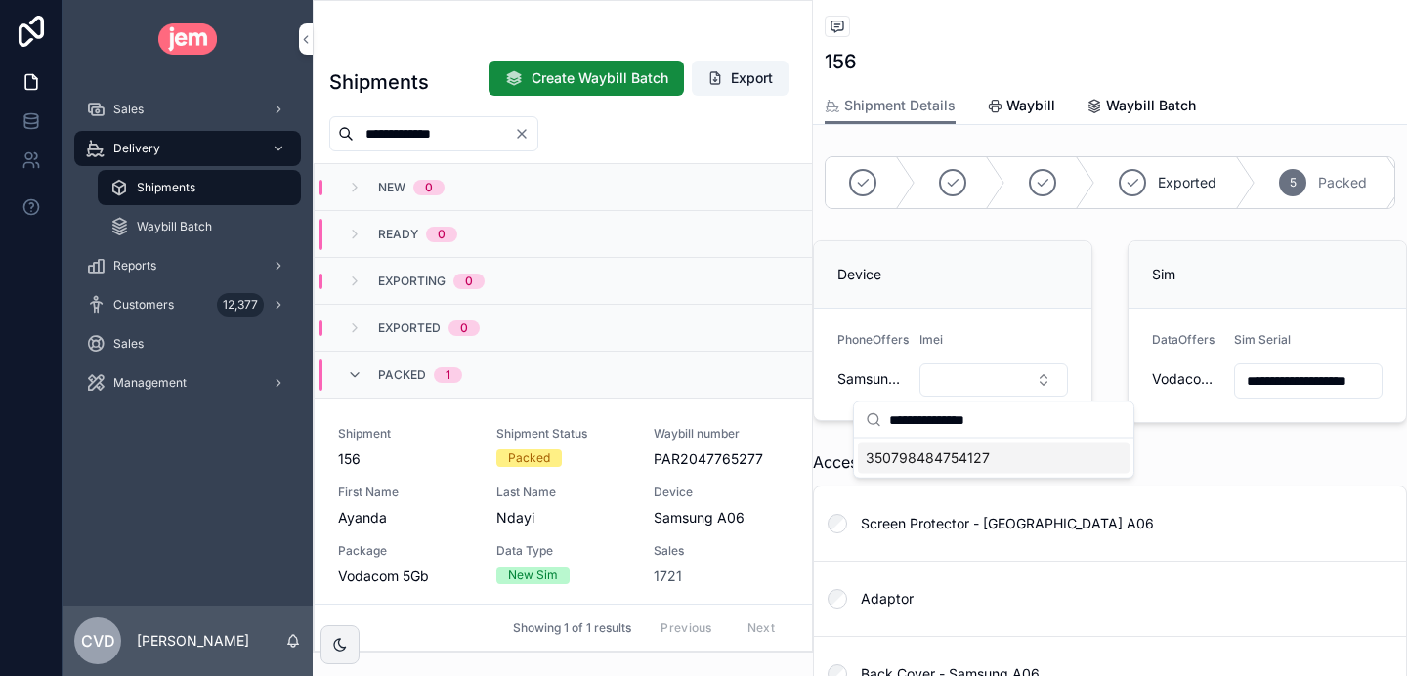
type input "**********"
click at [953, 464] on span "350798484754127" at bounding box center [928, 459] width 124 height 20
click at [1047, 454] on div "Accesories" at bounding box center [1110, 463] width 594 height 23
click at [530, 138] on icon "Clear" at bounding box center [522, 134] width 16 height 16
click at [414, 137] on input "scrollable content" at bounding box center [434, 133] width 160 height 27
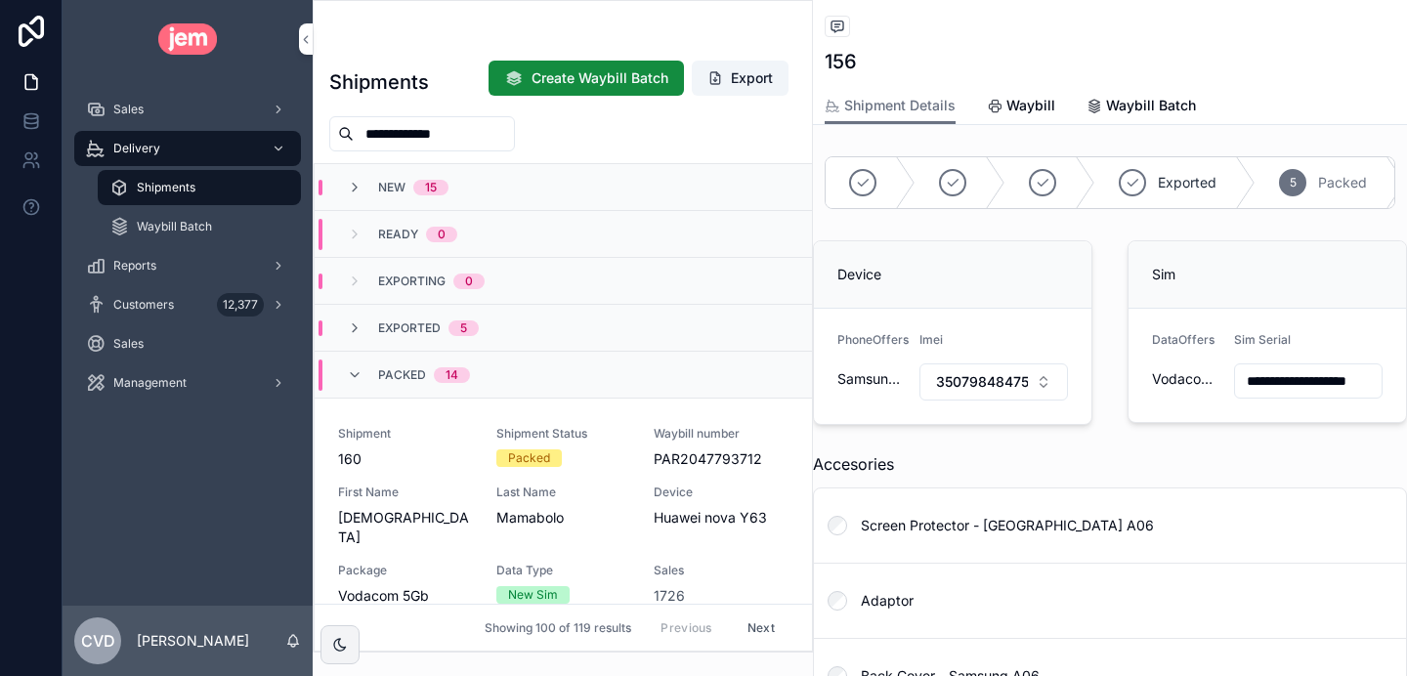
type input "**********"
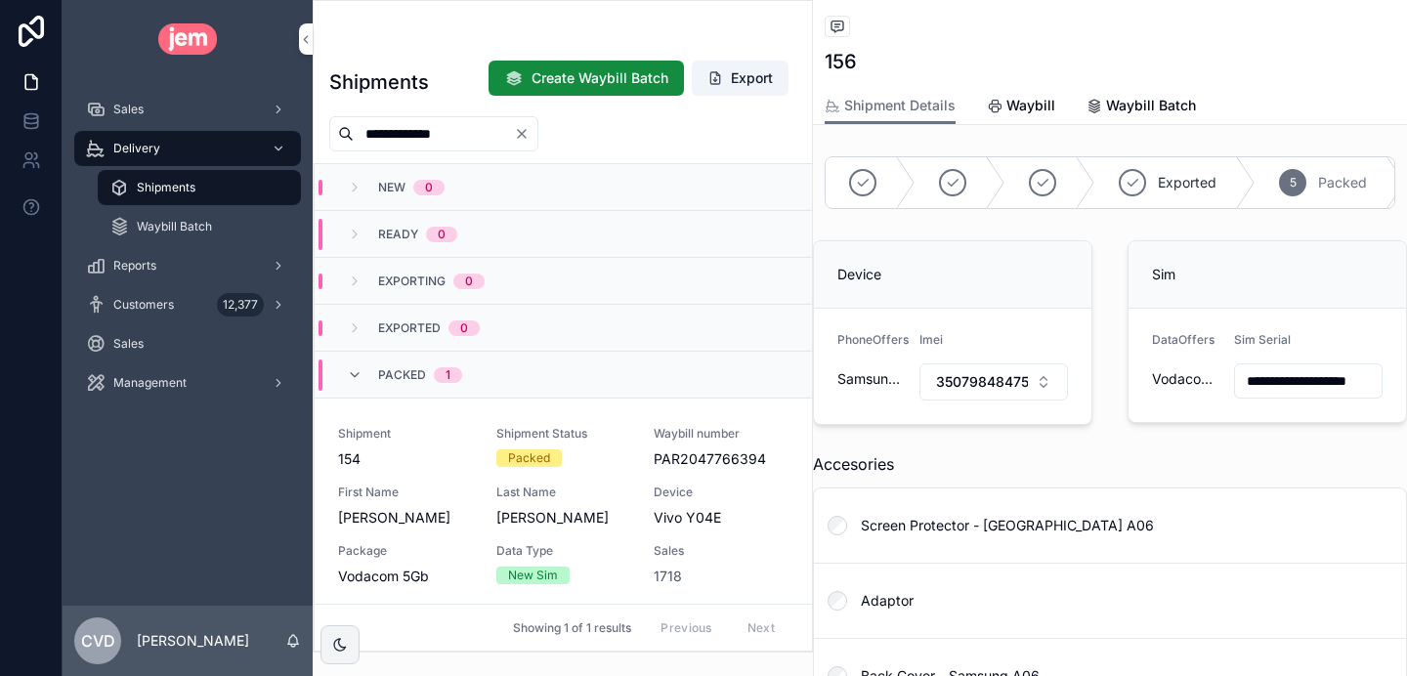
click at [436, 451] on span "154" at bounding box center [405, 460] width 135 height 20
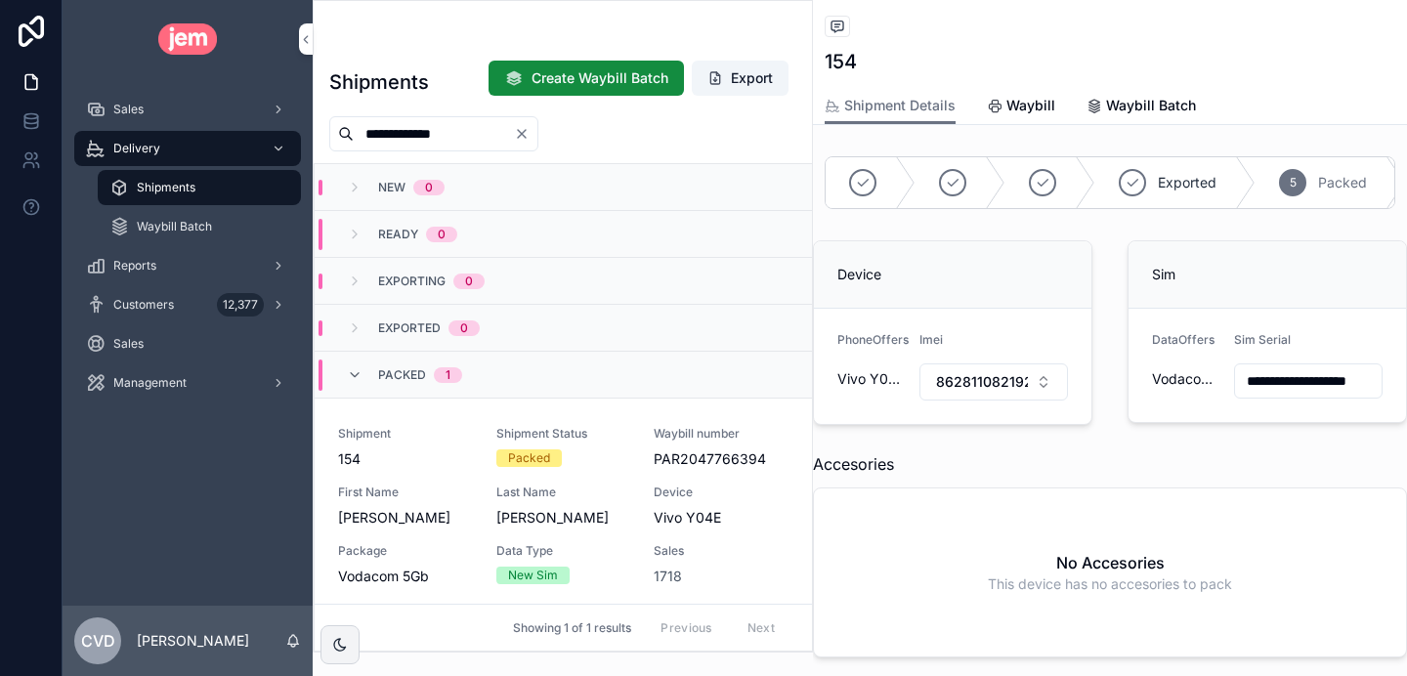
click at [752, 553] on span "Sales" at bounding box center [721, 551] width 135 height 16
click at [1292, 375] on input "**********" at bounding box center [1308, 380] width 147 height 27
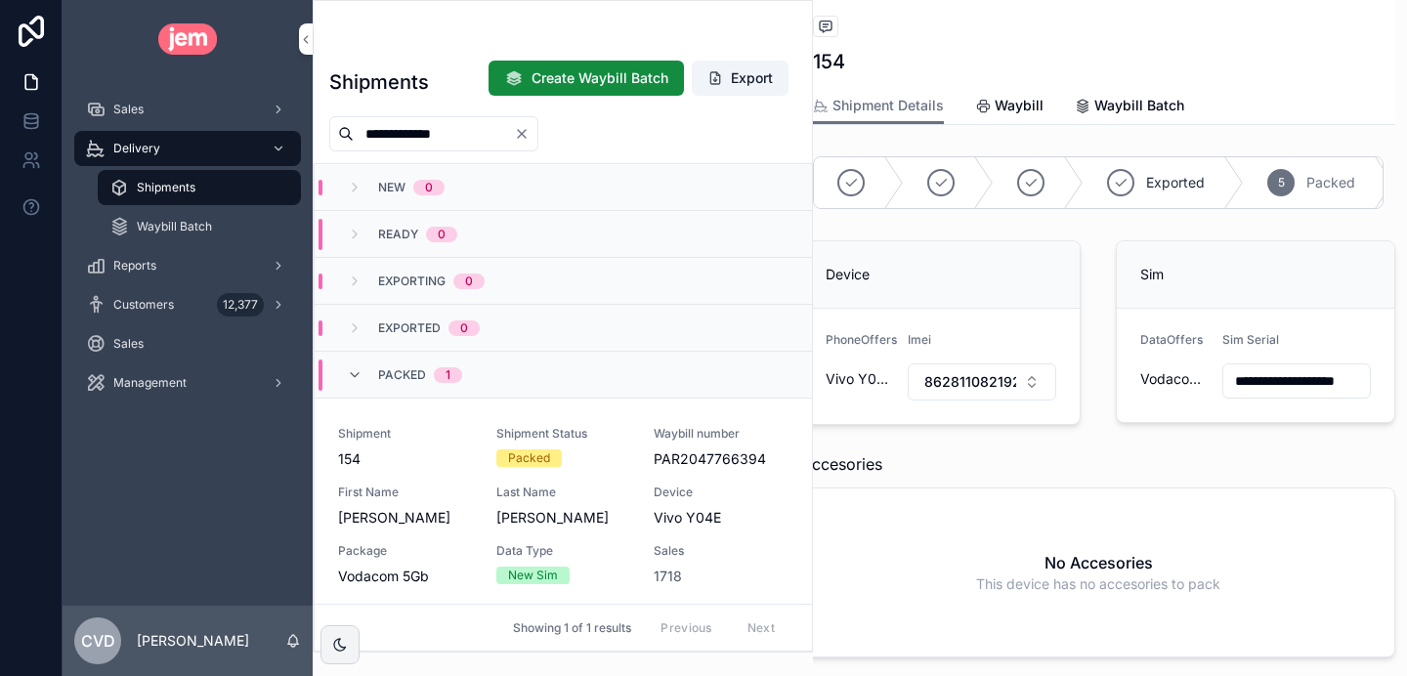
click at [979, 387] on span "862811082192722" at bounding box center [970, 382] width 92 height 20
type input "**********"
click at [967, 452] on span "862811082192722" at bounding box center [915, 462] width 122 height 20
click at [968, 379] on button "Select Button" at bounding box center [982, 380] width 149 height 33
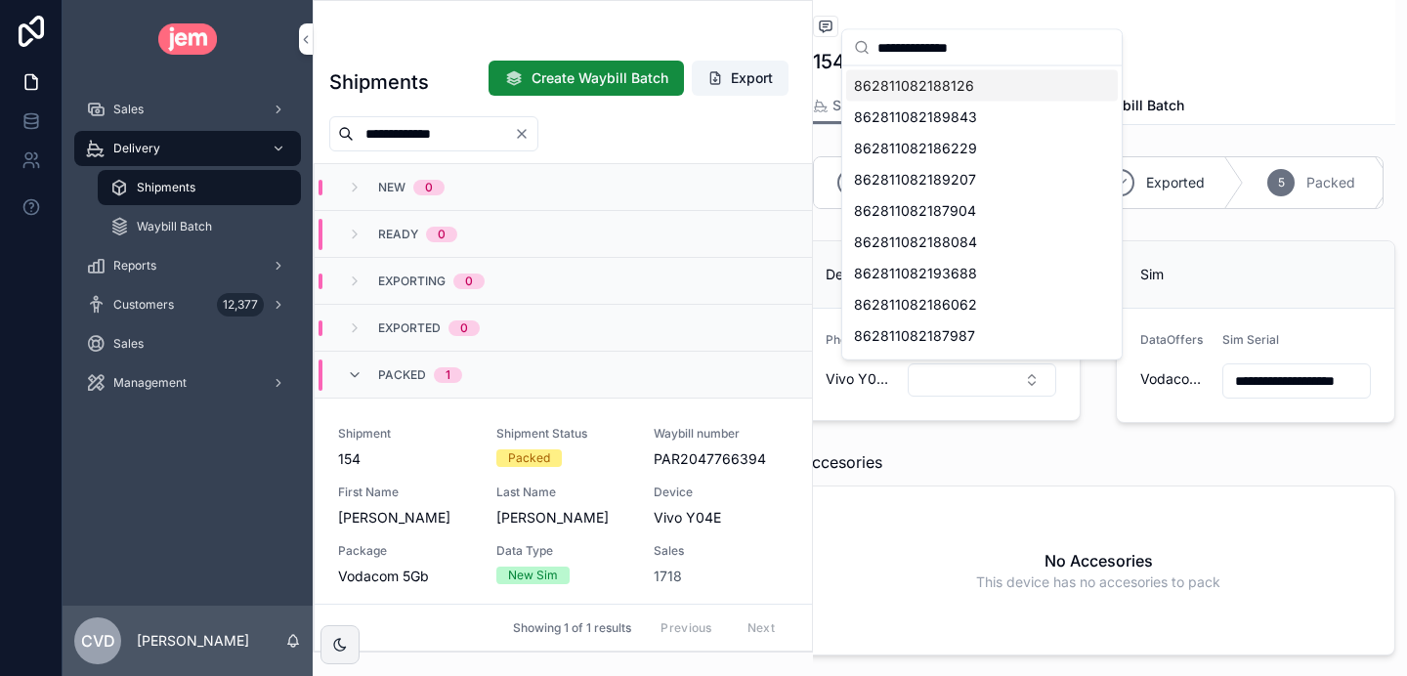
type input "**********"
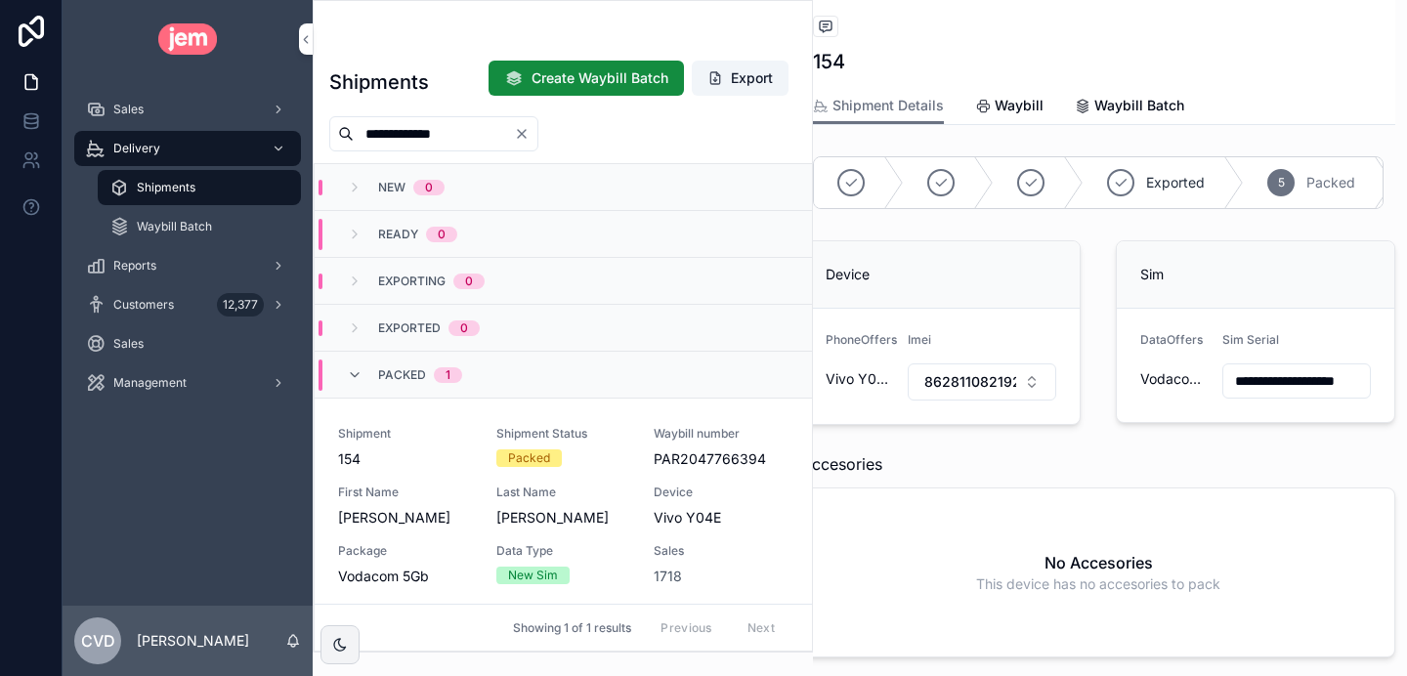
click at [530, 132] on icon "Clear" at bounding box center [522, 134] width 16 height 16
click at [442, 129] on input "scrollable content" at bounding box center [434, 133] width 160 height 27
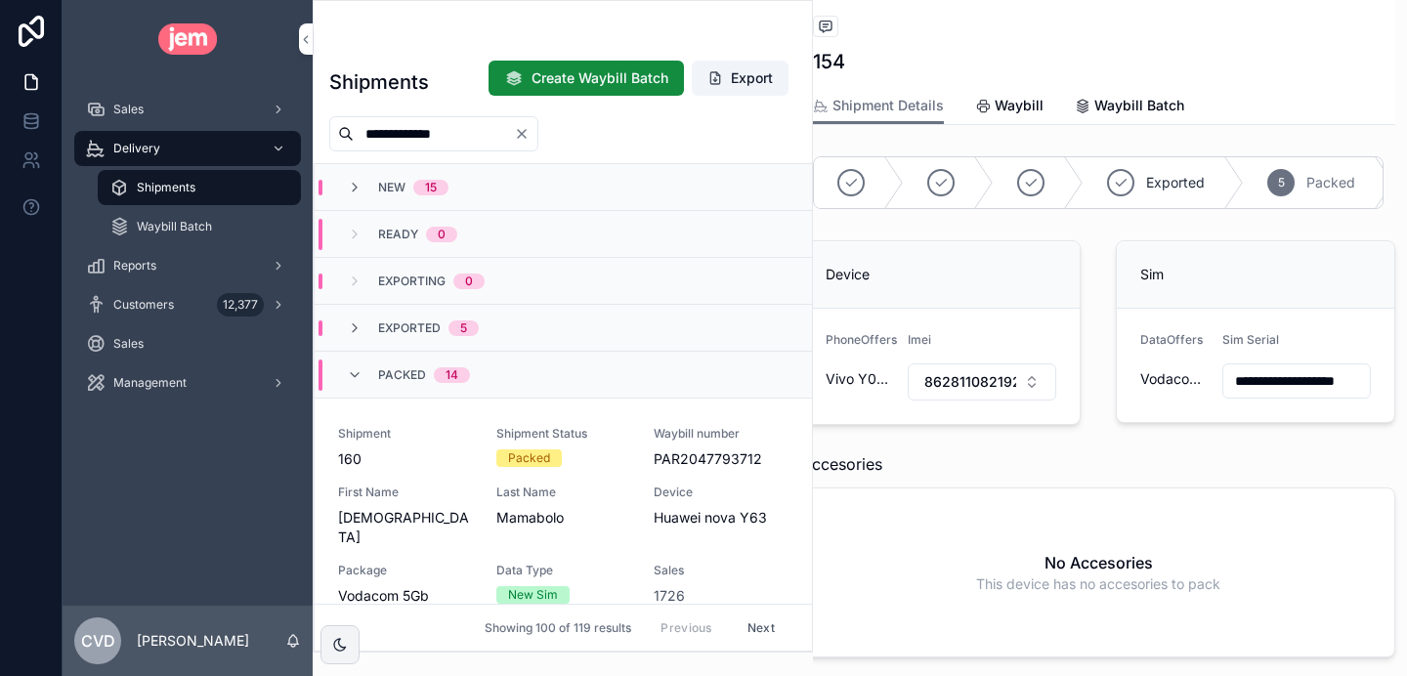
type input "**********"
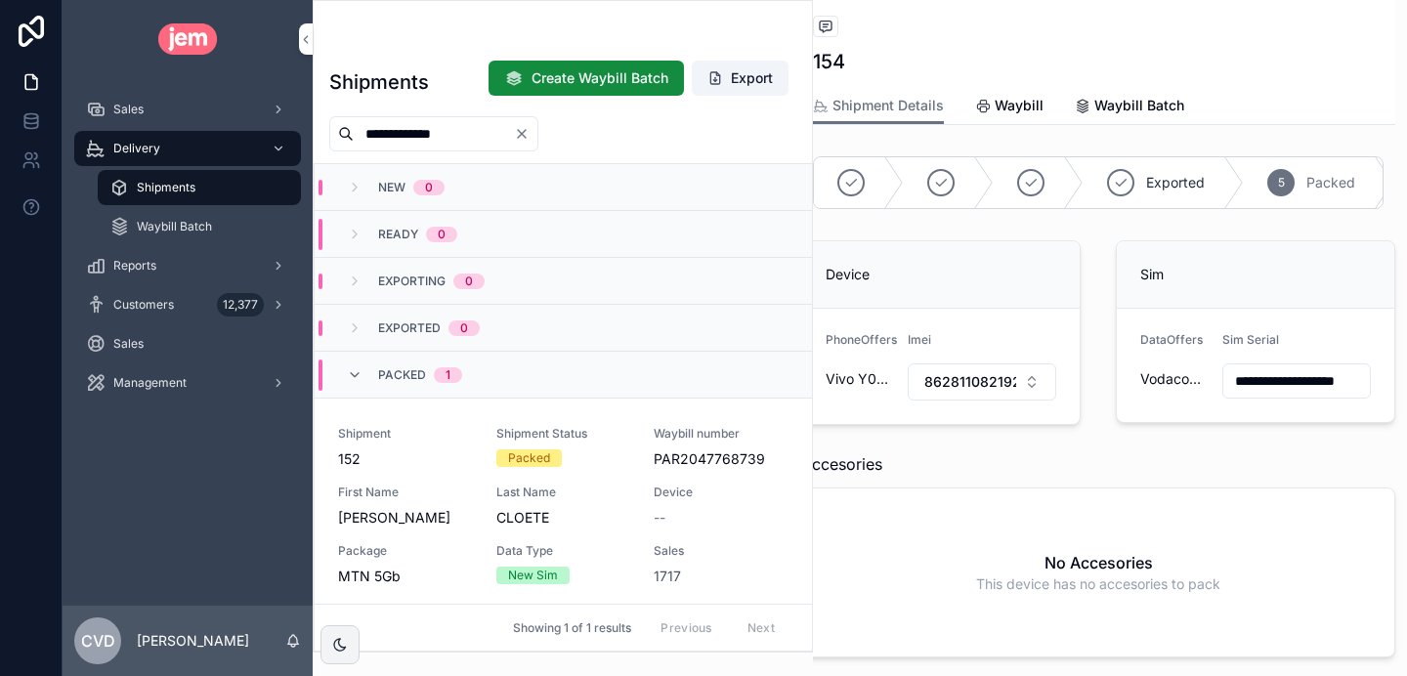
click at [460, 466] on span "152" at bounding box center [405, 460] width 135 height 20
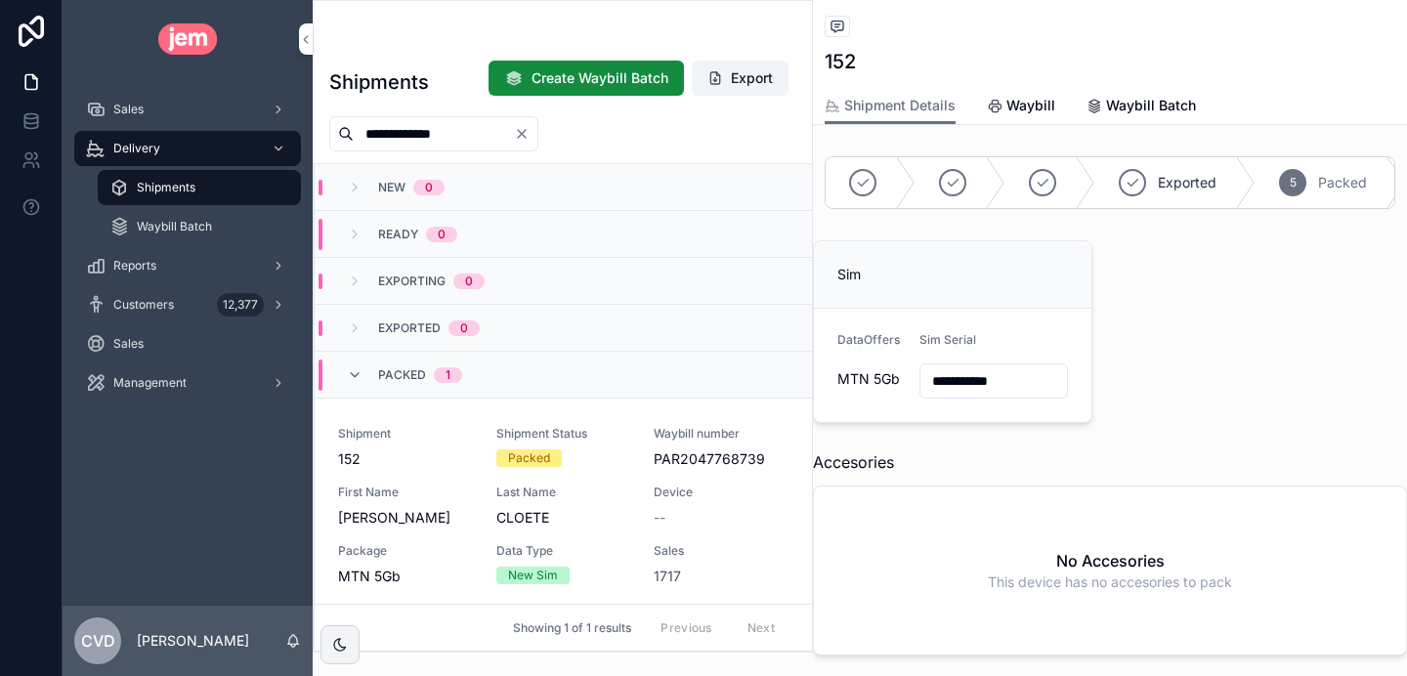
click at [526, 137] on icon "Clear" at bounding box center [522, 134] width 8 height 8
click at [478, 138] on input "scrollable content" at bounding box center [434, 133] width 160 height 27
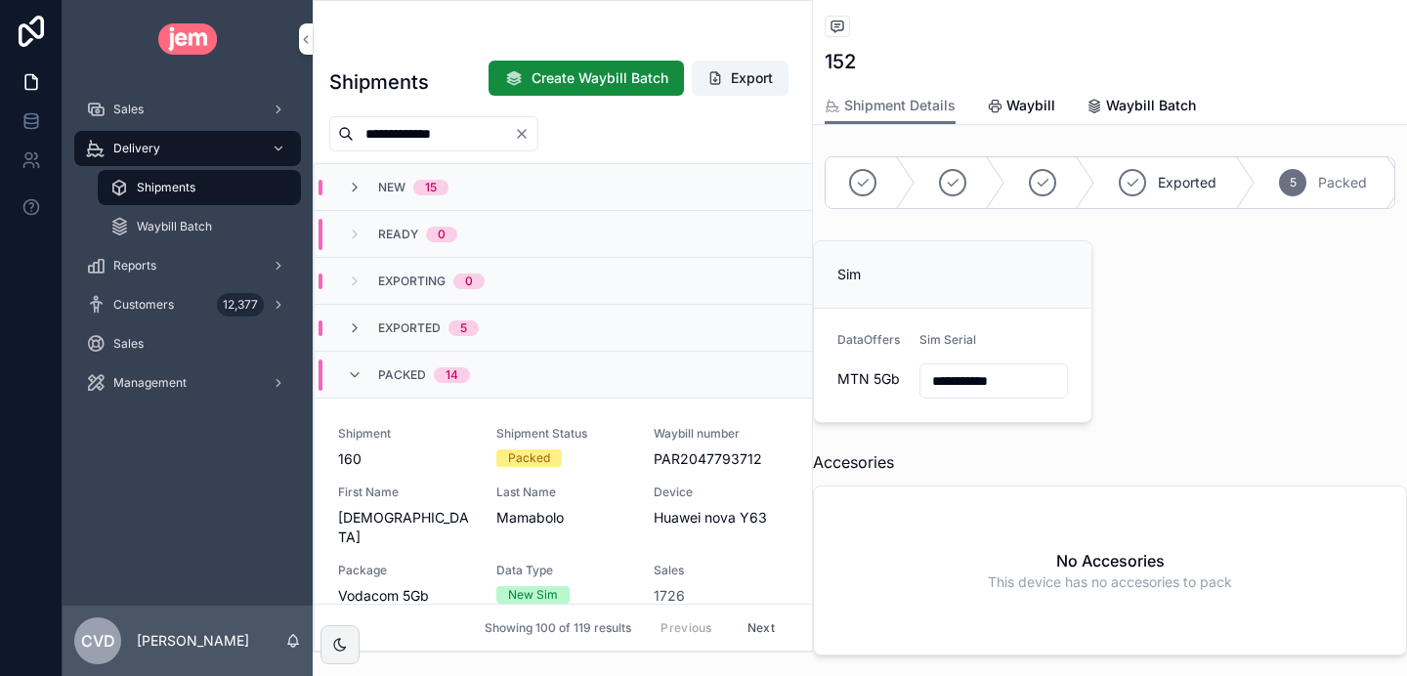
type input "**********"
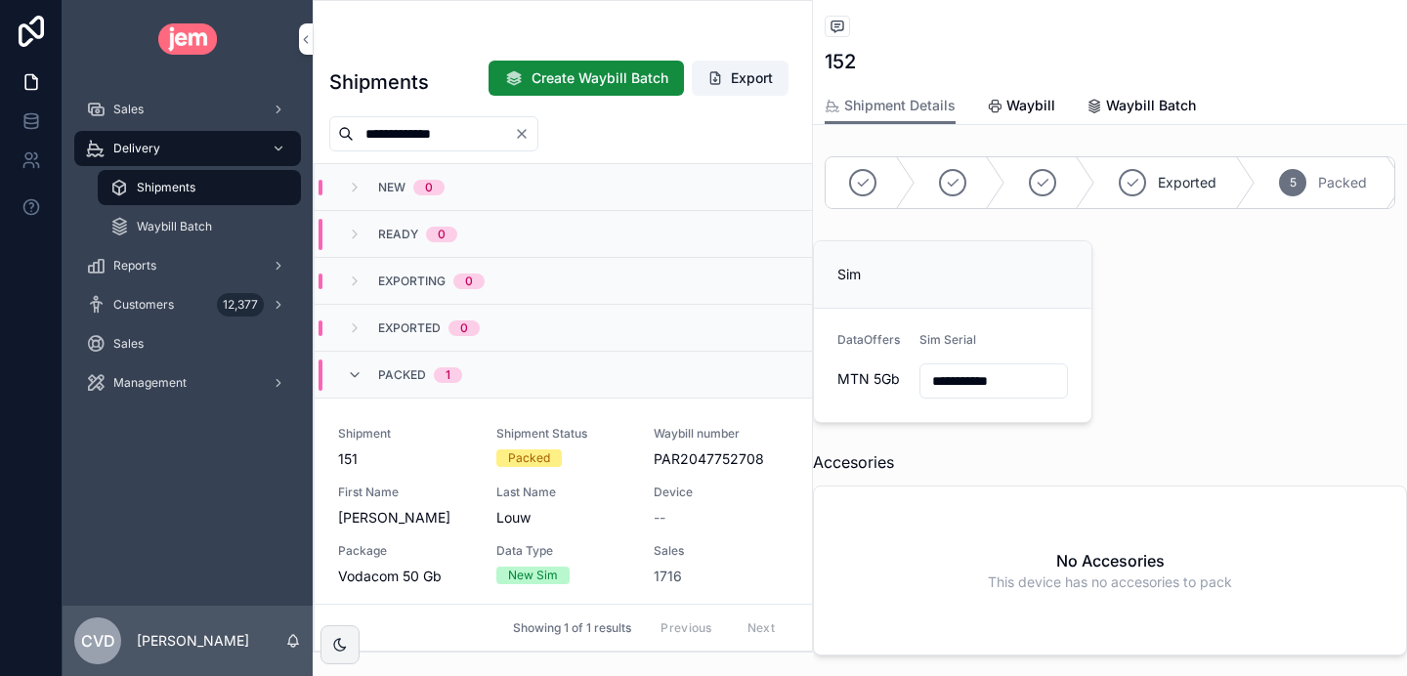
click at [530, 131] on icon "Clear" at bounding box center [522, 134] width 16 height 16
click at [475, 129] on input "scrollable content" at bounding box center [434, 133] width 160 height 27
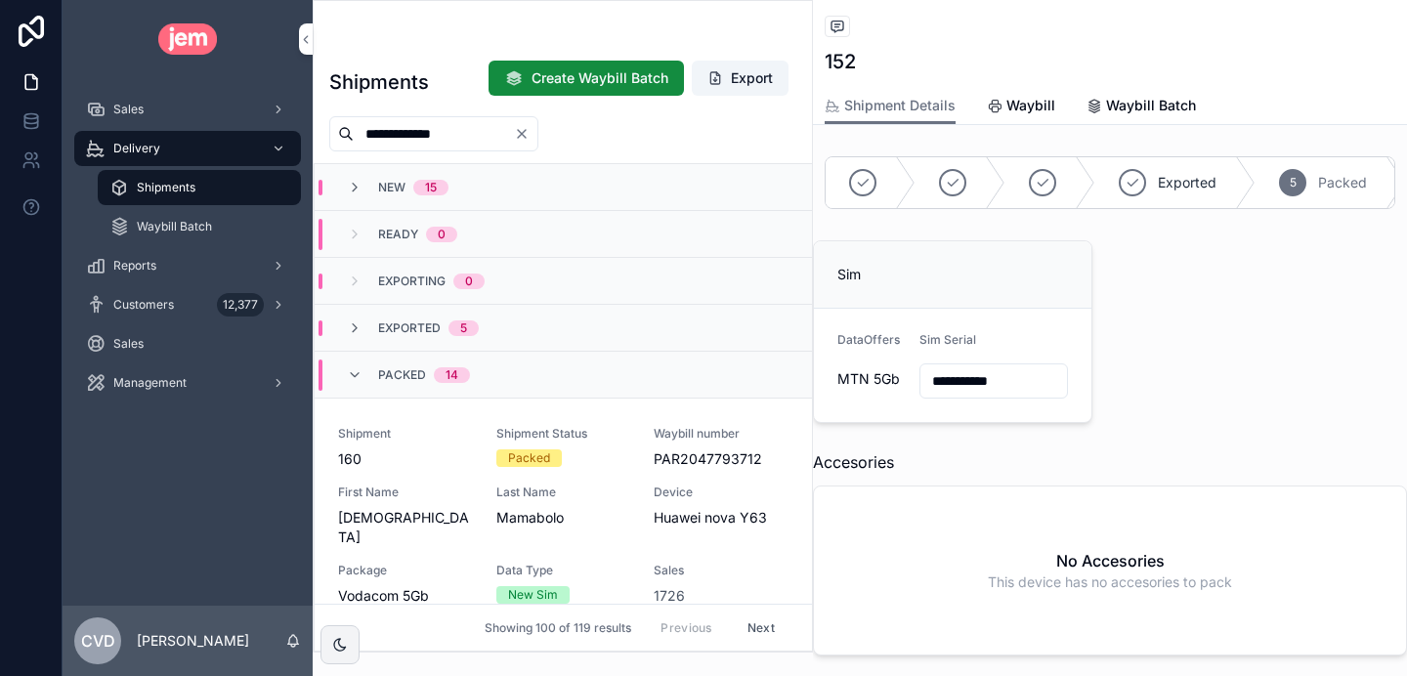
type input "**********"
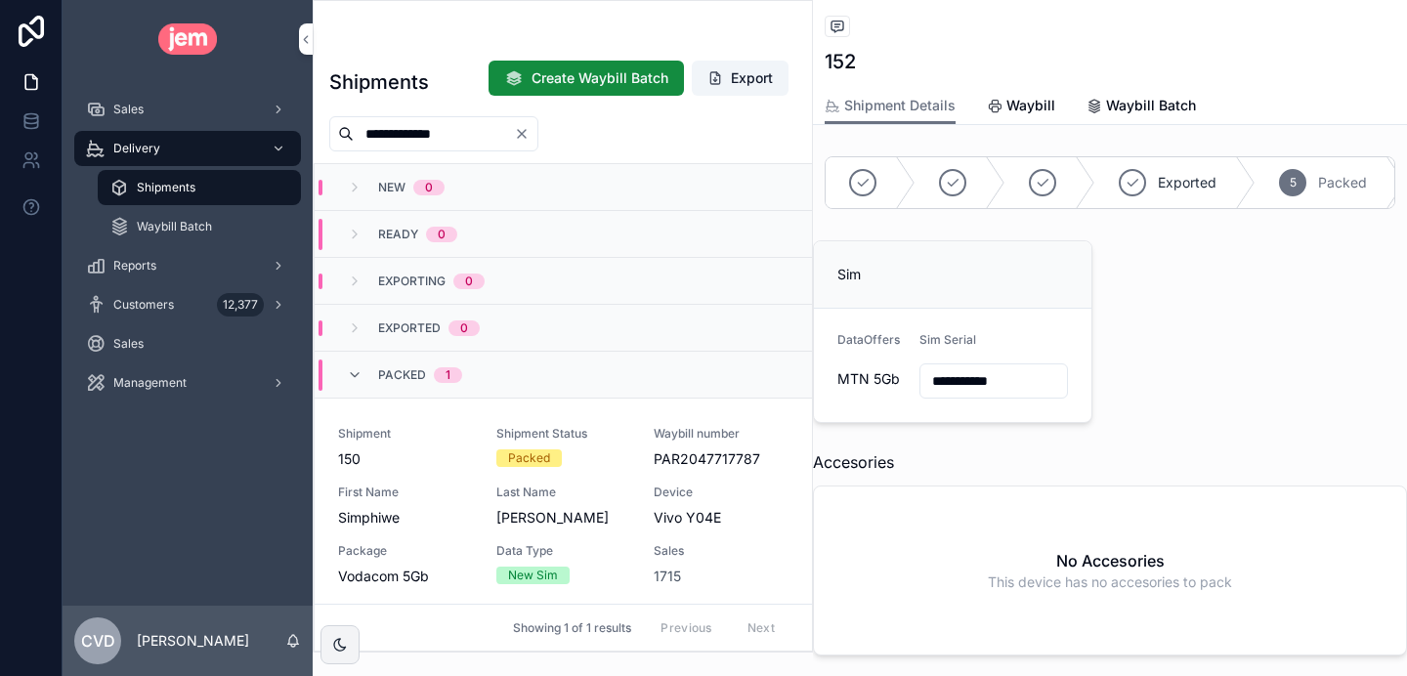
click at [427, 459] on span "150" at bounding box center [405, 460] width 135 height 20
click at [1271, 376] on input "**********" at bounding box center [1308, 380] width 147 height 27
click at [999, 395] on button "862811082187748" at bounding box center [994, 382] width 149 height 37
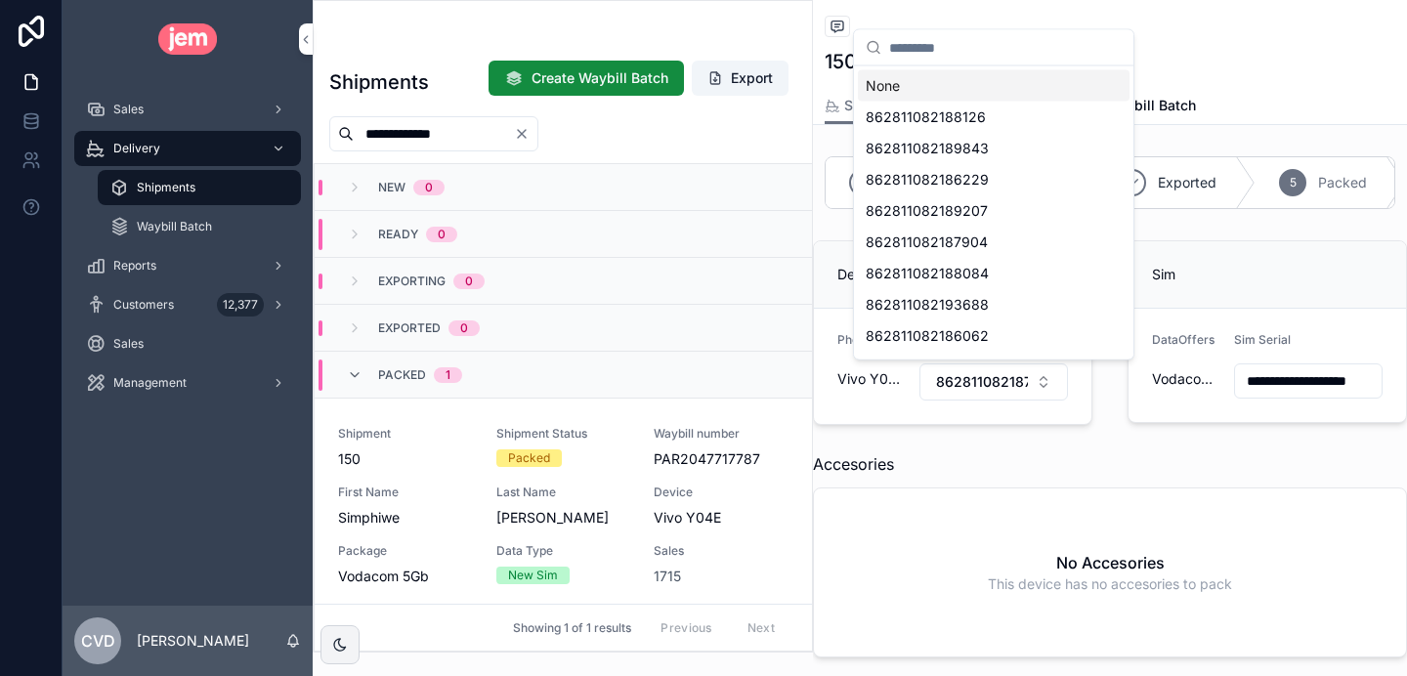
scroll to position [0, 0]
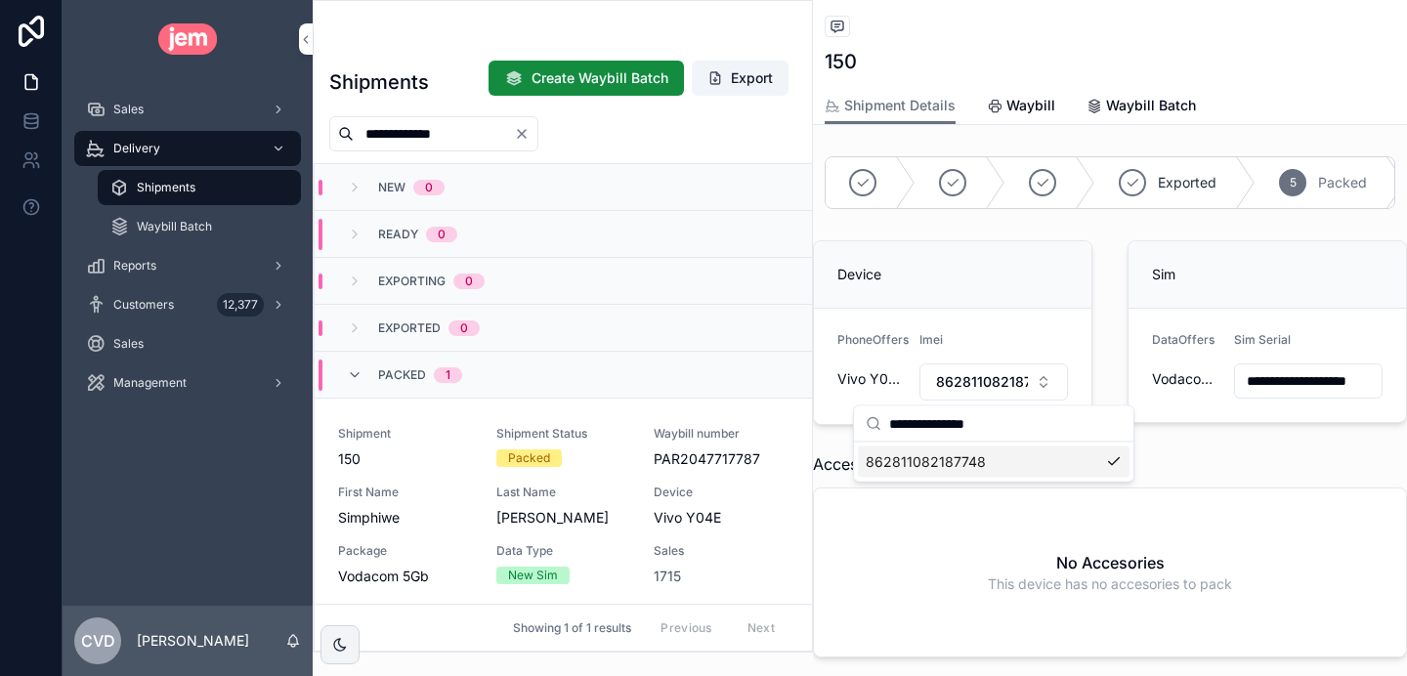
type input "**********"
click at [1009, 461] on div "862811082187748" at bounding box center [994, 462] width 272 height 31
click at [1004, 375] on button "Select Button" at bounding box center [994, 380] width 149 height 33
type input "**********"
click at [969, 459] on span "862811082187748" at bounding box center [926, 459] width 120 height 20
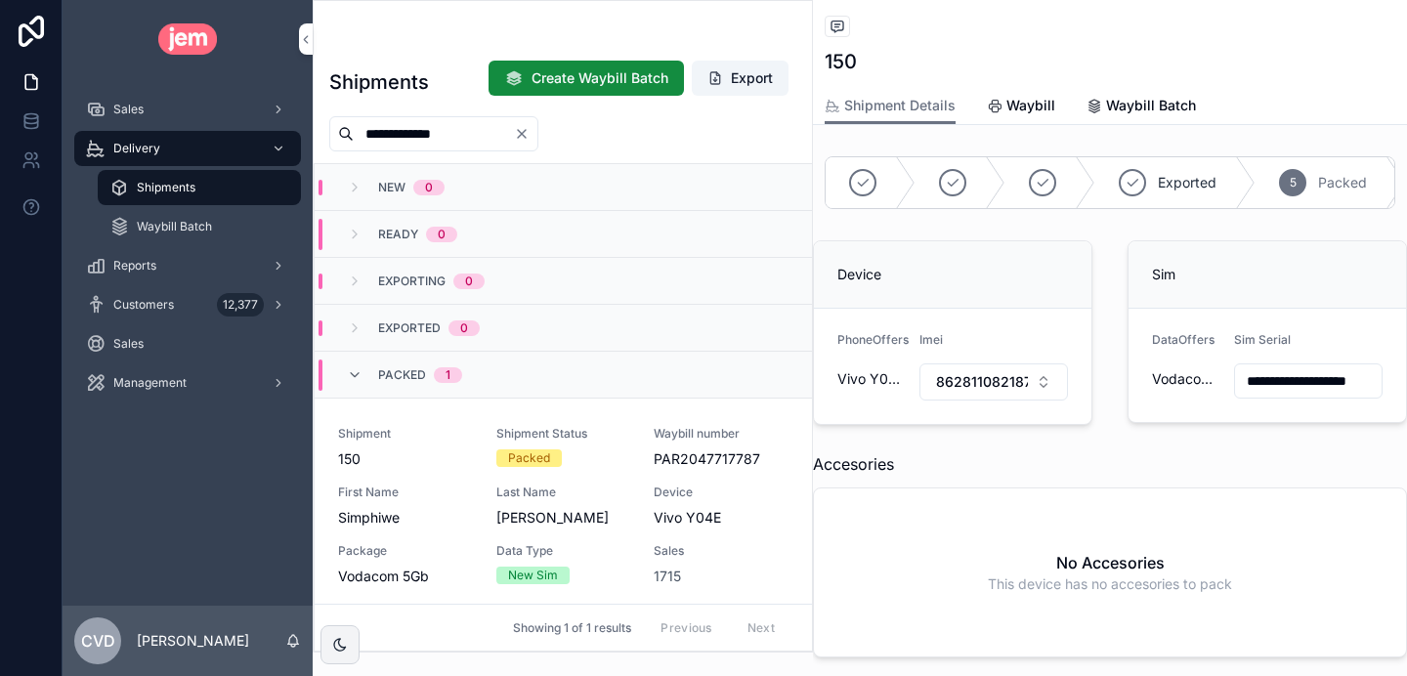
click at [530, 139] on icon "Clear" at bounding box center [522, 134] width 16 height 16
click at [480, 134] on input "scrollable content" at bounding box center [434, 133] width 160 height 27
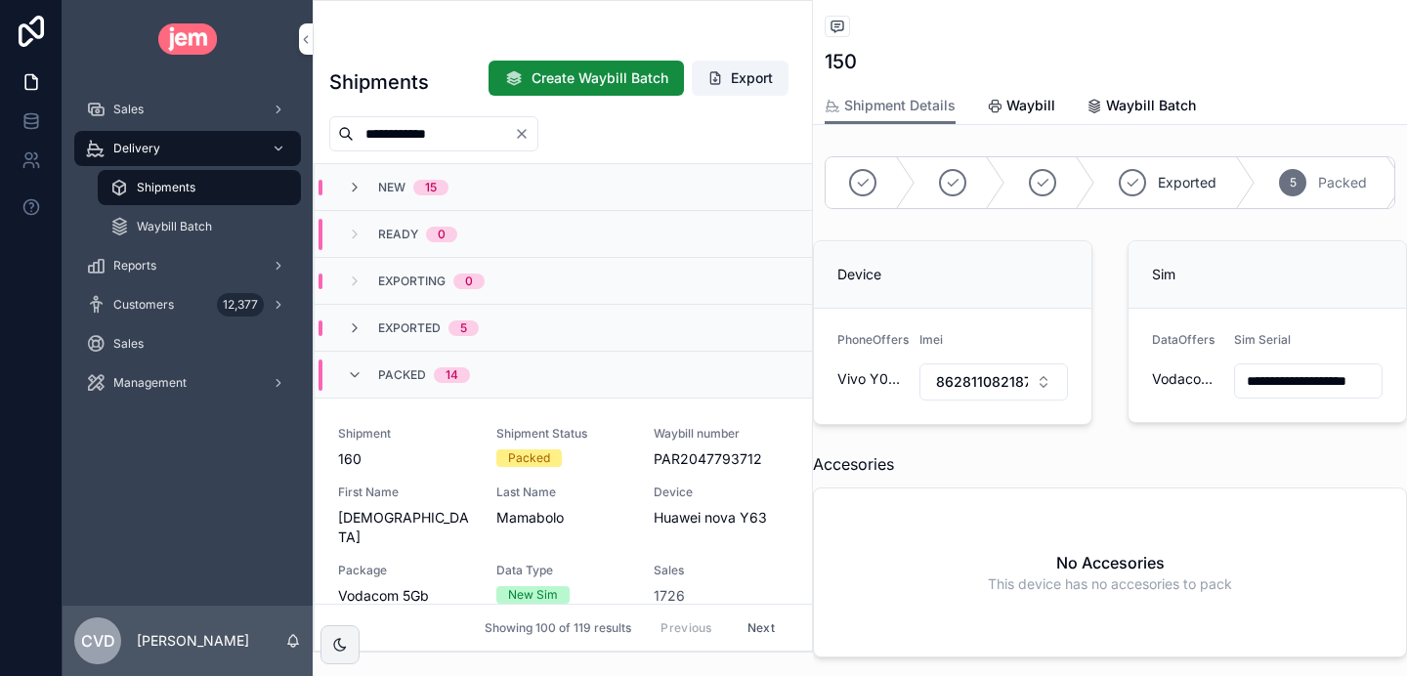
type input "**********"
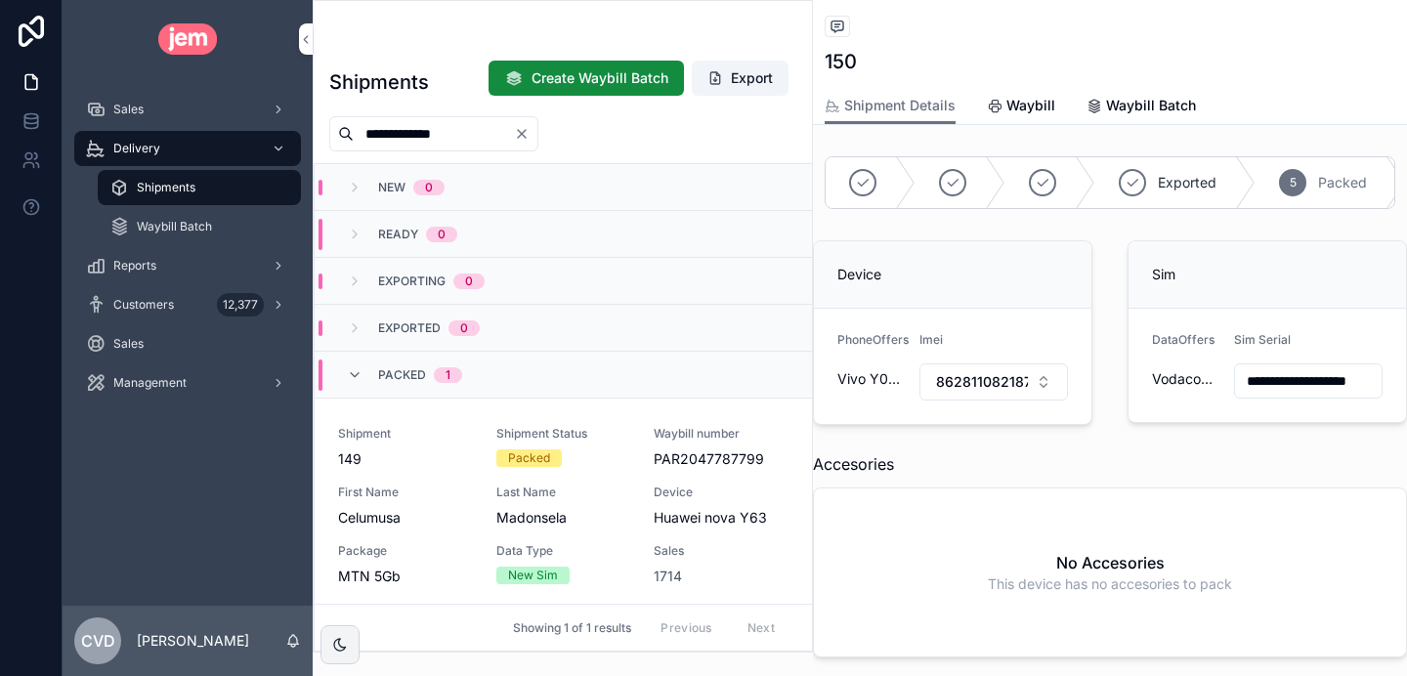
click at [436, 440] on span "Shipment" at bounding box center [405, 434] width 135 height 16
click at [1261, 384] on input "**********" at bounding box center [1308, 380] width 147 height 27
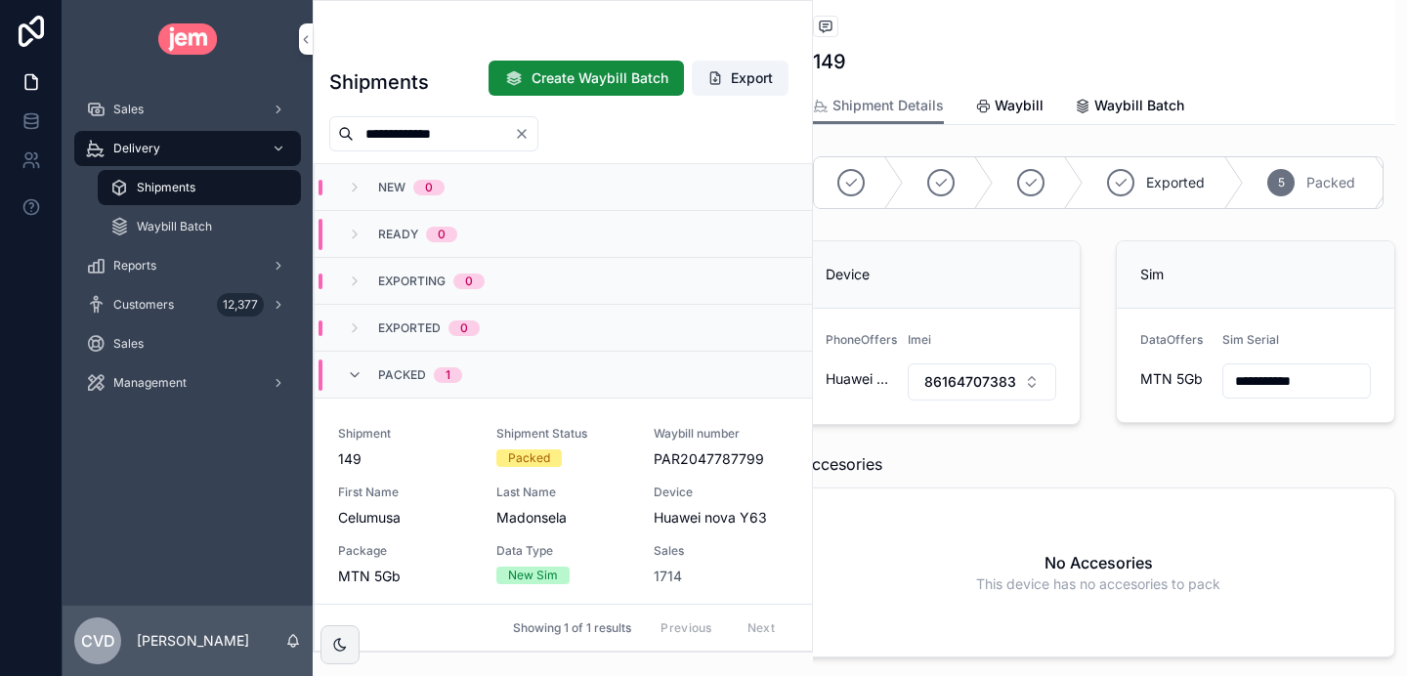
click at [975, 377] on span "861647073834257" at bounding box center [970, 382] width 92 height 20
type input "**********"
click at [961, 462] on span "861647073834257" at bounding box center [916, 462] width 125 height 20
click at [982, 374] on button "Select Button" at bounding box center [982, 380] width 149 height 33
type input "**********"
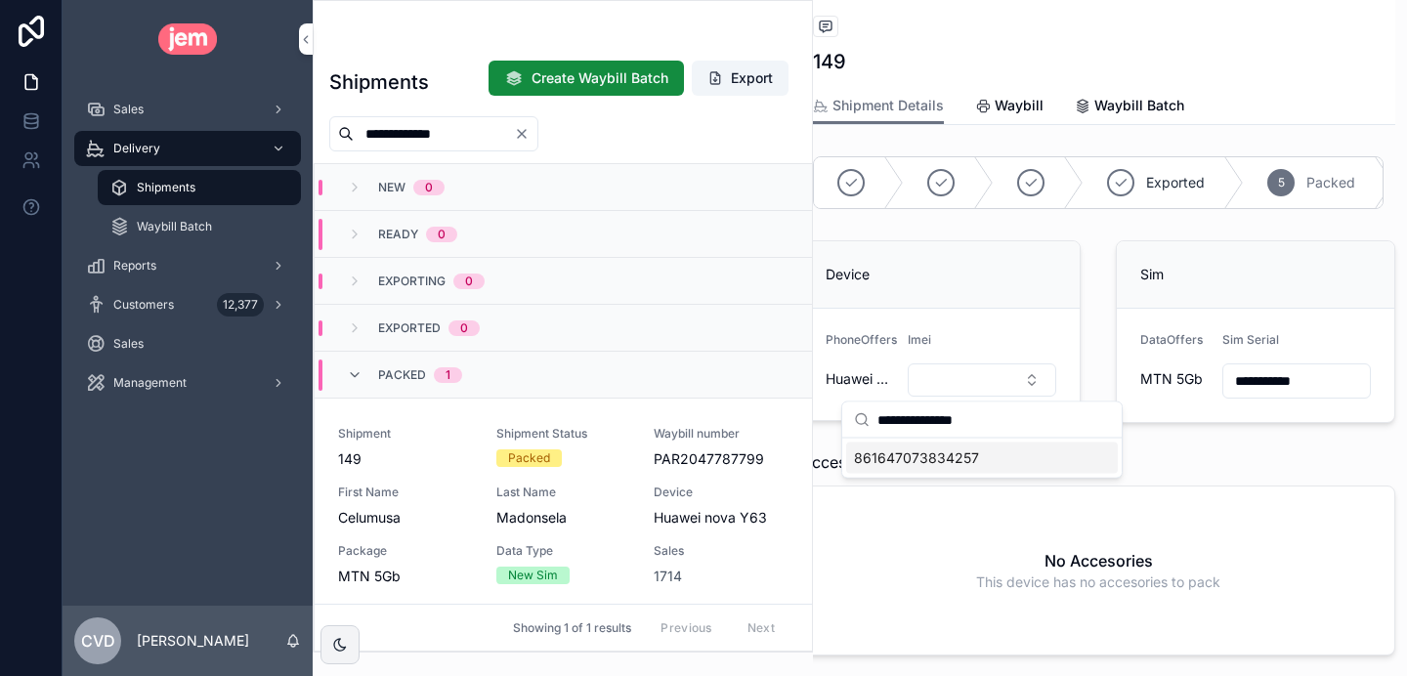
click at [971, 464] on span "861647073834257" at bounding box center [916, 459] width 125 height 20
click at [1275, 388] on input "**********" at bounding box center [1297, 380] width 147 height 27
click at [1331, 380] on input "**********" at bounding box center [1297, 380] width 147 height 27
click at [1174, 473] on div "Accesories" at bounding box center [1098, 463] width 594 height 23
click at [365, 373] on div "Packed 1" at bounding box center [404, 375] width 115 height 31
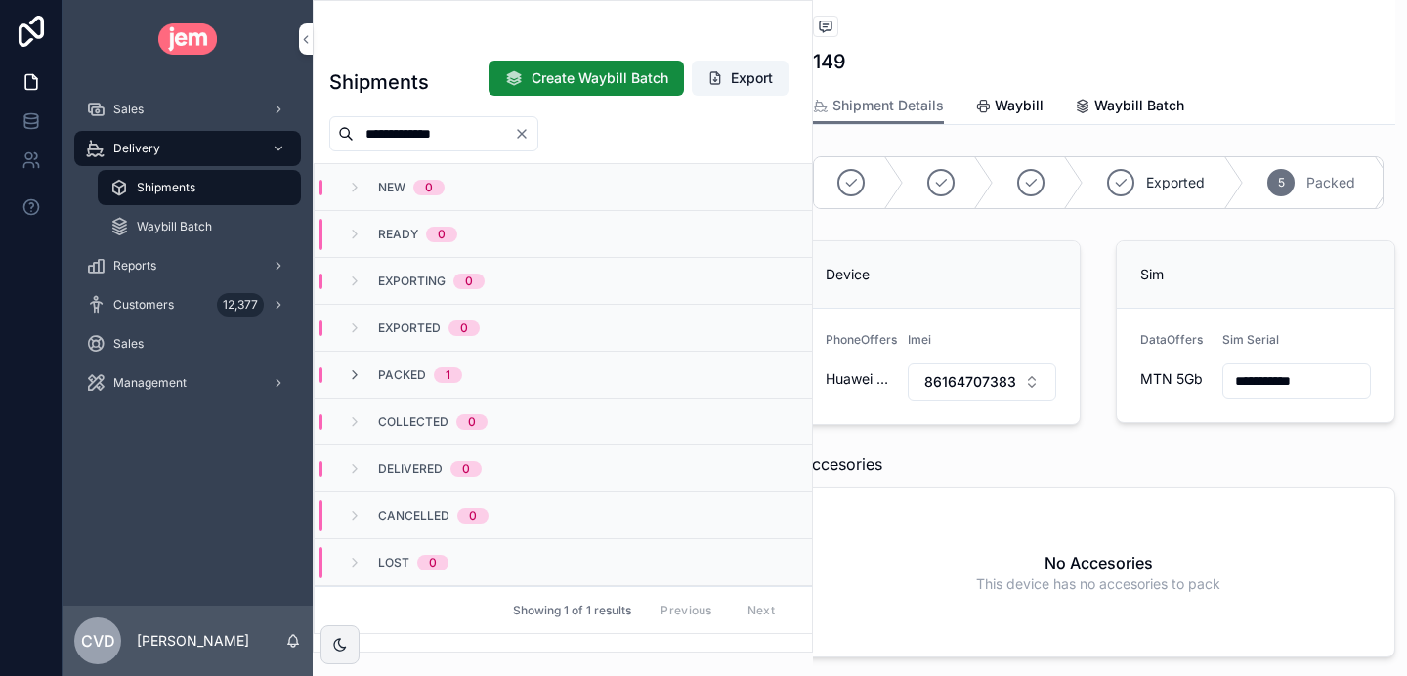
click at [530, 140] on icon "Clear" at bounding box center [522, 134] width 16 height 16
click at [415, 142] on input "scrollable content" at bounding box center [434, 133] width 160 height 27
type input "**********"
click at [526, 132] on icon "Clear" at bounding box center [522, 134] width 8 height 8
click at [414, 146] on input "scrollable content" at bounding box center [434, 133] width 160 height 27
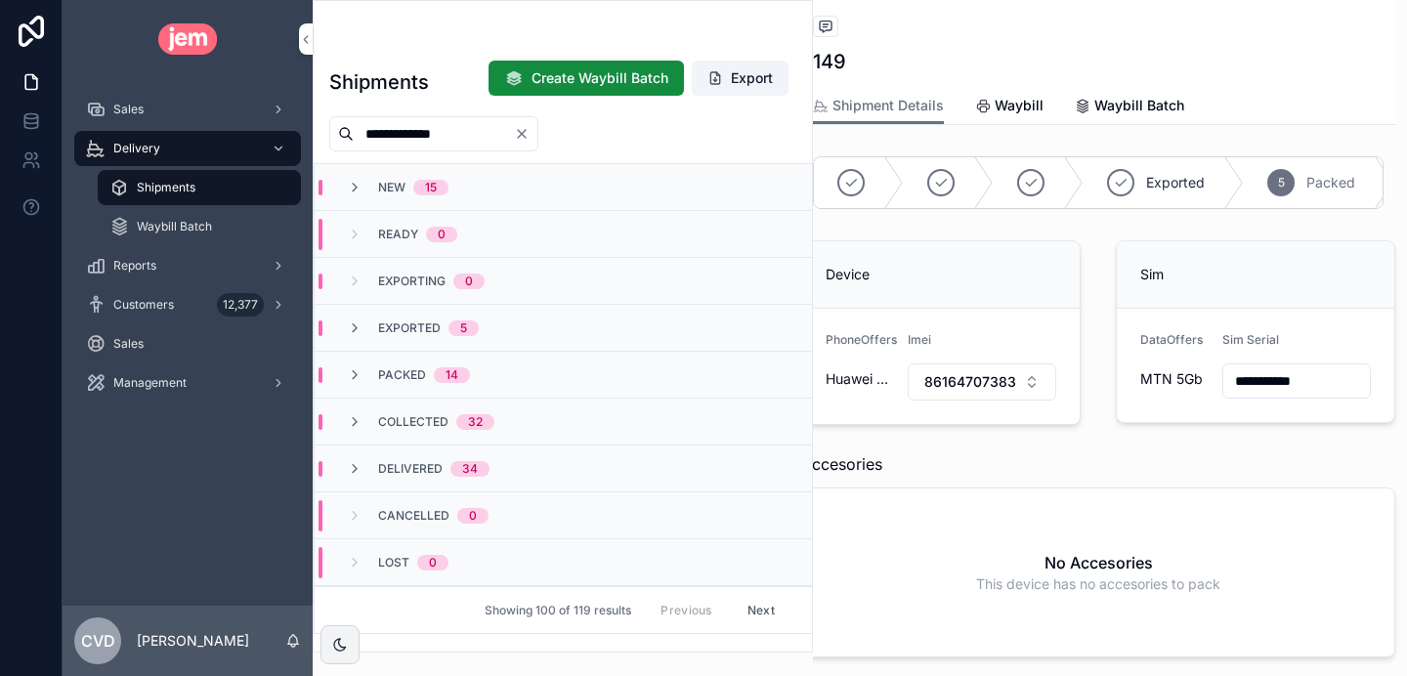
type input "**********"
click at [189, 94] on div "Sales" at bounding box center [187, 109] width 203 height 31
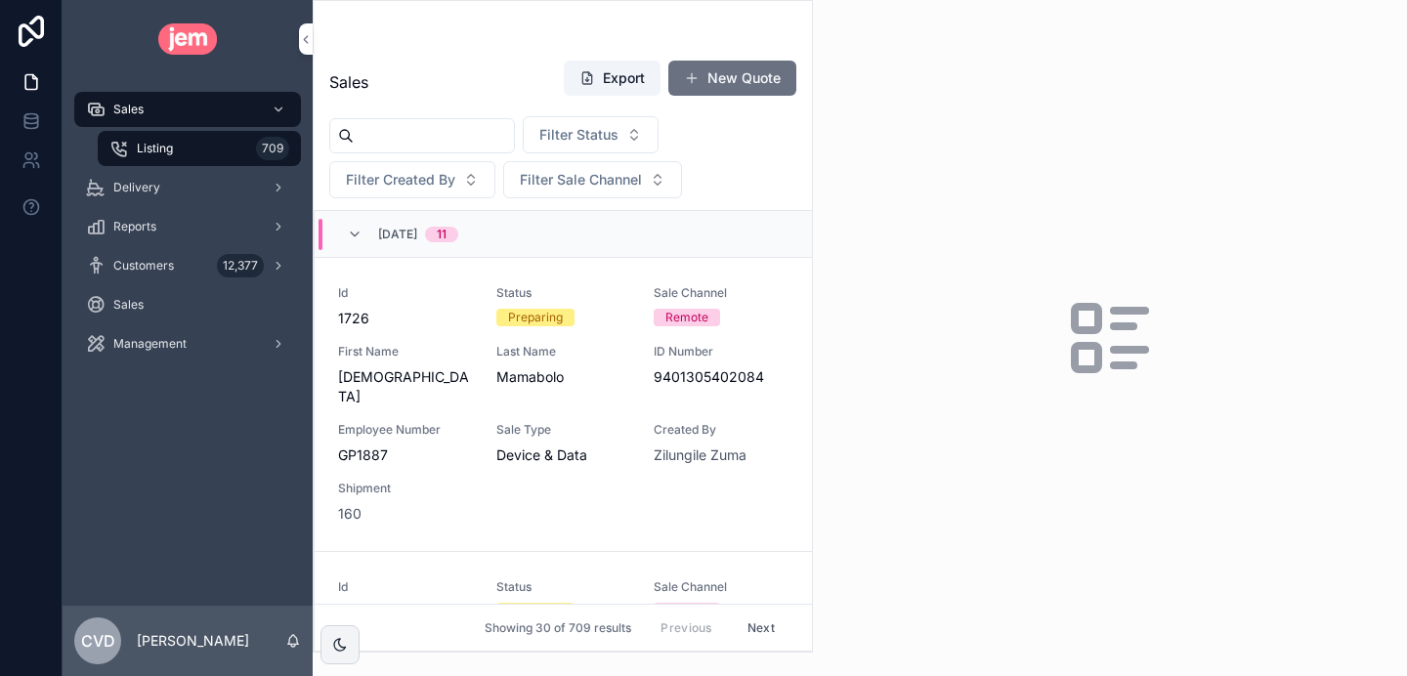
click at [456, 139] on input "scrollable content" at bounding box center [434, 135] width 160 height 27
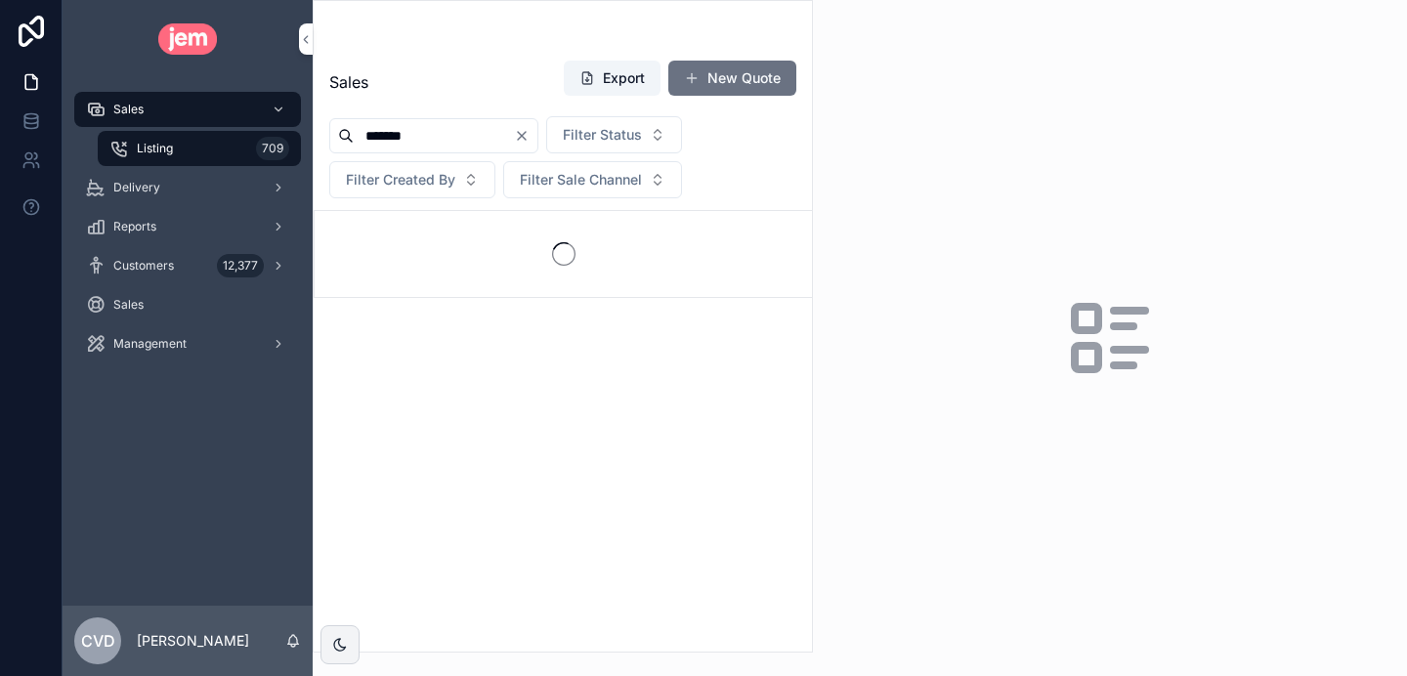
type input "********"
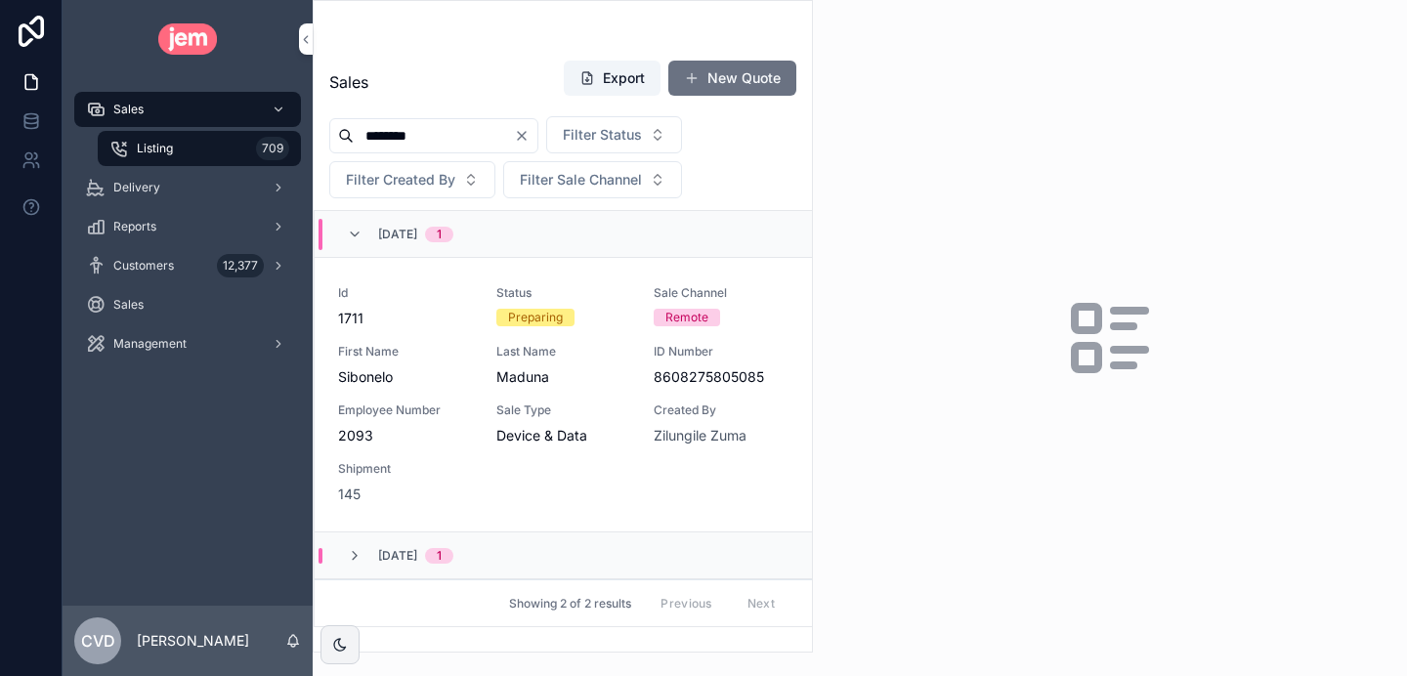
click at [347, 492] on span "145" at bounding box center [349, 495] width 22 height 20
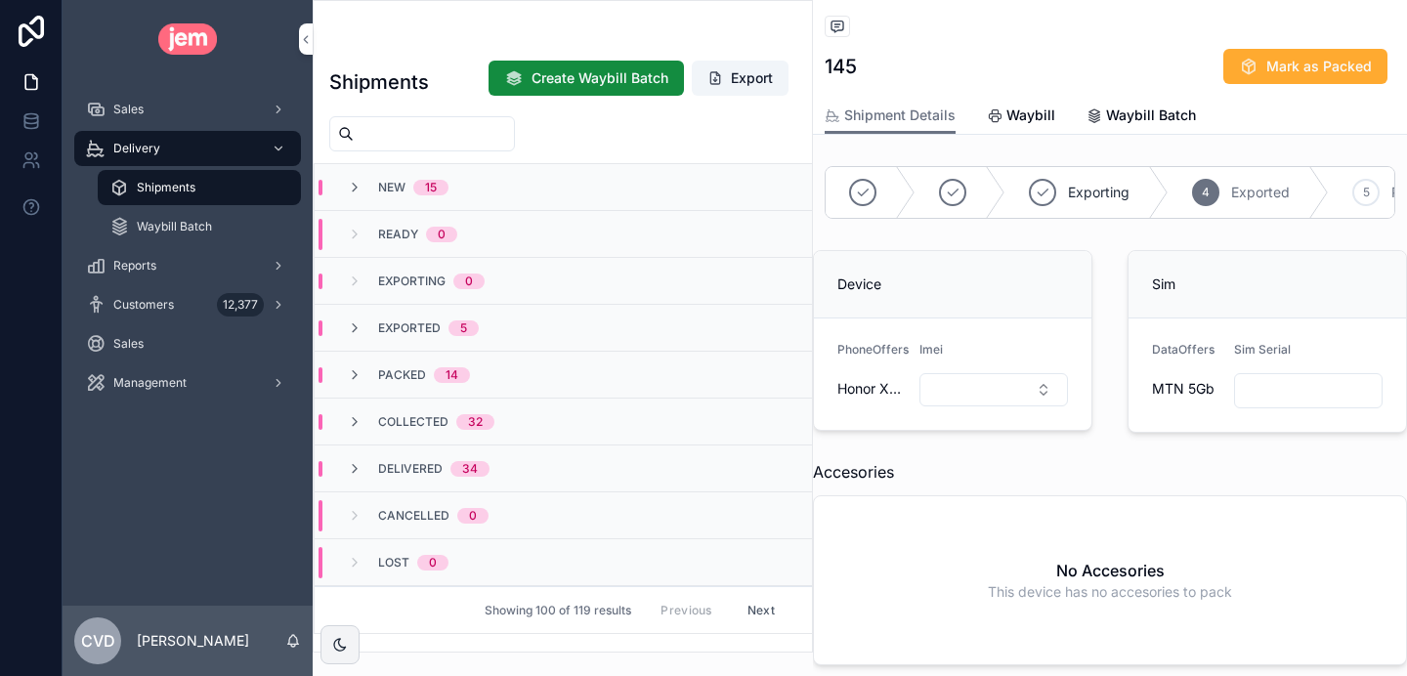
click at [1030, 114] on span "Waybill" at bounding box center [1031, 116] width 49 height 20
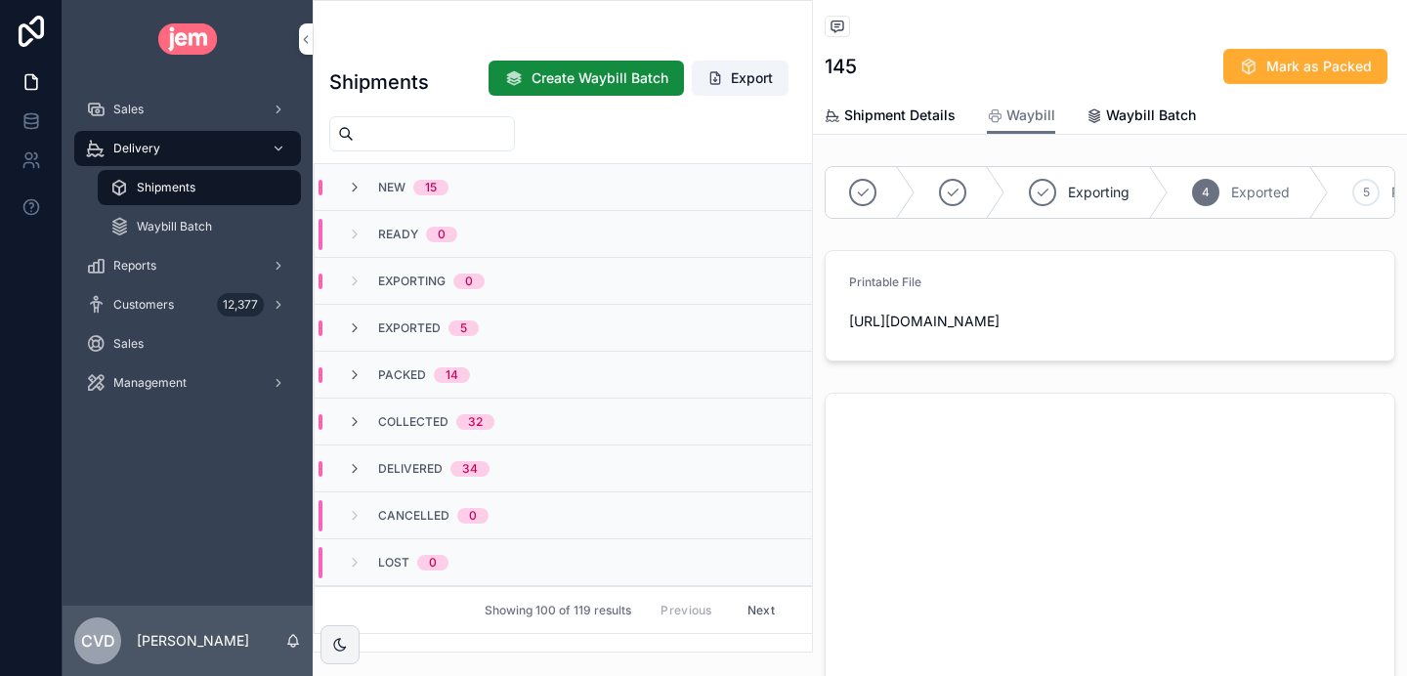
click at [1106, 115] on span "Waybill Batch" at bounding box center [1151, 116] width 90 height 20
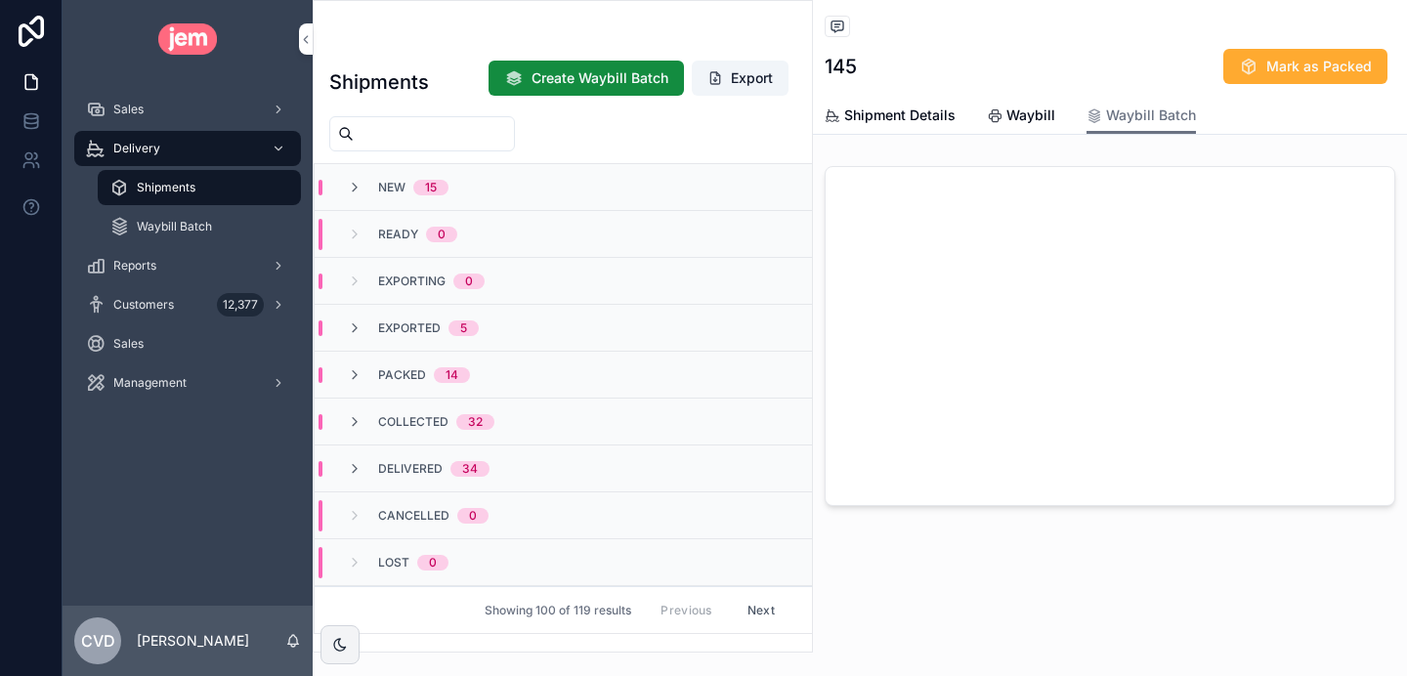
click at [899, 109] on span "Shipment Details" at bounding box center [899, 116] width 111 height 20
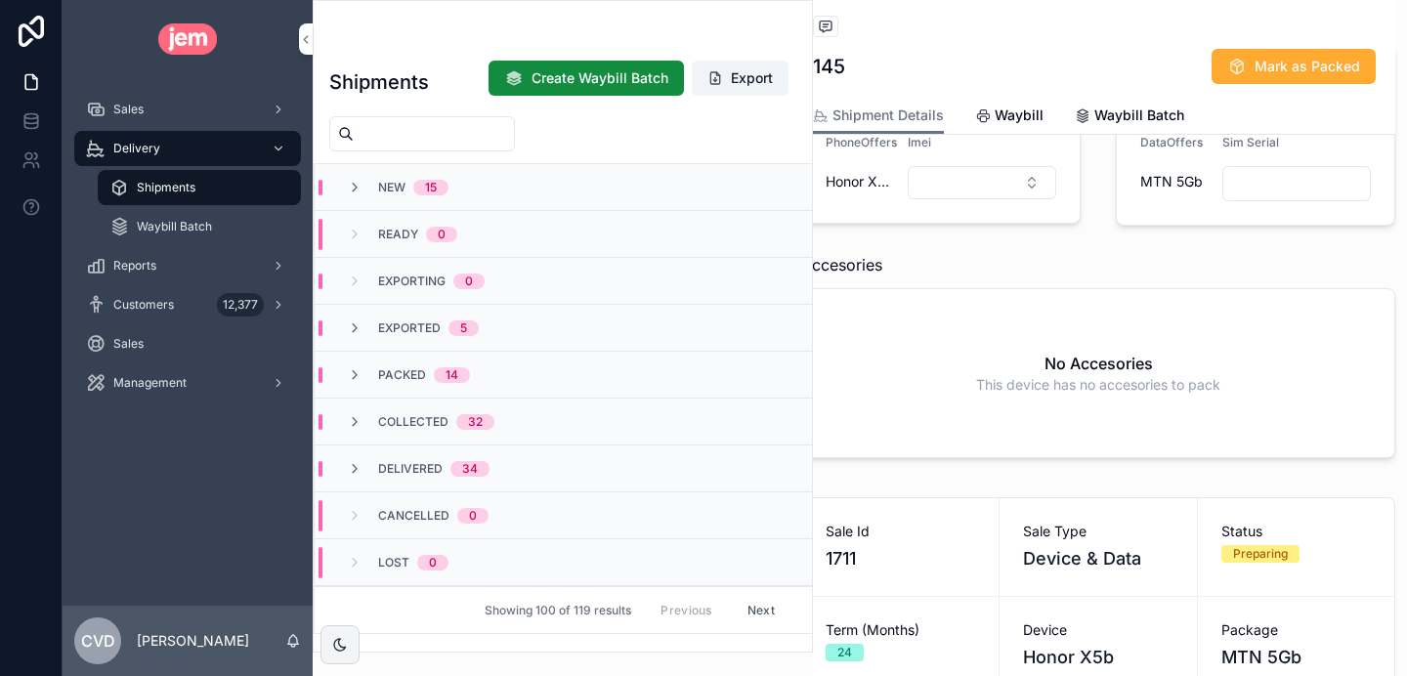
scroll to position [0, 12]
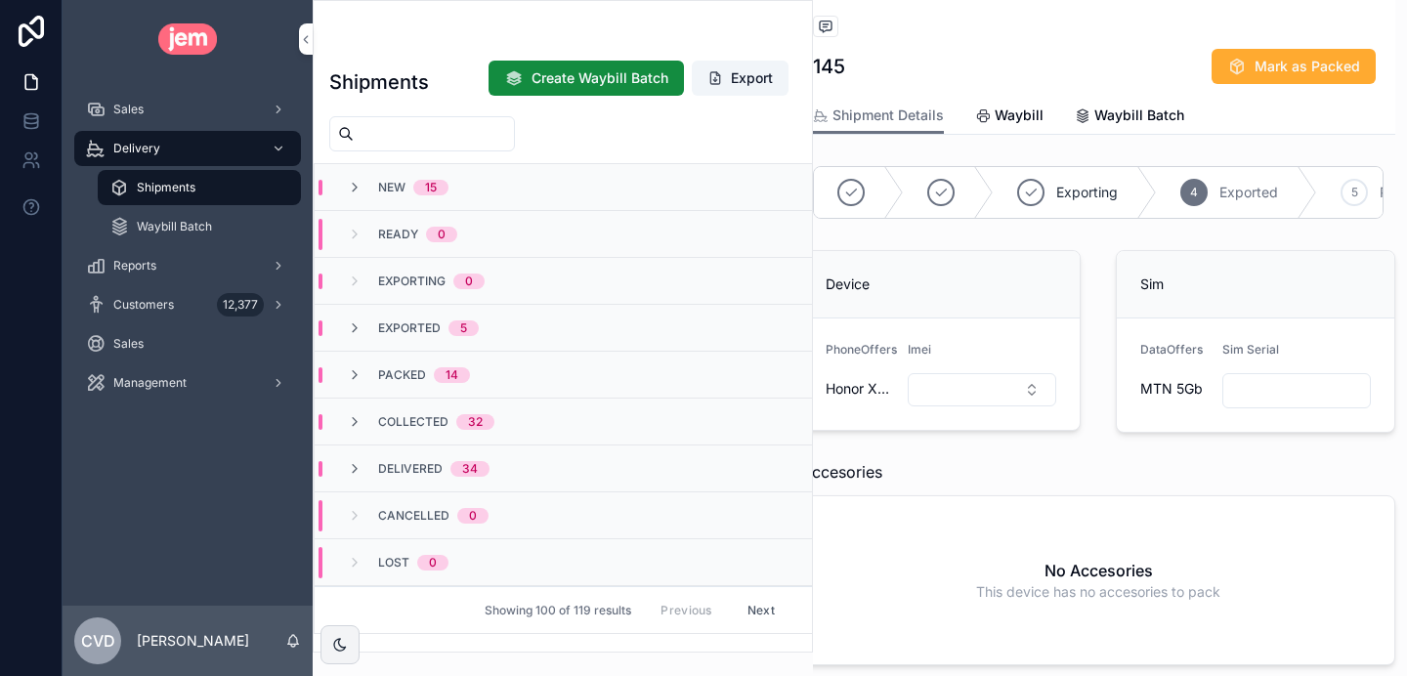
click at [1038, 118] on span "Waybill" at bounding box center [1019, 116] width 49 height 20
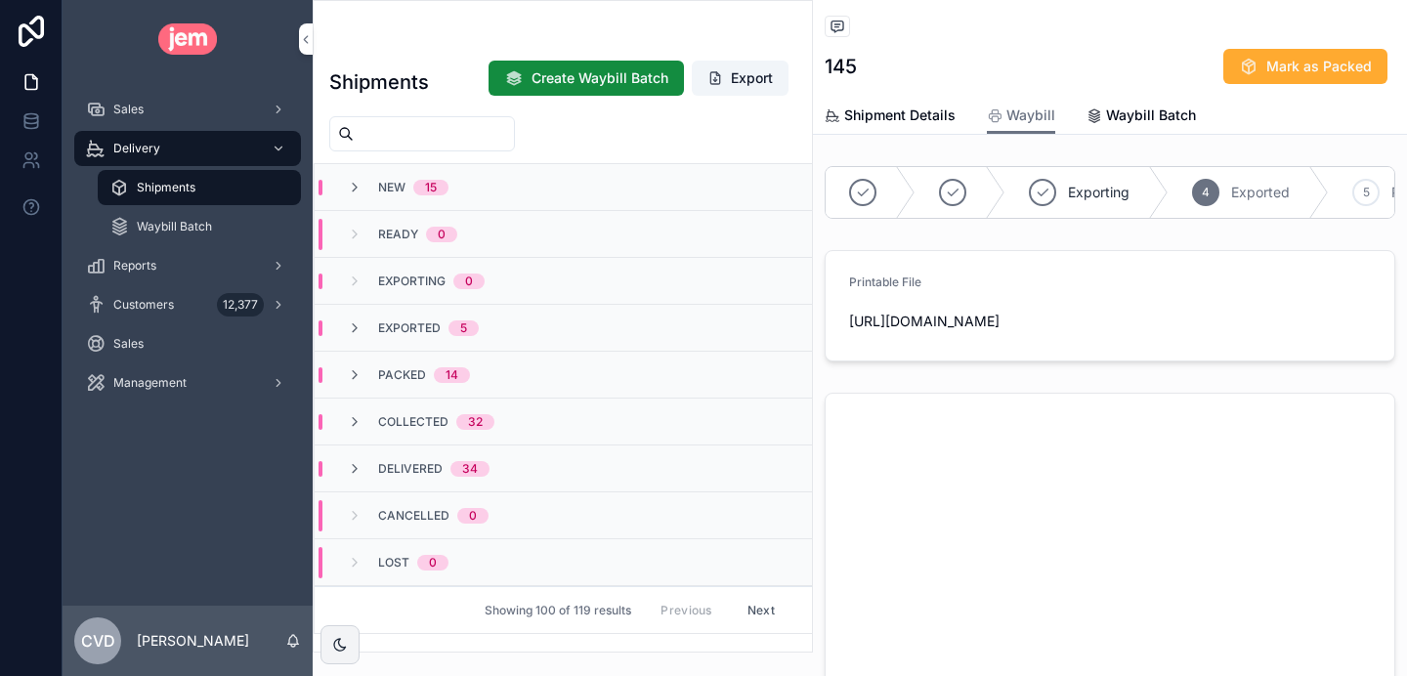
click at [352, 322] on icon "scrollable content" at bounding box center [355, 329] width 16 height 16
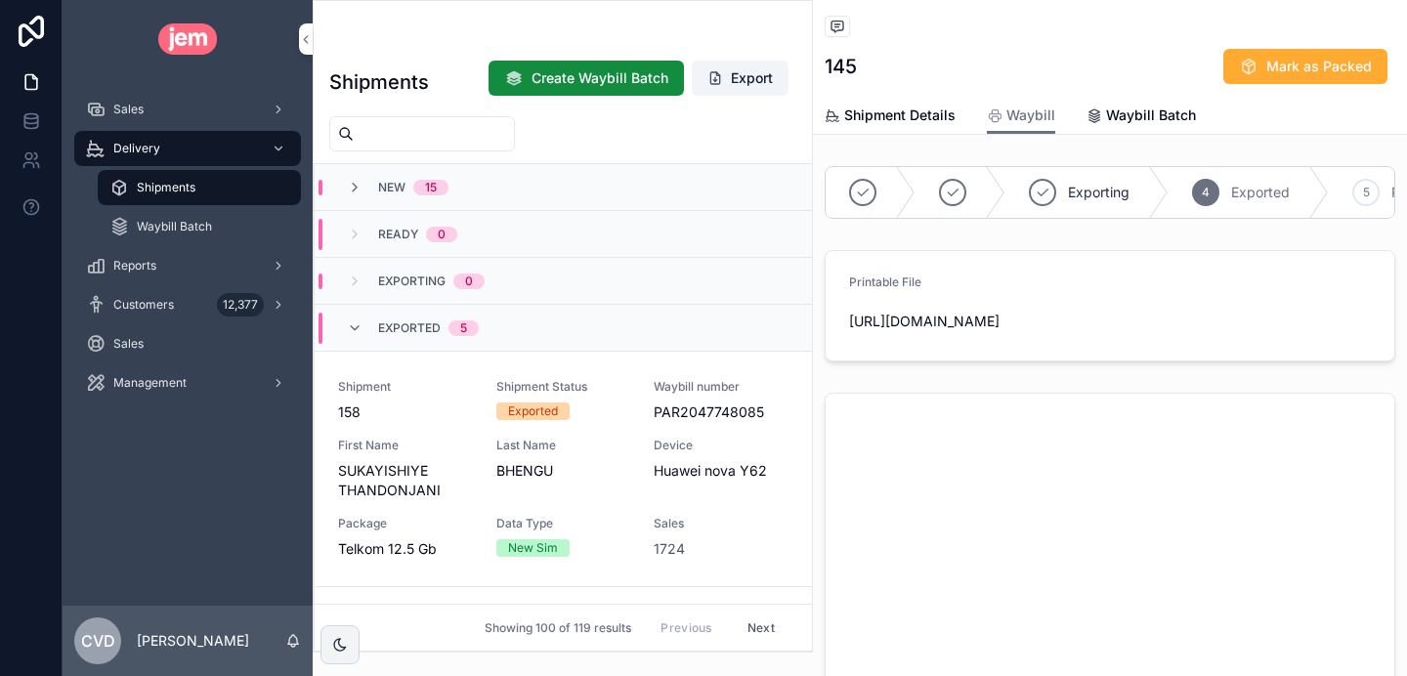
click at [428, 119] on div "scrollable content" at bounding box center [422, 133] width 186 height 35
click at [432, 135] on input "scrollable content" at bounding box center [434, 133] width 160 height 27
type input "**********"
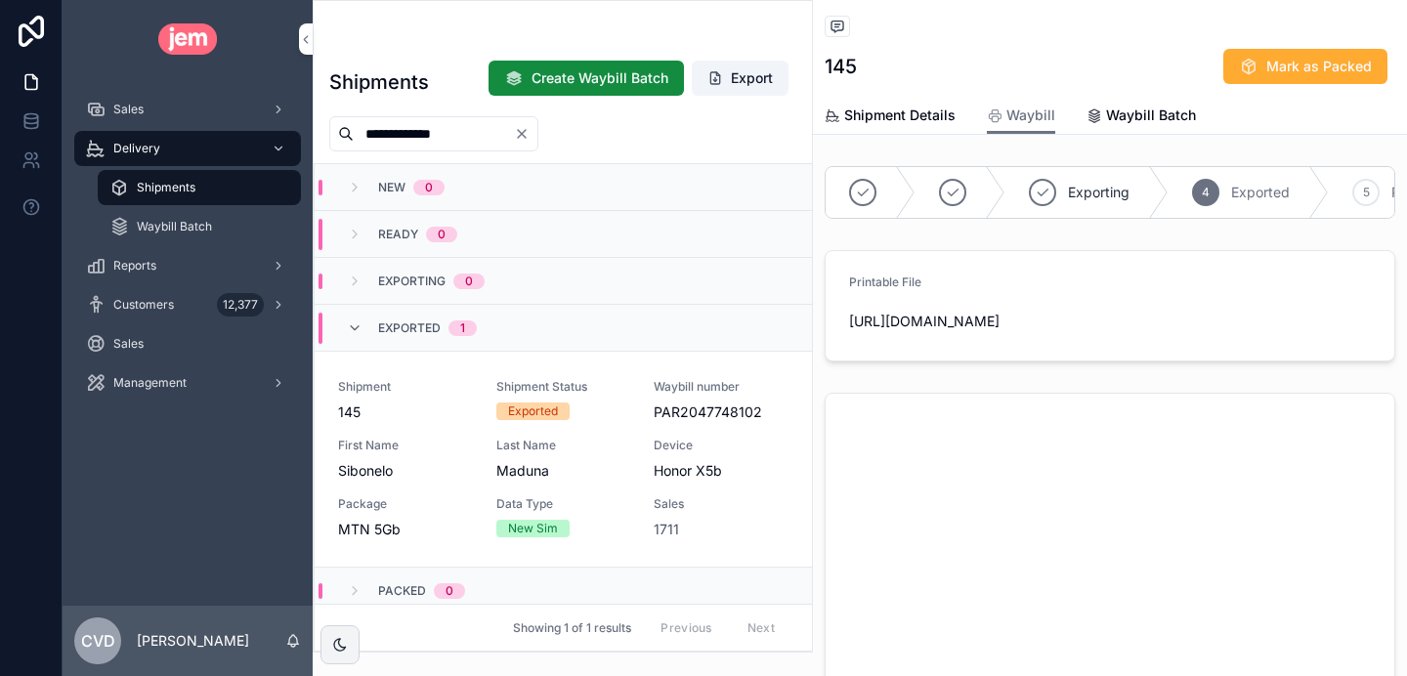
click at [433, 383] on span "Shipment" at bounding box center [405, 387] width 135 height 16
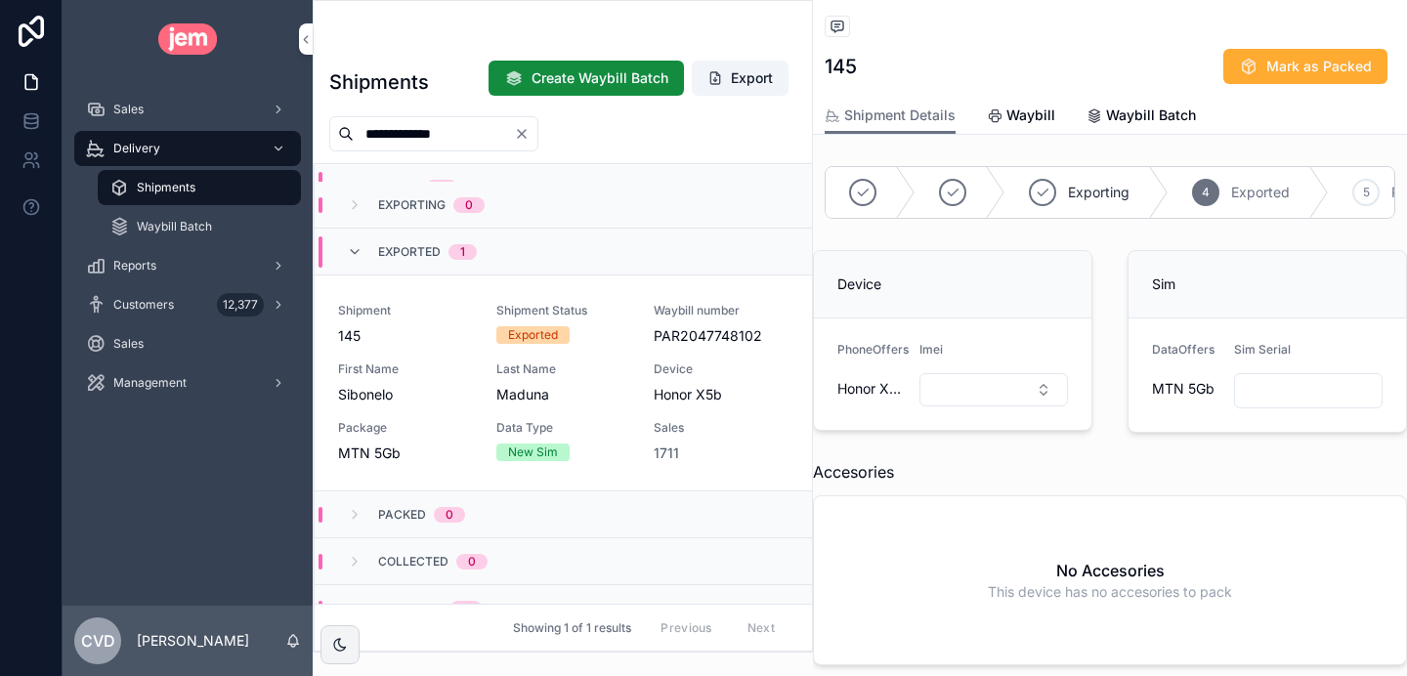
scroll to position [77, 0]
click at [966, 378] on button "Select Button" at bounding box center [994, 389] width 149 height 33
type input "**********"
click at [966, 477] on div "865956076848594" at bounding box center [994, 467] width 272 height 31
click at [1288, 385] on input "scrollable content" at bounding box center [1308, 390] width 147 height 27
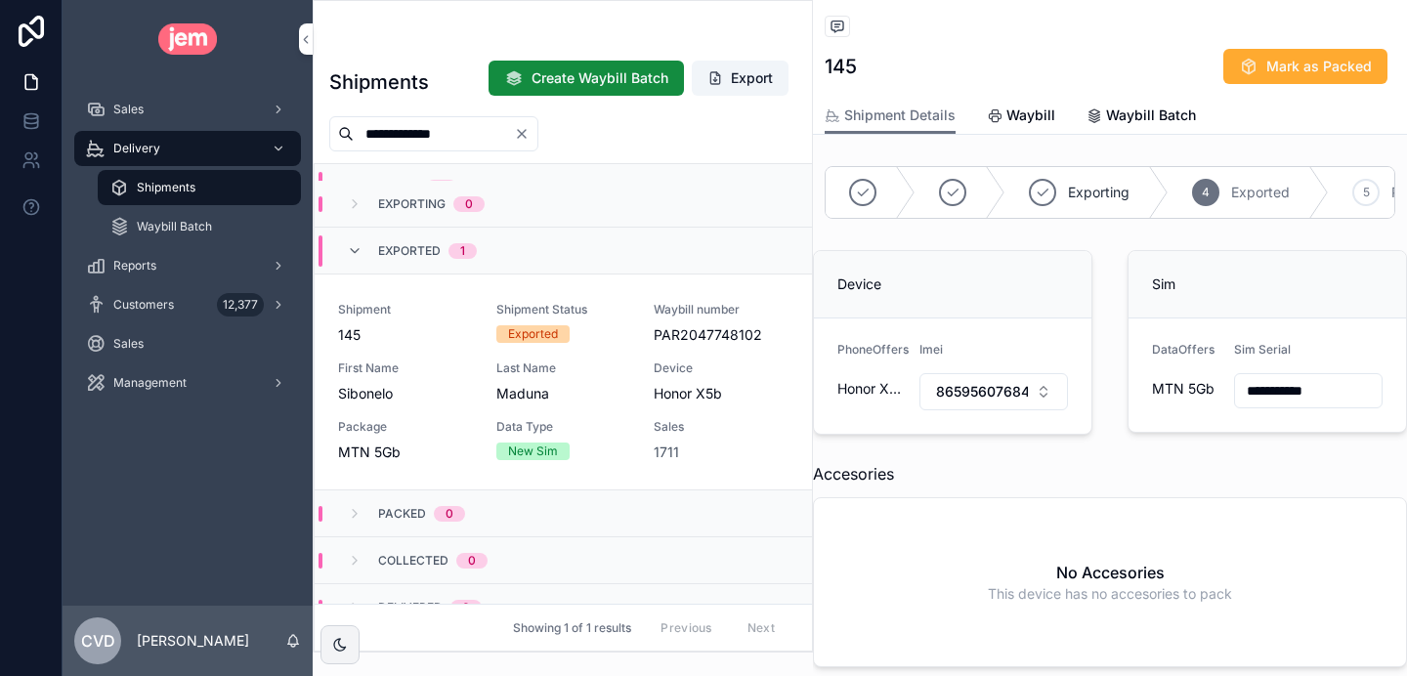
type input "**********"
click at [1272, 74] on span "Mark as Packed" at bounding box center [1320, 67] width 106 height 20
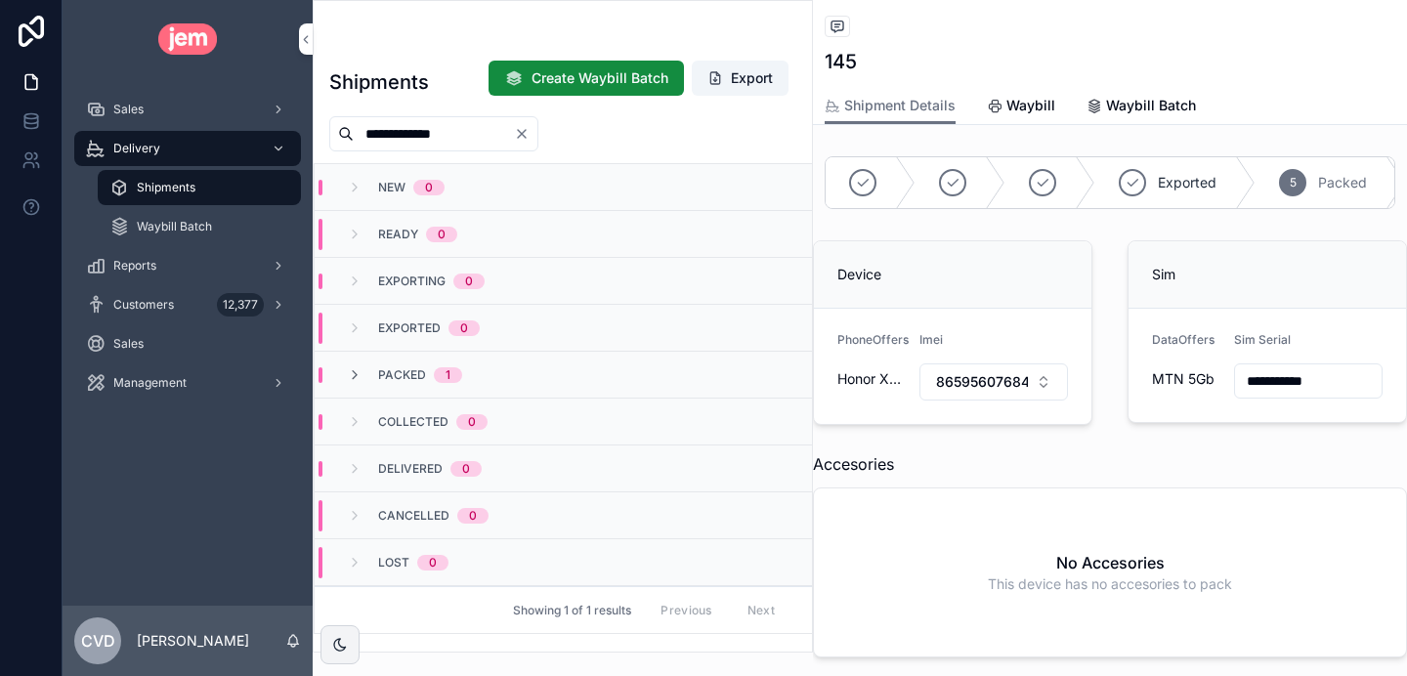
scroll to position [0, 0]
click at [530, 137] on icon "Clear" at bounding box center [522, 134] width 16 height 16
click at [486, 144] on input "scrollable content" at bounding box center [434, 133] width 160 height 27
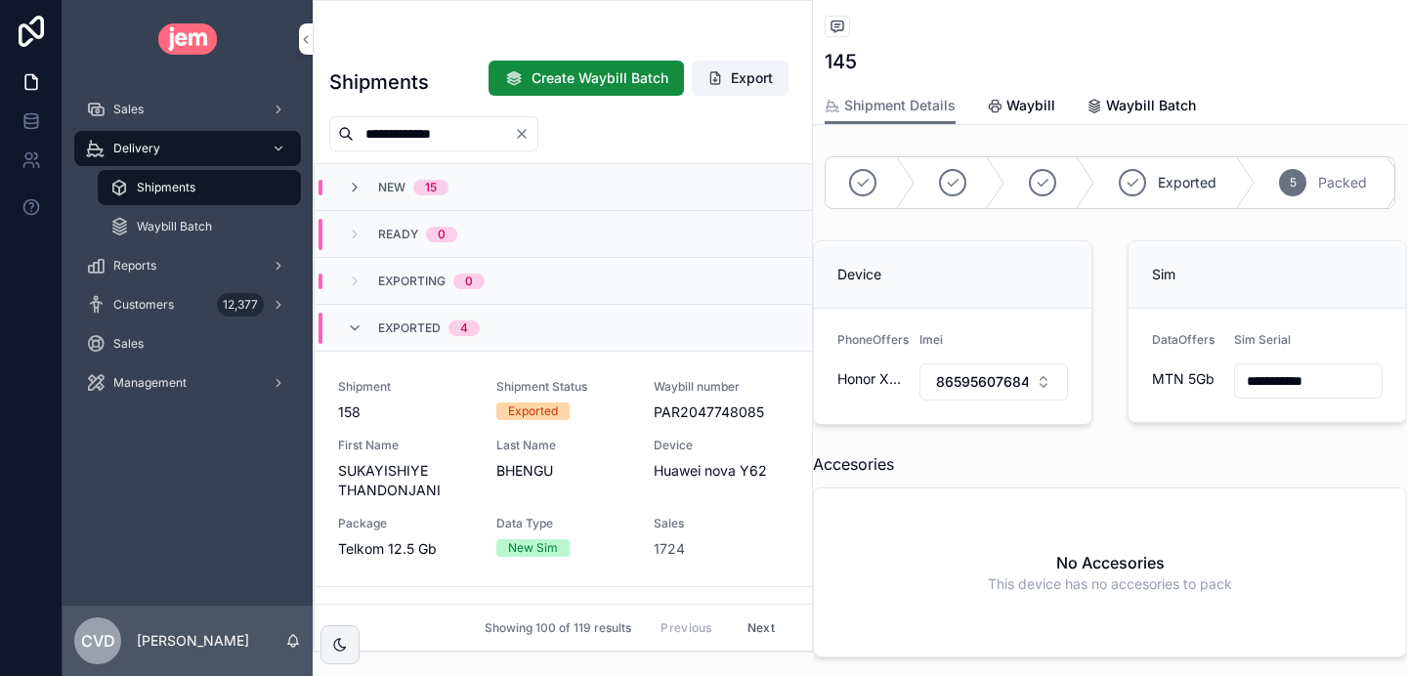
type input "**********"
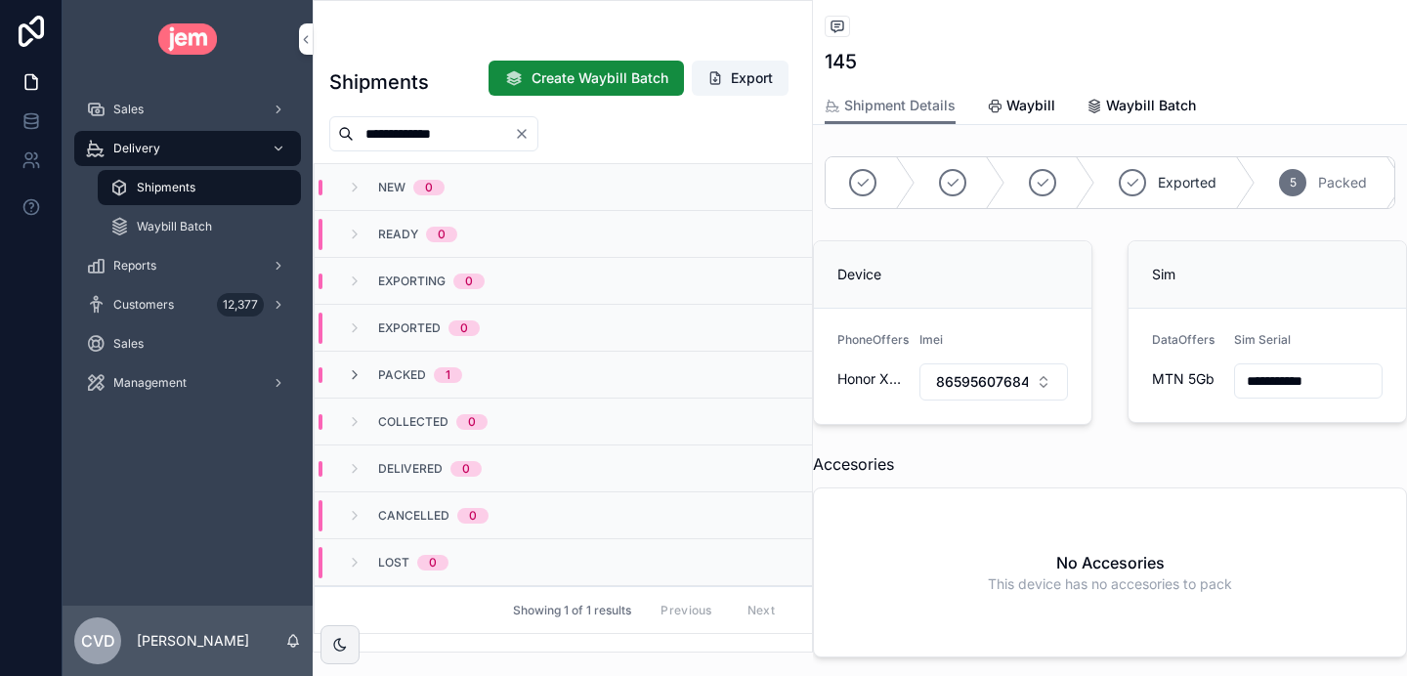
click at [530, 136] on icon "Clear" at bounding box center [522, 134] width 16 height 16
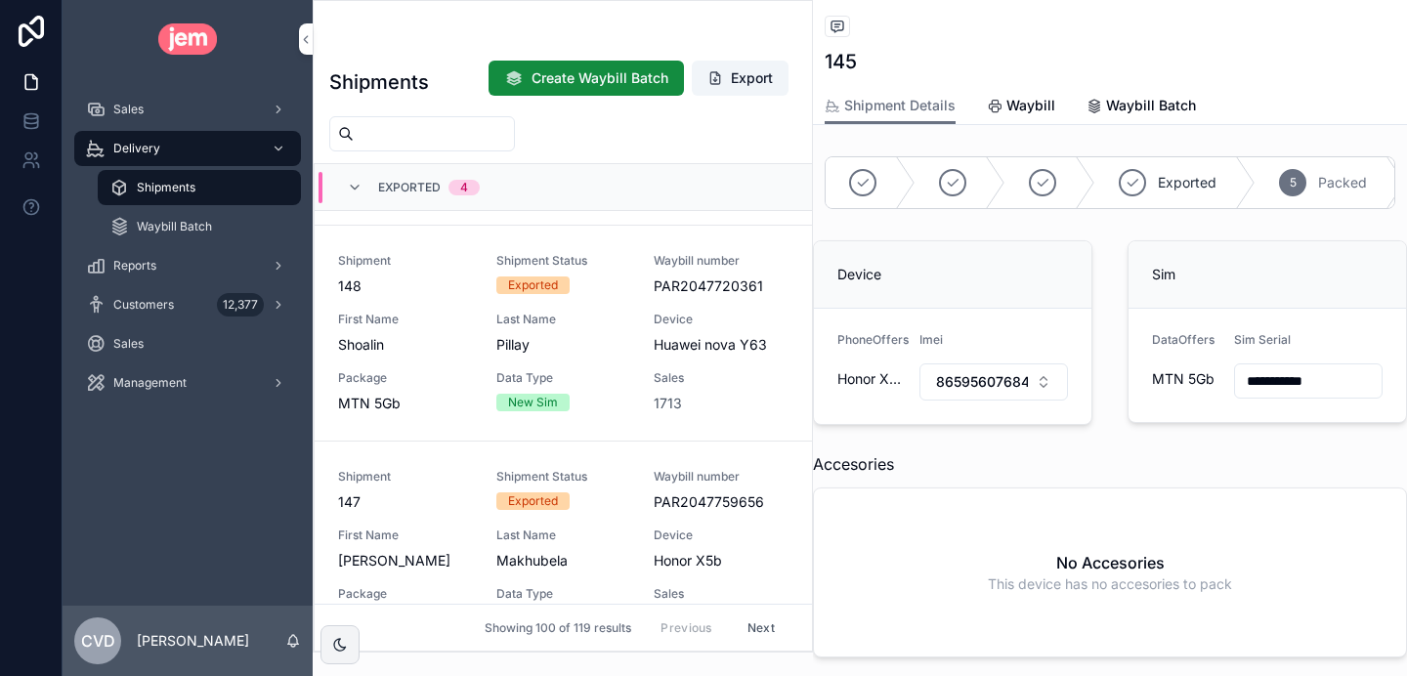
scroll to position [361, 0]
click at [395, 134] on input "scrollable content" at bounding box center [434, 133] width 160 height 27
type input "**********"
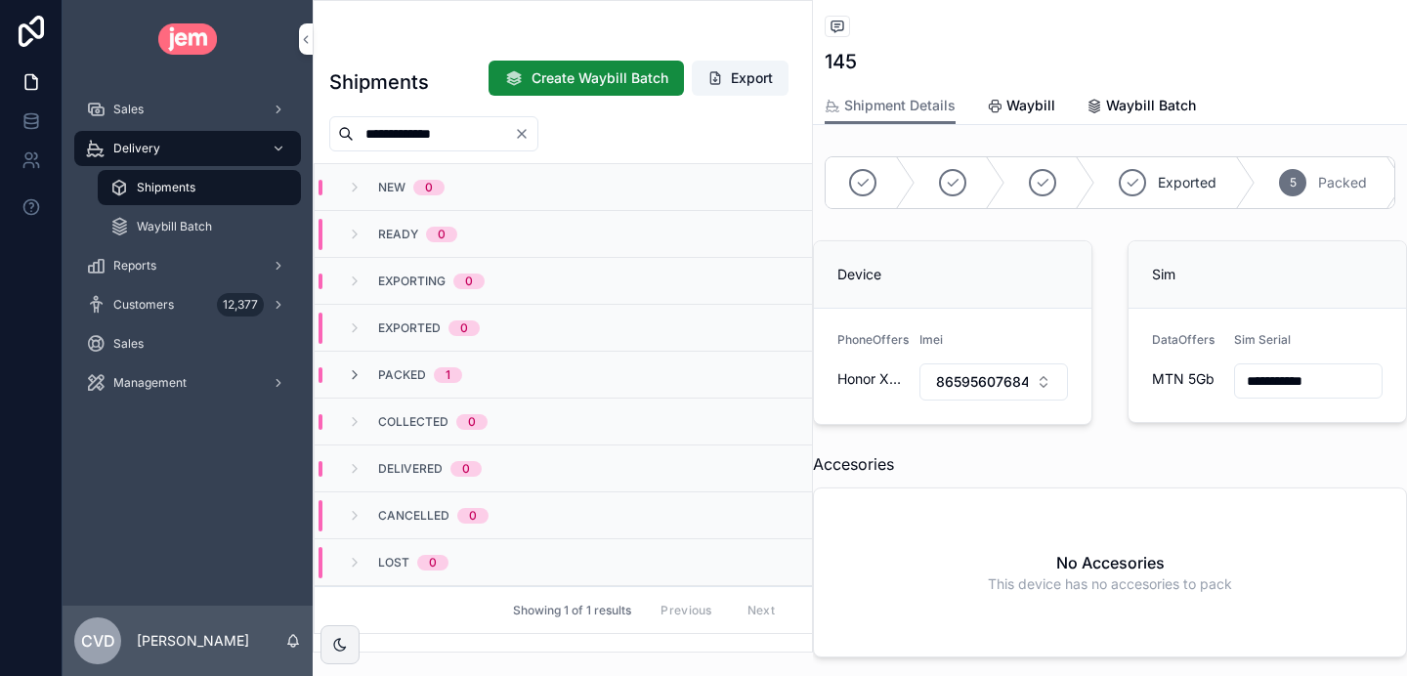
click at [351, 372] on icon "scrollable content" at bounding box center [355, 375] width 16 height 16
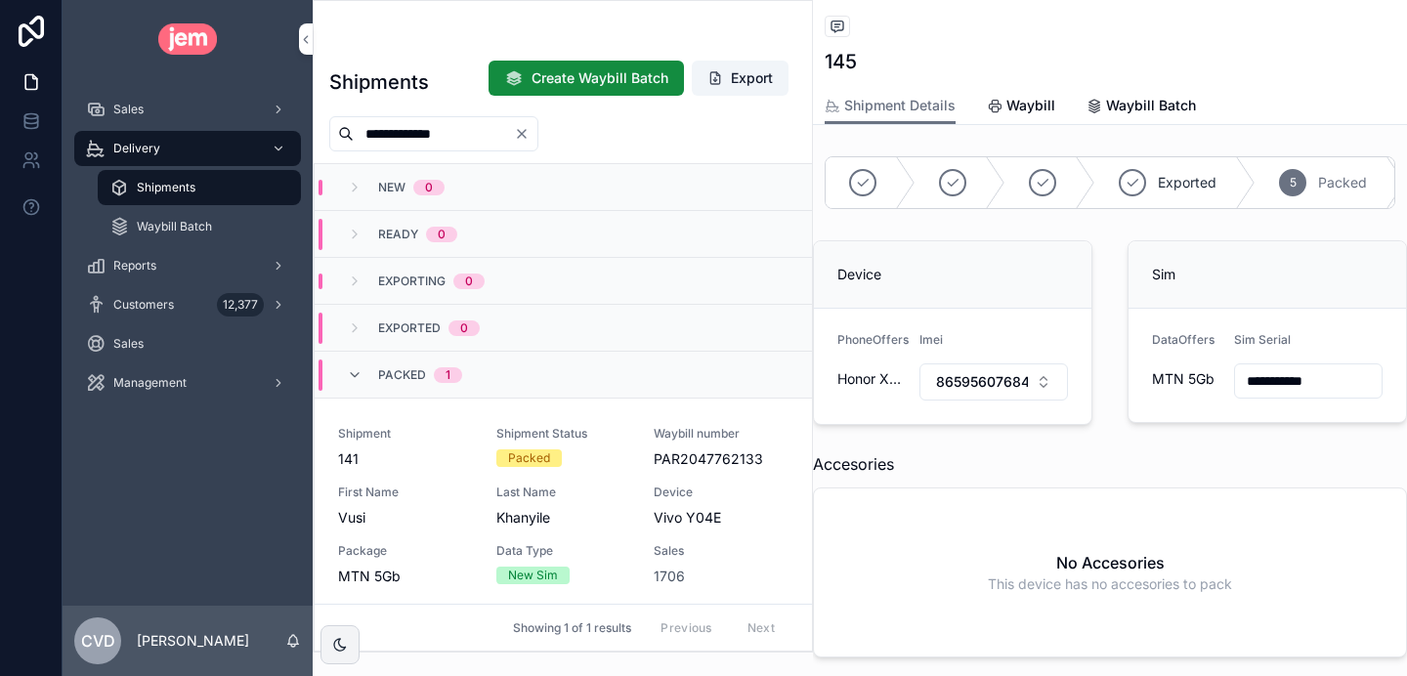
click at [450, 465] on span "141" at bounding box center [405, 460] width 135 height 20
click at [986, 384] on span "862811082187904" at bounding box center [982, 382] width 92 height 20
type input "**********"
click at [1002, 462] on div "862811082187904" at bounding box center [994, 462] width 272 height 31
click at [965, 386] on button "Select Button" at bounding box center [994, 380] width 149 height 33
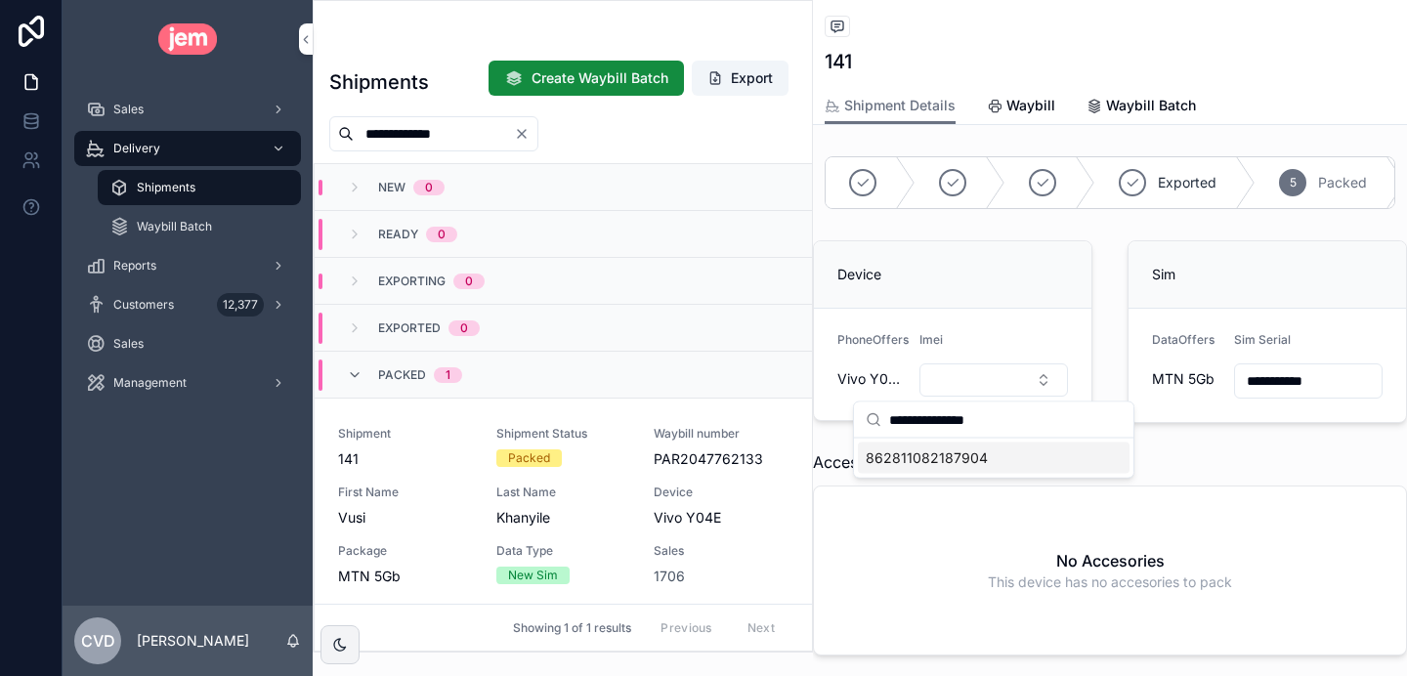
type input "**********"
click at [976, 456] on span "862811082187904" at bounding box center [927, 459] width 122 height 20
click at [526, 132] on icon "Clear" at bounding box center [522, 134] width 8 height 8
click at [480, 141] on input "scrollable content" at bounding box center [434, 133] width 160 height 27
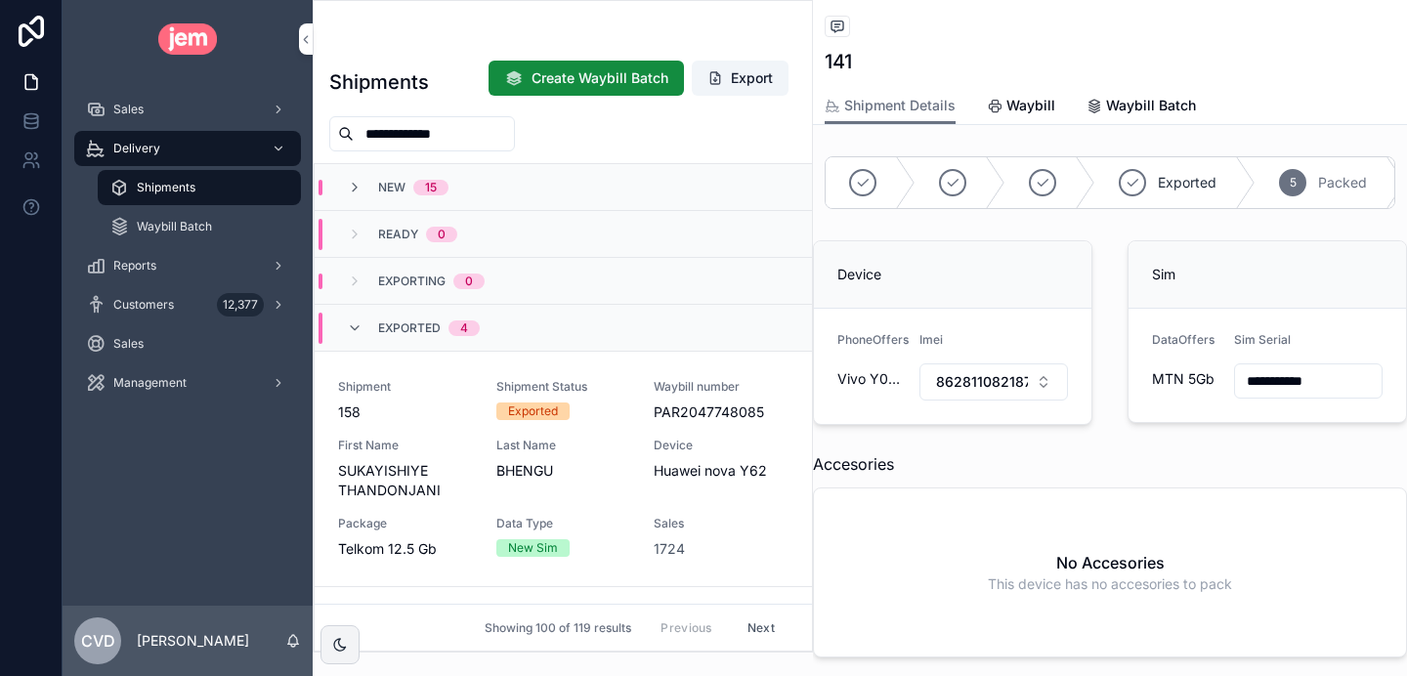
type input "**********"
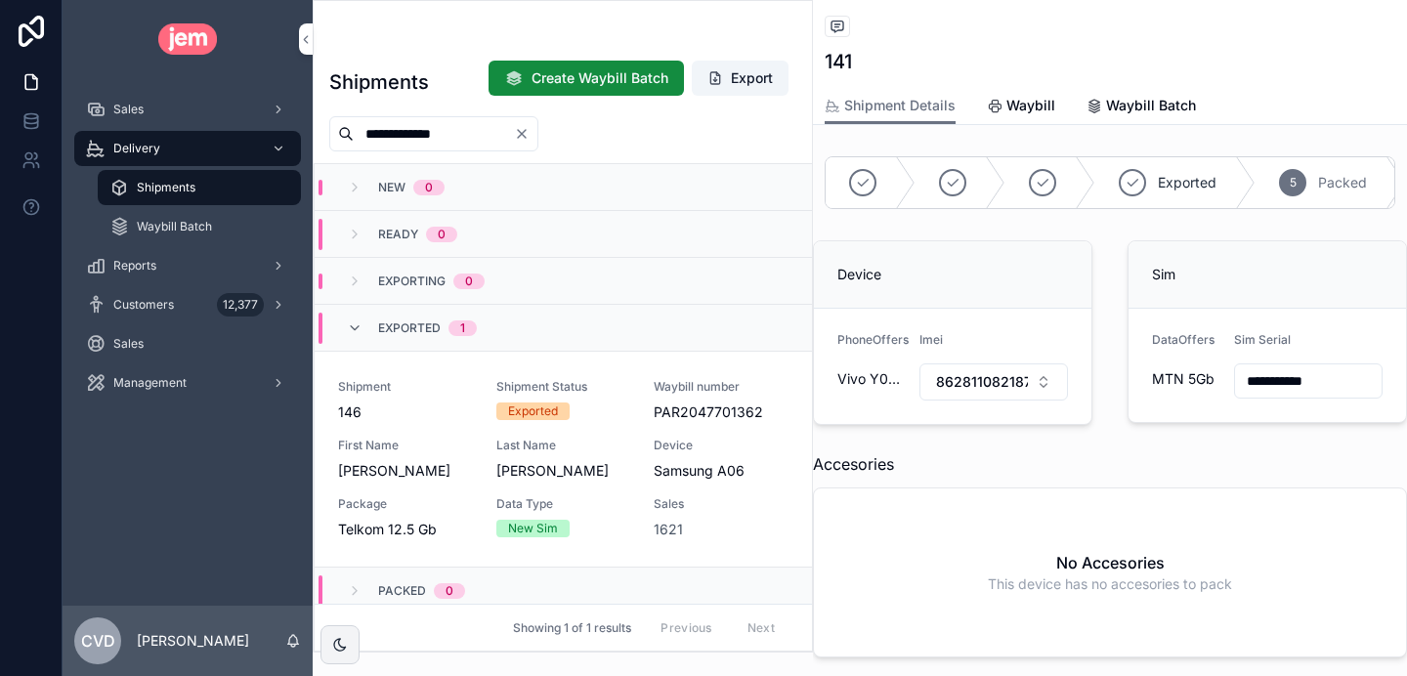
click at [425, 444] on span "First Name" at bounding box center [405, 446] width 135 height 16
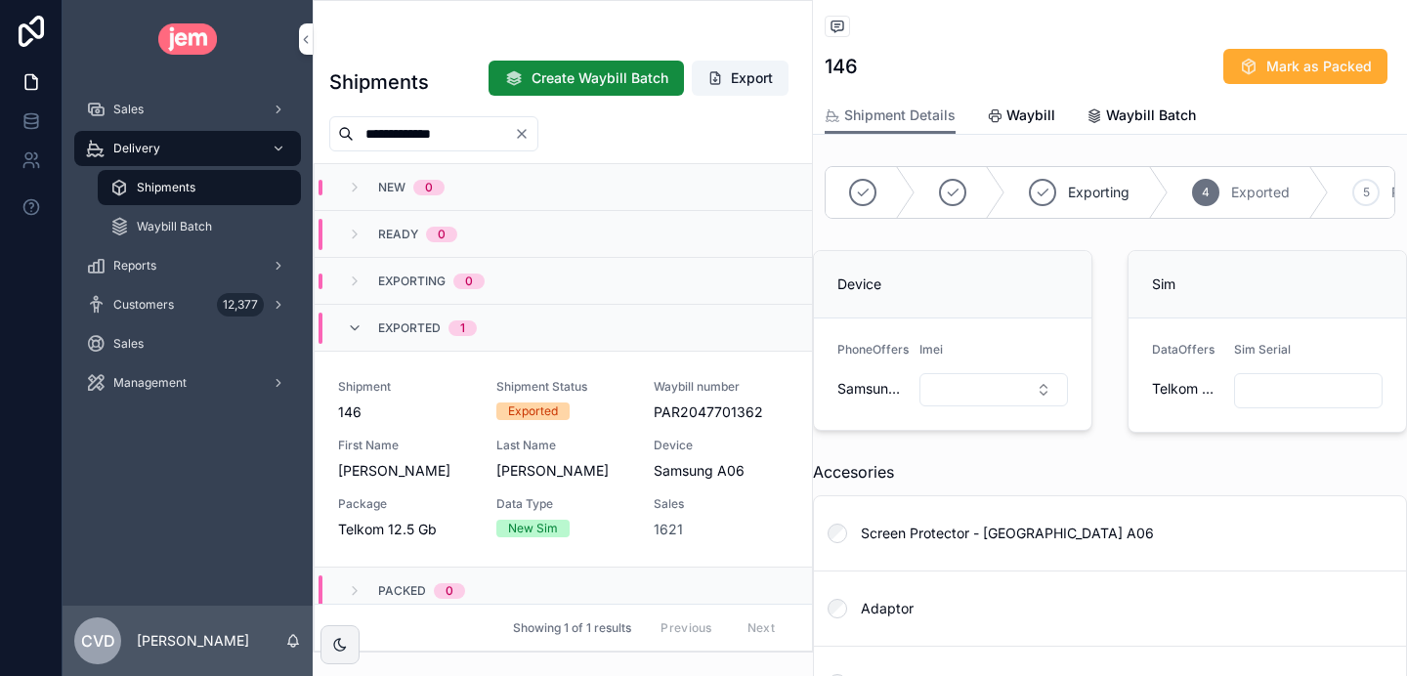
click at [946, 395] on button "Select Button" at bounding box center [994, 389] width 149 height 33
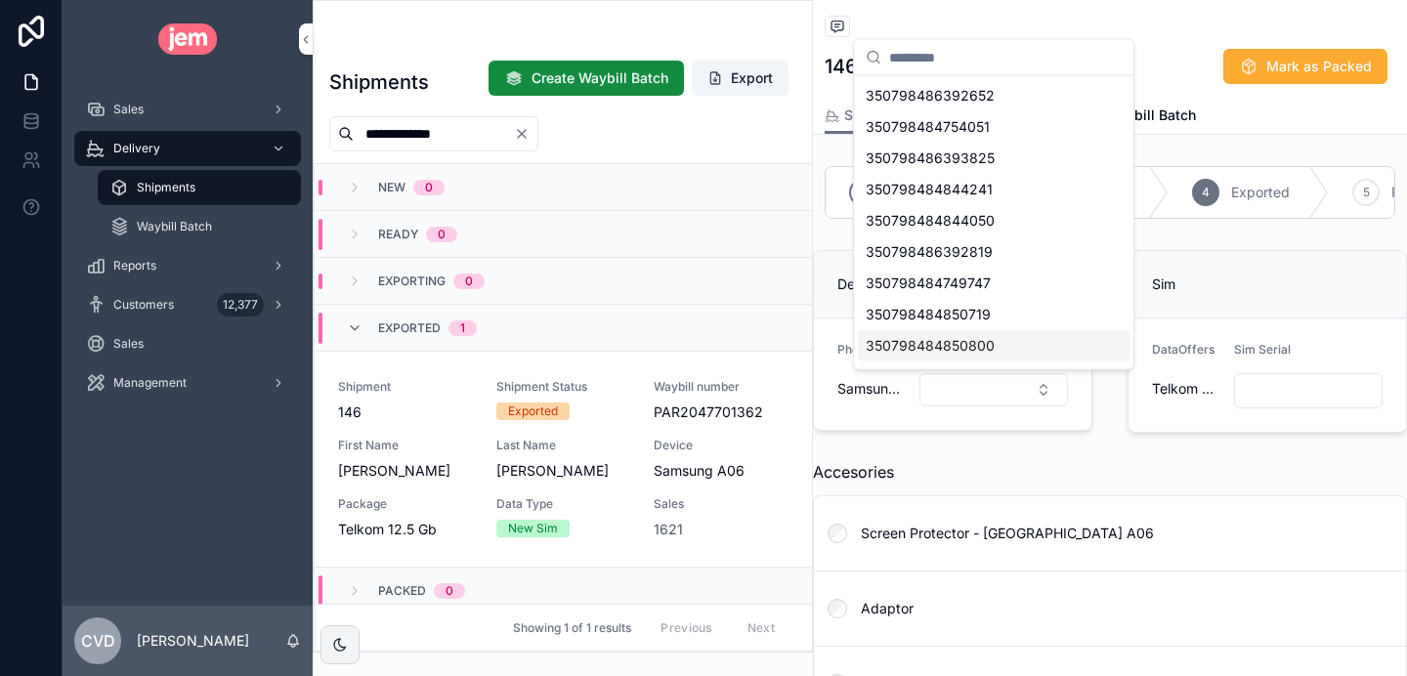
click at [580, 506] on span "Data Type" at bounding box center [563, 504] width 135 height 16
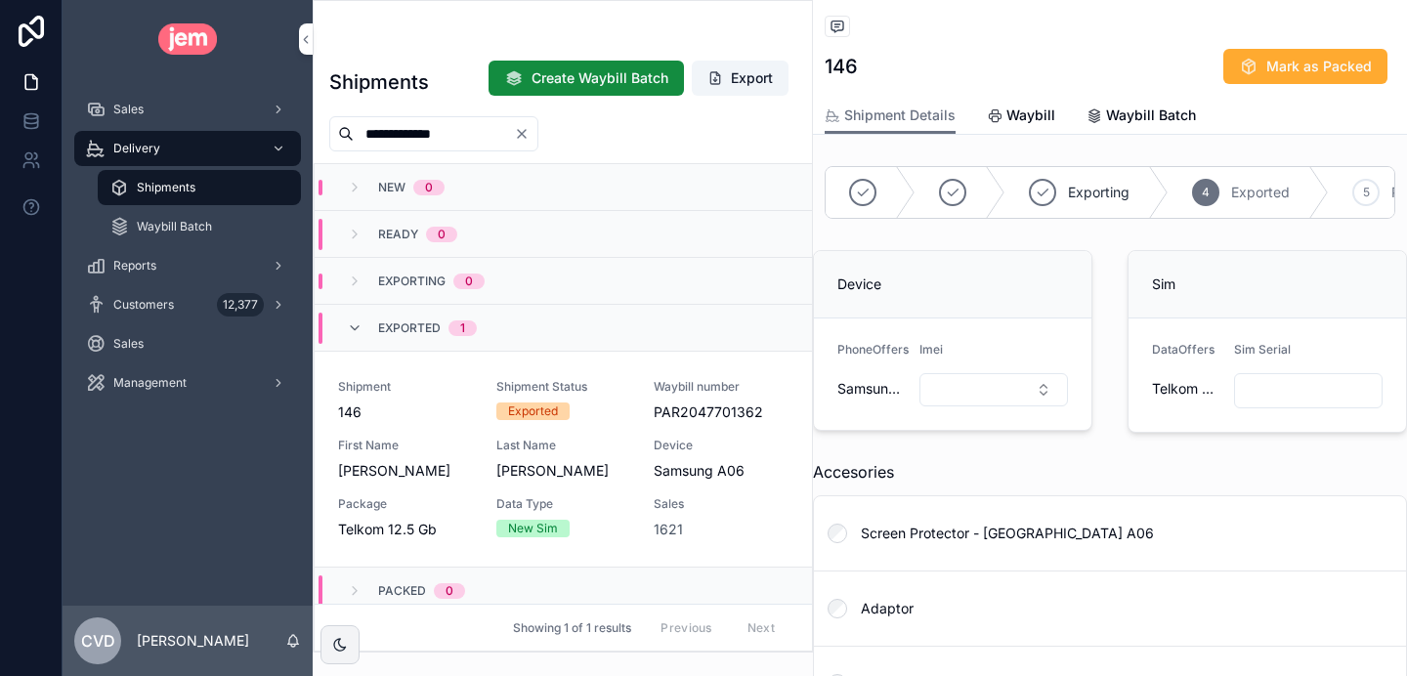
click at [977, 385] on button "Select Button" at bounding box center [994, 389] width 149 height 33
type input "**********"
click at [1002, 473] on div "350798484849638" at bounding box center [994, 467] width 272 height 31
click at [1268, 386] on input "scrollable content" at bounding box center [1308, 390] width 147 height 27
type input "**********"
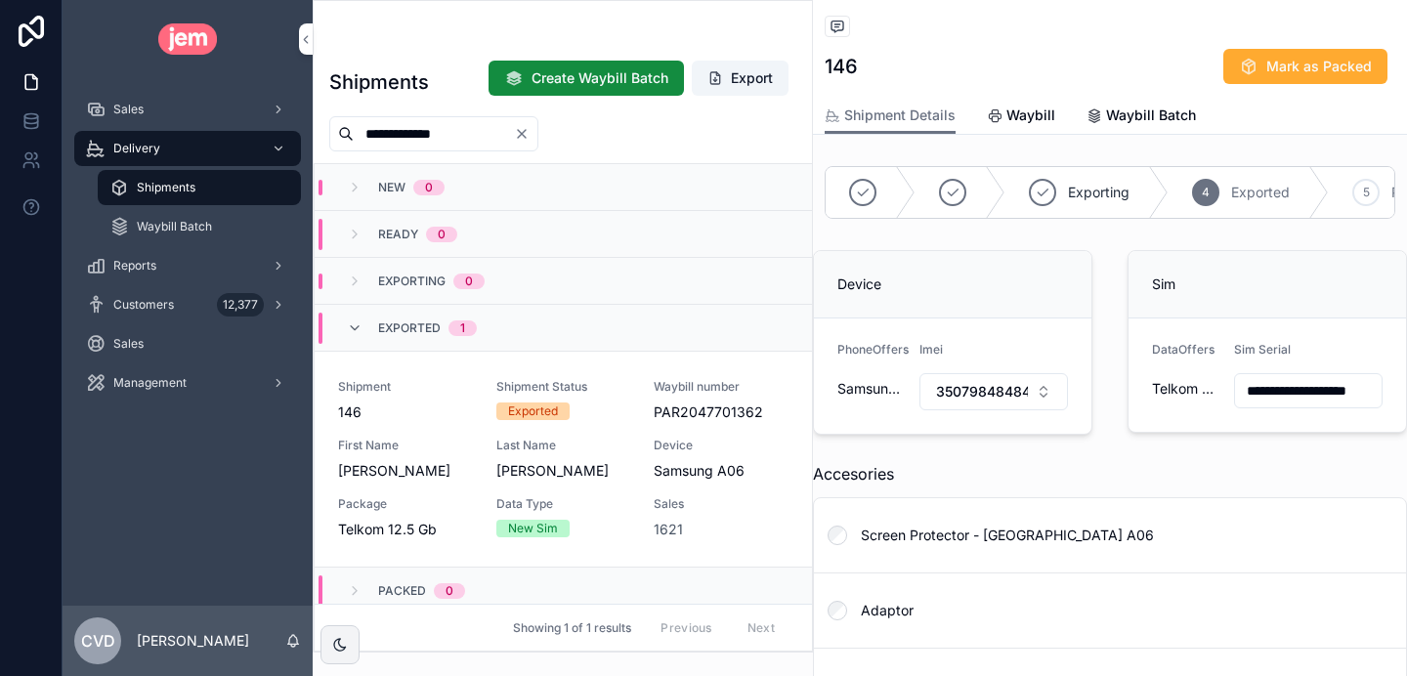
click at [0, 0] on span "Mark as Packed" at bounding box center [0, 0] width 0 height 0
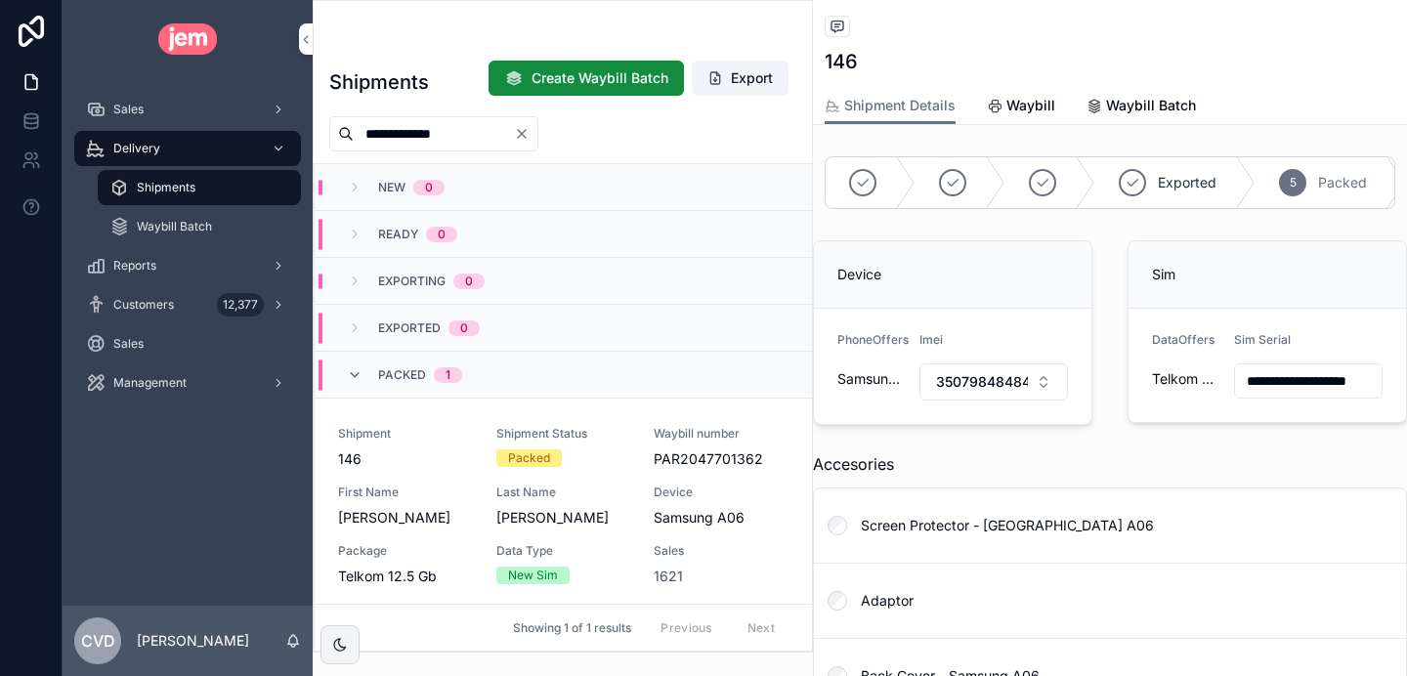
click at [526, 130] on icon "Clear" at bounding box center [522, 134] width 8 height 8
click at [474, 132] on input "scrollable content" at bounding box center [434, 133] width 160 height 27
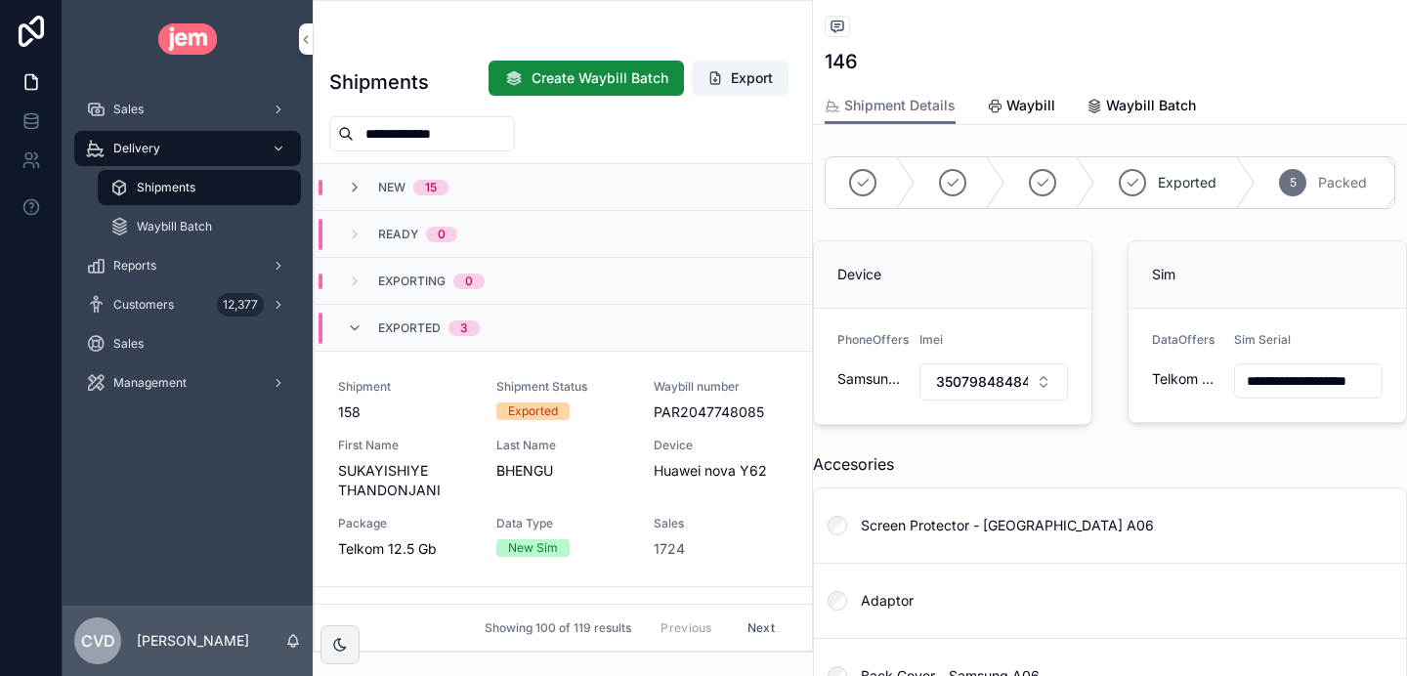
type input "**********"
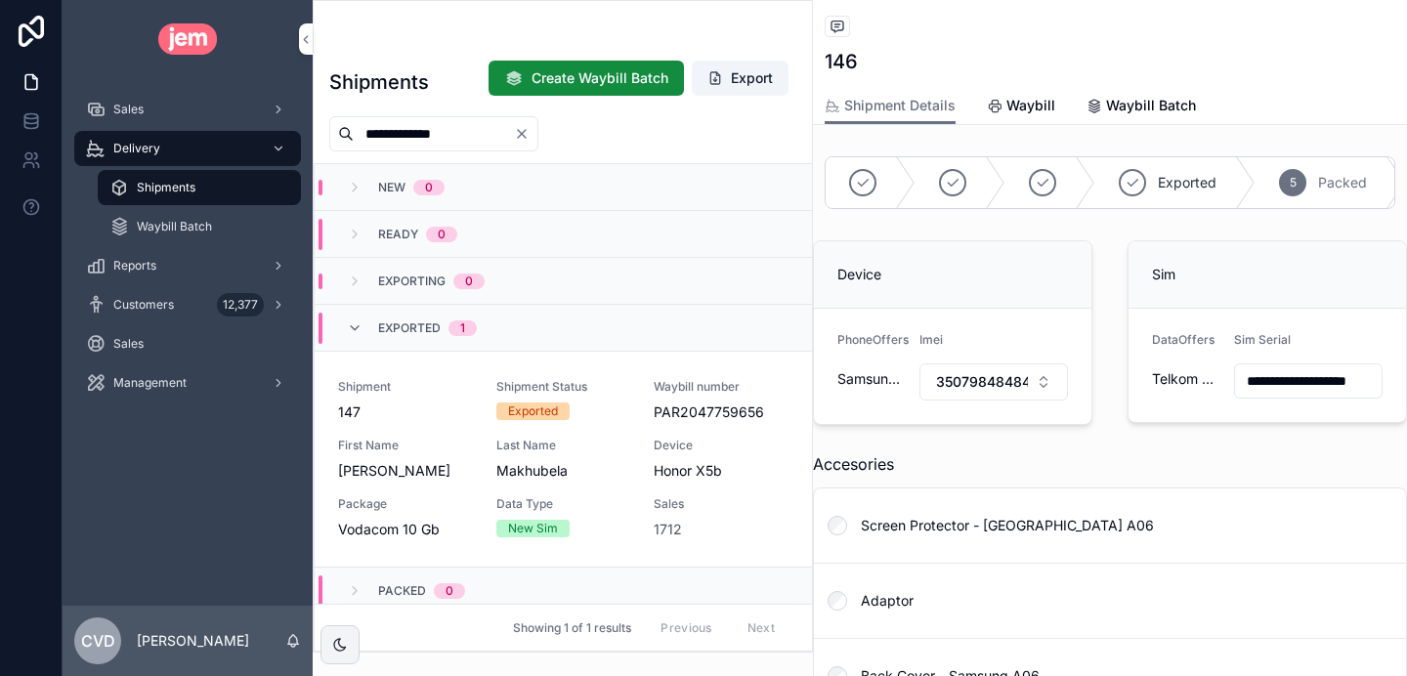
click at [441, 491] on div "Shipment 147 Shipment Status Exported Waybill number PAR2047759656 First Name […" at bounding box center [563, 459] width 451 height 160
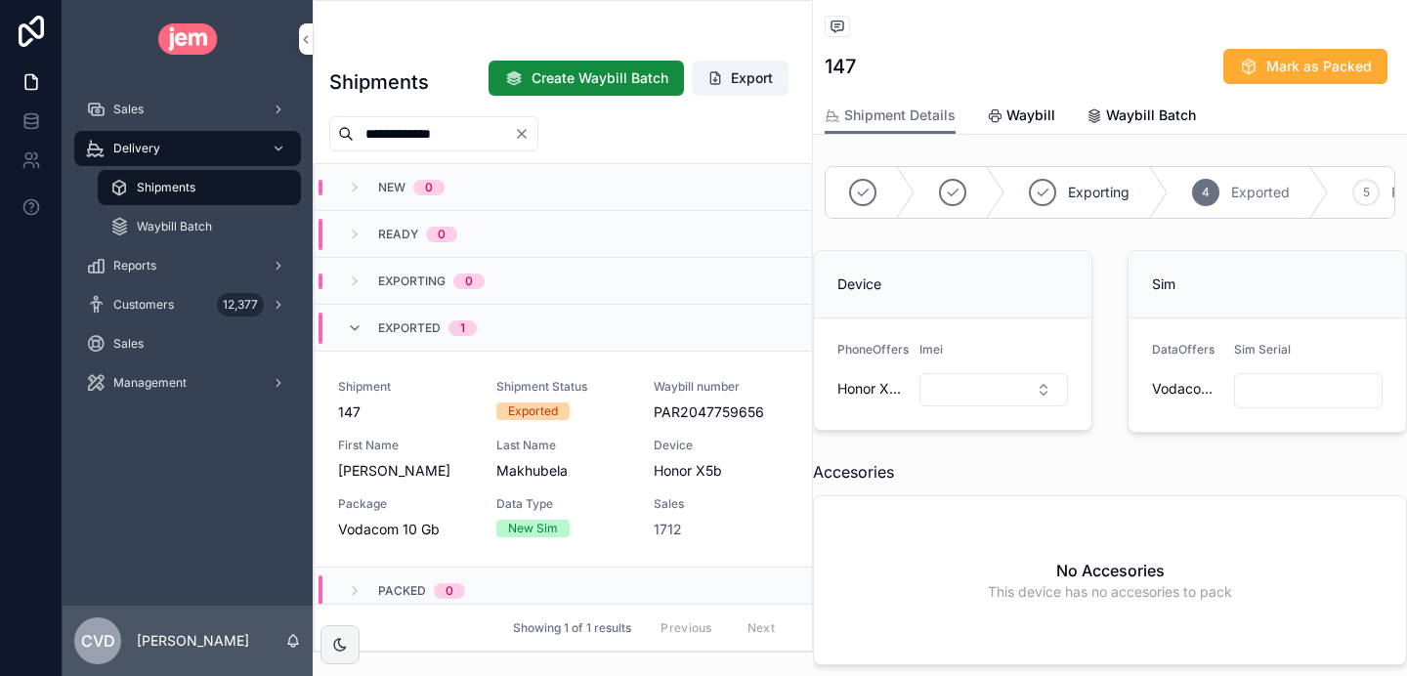
click at [969, 394] on button "Select Button" at bounding box center [994, 389] width 149 height 33
type input "**********"
click at [1010, 477] on div "865956076857884" at bounding box center [994, 467] width 272 height 31
click at [1339, 390] on input "scrollable content" at bounding box center [1308, 390] width 147 height 27
type input "**********"
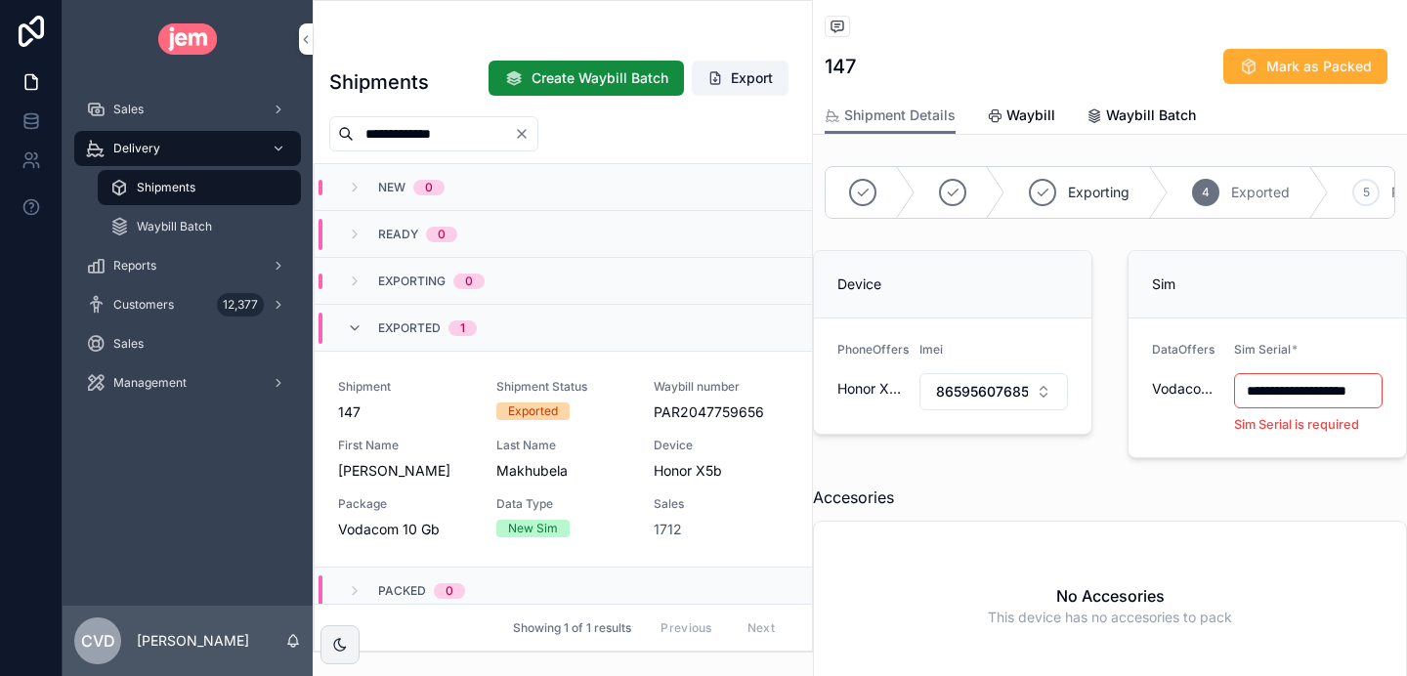
scroll to position [0, 44]
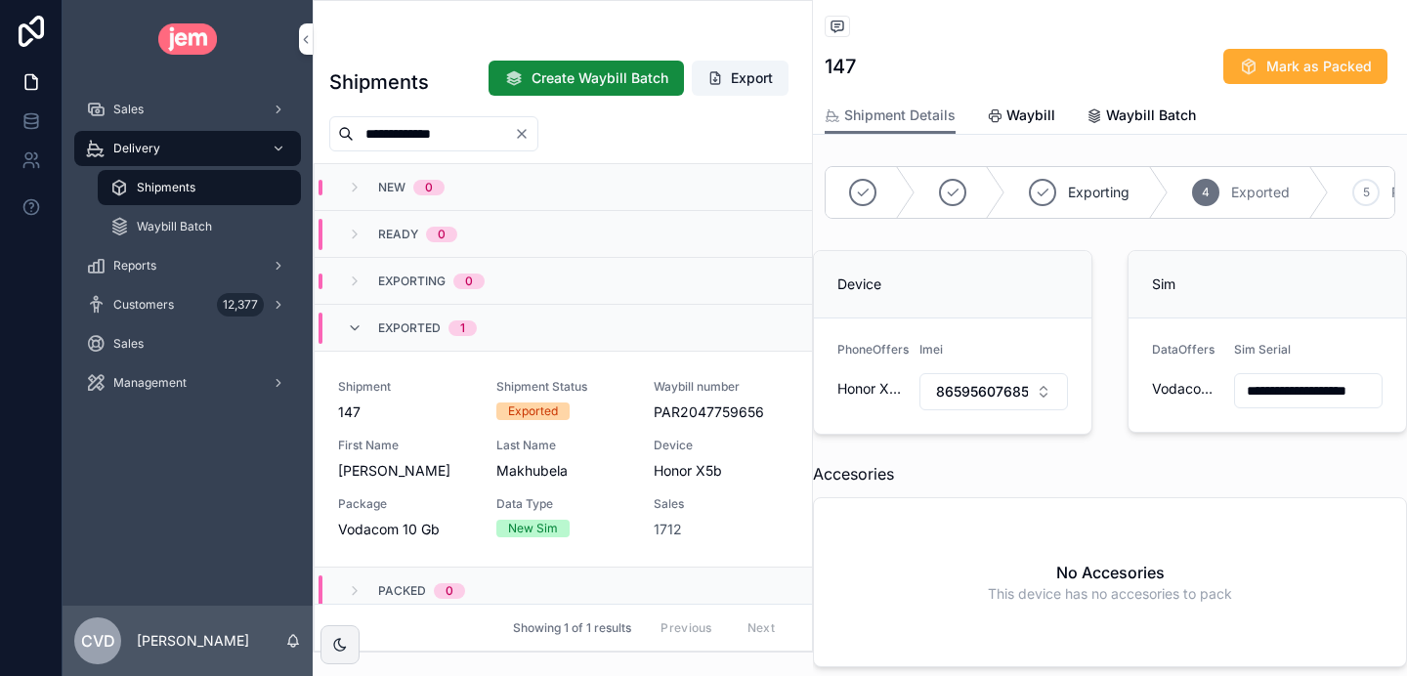
click at [0, 0] on span "Mark as Packed" at bounding box center [0, 0] width 0 height 0
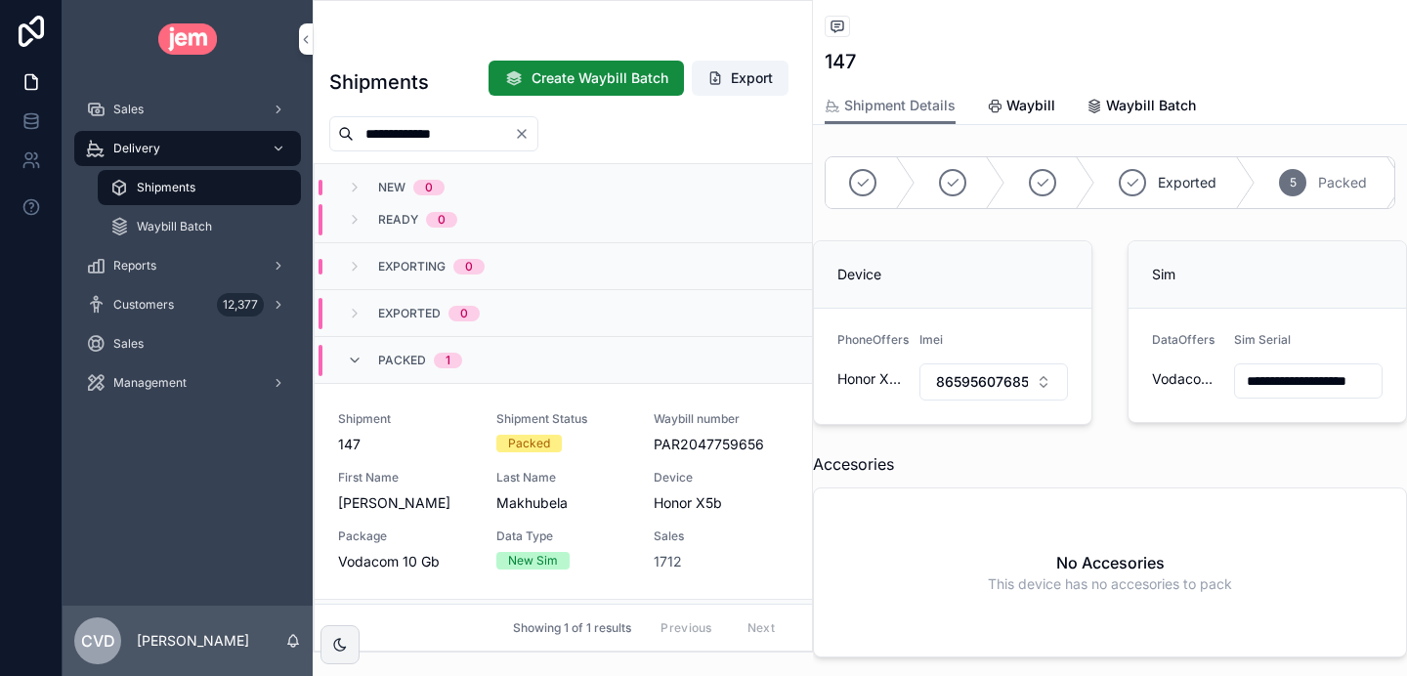
scroll to position [0, 0]
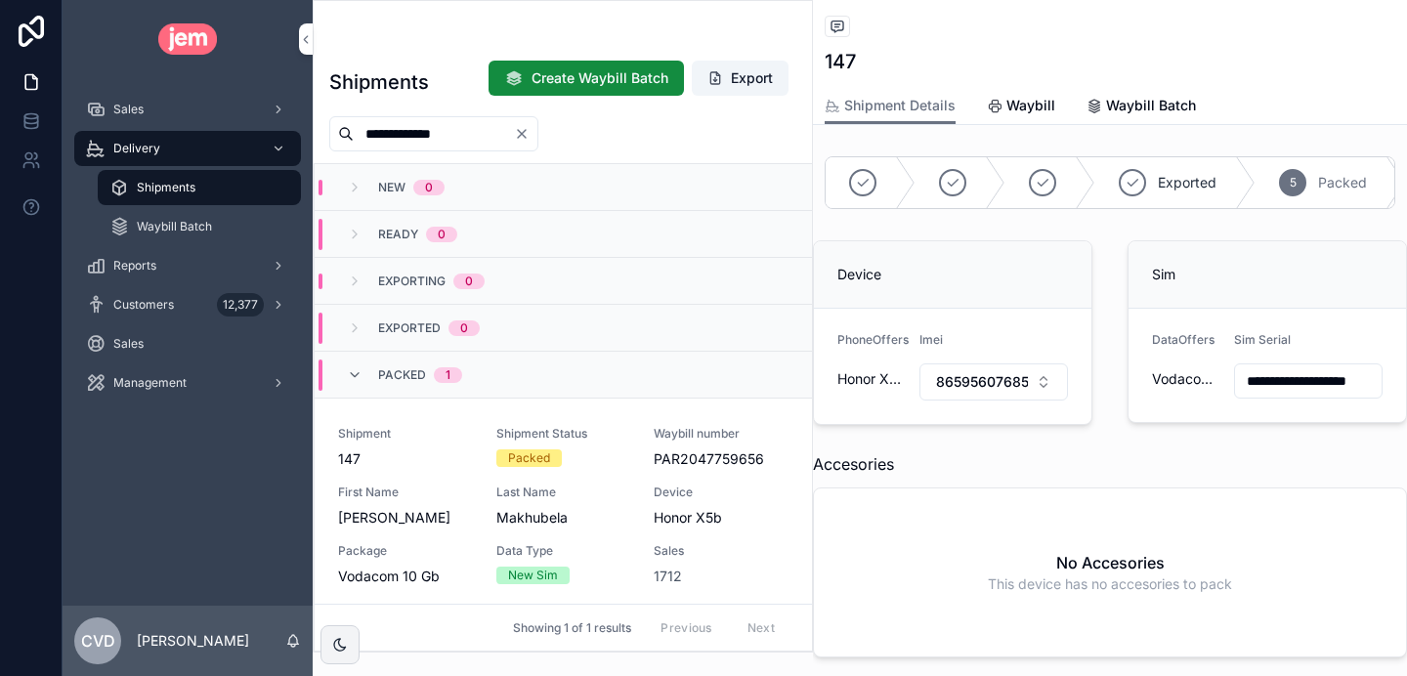
click at [537, 134] on button "Clear" at bounding box center [525, 134] width 23 height 16
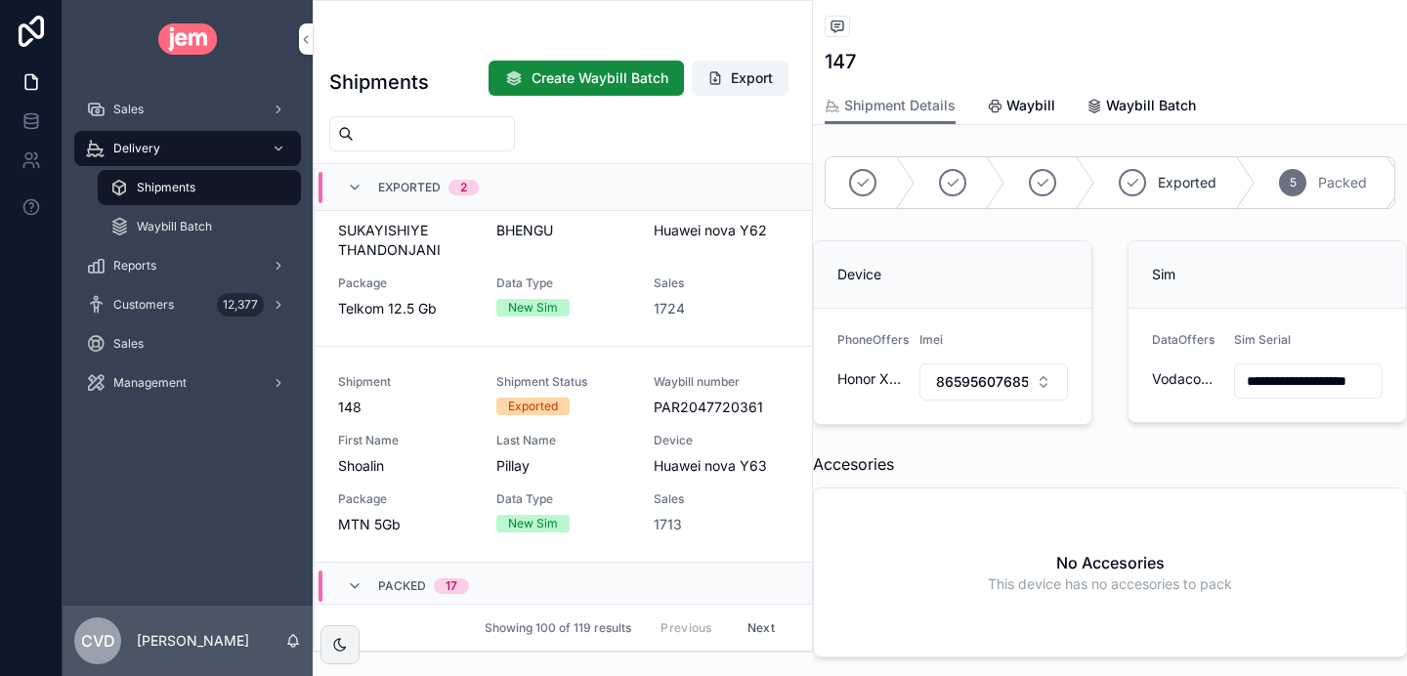
scroll to position [257, 0]
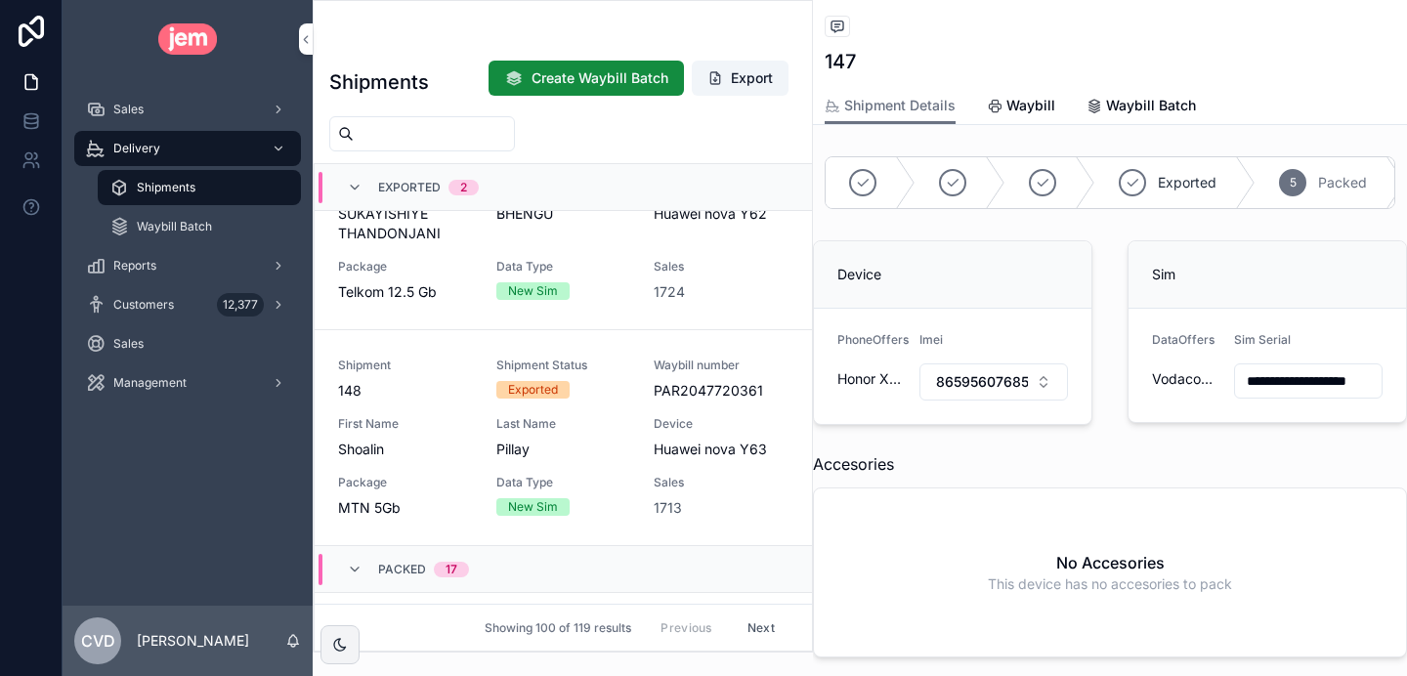
click at [400, 405] on div "Shipment 148 Shipment Status Exported Waybill number PAR2047720361 First Name S…" at bounding box center [563, 438] width 451 height 160
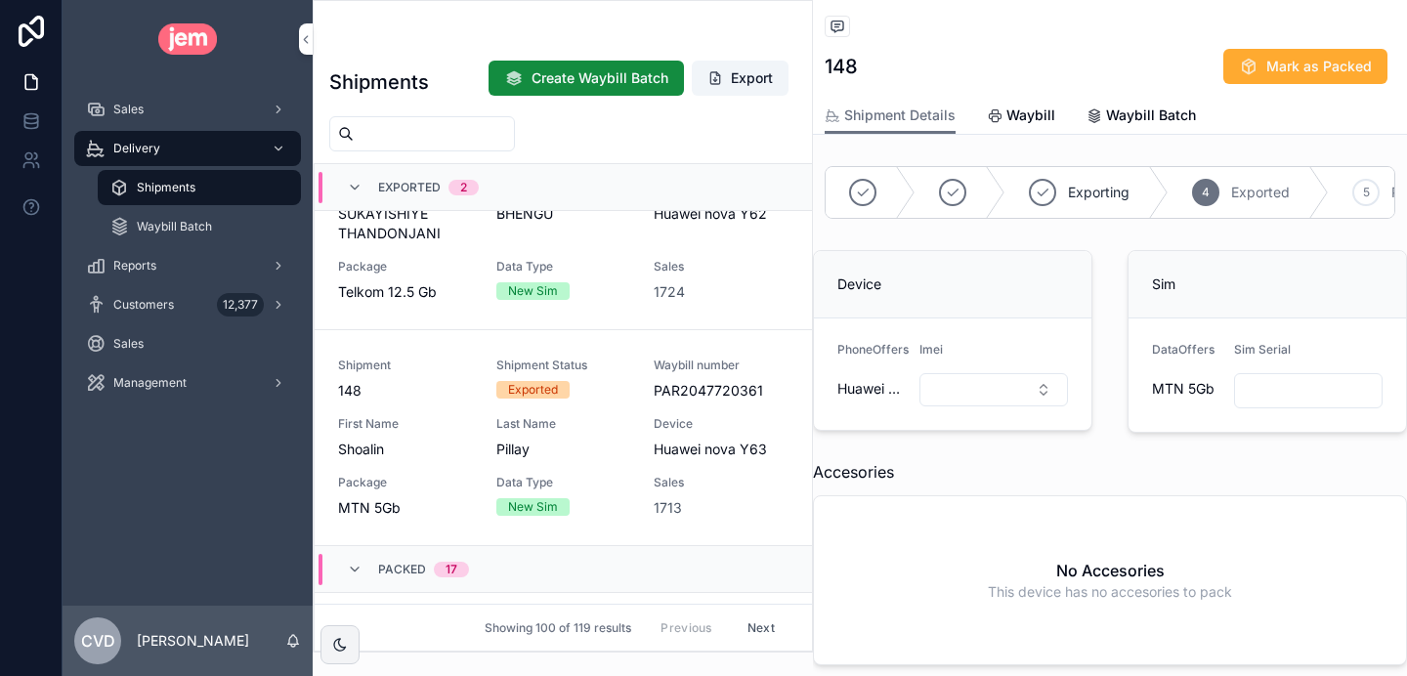
click at [373, 143] on input "scrollable content" at bounding box center [434, 133] width 160 height 27
type input "**********"
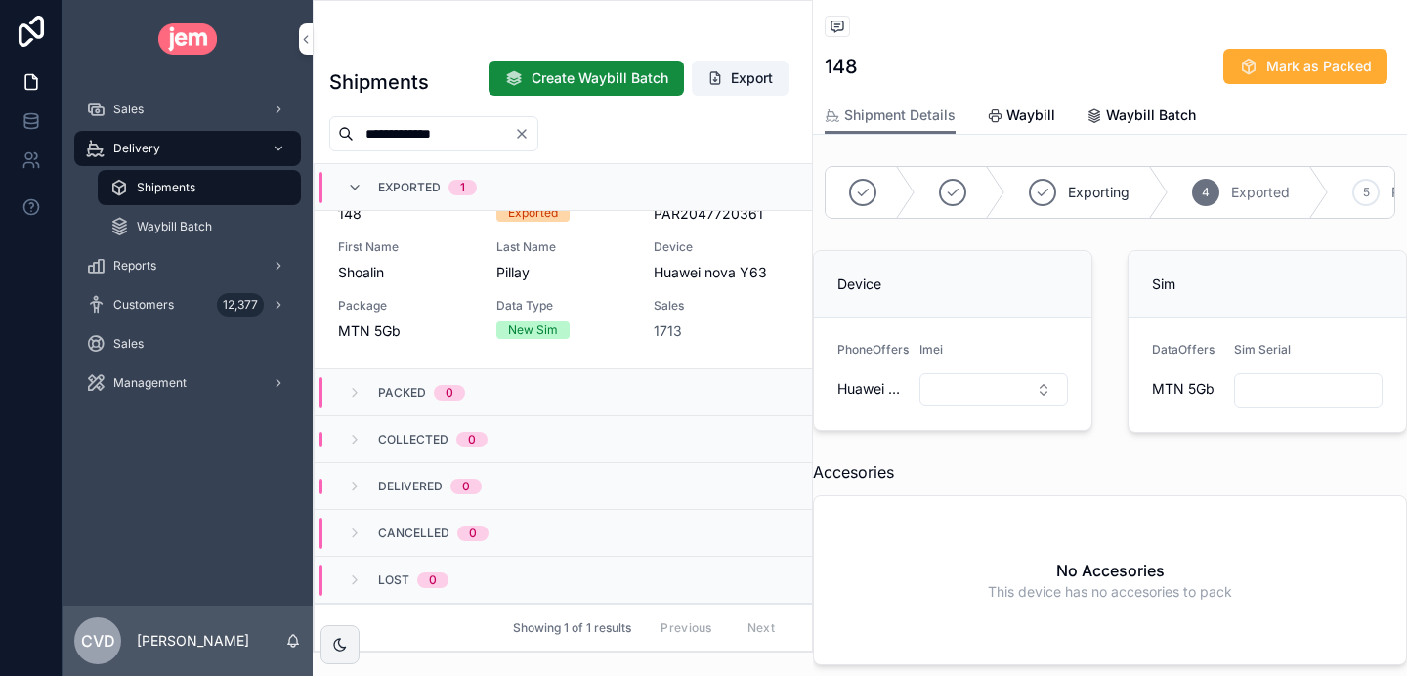
scroll to position [198, 0]
click at [442, 268] on span "Shoalin" at bounding box center [405, 273] width 135 height 20
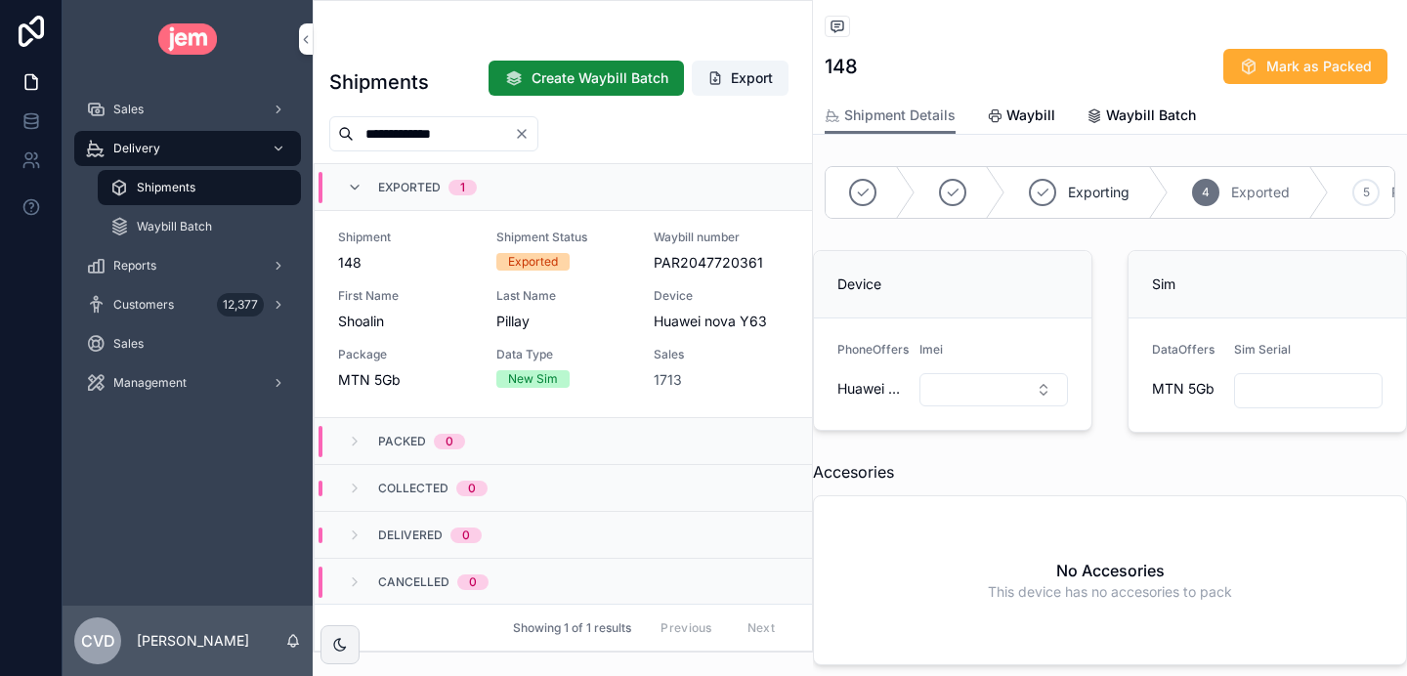
scroll to position [144, 0]
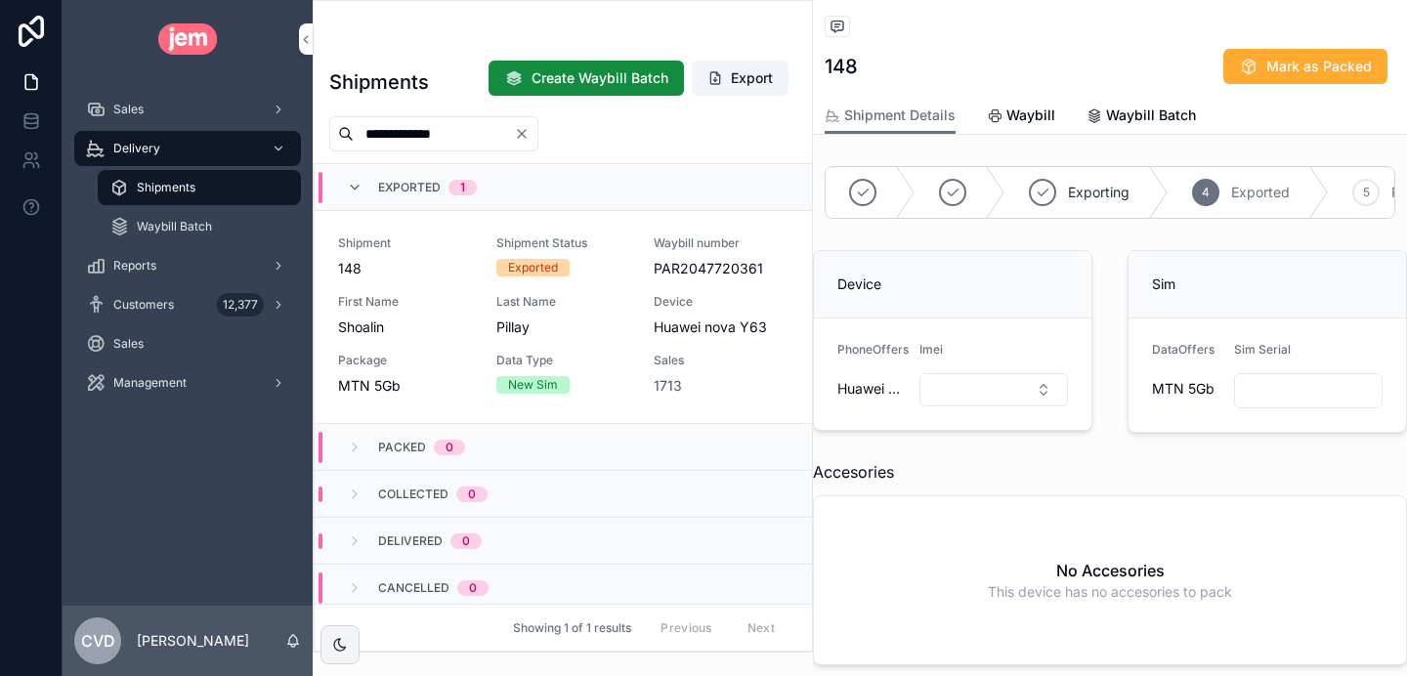
click at [954, 386] on button "Select Button" at bounding box center [994, 389] width 149 height 33
type input "**********"
click at [966, 468] on span "861647073830354" at bounding box center [929, 468] width 126 height 20
click at [920, 373] on button "861647073830354" at bounding box center [994, 391] width 149 height 37
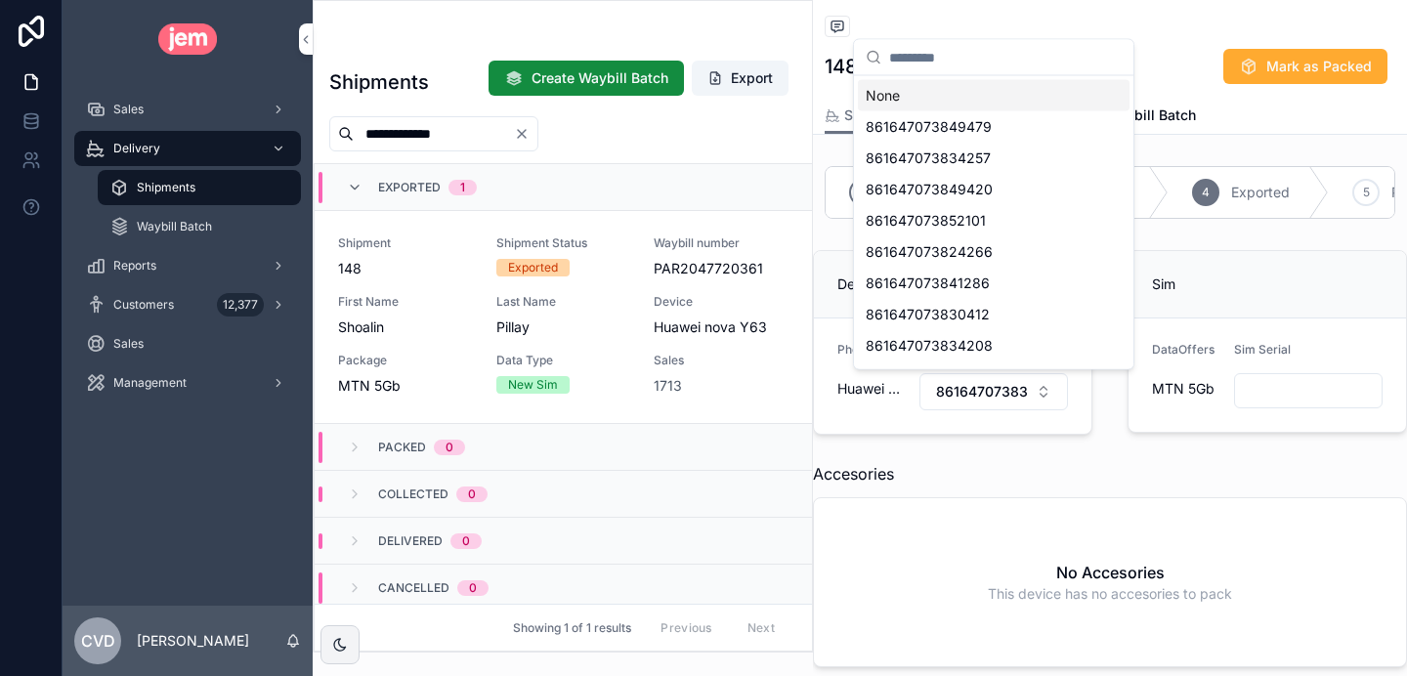
click at [1225, 398] on form "DataOffers MTN 5Gb Sim Serial" at bounding box center [1268, 375] width 278 height 113
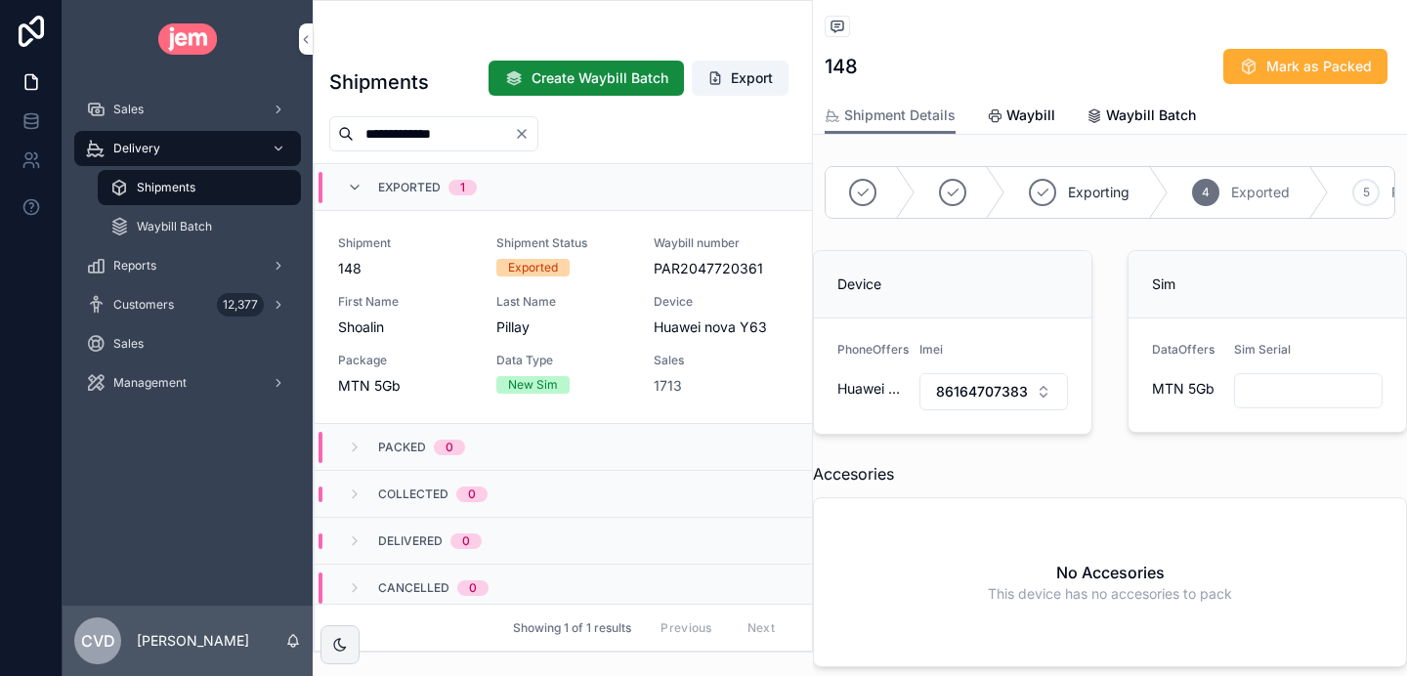
click at [1247, 386] on input "scrollable content" at bounding box center [1308, 390] width 147 height 27
type input "**********"
click at [968, 395] on span "861647073830354" at bounding box center [982, 392] width 92 height 20
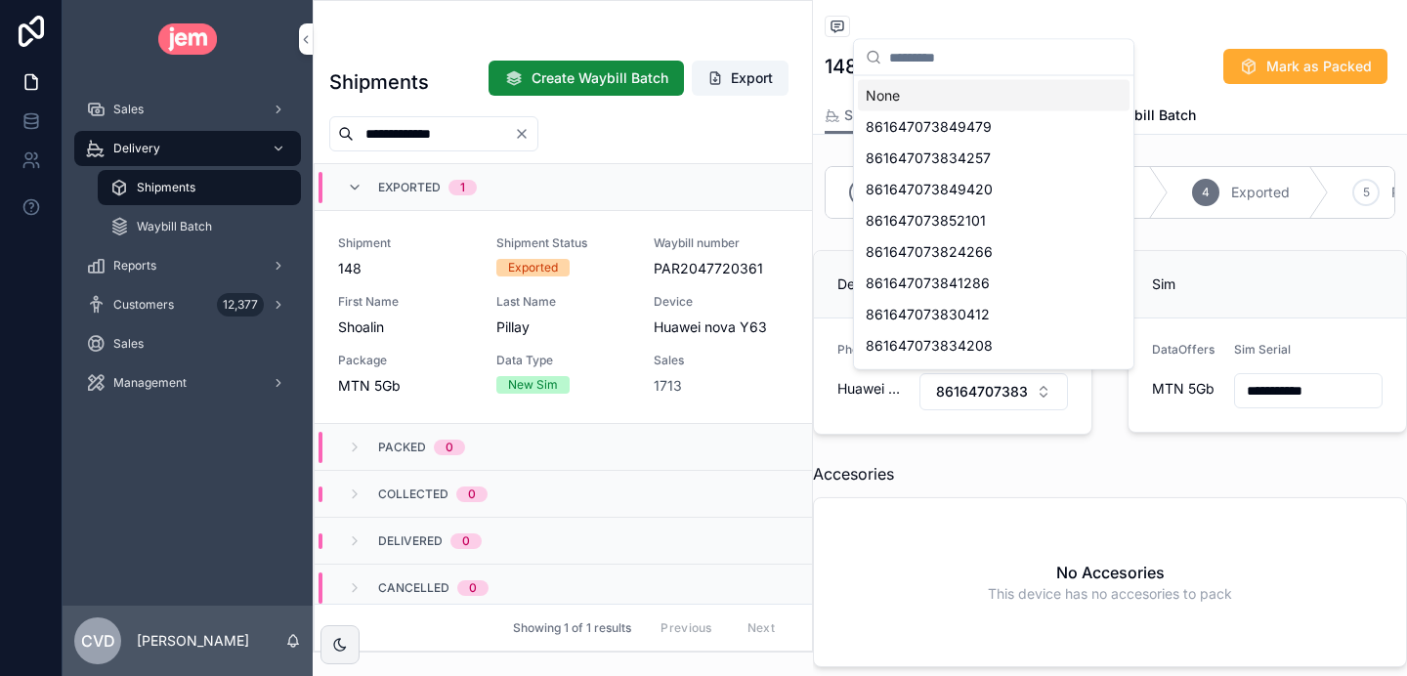
click at [1050, 56] on input "scrollable content" at bounding box center [1005, 57] width 233 height 35
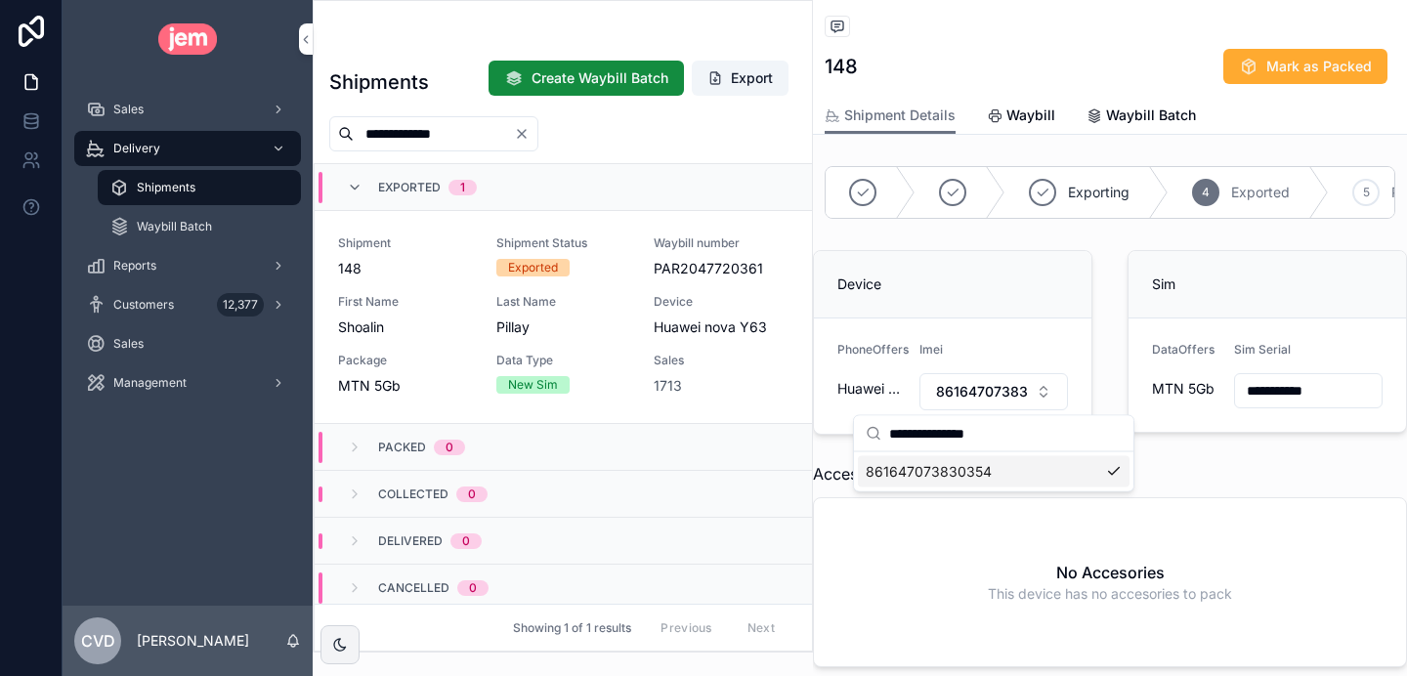
type input "**********"
click at [1009, 476] on div "861647073830354" at bounding box center [994, 471] width 272 height 31
click at [991, 391] on button "Select Button" at bounding box center [994, 389] width 149 height 33
type input "**********"
click at [988, 461] on div "861647073830354" at bounding box center [994, 467] width 272 height 31
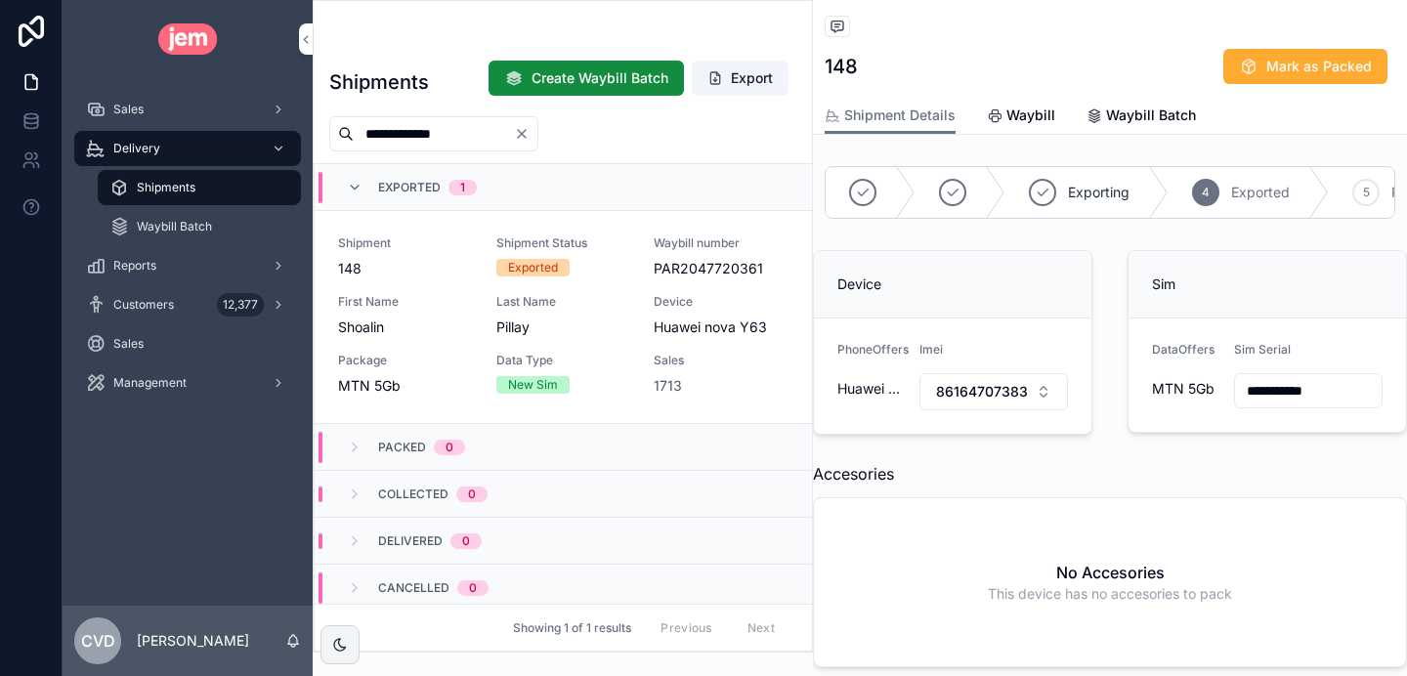
click at [0, 0] on span "Mark as Packed" at bounding box center [0, 0] width 0 height 0
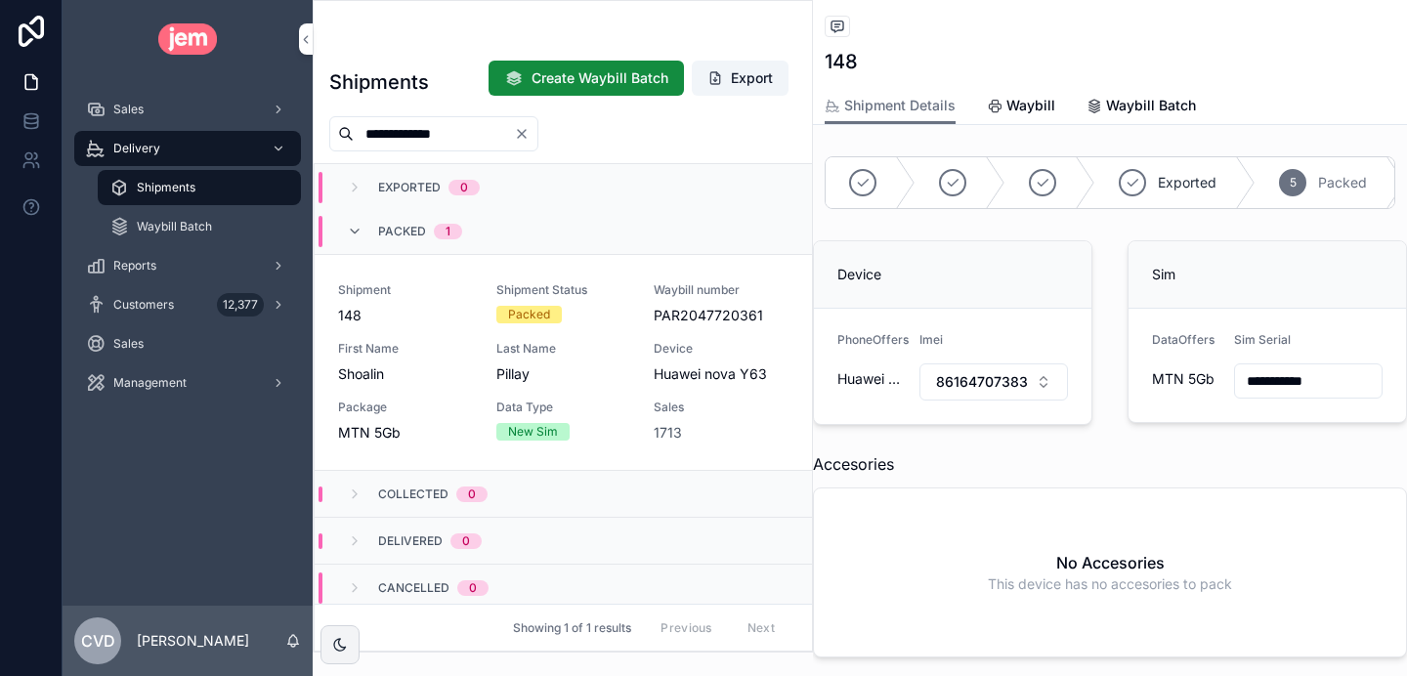
click at [530, 129] on icon "Clear" at bounding box center [522, 134] width 16 height 16
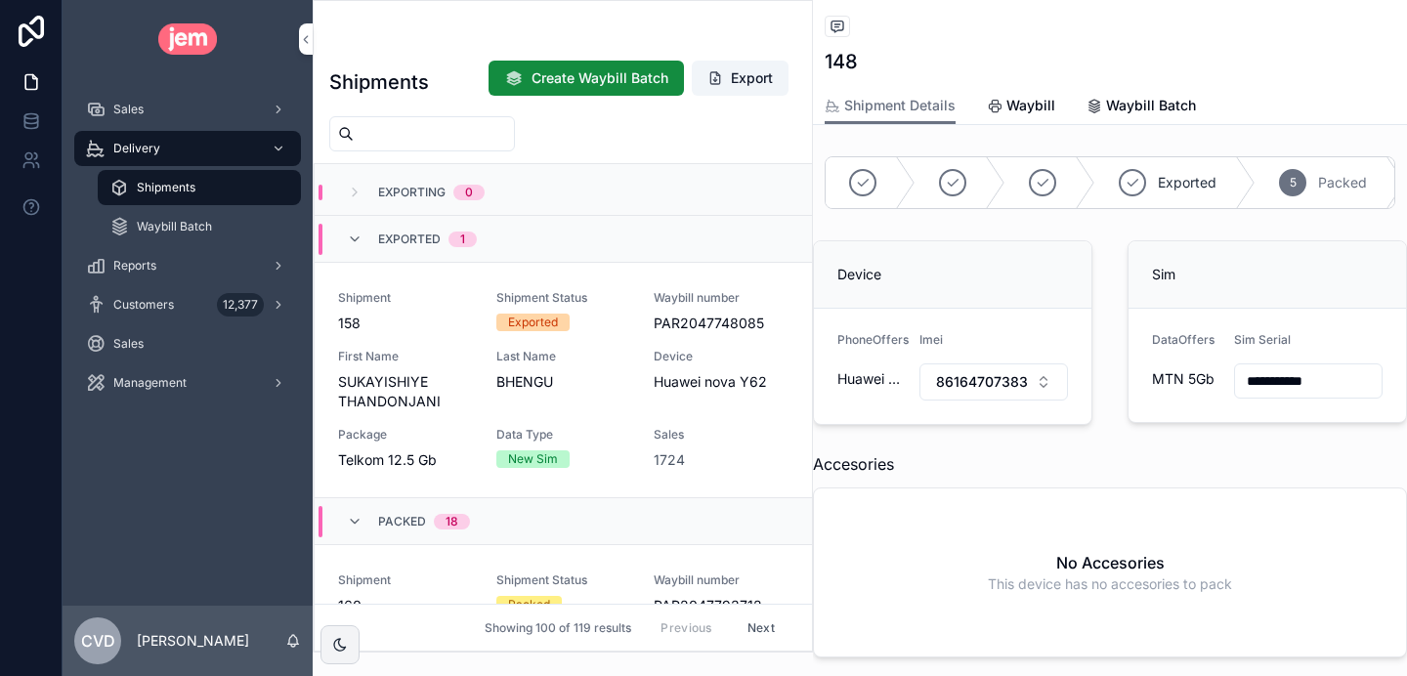
scroll to position [38, 0]
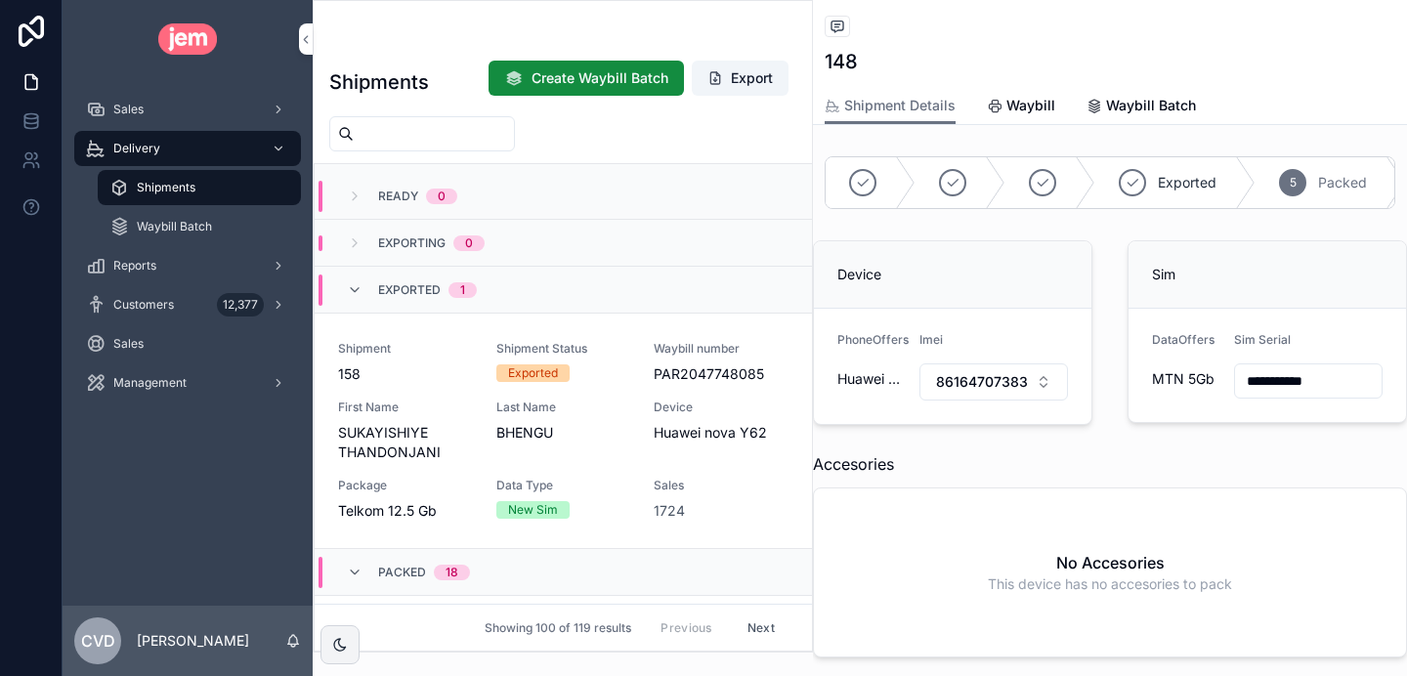
click at [606, 451] on div "Last Name [PERSON_NAME]" at bounding box center [563, 431] width 135 height 63
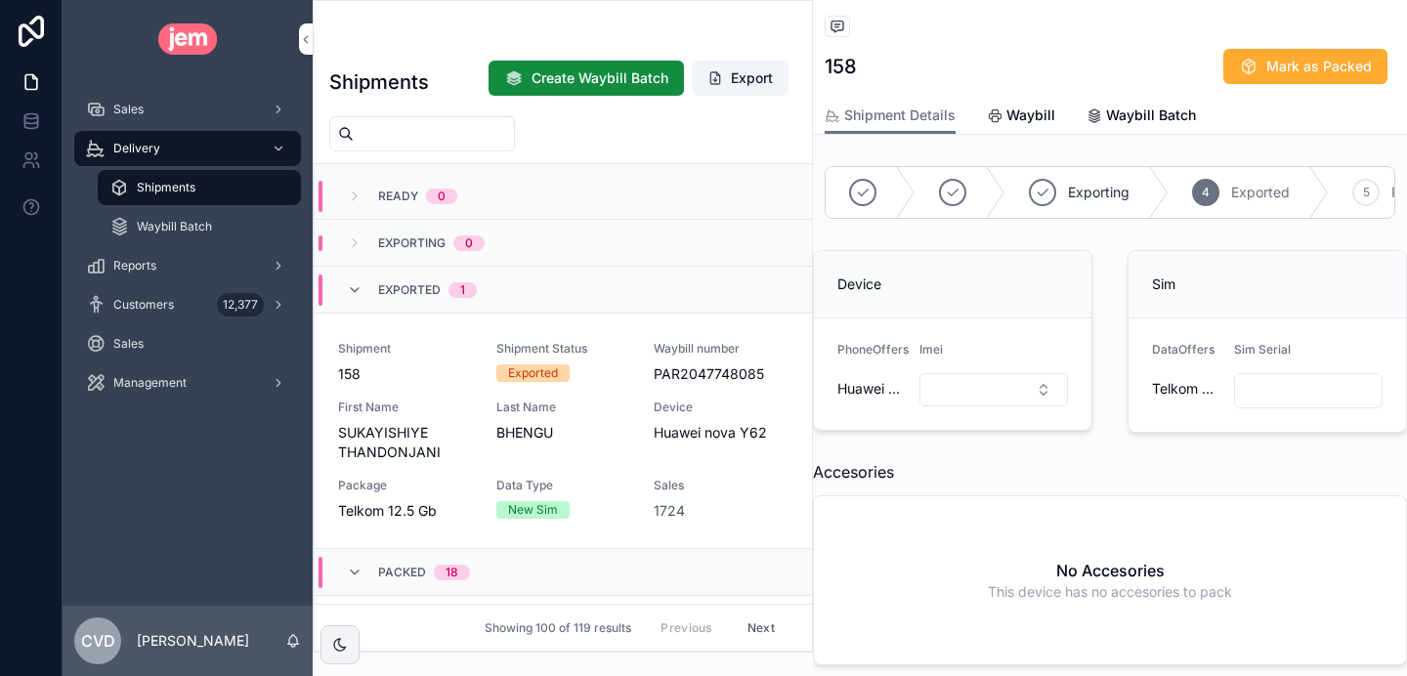
click at [698, 515] on div "1724" at bounding box center [721, 511] width 135 height 20
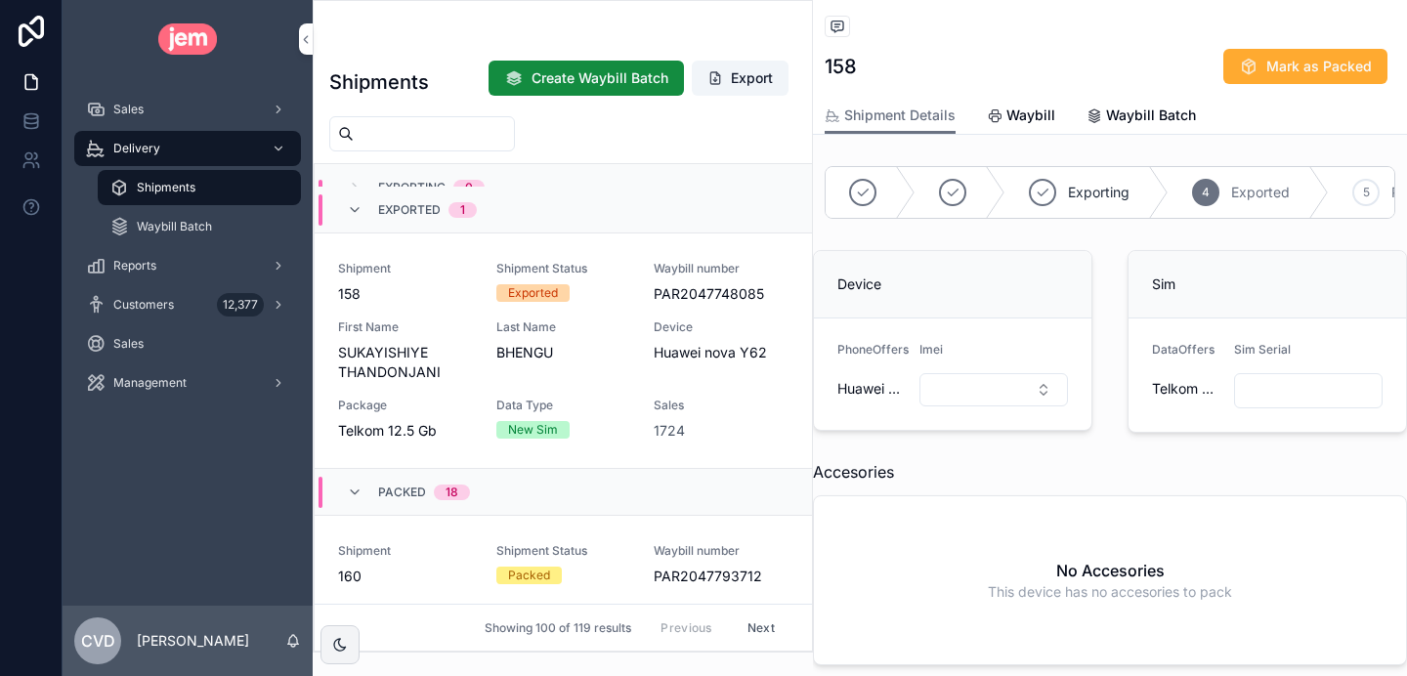
scroll to position [92, 0]
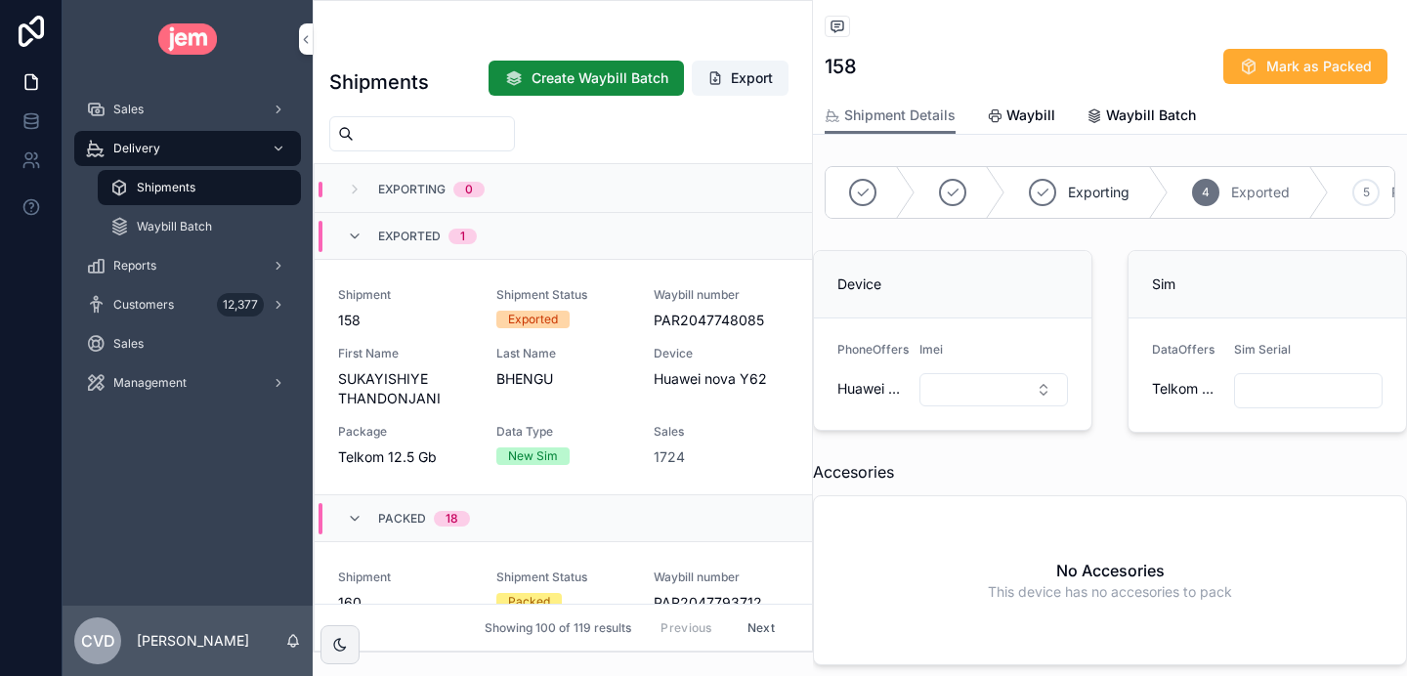
click at [360, 235] on icon "scrollable content" at bounding box center [355, 237] width 16 height 16
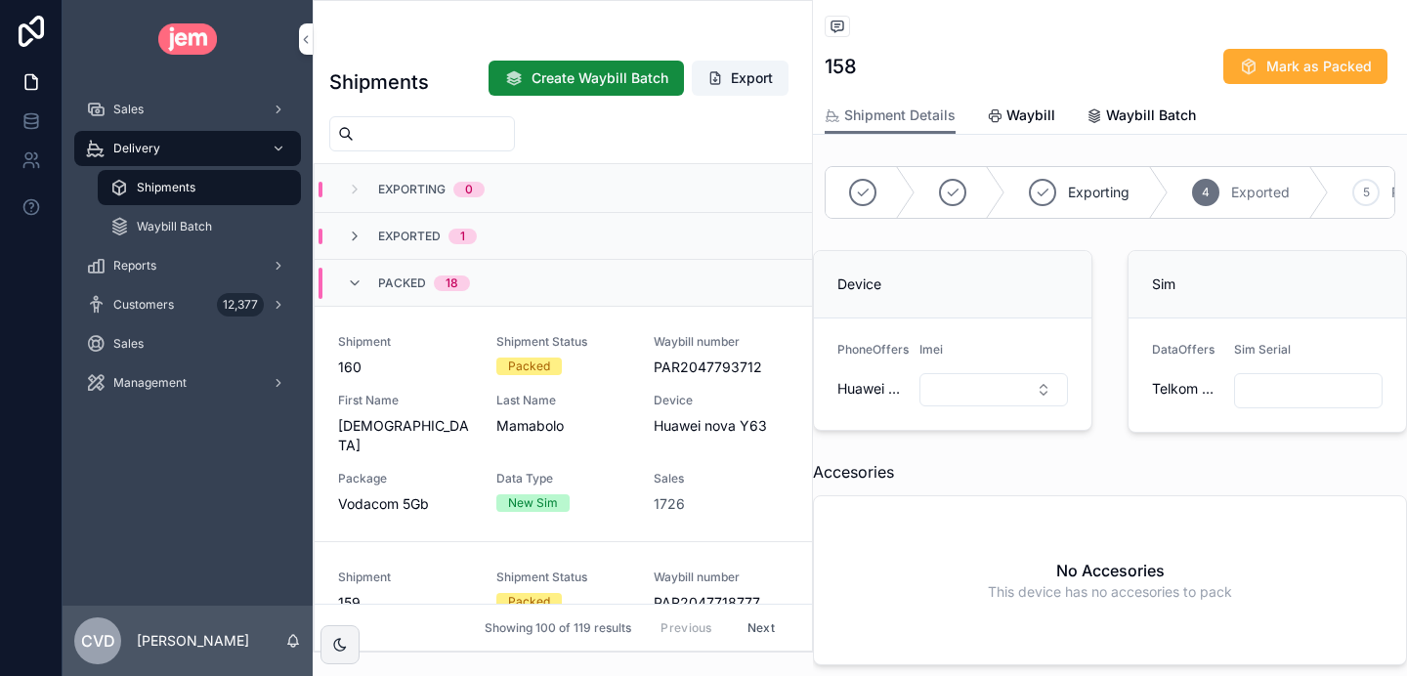
scroll to position [0, 0]
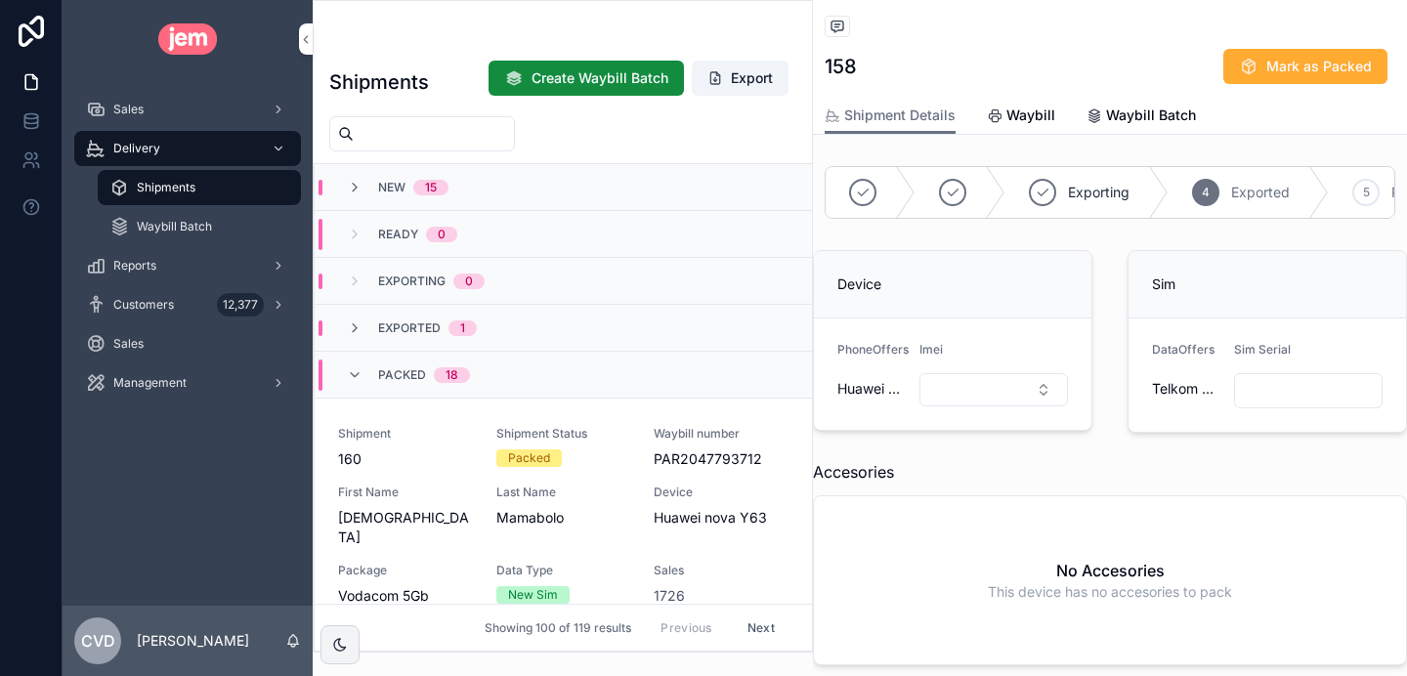
click at [399, 335] on span "Exported" at bounding box center [409, 329] width 63 height 16
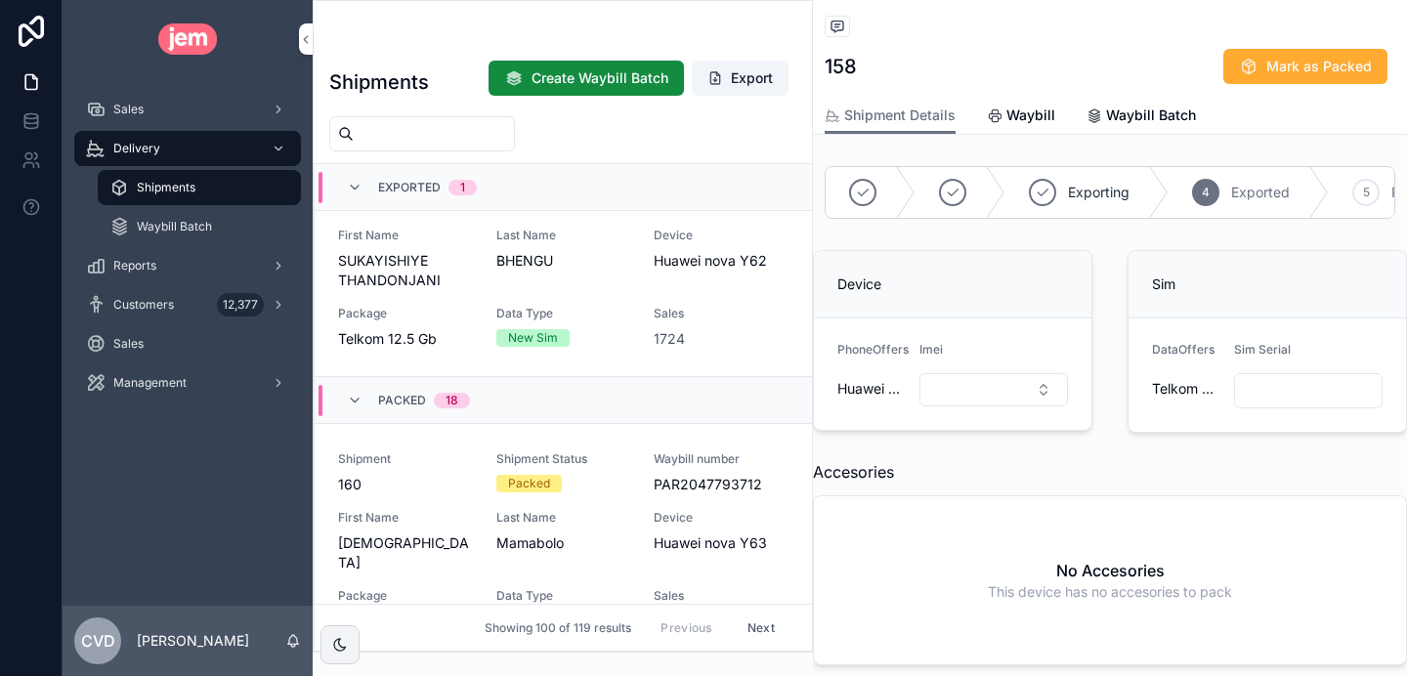
scroll to position [226, 0]
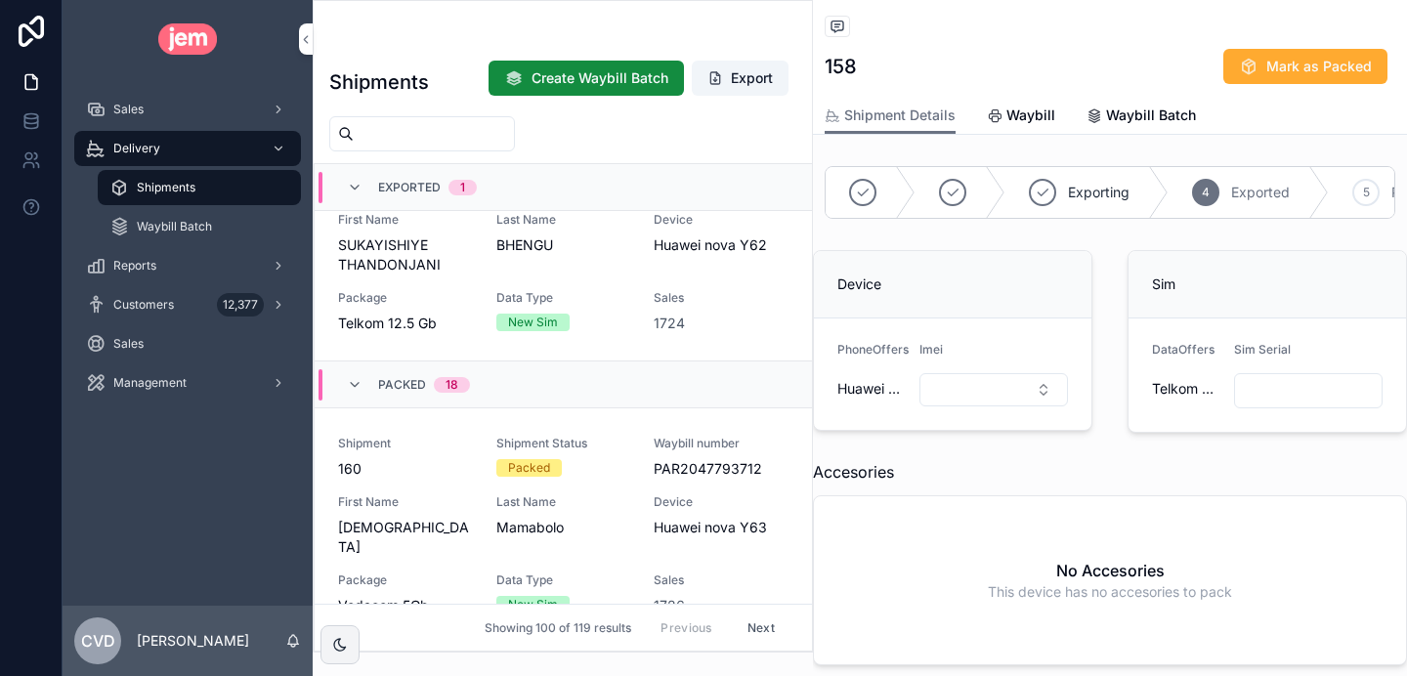
click at [398, 381] on span "Packed" at bounding box center [402, 385] width 48 height 16
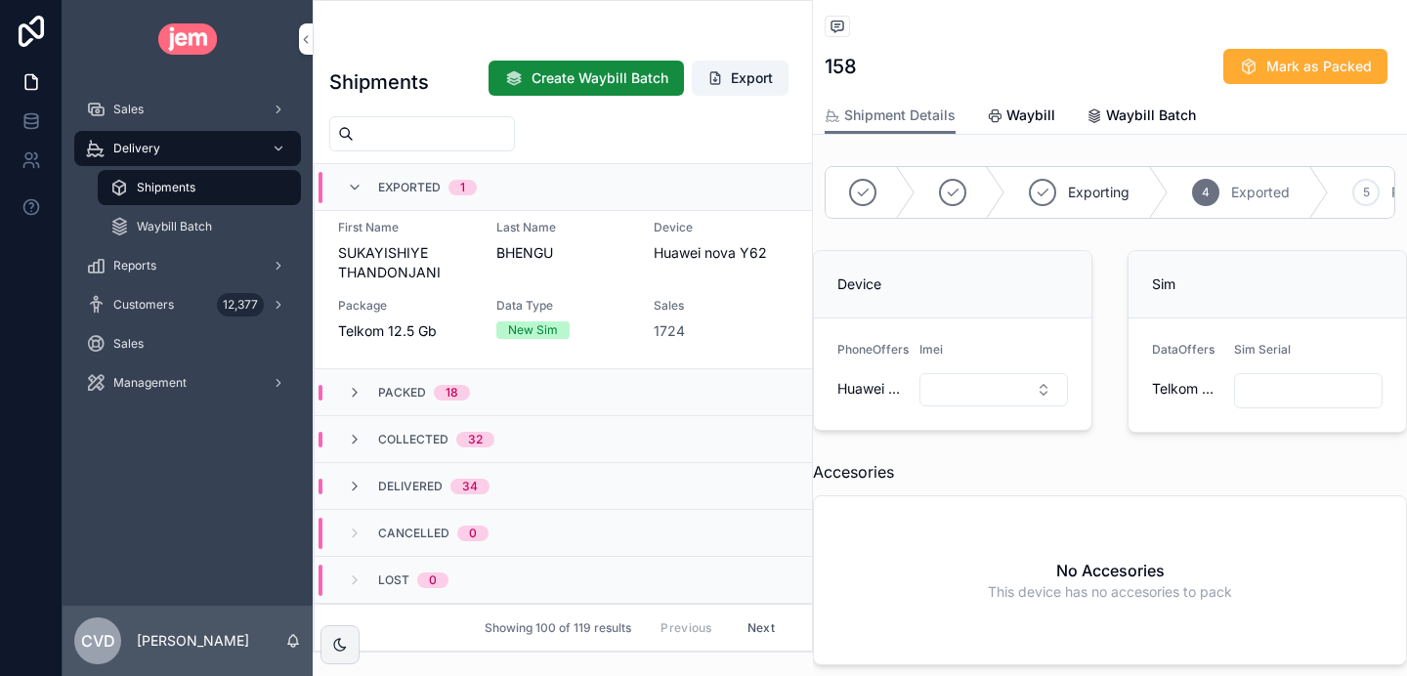
click at [398, 381] on div "Packed 18" at bounding box center [563, 392] width 497 height 47
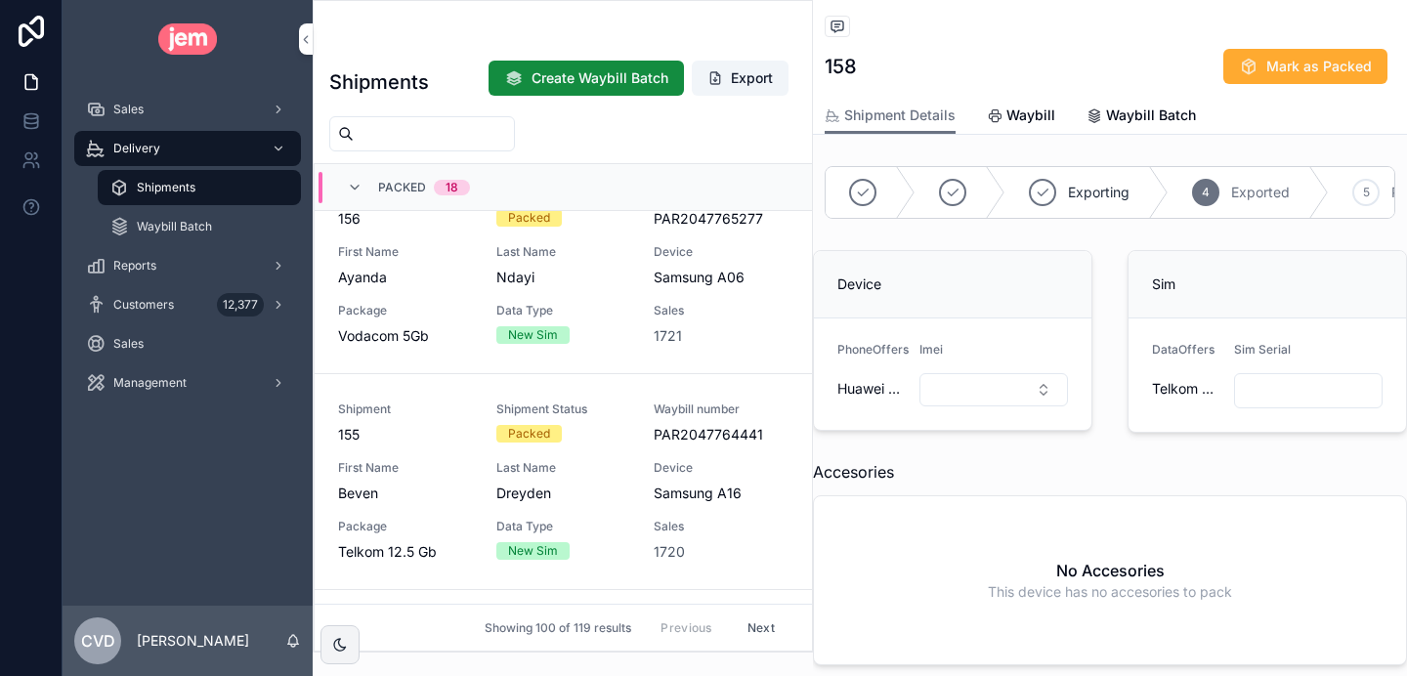
scroll to position [1194, 0]
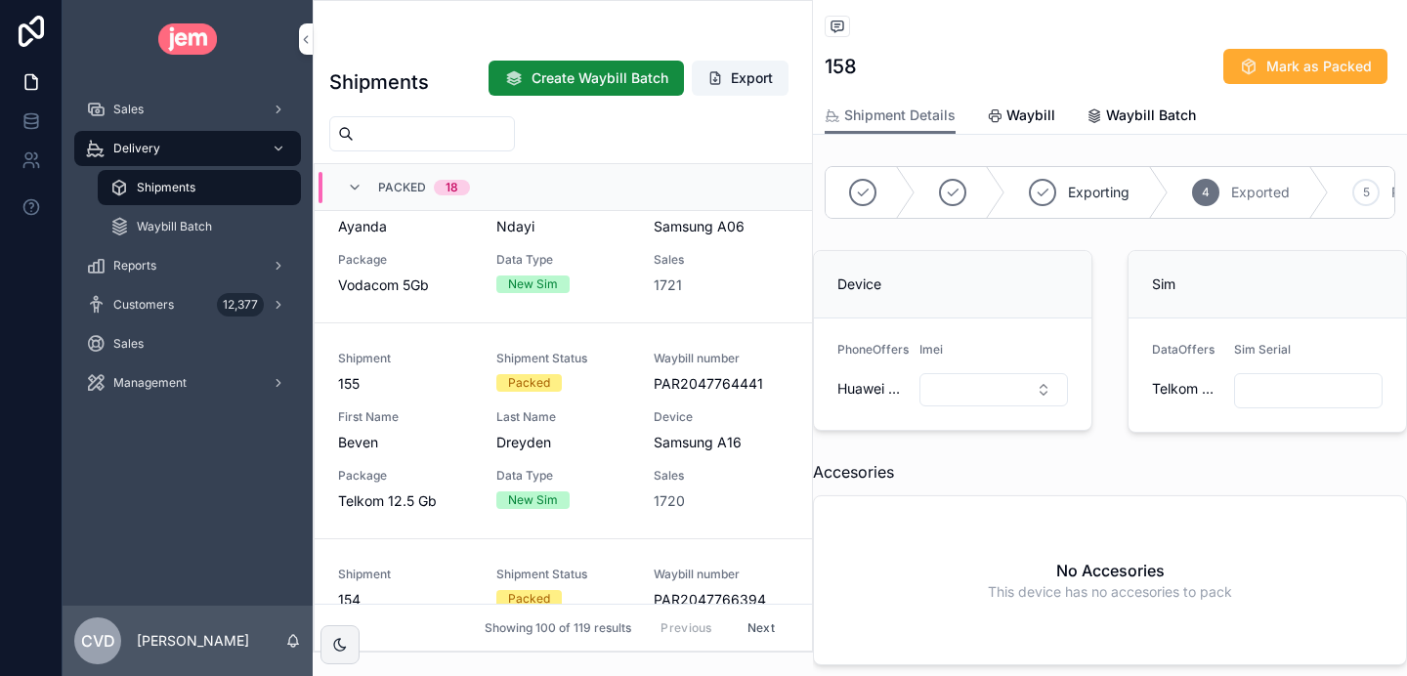
click at [627, 410] on div "Last Name [PERSON_NAME]" at bounding box center [563, 430] width 135 height 43
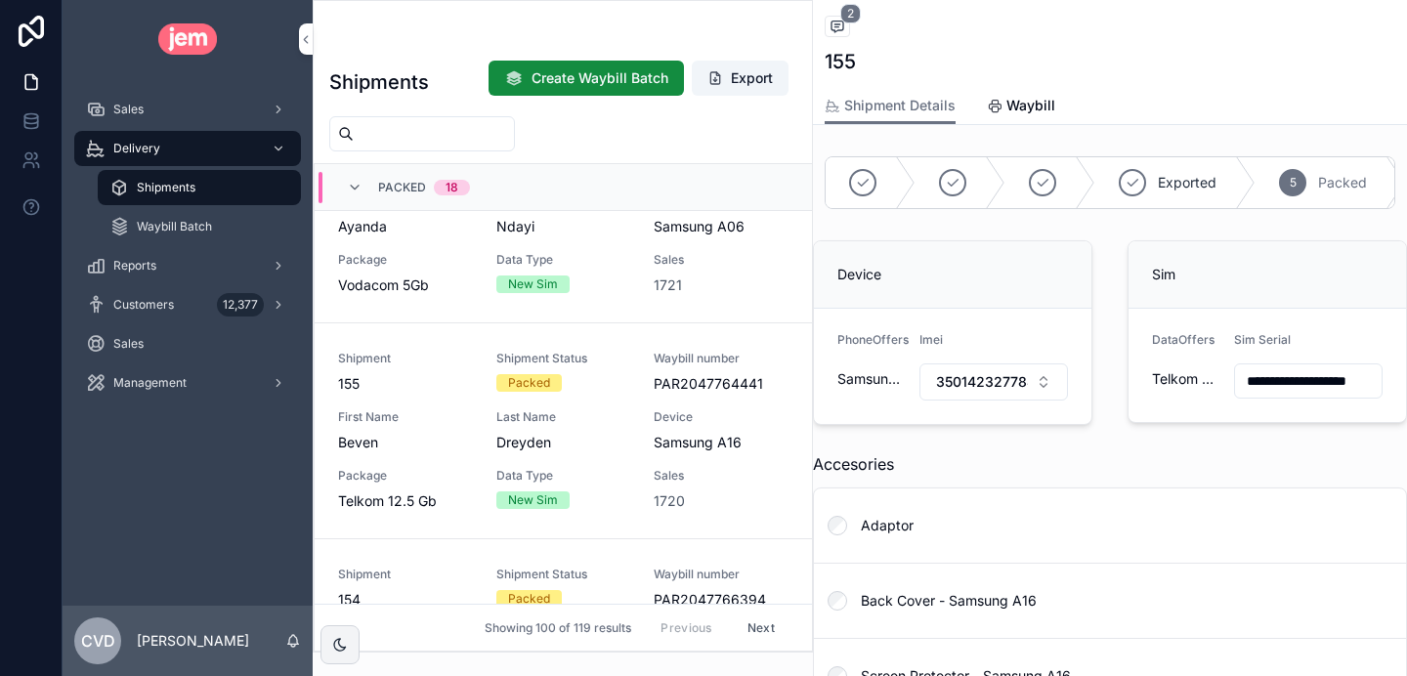
click at [1271, 384] on input "**********" at bounding box center [1308, 380] width 147 height 27
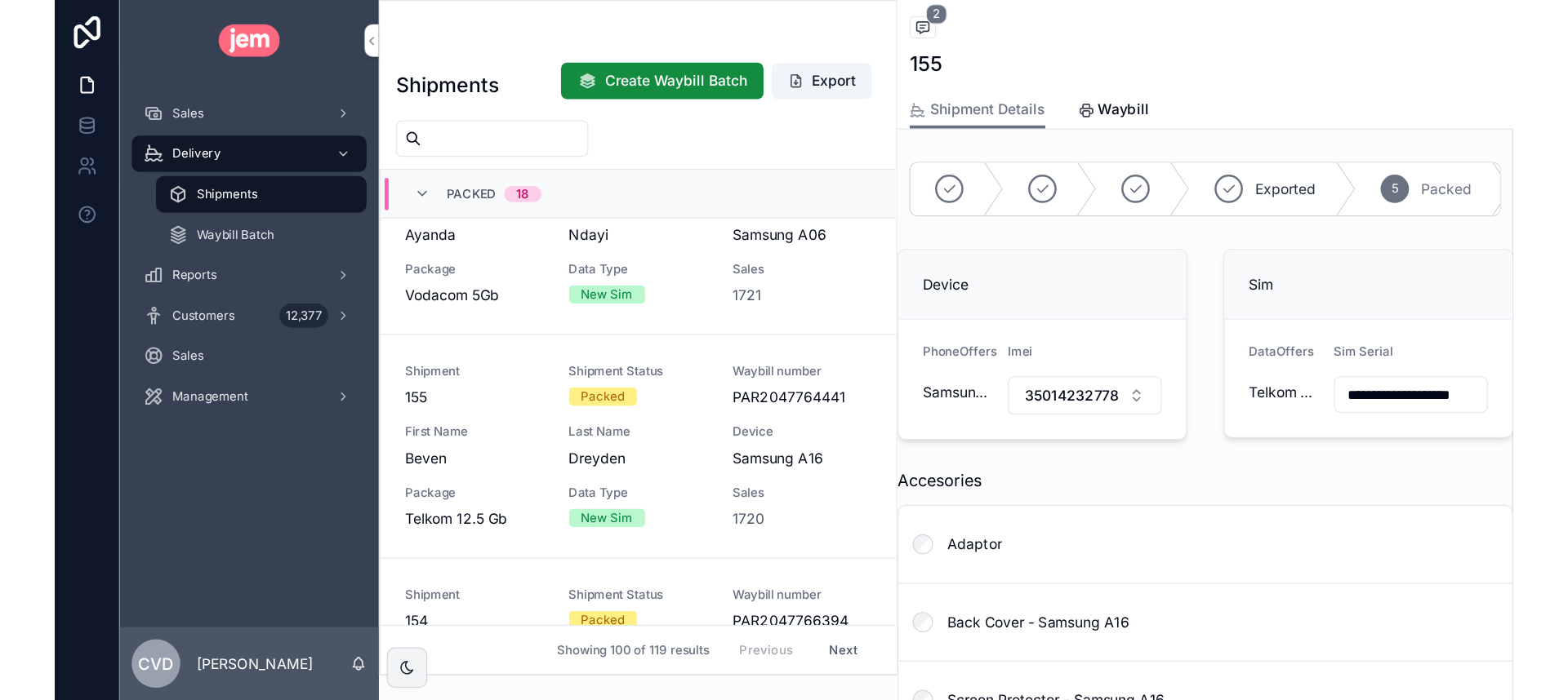
scroll to position [0, 34]
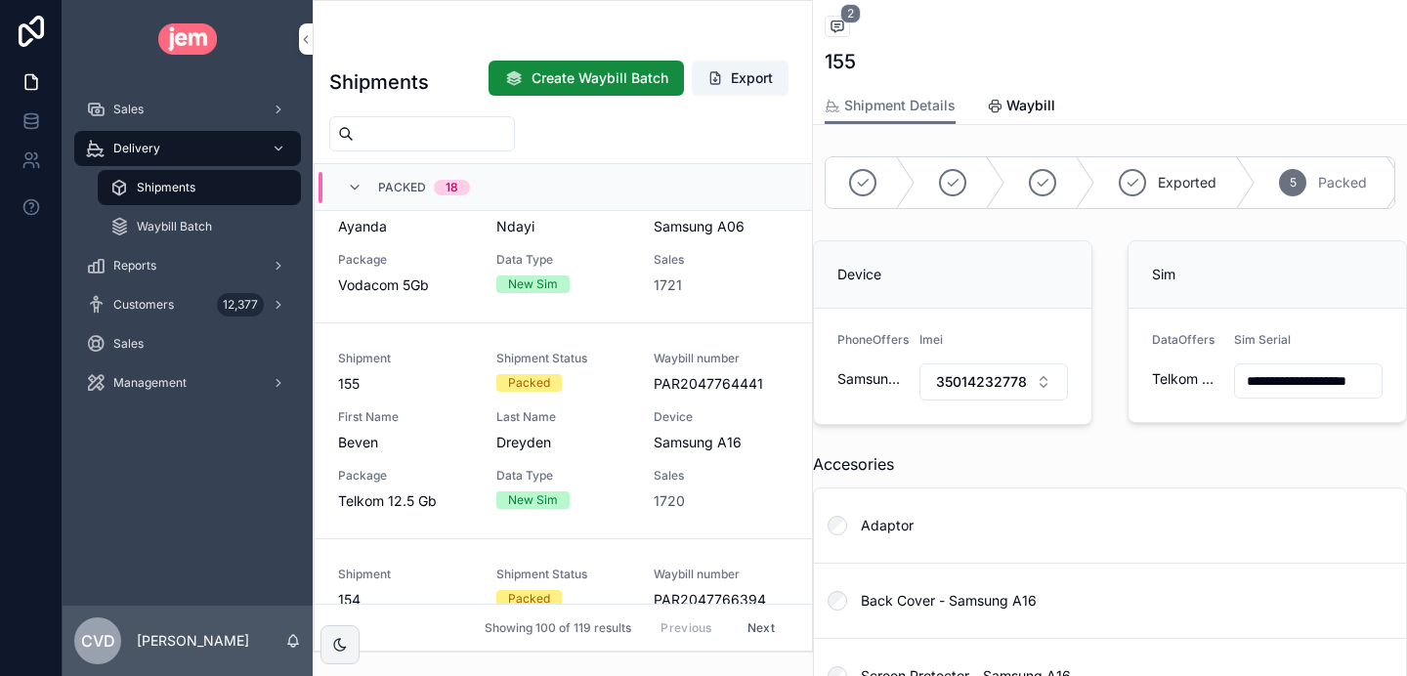
click at [1018, 105] on span "Waybill" at bounding box center [1031, 106] width 49 height 20
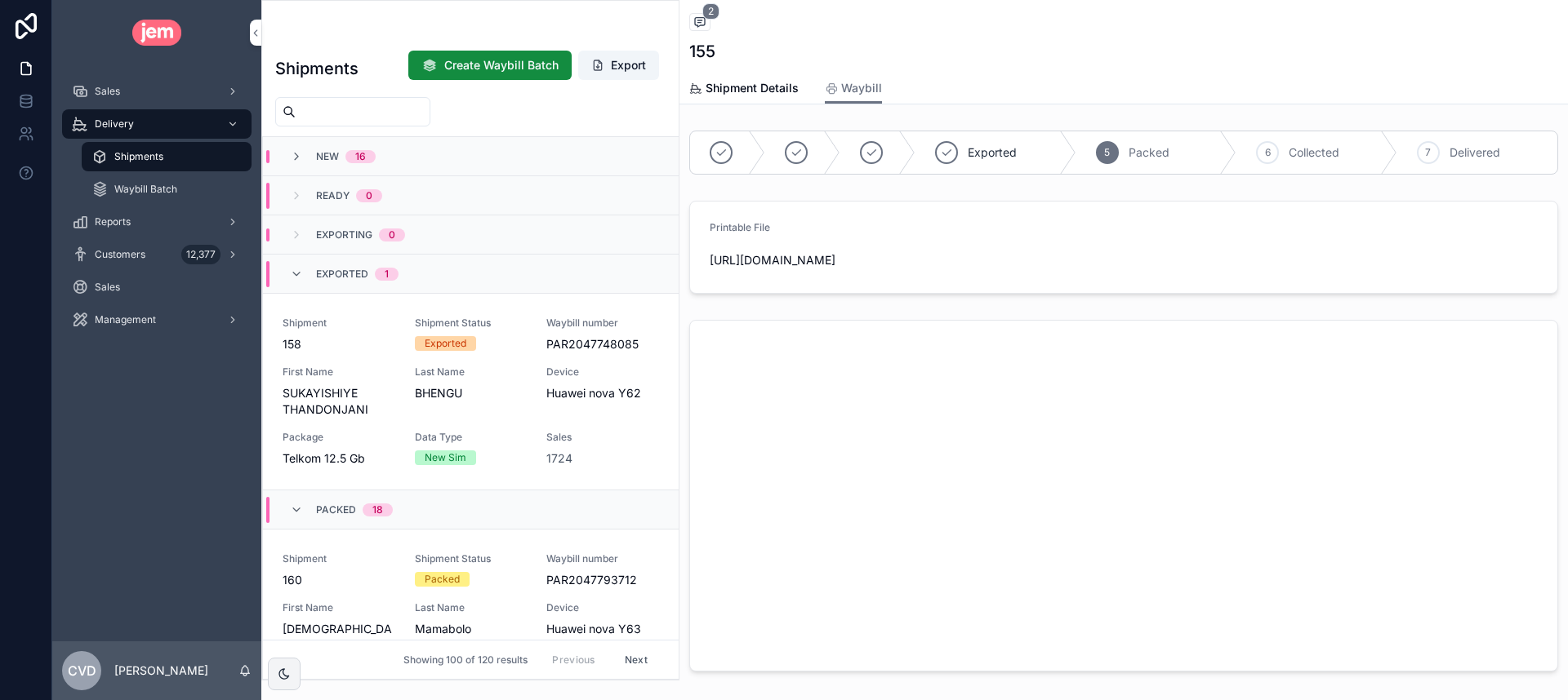
click at [296, 272] on icon "scrollable content" at bounding box center [297, 275] width 13 height 13
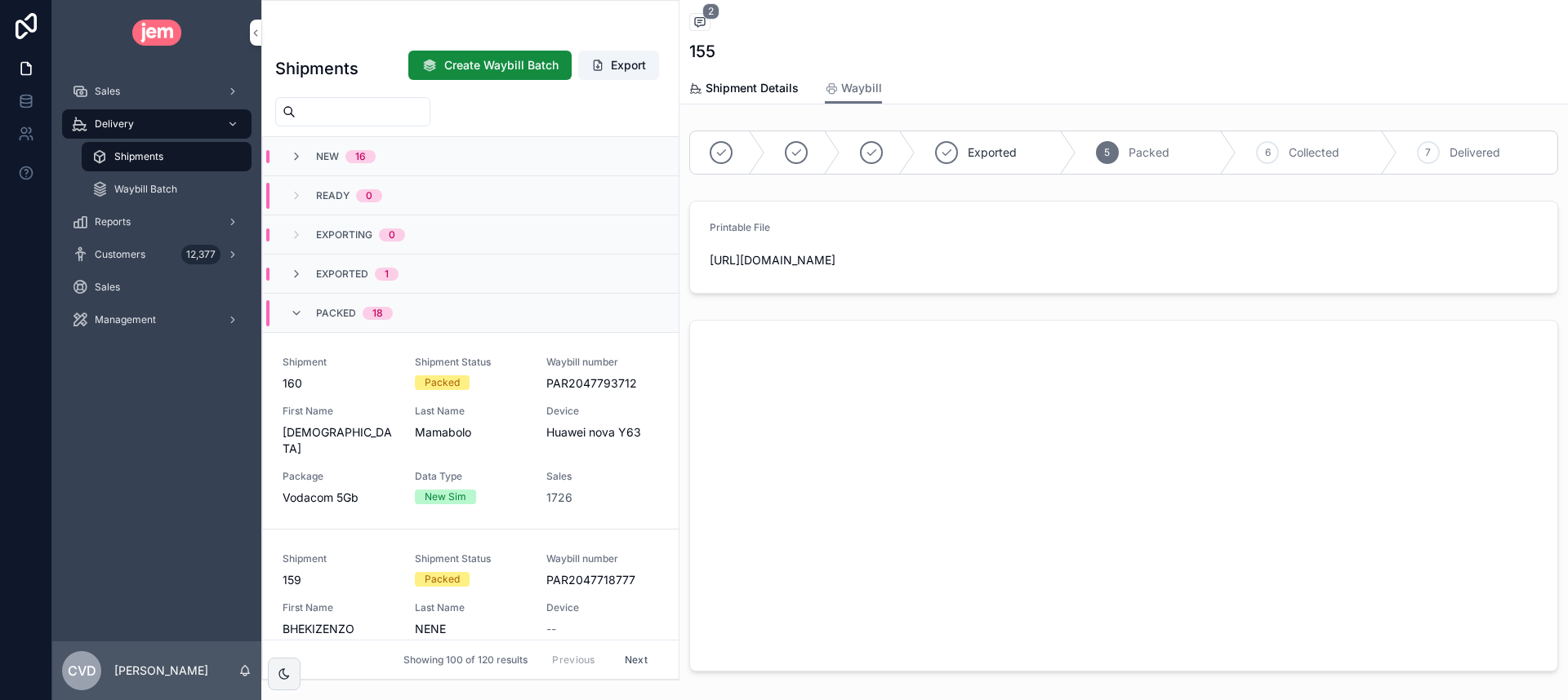
click at [299, 317] on icon "scrollable content" at bounding box center [297, 313] width 13 height 13
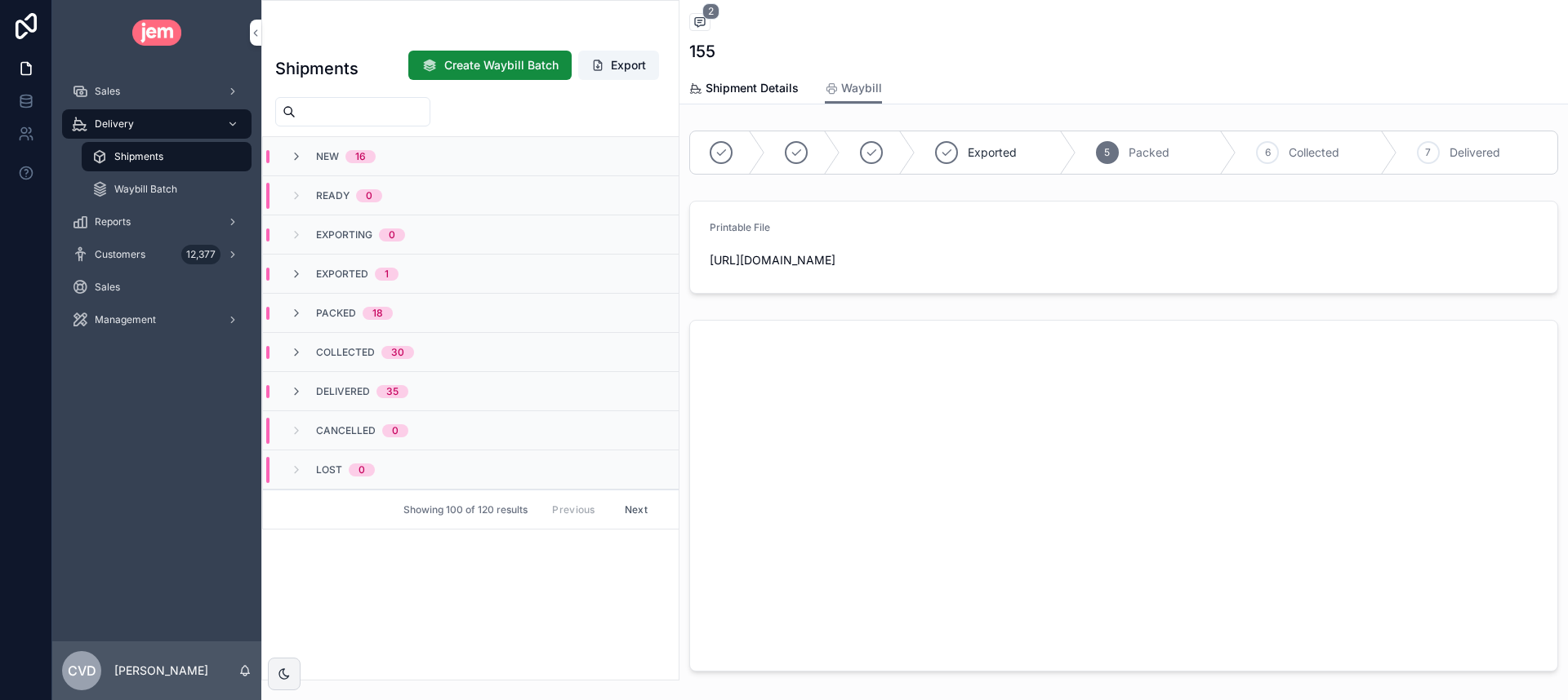
click at [305, 309] on div "Packed 18" at bounding box center [341, 313] width 103 height 13
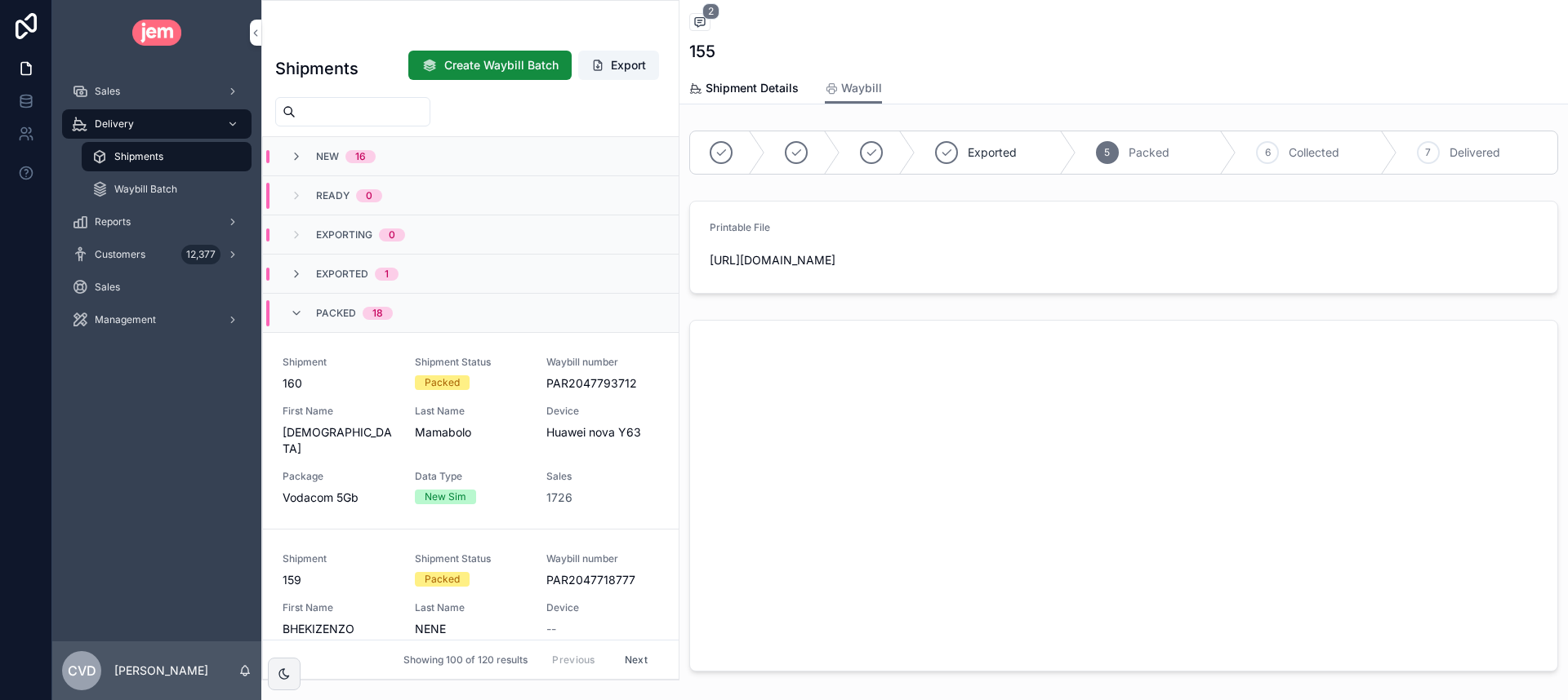
click at [305, 309] on div "Packed 18" at bounding box center [341, 313] width 103 height 26
